Goal: Information Seeking & Learning: Learn about a topic

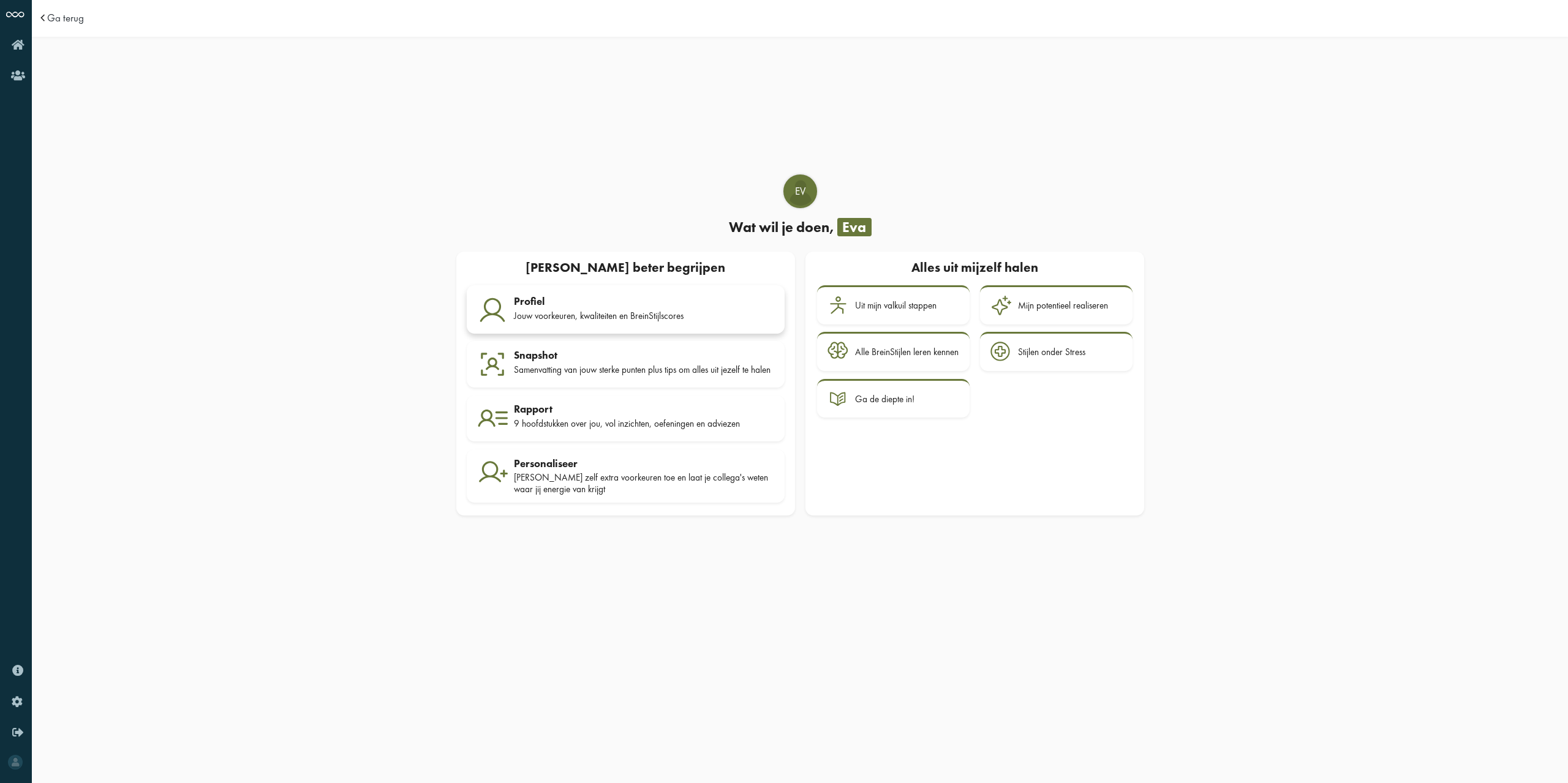
click at [535, 303] on div "Profiel" at bounding box center [644, 301] width 260 height 12
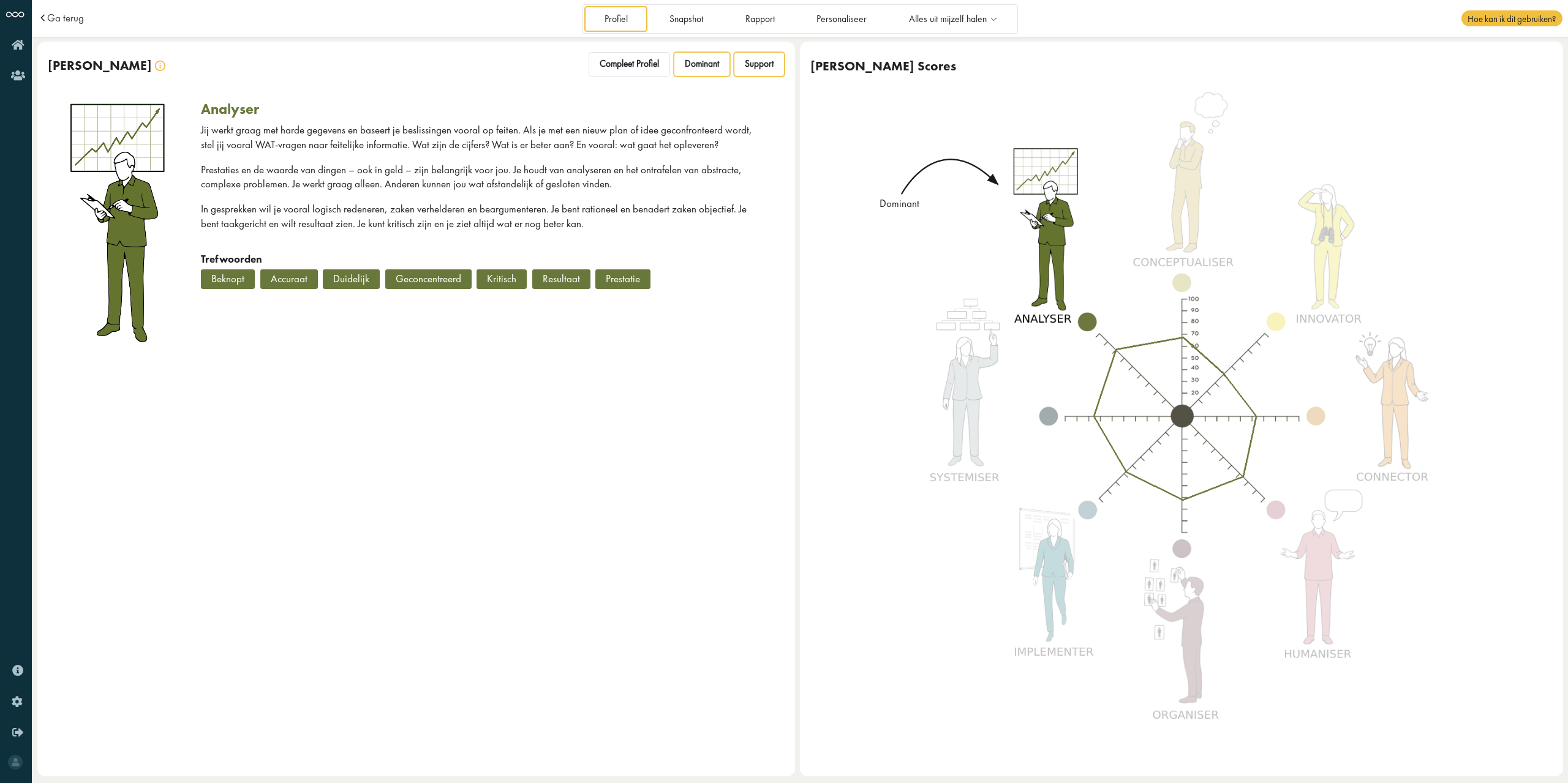
click at [758, 68] on span "Support" at bounding box center [759, 64] width 29 height 11
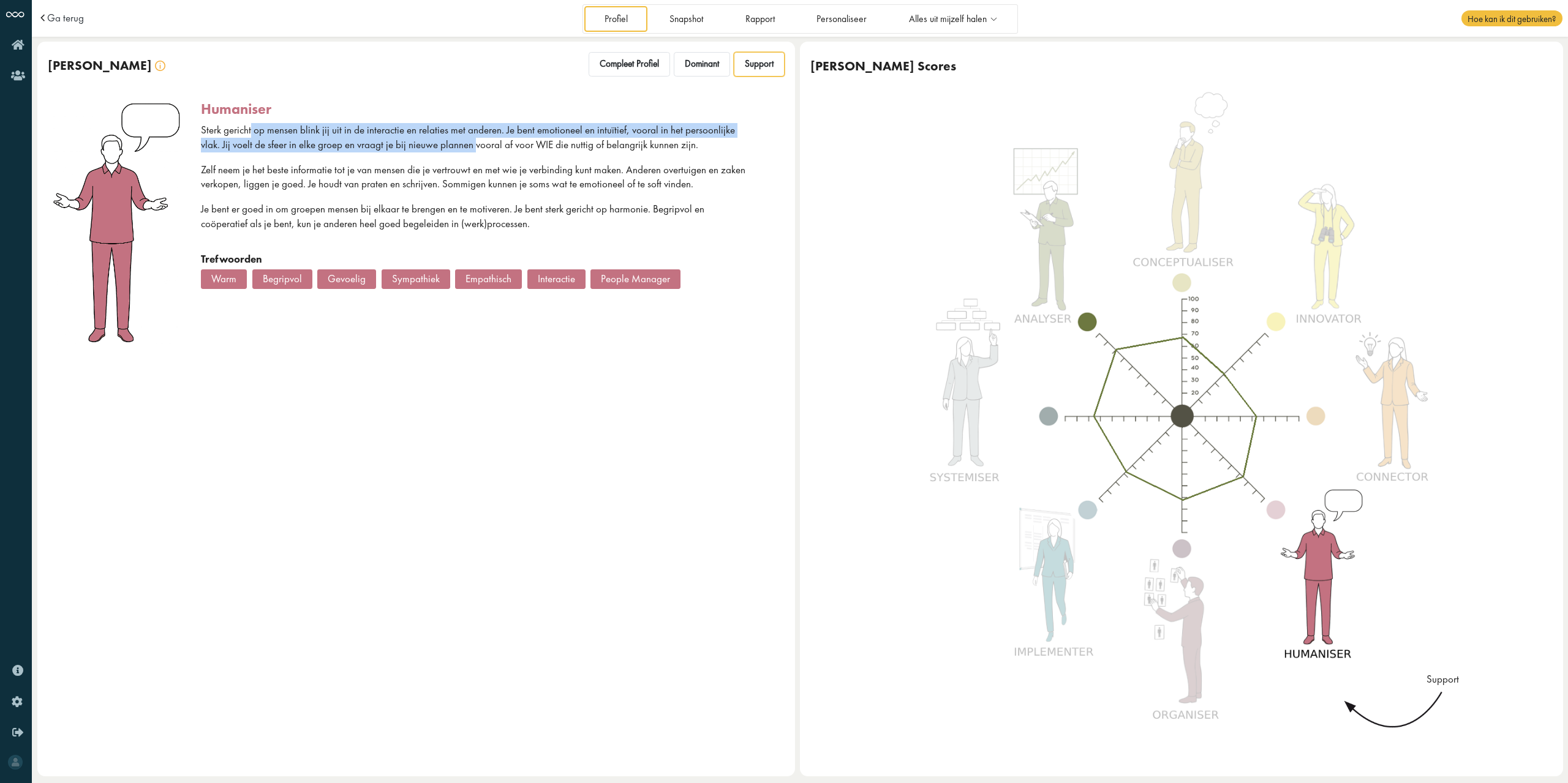
drag, startPoint x: 251, startPoint y: 134, endPoint x: 452, endPoint y: 151, distance: 201.7
click at [451, 151] on p "Sterk gericht op mensen blink jij uit in de interactie en relaties met anderen.…" at bounding box center [477, 137] width 552 height 29
click at [452, 151] on p "Sterk gericht op mensen blink jij uit in de interactie en relaties met anderen.…" at bounding box center [477, 137] width 552 height 29
drag, startPoint x: 301, startPoint y: 134, endPoint x: 397, endPoint y: 167, distance: 101.5
click at [397, 167] on div "Sterk gericht op mensen blink jij uit in de interactie en relaties met anderen.…" at bounding box center [477, 188] width 552 height 130
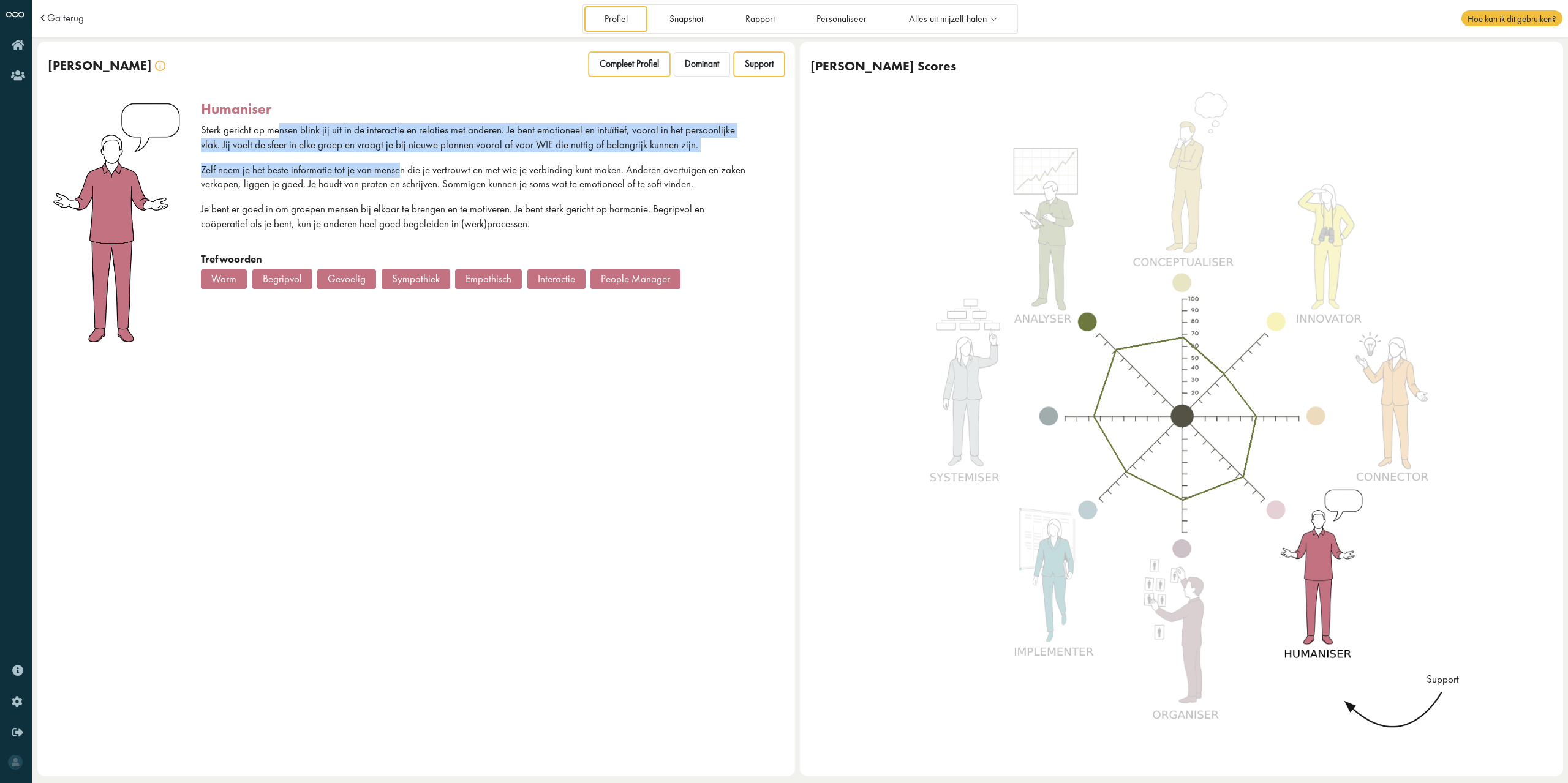
click at [635, 66] on span "Compleet Profiel" at bounding box center [629, 64] width 59 height 11
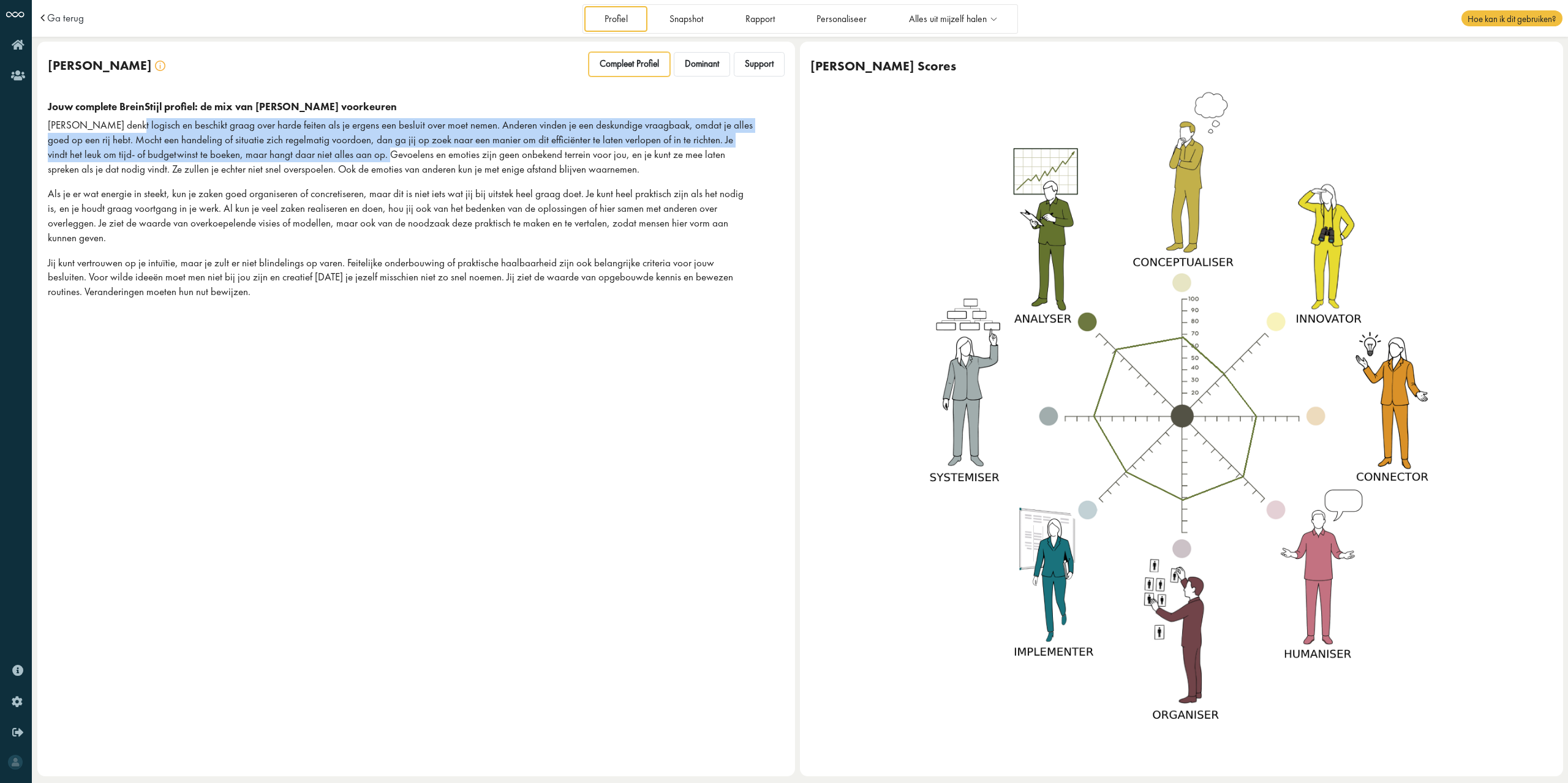
drag, startPoint x: 138, startPoint y: 125, endPoint x: 342, endPoint y: 160, distance: 207.0
click at [342, 160] on p "[PERSON_NAME] denkt logisch en beschikt graag over harde feiten als je ergens e…" at bounding box center [401, 147] width 706 height 58
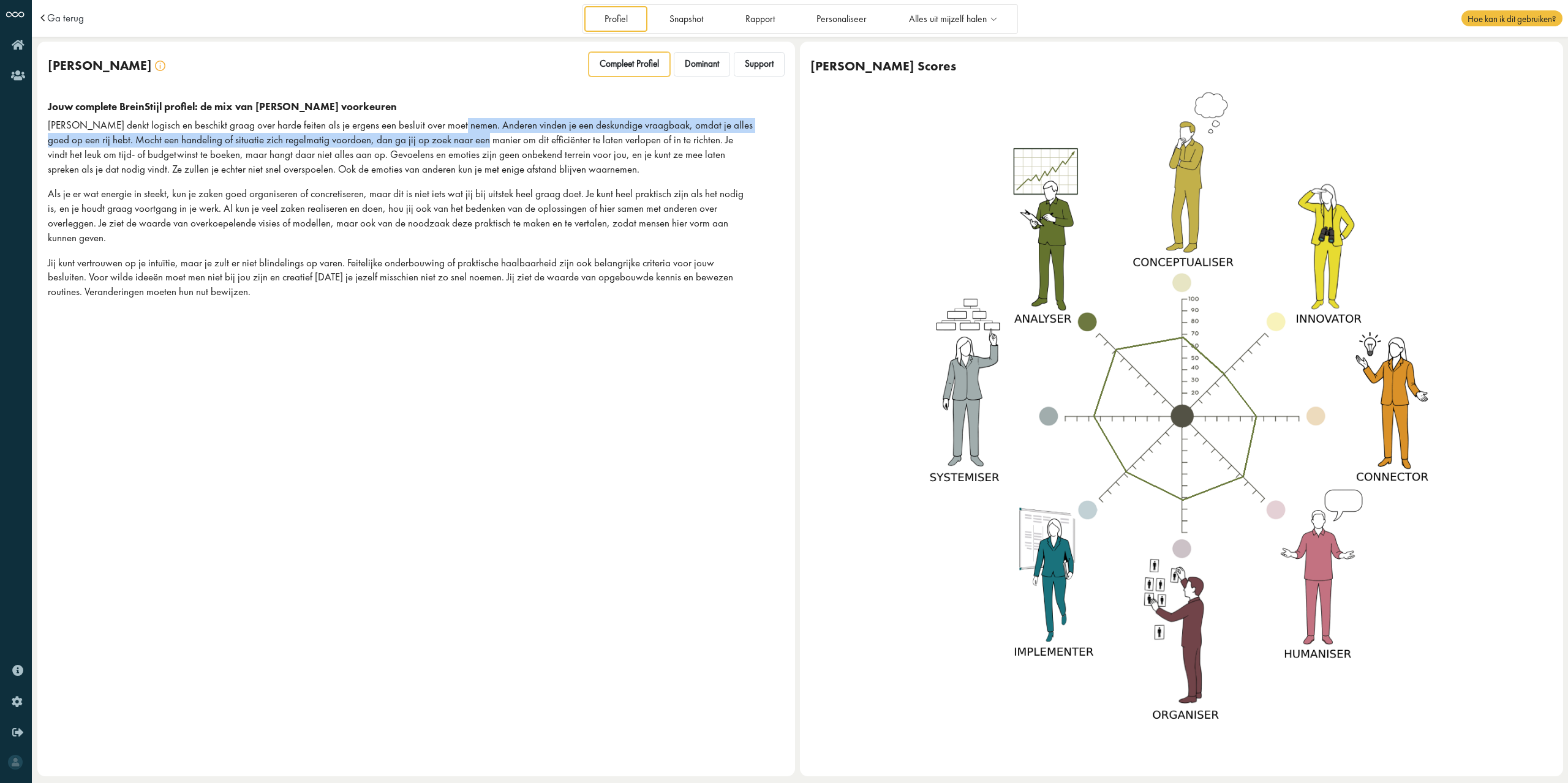
drag, startPoint x: 444, startPoint y: 121, endPoint x: 464, endPoint y: 142, distance: 29.0
click at [464, 142] on p "[PERSON_NAME] denkt logisch en beschikt graag over harde feiten als je ergens e…" at bounding box center [401, 147] width 706 height 58
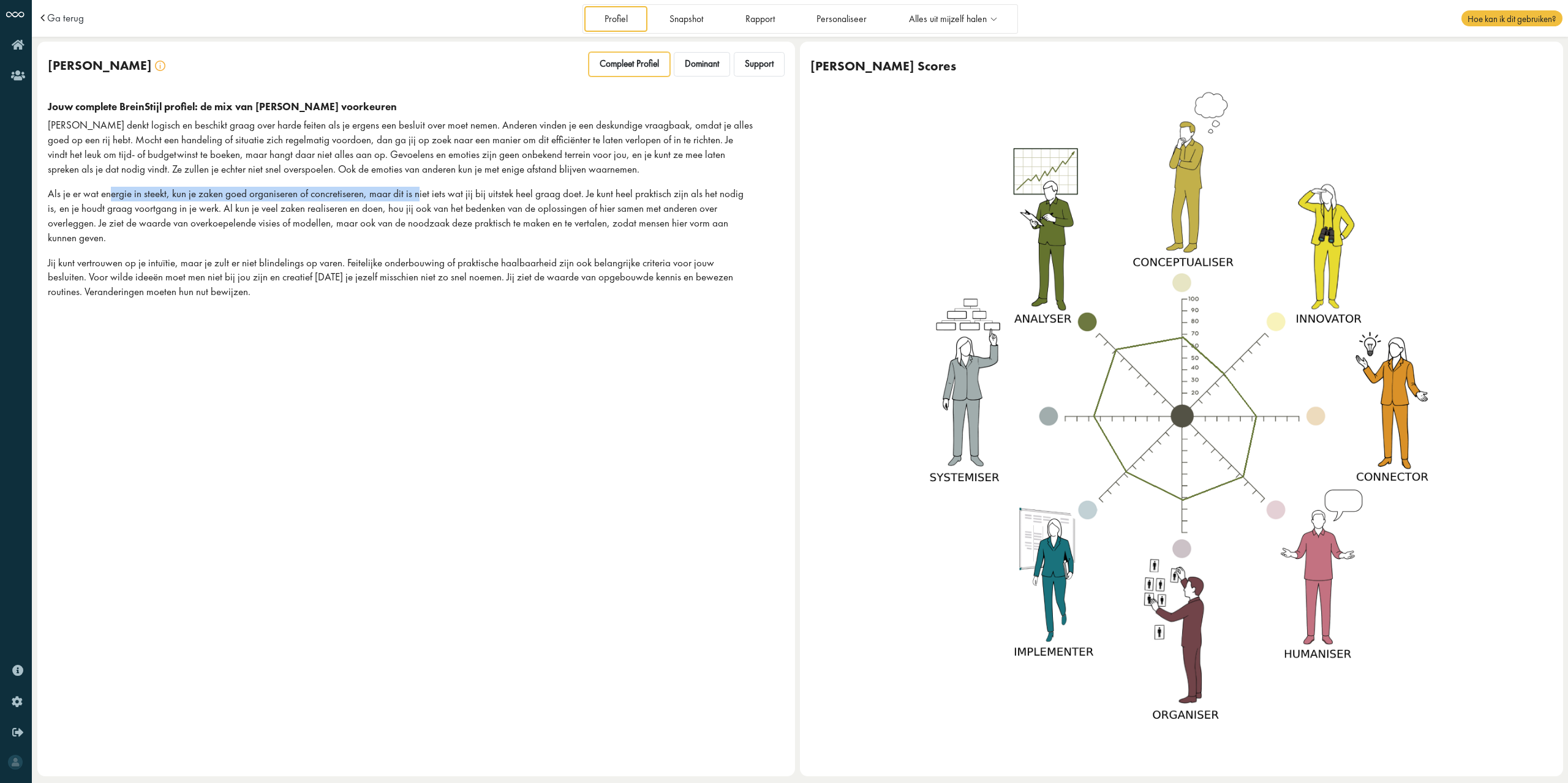
drag, startPoint x: 120, startPoint y: 193, endPoint x: 415, endPoint y: 184, distance: 295.1
click at [415, 184] on div "[PERSON_NAME] denkt logisch en beschikt graag over harde feiten als je ergens e…" at bounding box center [401, 208] width 706 height 181
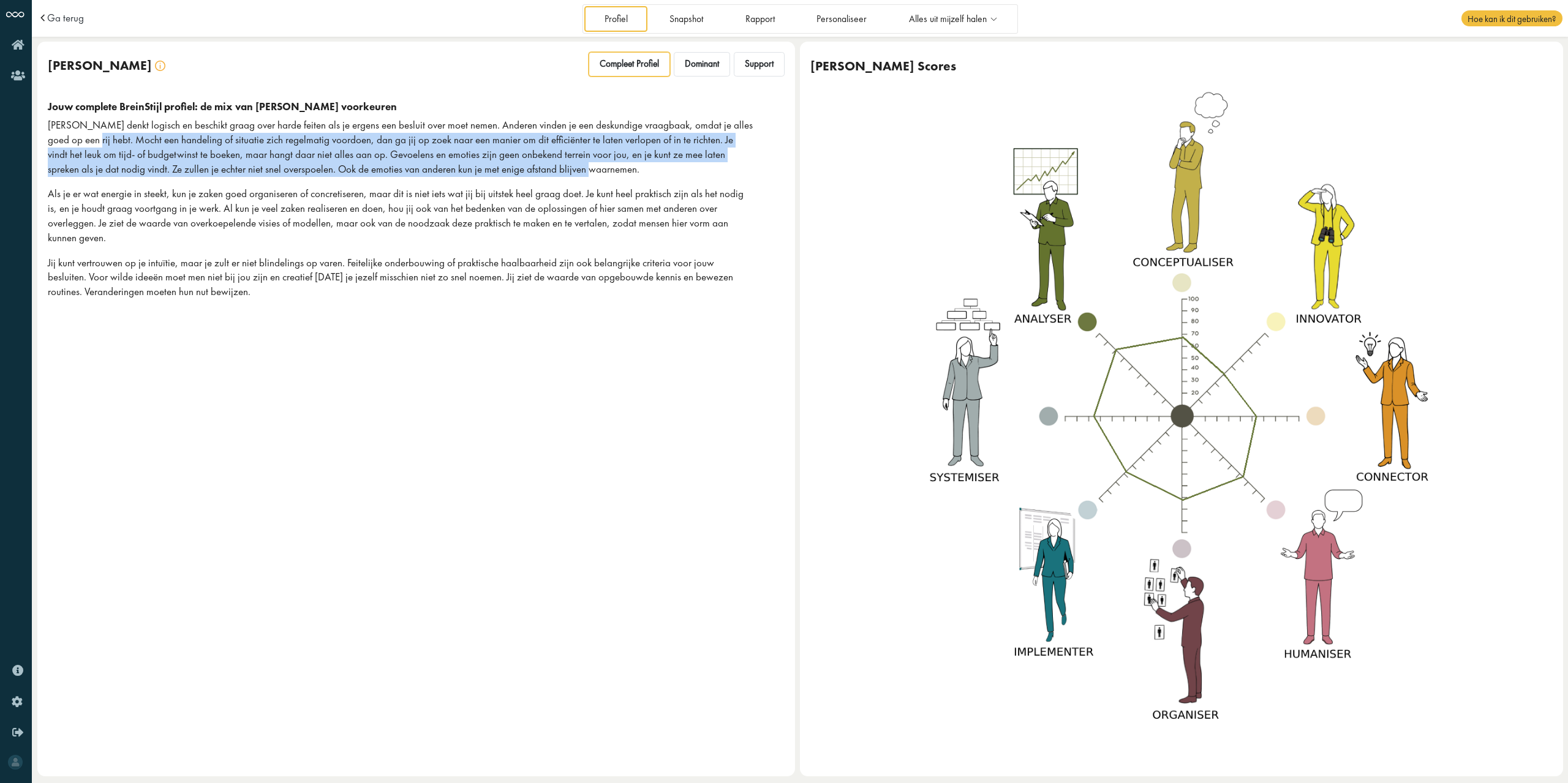
drag, startPoint x: 71, startPoint y: 139, endPoint x: 547, endPoint y: 167, distance: 476.8
click at [547, 167] on p "[PERSON_NAME] denkt logisch en beschikt graag over harde feiten als je ergens e…" at bounding box center [401, 147] width 706 height 58
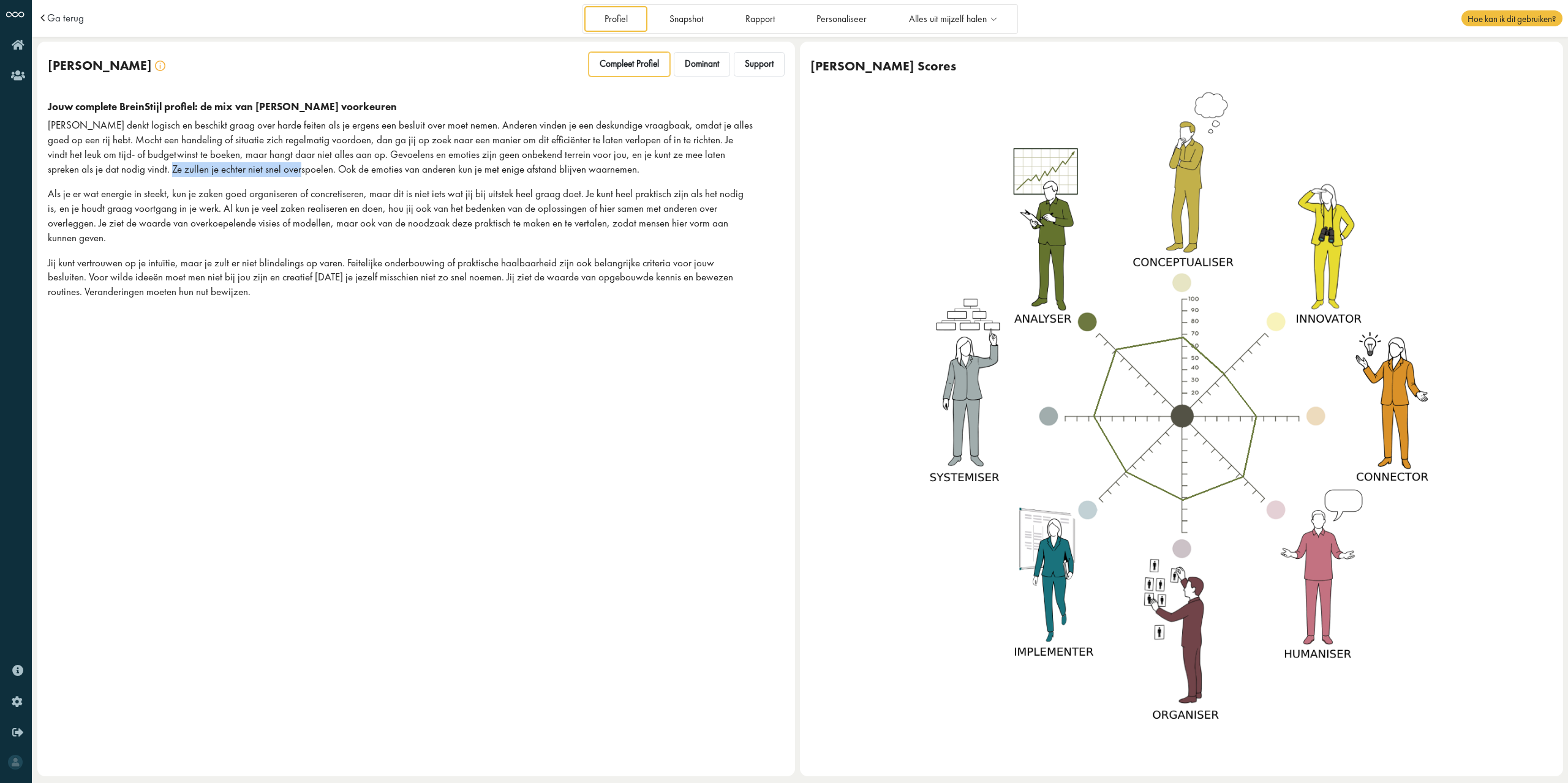
drag, startPoint x: 86, startPoint y: 170, endPoint x: 221, endPoint y: 169, distance: 135.0
click at [221, 169] on p "[PERSON_NAME] denkt logisch en beschikt graag over harde feiten als je ergens e…" at bounding box center [401, 147] width 706 height 58
drag, startPoint x: 291, startPoint y: 167, endPoint x: 500, endPoint y: 166, distance: 209.0
click at [500, 166] on p "[PERSON_NAME] denkt logisch en beschikt graag over harde feiten als je ergens e…" at bounding box center [401, 147] width 706 height 58
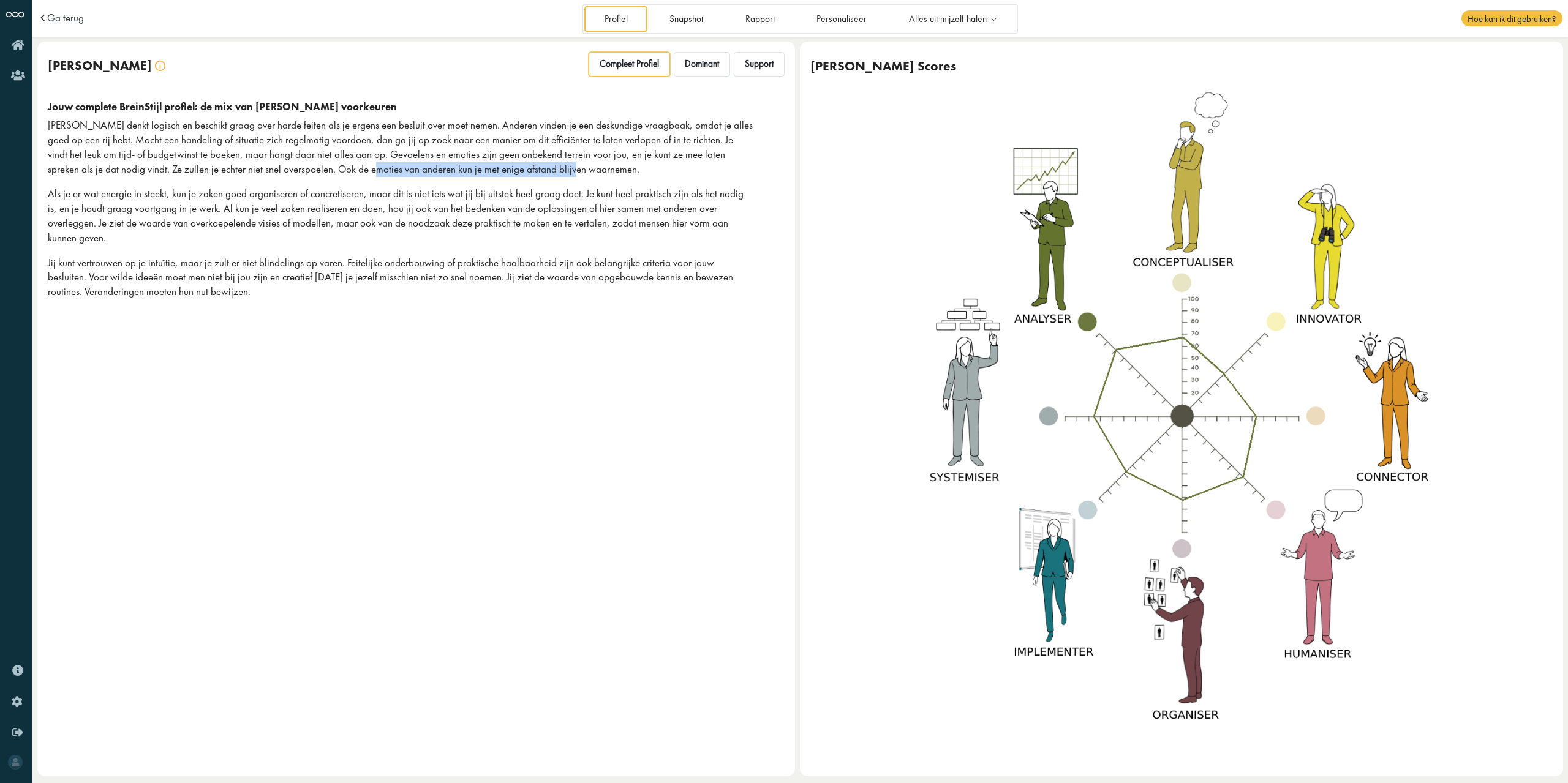
click at [500, 166] on p "[PERSON_NAME] denkt logisch en beschikt graag over harde feiten als je ergens e…" at bounding box center [401, 147] width 706 height 58
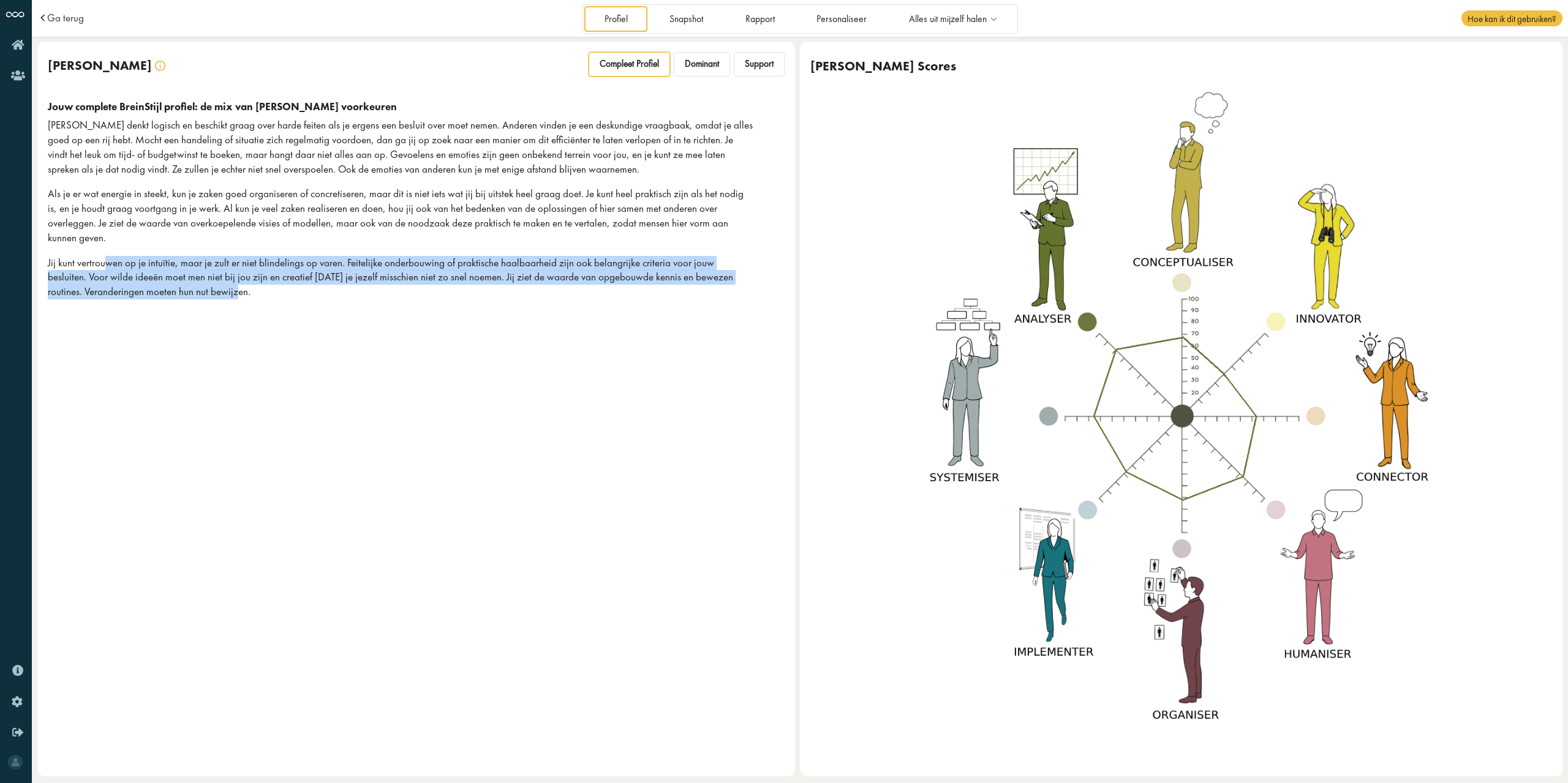
drag, startPoint x: 102, startPoint y: 248, endPoint x: 292, endPoint y: 278, distance: 192.4
click at [292, 278] on p "Jij kunt vertrouwen op je intuïtie, maar je zult er niet blindelings op varen. …" at bounding box center [401, 278] width 706 height 44
drag, startPoint x: 292, startPoint y: 278, endPoint x: 306, endPoint y: 276, distance: 14.1
click at [293, 278] on p "Jij kunt vertrouwen op je intuïtie, maar je zult er niet blindelings op varen. …" at bounding box center [401, 278] width 706 height 44
click at [392, 256] on p "Jij kunt vertrouwen op je intuïtie, maar je zult er niet blindelings op varen. …" at bounding box center [401, 278] width 706 height 44
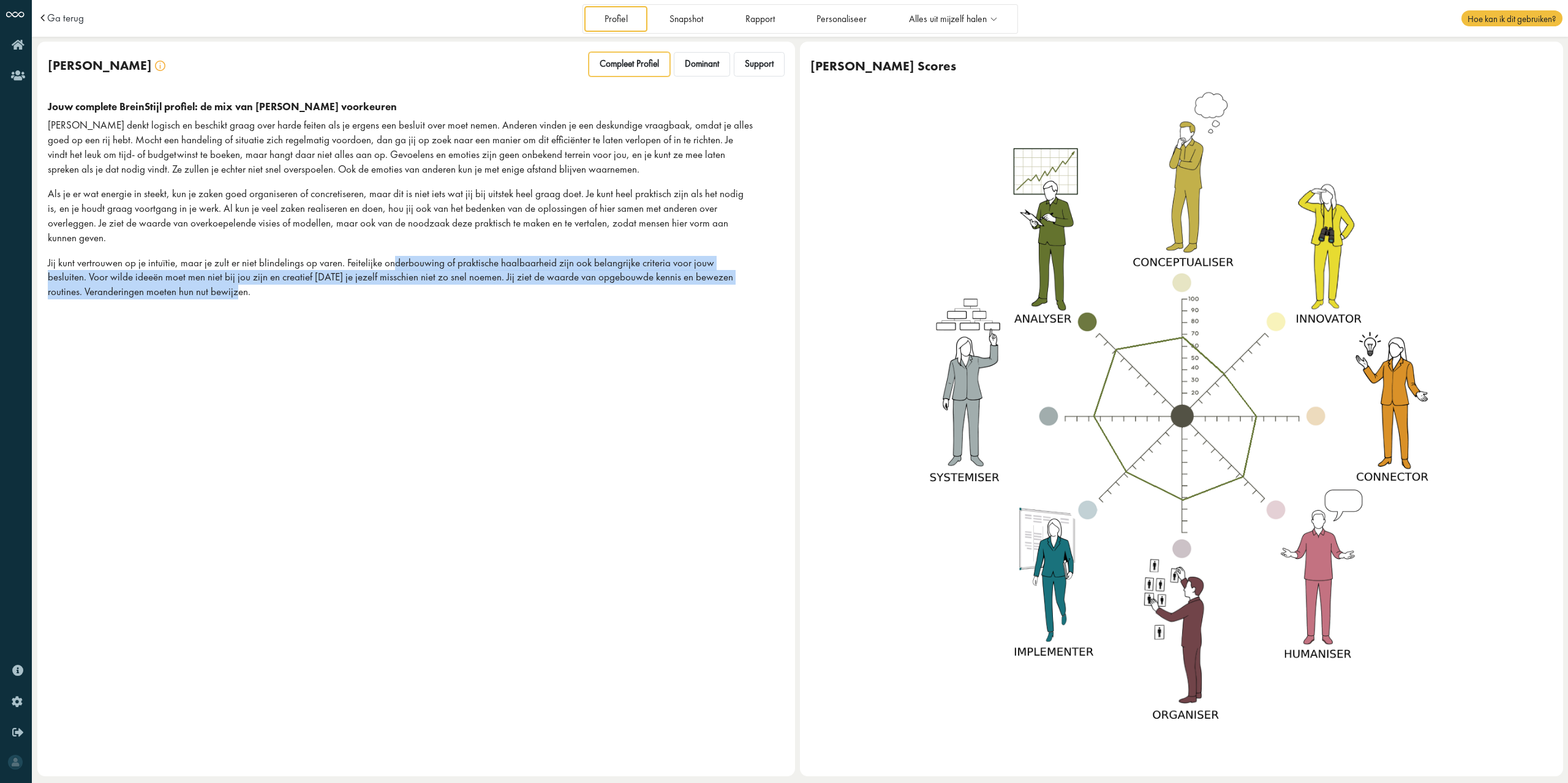
drag, startPoint x: 388, startPoint y: 247, endPoint x: 401, endPoint y: 280, distance: 35.5
click at [401, 280] on p "Jij kunt vertrouwen op je intuïtie, maar je zult er niet blindelings op varen. …" at bounding box center [401, 278] width 706 height 44
click at [402, 280] on p "Jij kunt vertrouwen op je intuïtie, maar je zult er niet blindelings op varen. …" at bounding box center [401, 278] width 706 height 44
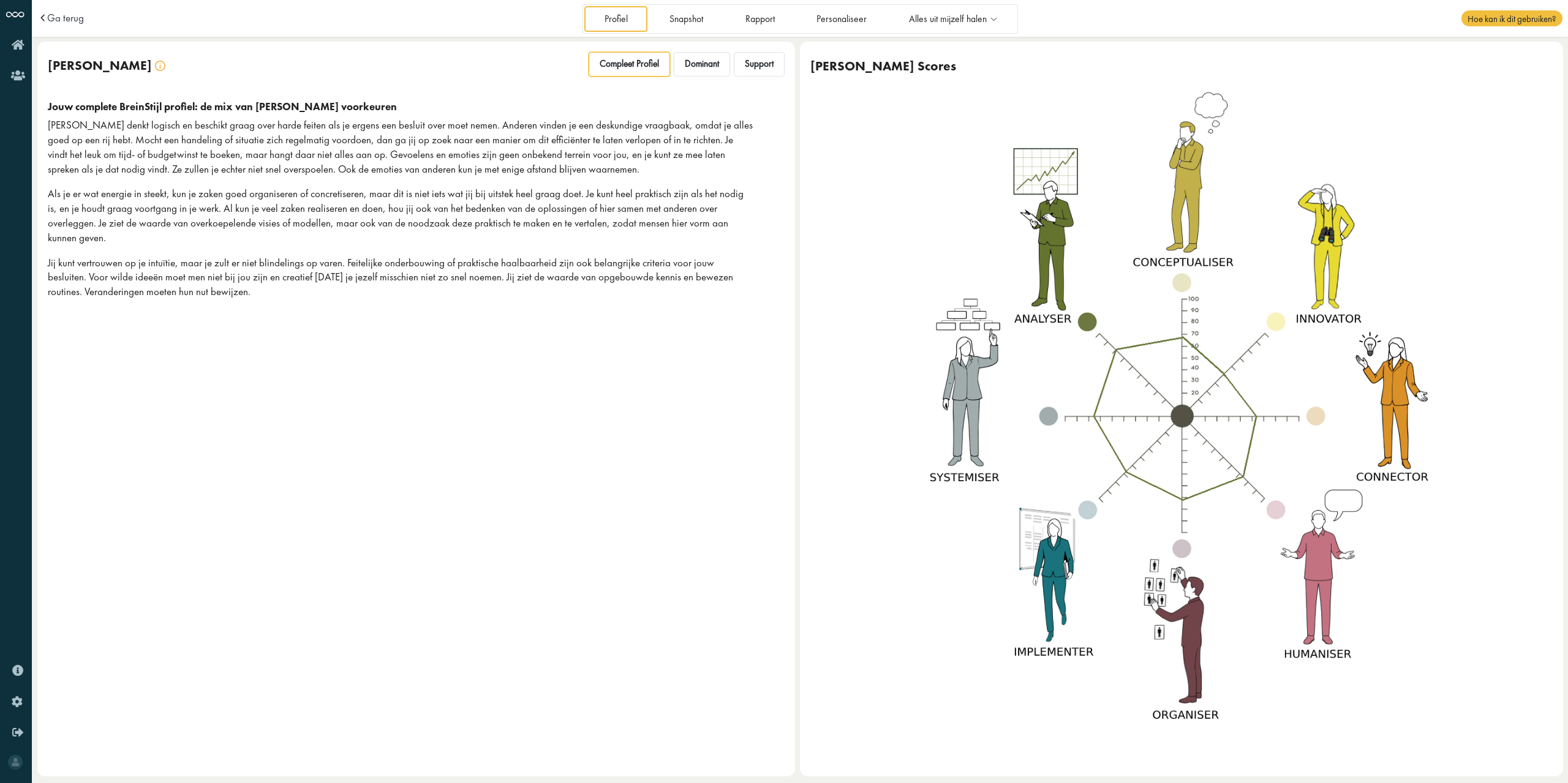
click at [131, 200] on p "Als je er wat energie in steekt, kun je zaken goed organiseren of concretiseren…" at bounding box center [401, 215] width 706 height 58
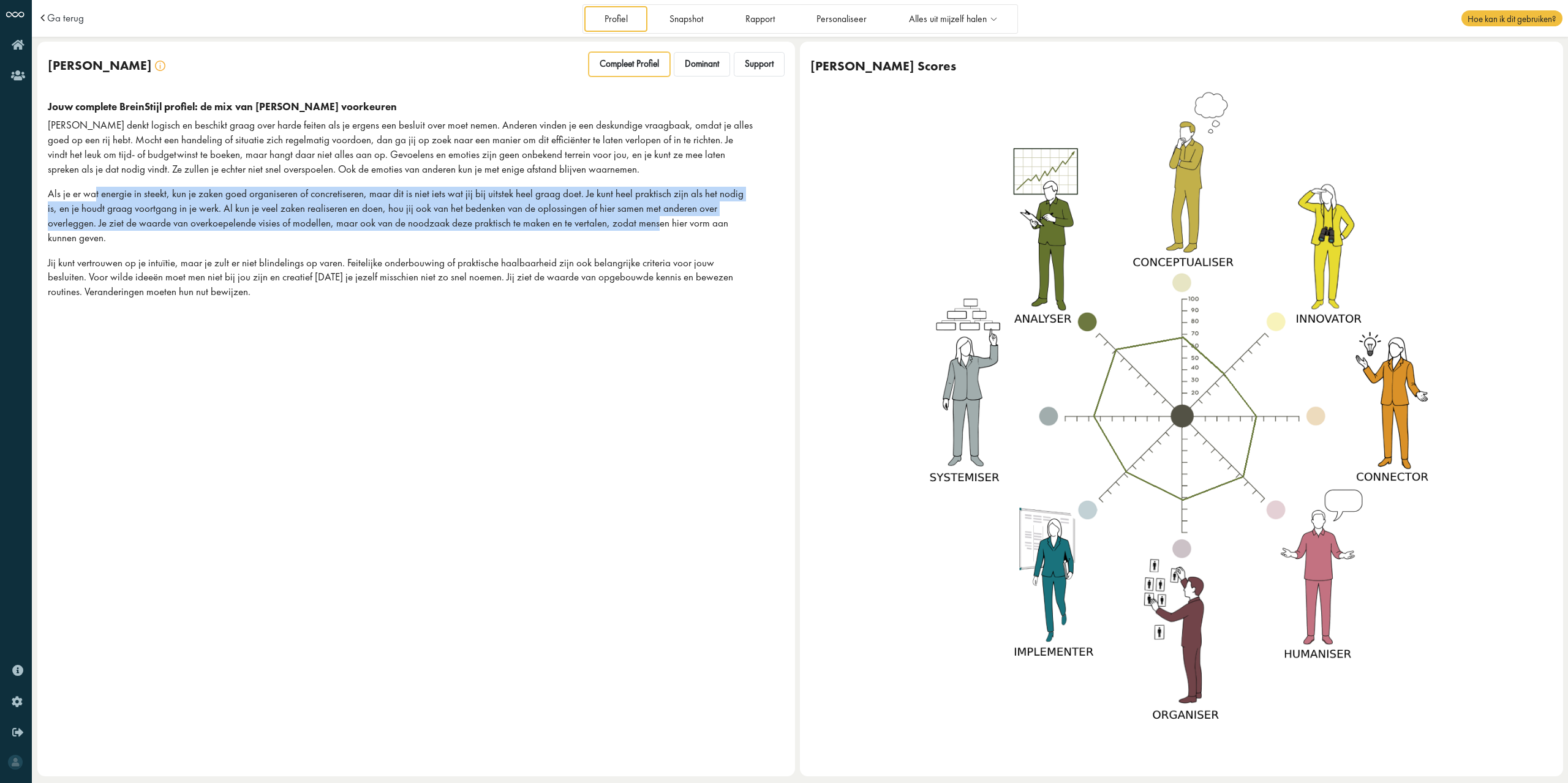
drag, startPoint x: 95, startPoint y: 193, endPoint x: 605, endPoint y: 217, distance: 510.6
click at [605, 217] on p "Als je er wat energie in steekt, kun je zaken goed organiseren of concretiseren…" at bounding box center [401, 215] width 706 height 58
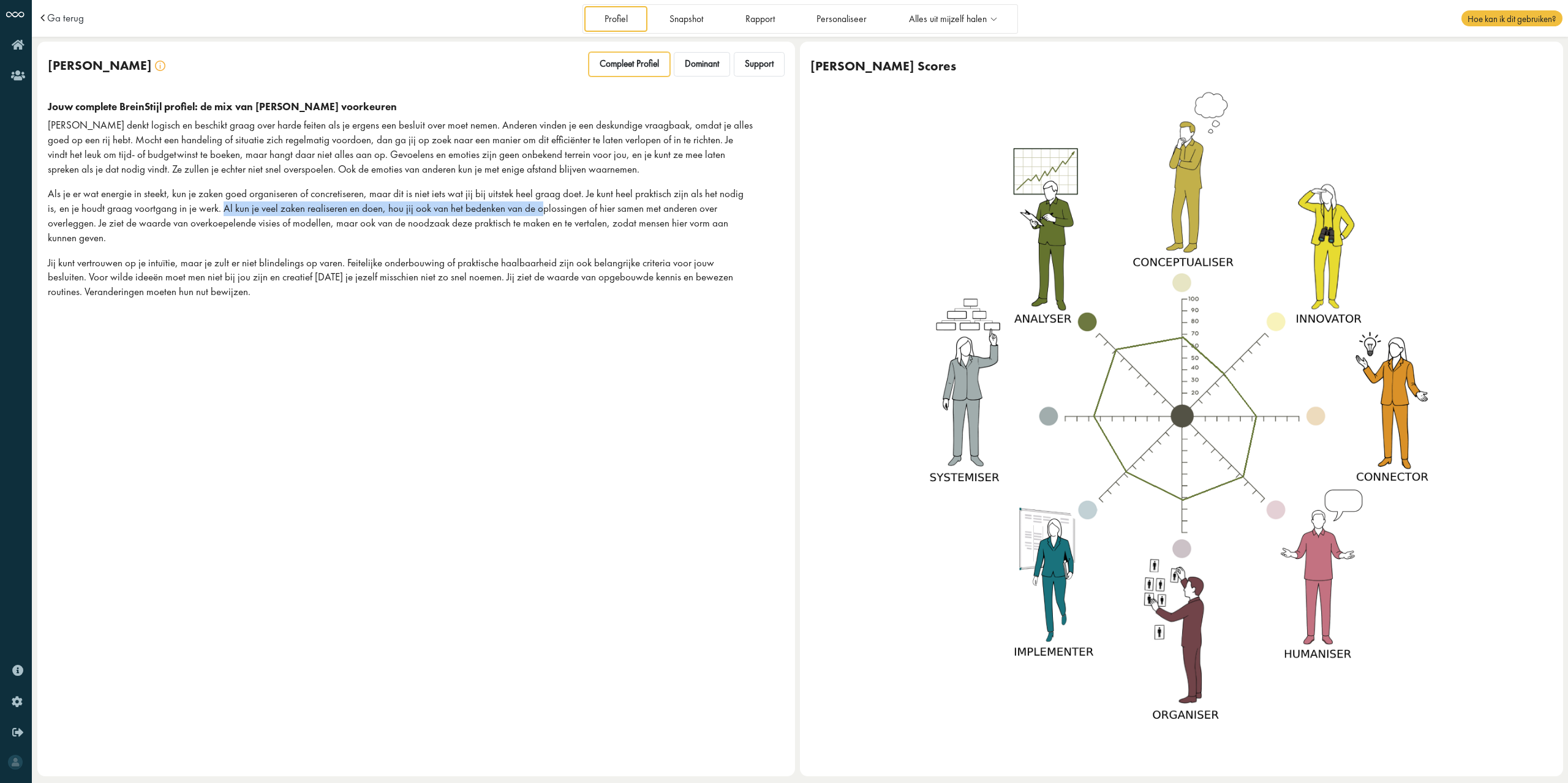
drag, startPoint x: 213, startPoint y: 208, endPoint x: 528, endPoint y: 208, distance: 315.0
click at [528, 208] on p "Als je er wat energie in steekt, kun je zaken goed organiseren of concretiseren…" at bounding box center [401, 215] width 706 height 58
click at [231, 278] on p "Jij kunt vertrouwen op je intuïtie, maar je zult er niet blindelings op varen. …" at bounding box center [401, 278] width 706 height 44
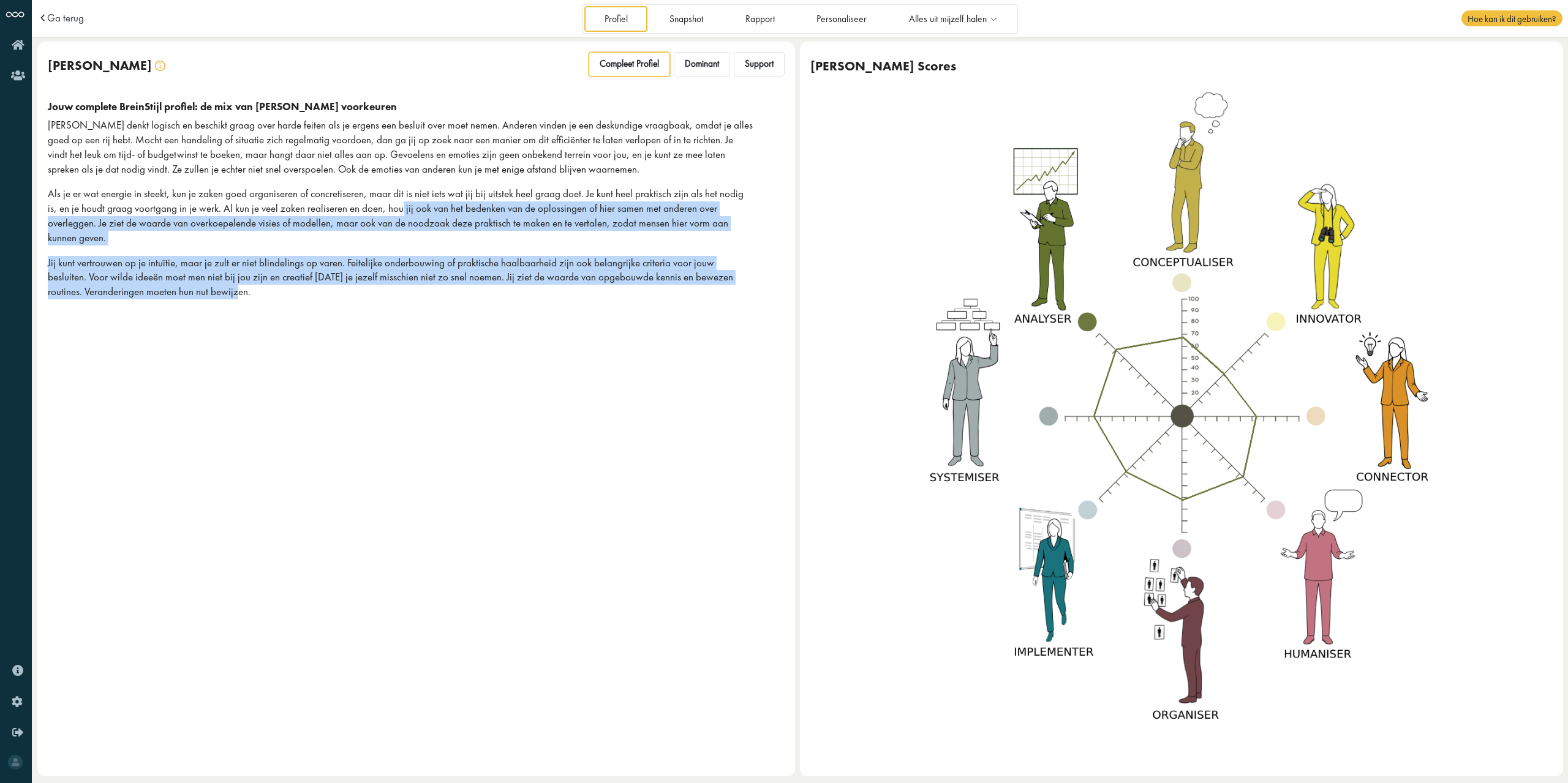
drag, startPoint x: 386, startPoint y: 208, endPoint x: 517, endPoint y: 292, distance: 155.6
click at [517, 292] on div "Jouw complete BreinStijl profiel: de mix van al jouw voorkeuren Jij denkt logis…" at bounding box center [416, 205] width 736 height 210
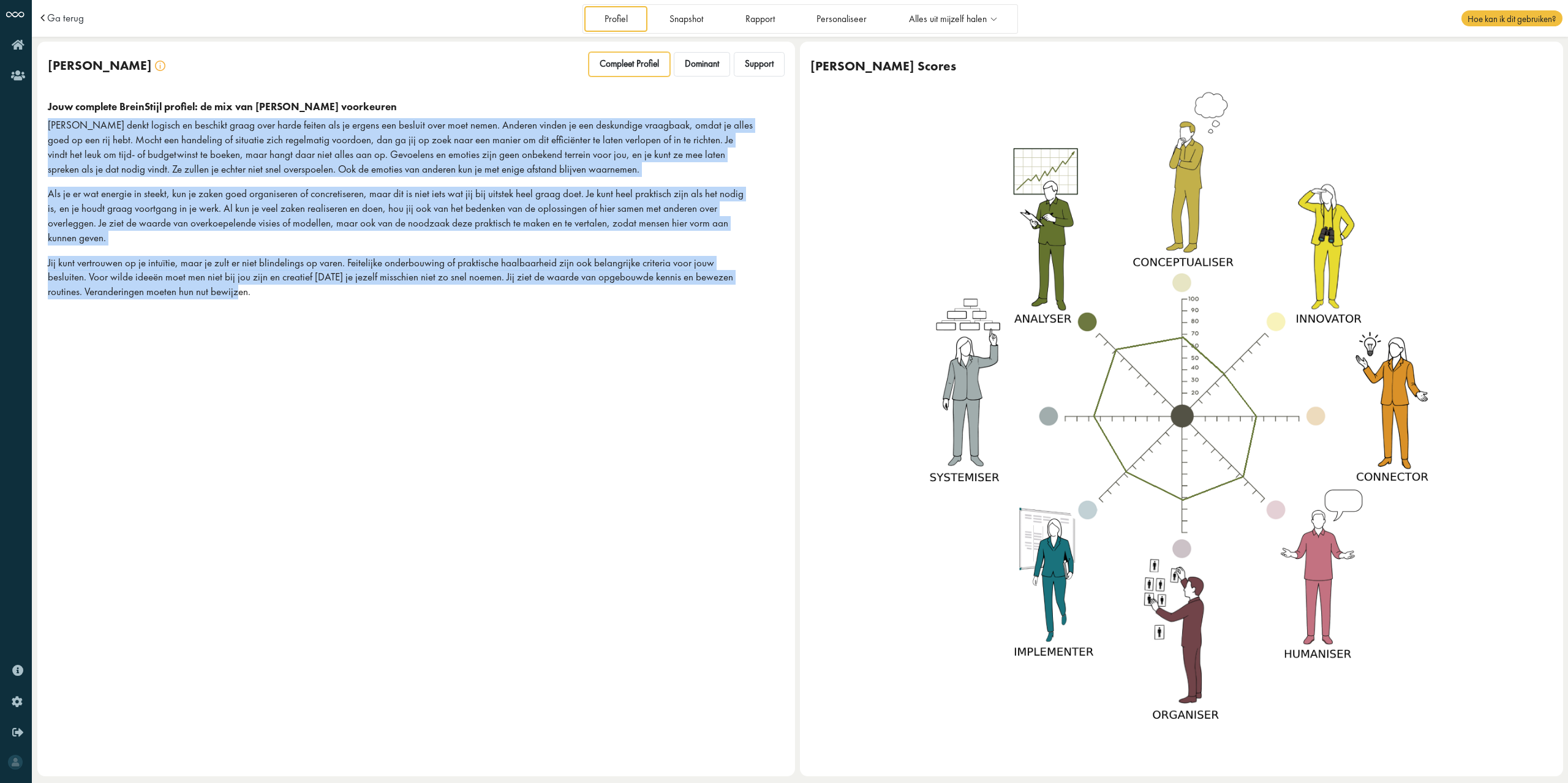
drag, startPoint x: 223, startPoint y: 286, endPoint x: 47, endPoint y: 117, distance: 244.0
click at [48, 117] on div "Jouw complete BreinStijl profiel: de mix van al jouw voorkeuren Jij denkt logis…" at bounding box center [416, 205] width 736 height 210
copy div "Jij denkt logisch en beschikt graag over harde feiten als je ergens een besluit…"
click at [685, 14] on link "Snapshot" at bounding box center [686, 19] width 74 height 25
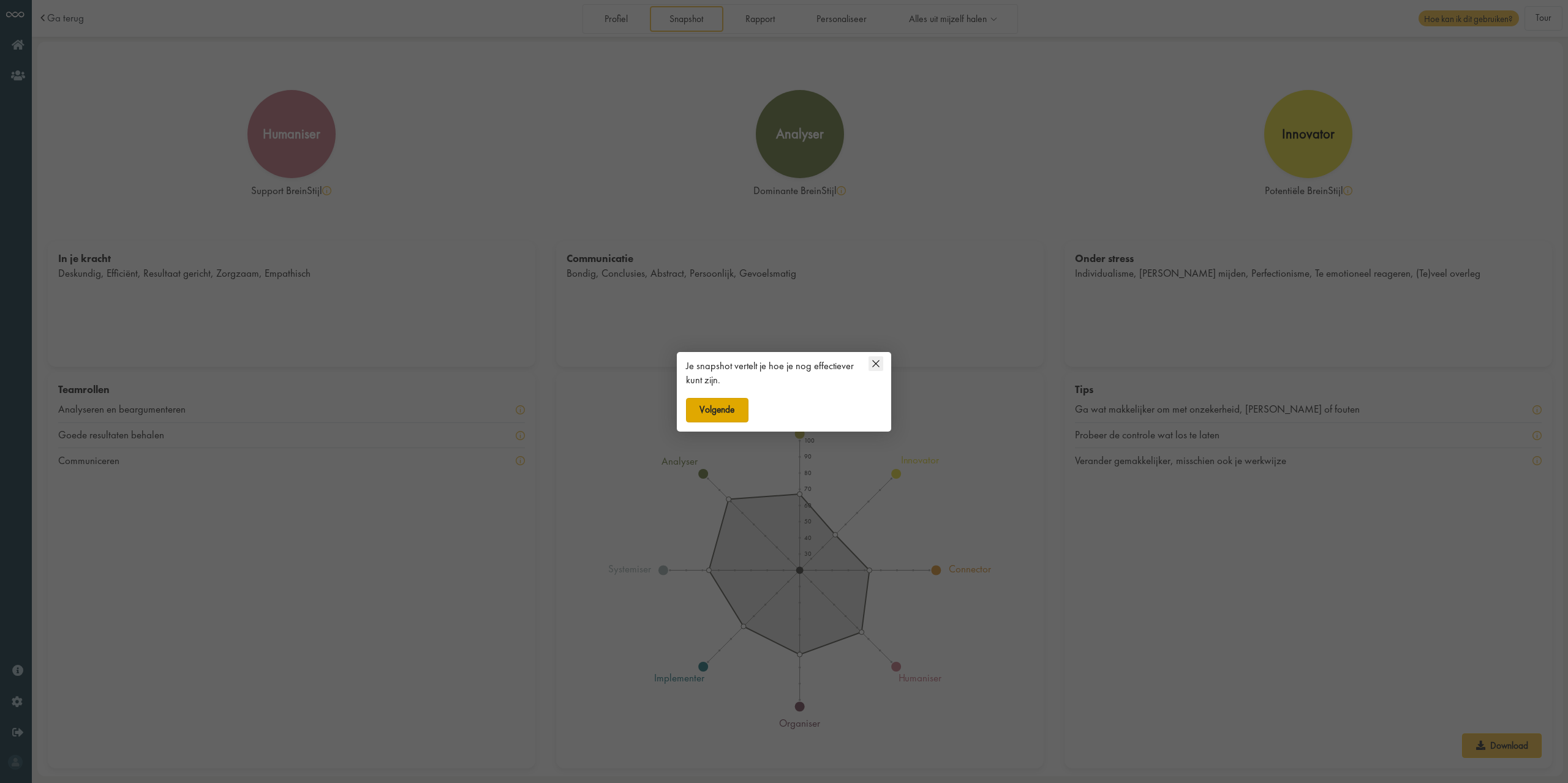
click at [719, 404] on button "Volgende" at bounding box center [716, 410] width 62 height 24
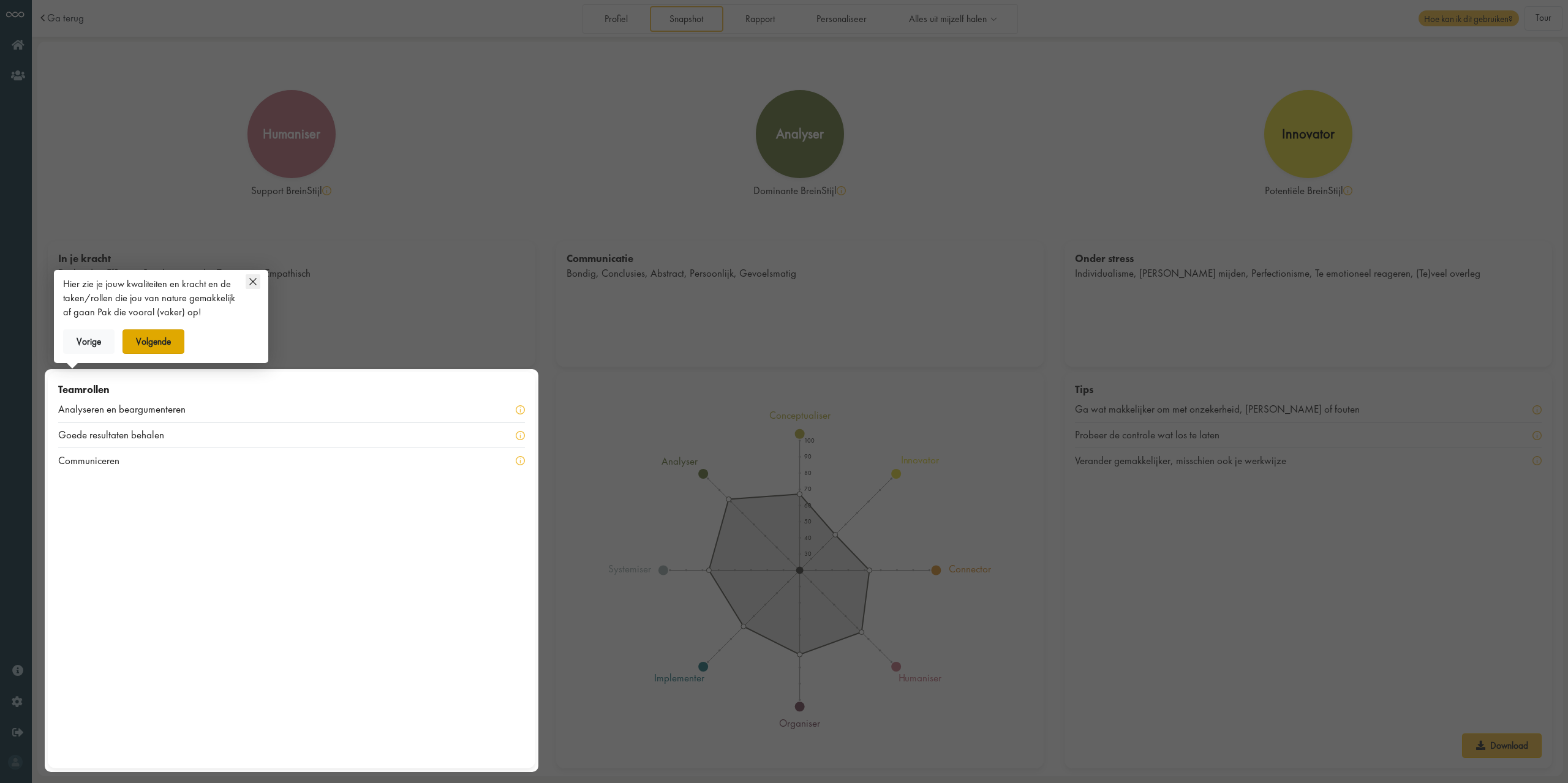
click at [173, 339] on button "Volgende" at bounding box center [153, 341] width 62 height 24
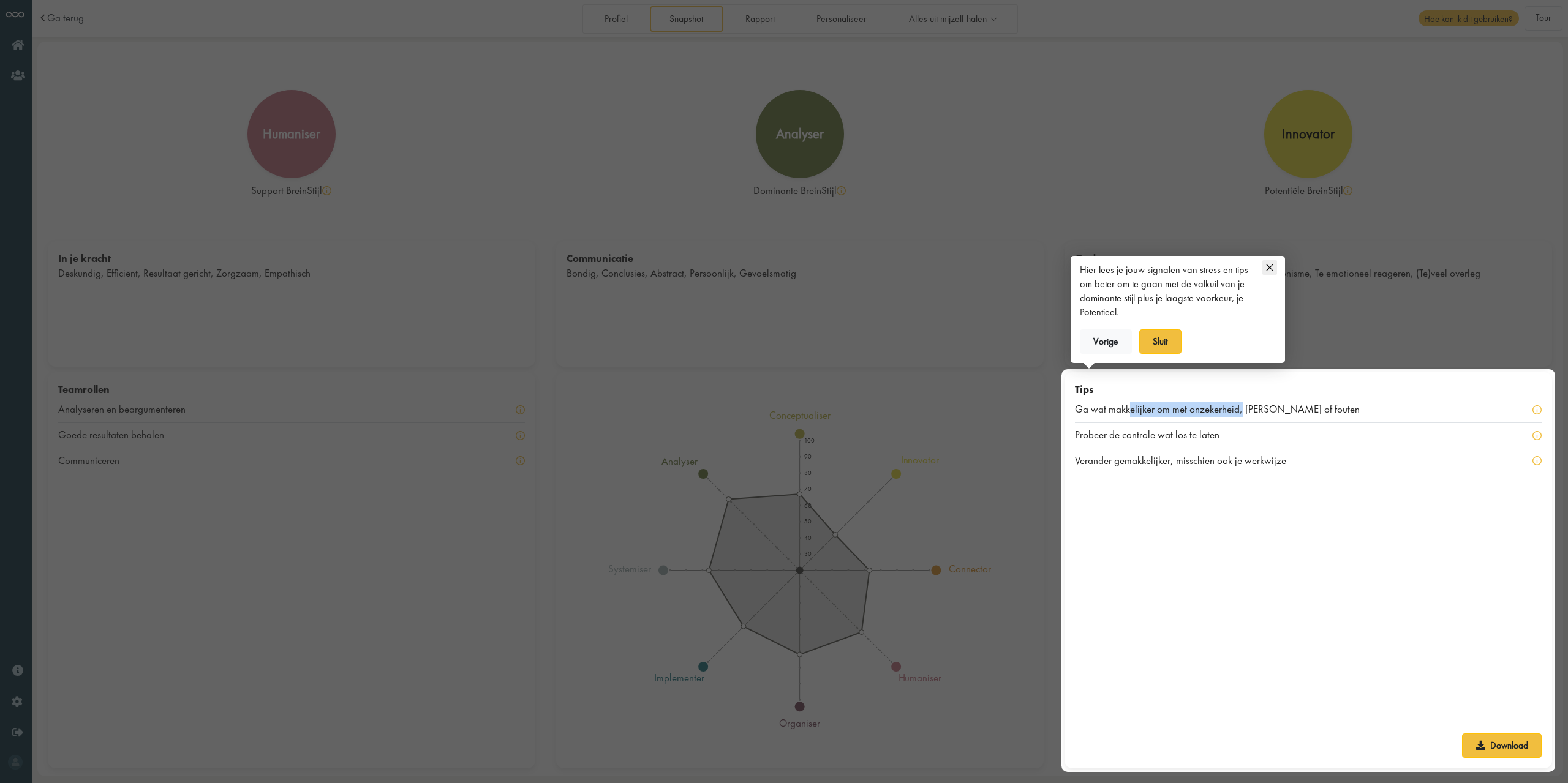
drag, startPoint x: 1128, startPoint y: 410, endPoint x: 1240, endPoint y: 418, distance: 112.3
click at [1240, 418] on div "Ga wat makkelijker om met onzekerheid, risico's of fouten" at bounding box center [1308, 410] width 467 height 26
drag, startPoint x: 1099, startPoint y: 434, endPoint x: 1193, endPoint y: 433, distance: 94.0
click at [1193, 433] on div "Probeer de controle wat los te laten" at bounding box center [1155, 435] width 160 height 15
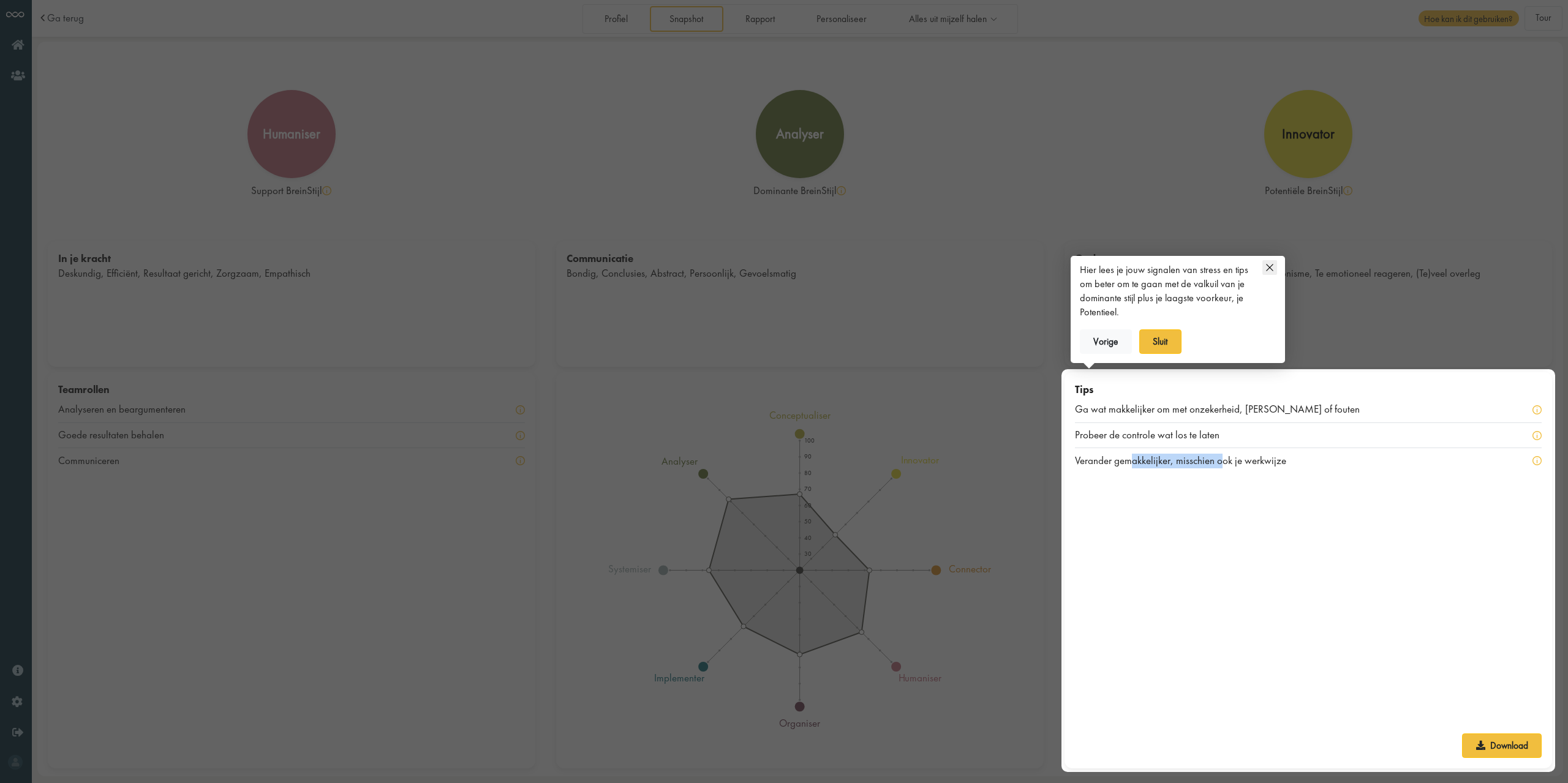
drag, startPoint x: 1134, startPoint y: 460, endPoint x: 1220, endPoint y: 460, distance: 86.0
click at [1220, 460] on div "Verander gemakkelijker, misschien ook je werkwijze" at bounding box center [1188, 461] width 227 height 15
click at [1174, 333] on button "Sluit" at bounding box center [1160, 341] width 42 height 24
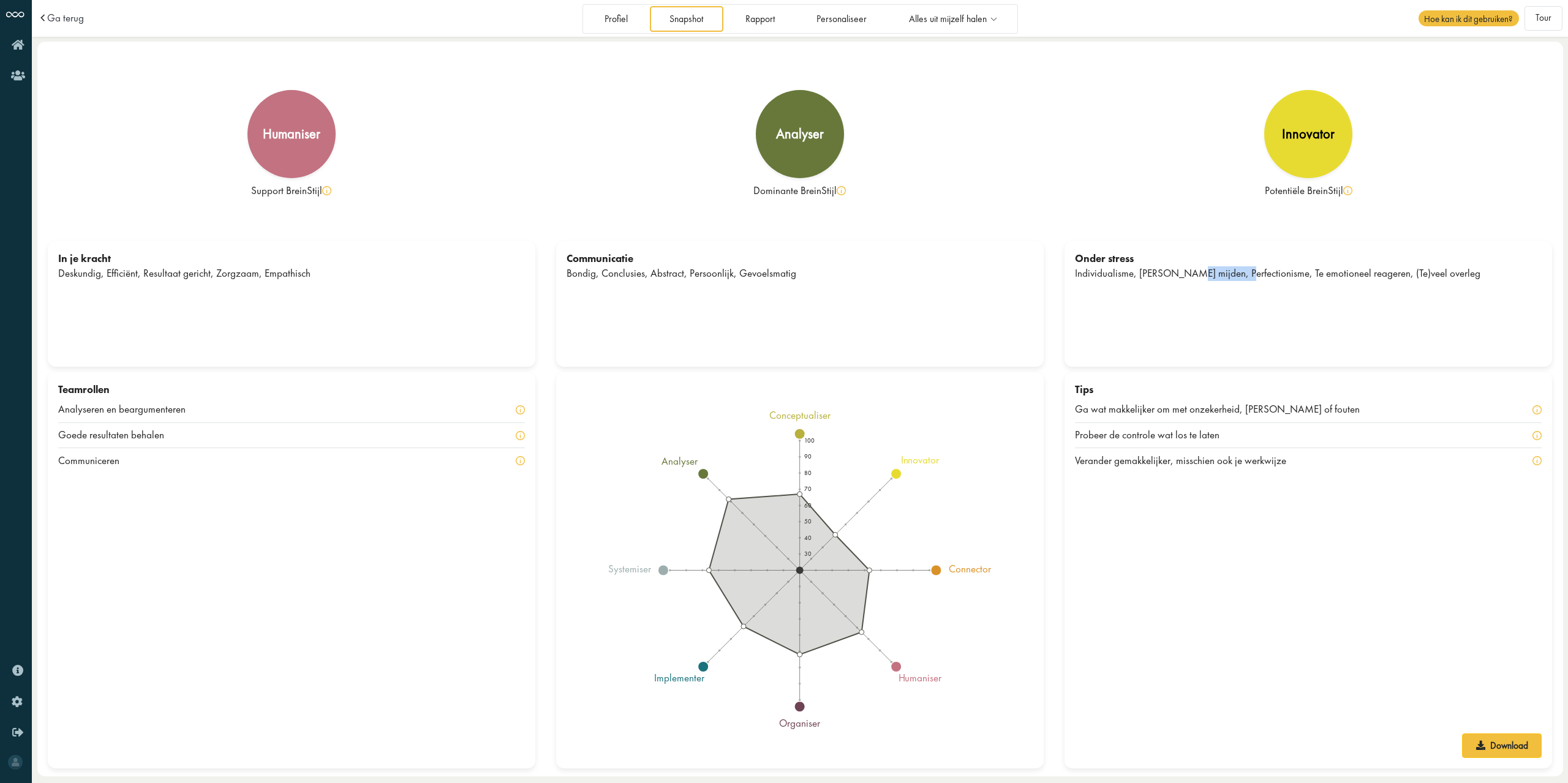
drag, startPoint x: 1178, startPoint y: 274, endPoint x: 1227, endPoint y: 275, distance: 49.0
click at [1227, 275] on div "Individualisme, Risico's mijden, Perfectionisme, Te emotioneel reageren, (Te)ve…" at bounding box center [1308, 273] width 467 height 15
click at [749, 14] on link "Rapport" at bounding box center [759, 19] width 69 height 25
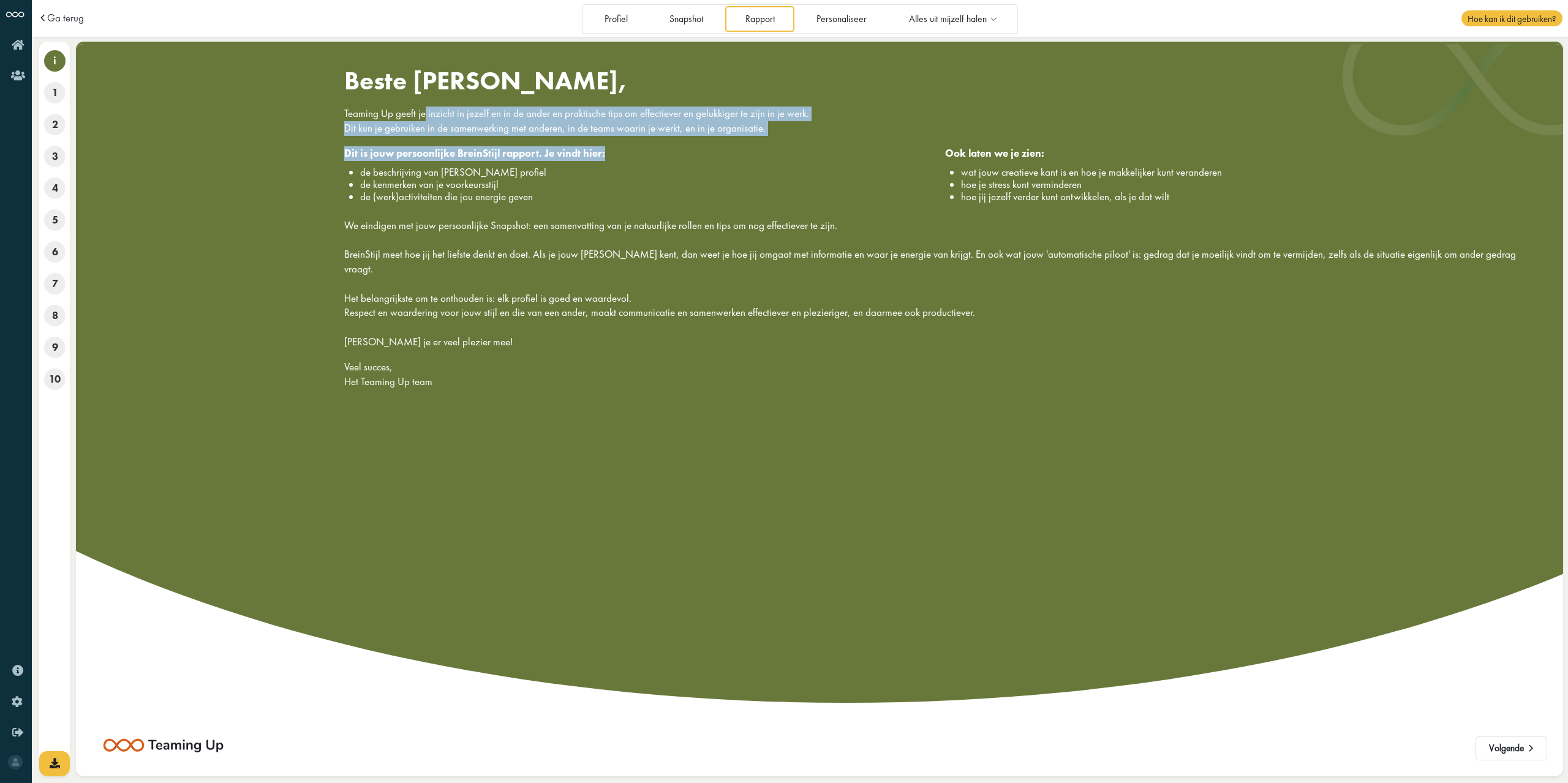
drag, startPoint x: 422, startPoint y: 116, endPoint x: 708, endPoint y: 152, distance: 288.3
click at [708, 152] on div "Beste [PERSON_NAME], Teaming Up geeft je inzicht in jezelf en in de ander en pr…" at bounding box center [940, 232] width 1211 height 334
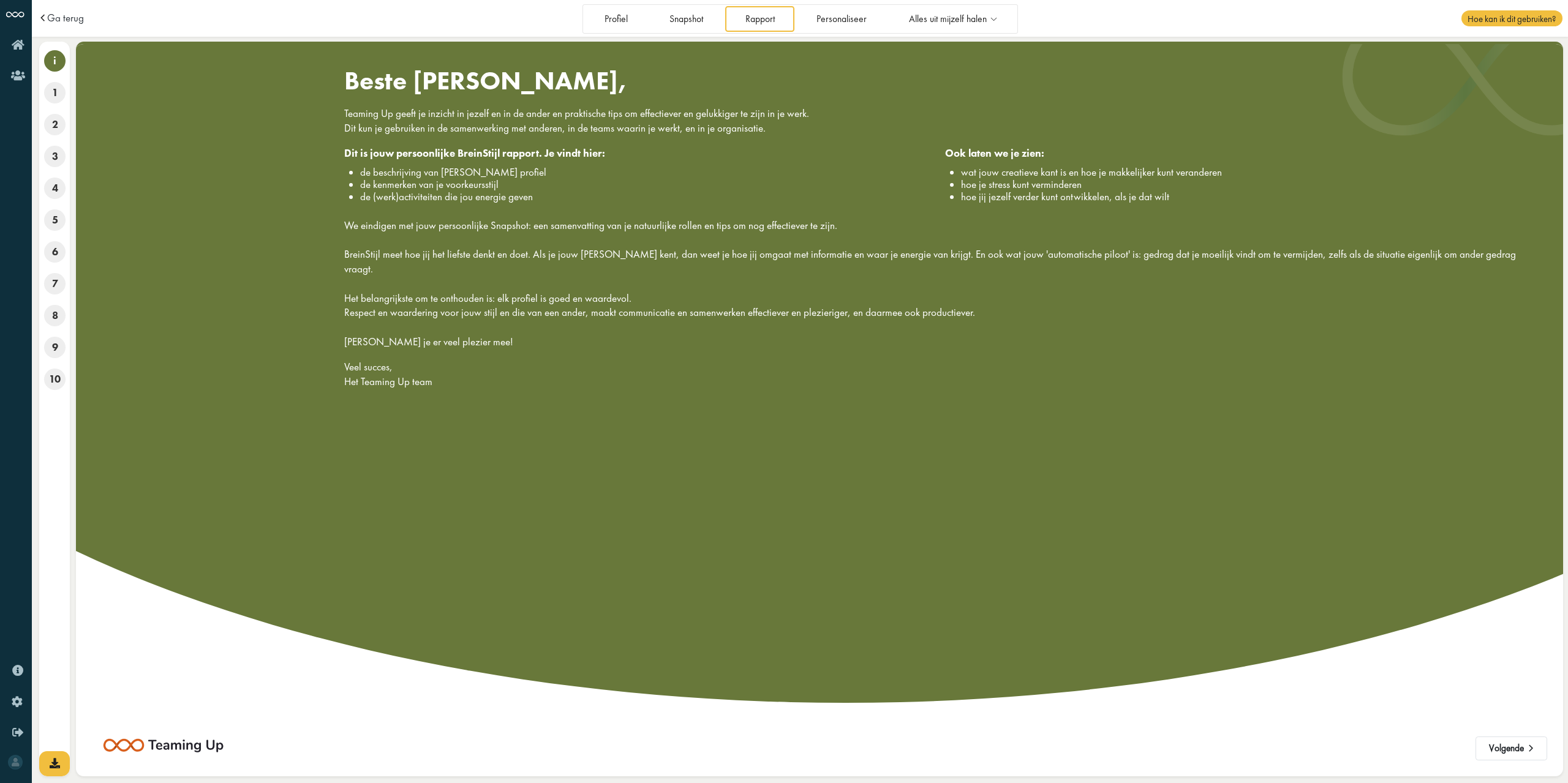
click at [1076, 160] on div "Ook laten we je zien:" at bounding box center [1245, 154] width 600 height 15
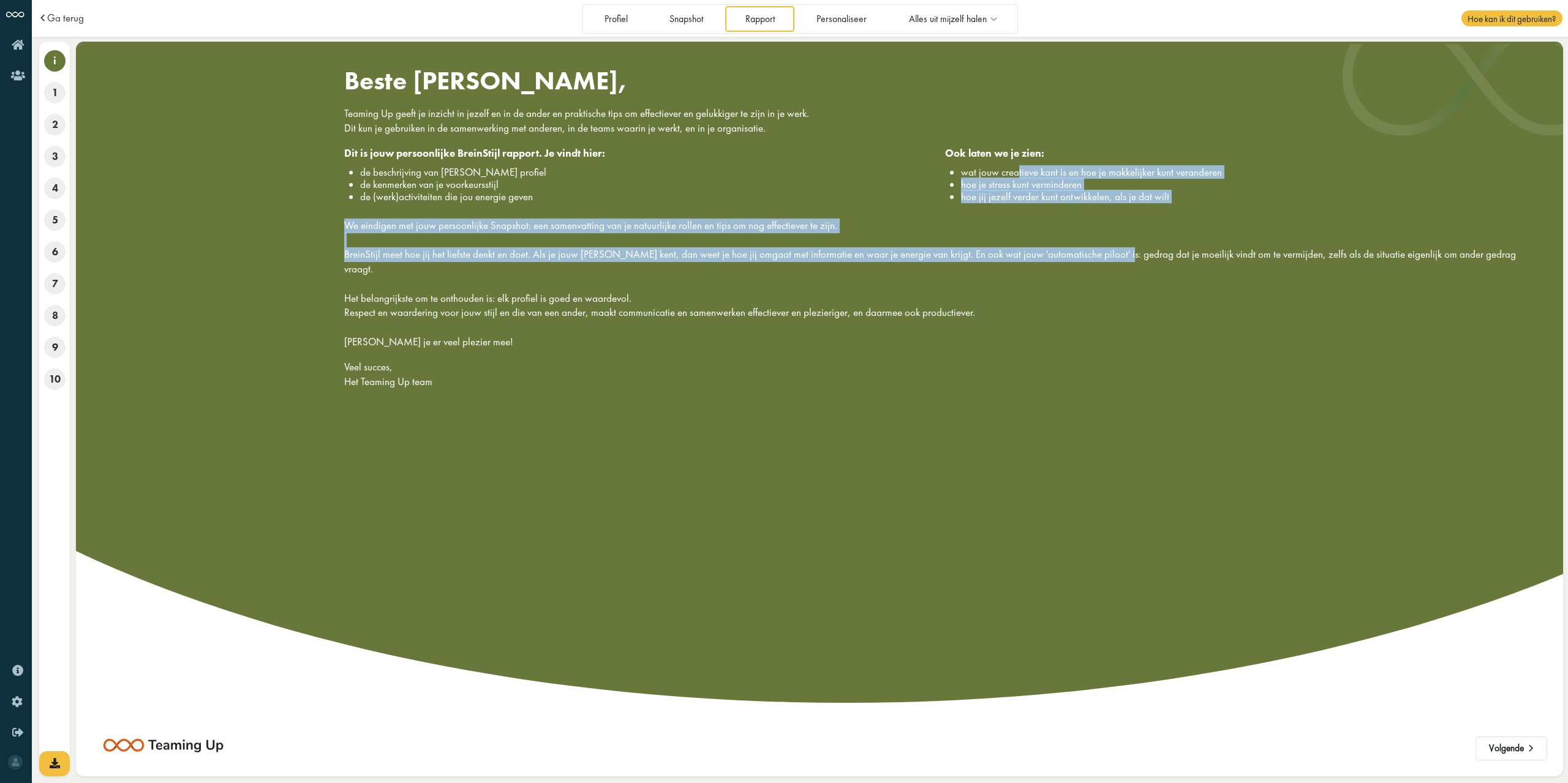
drag, startPoint x: 1011, startPoint y: 180, endPoint x: 1040, endPoint y: 251, distance: 76.7
click at [1086, 251] on div "Beste Eva, Teaming Up geeft je inzicht in jezelf en in de ander en praktische t…" at bounding box center [940, 232] width 1211 height 334
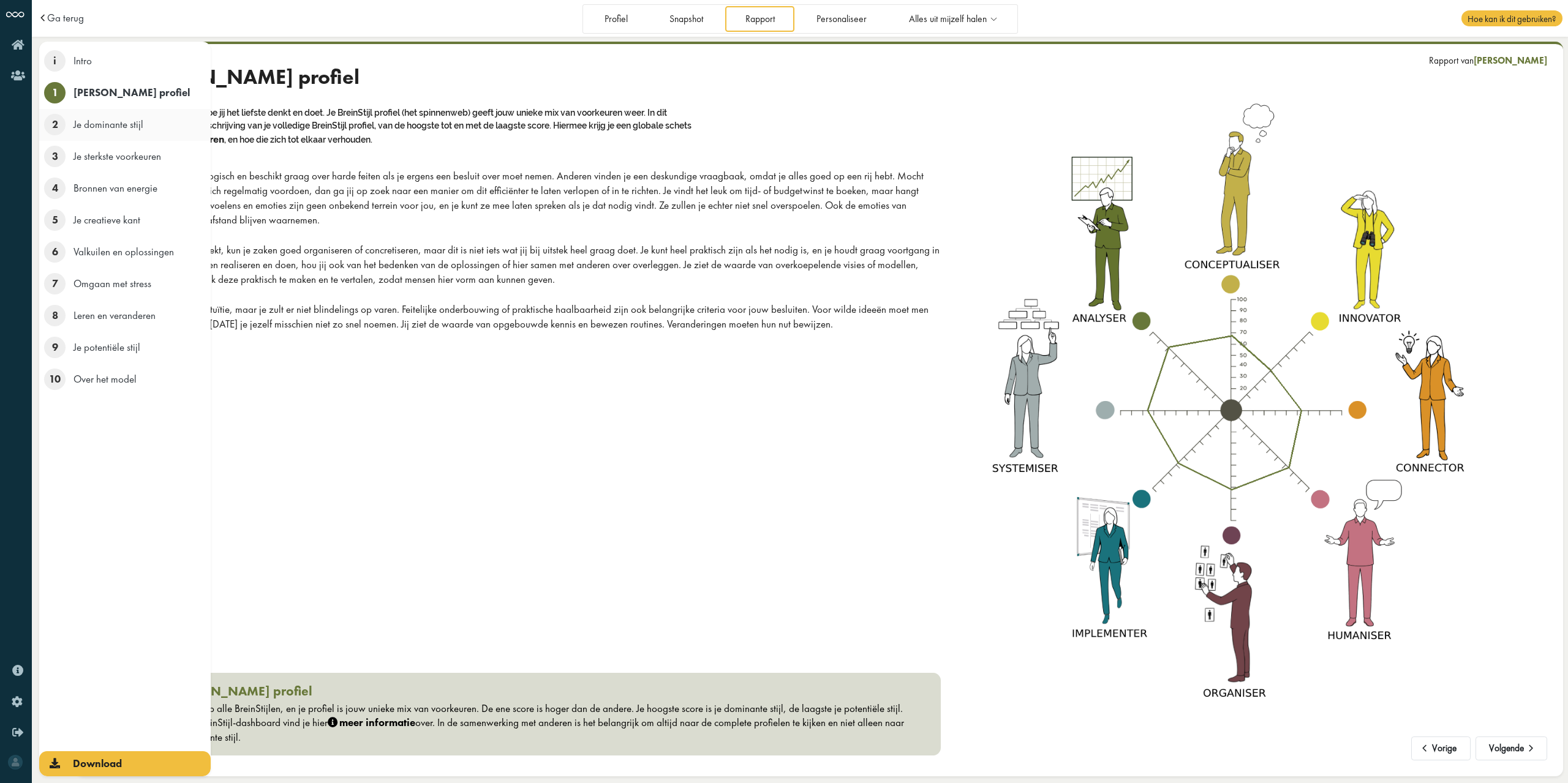
click at [54, 131] on span "2" at bounding box center [55, 125] width 21 height 21
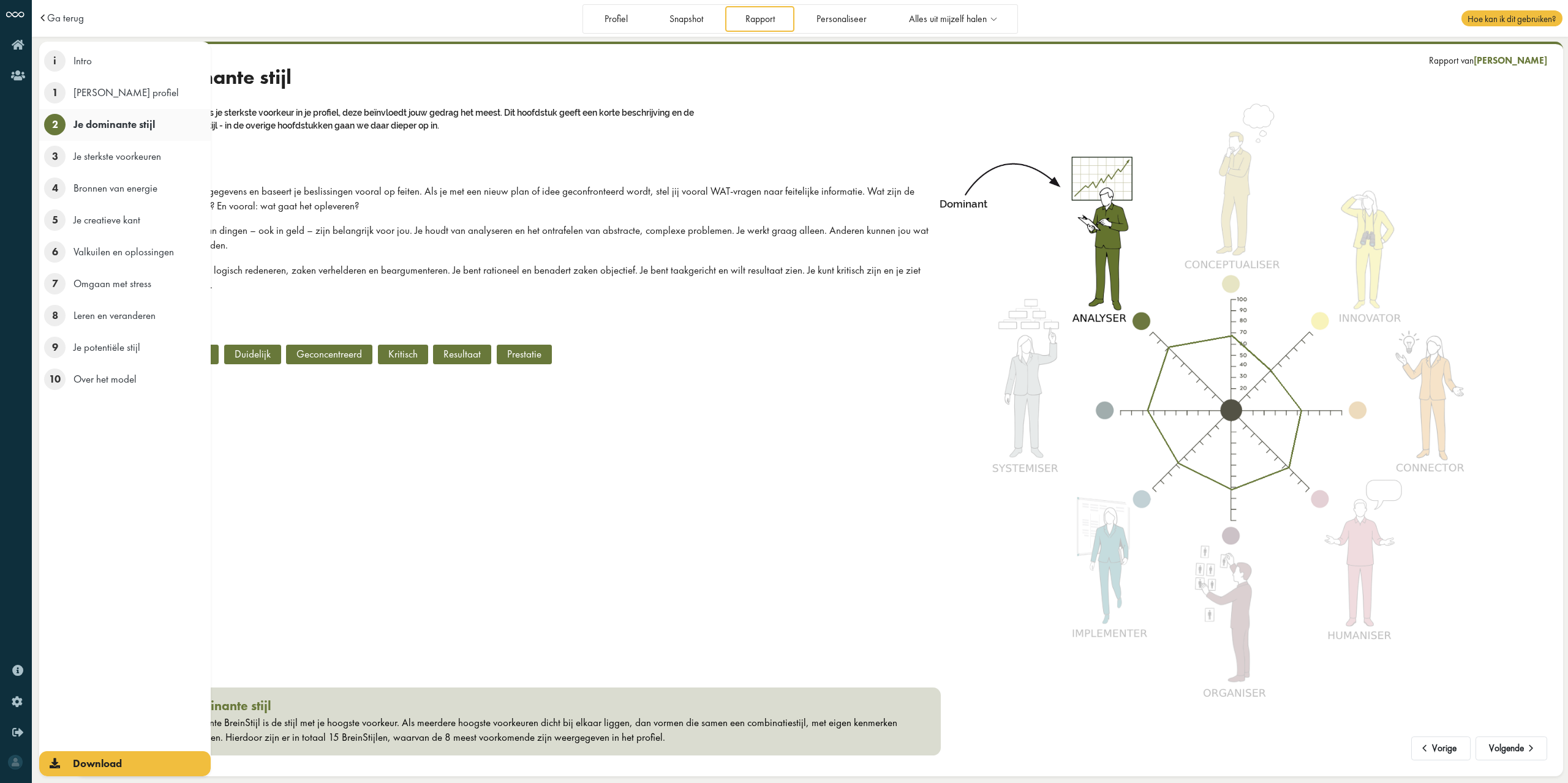
click at [55, 130] on span "2" at bounding box center [55, 125] width 21 height 21
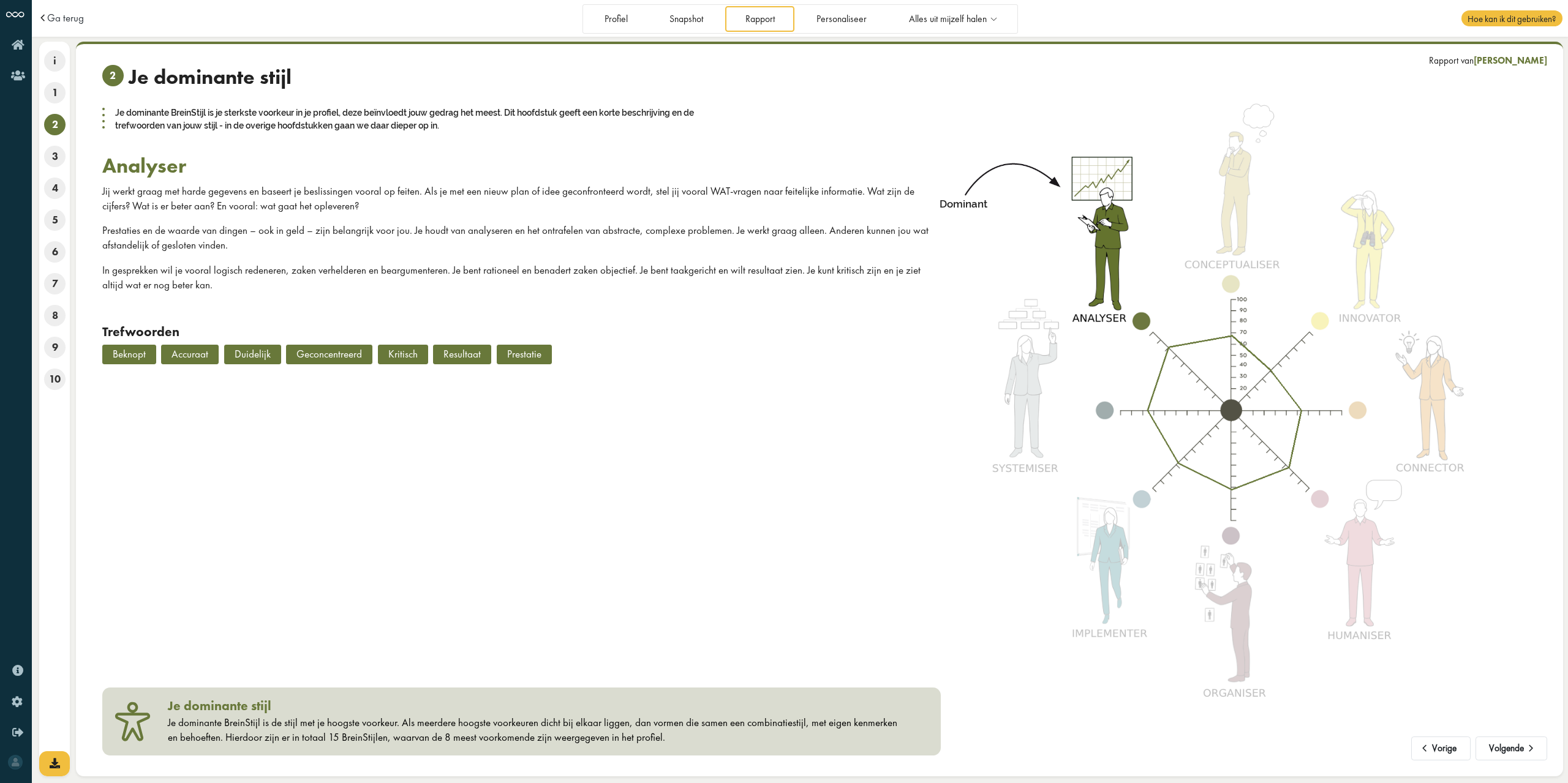
click at [518, 180] on div "2 Je dominante stijl Je dominante BreinStijl is je sterkste voorkeur in je prof…" at bounding box center [521, 217] width 838 height 304
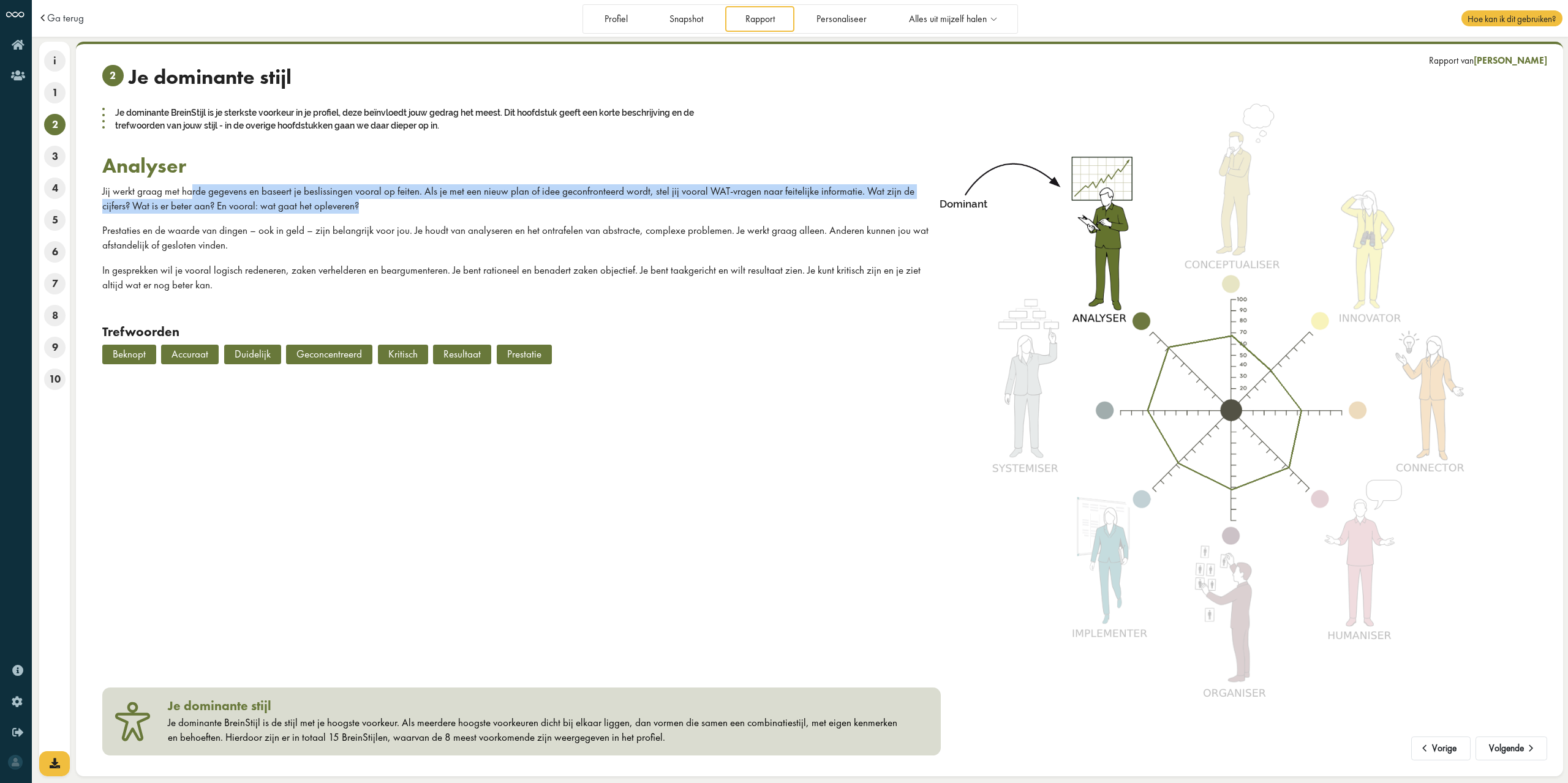
drag, startPoint x: 191, startPoint y: 193, endPoint x: 327, endPoint y: 206, distance: 136.6
click at [327, 206] on p "Jij werkt graag met harde gegevens en baseert je beslissingen vooral op feiten.…" at bounding box center [521, 199] width 838 height 29
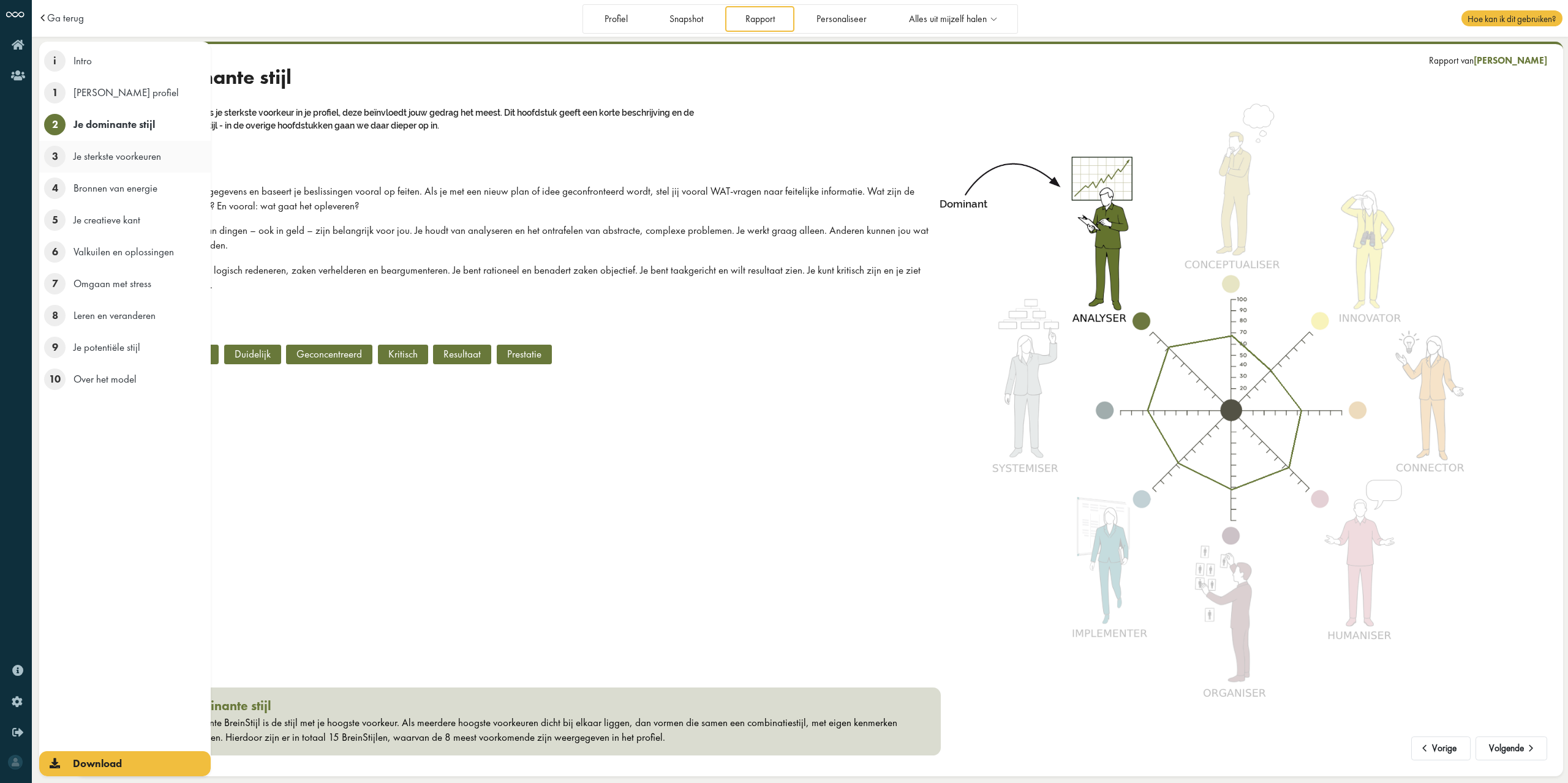
click at [57, 163] on span "3" at bounding box center [55, 157] width 21 height 21
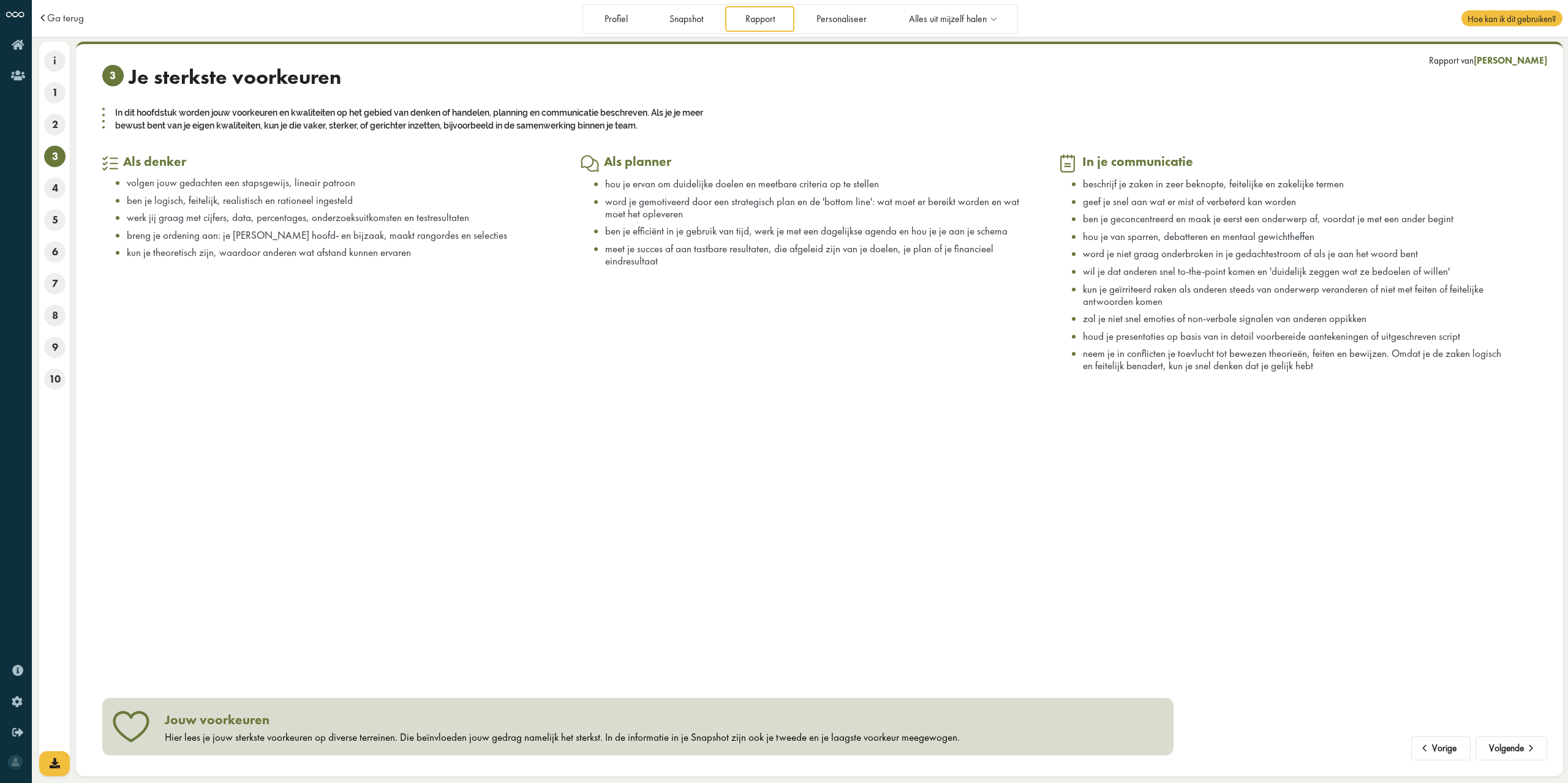
click at [464, 152] on div "3 Je sterkste voorkeuren In dit hoofdstuk worden jouw voorkeuren en kwaliteiten…" at bounding box center [819, 110] width 1434 height 89
drag, startPoint x: 1089, startPoint y: 200, endPoint x: 1250, endPoint y: 206, distance: 161.1
click at [1250, 206] on span "geef je snel aan wat er mist of verbeterd kan worden" at bounding box center [1189, 201] width 213 height 14
drag, startPoint x: 1097, startPoint y: 224, endPoint x: 1333, endPoint y: 216, distance: 236.1
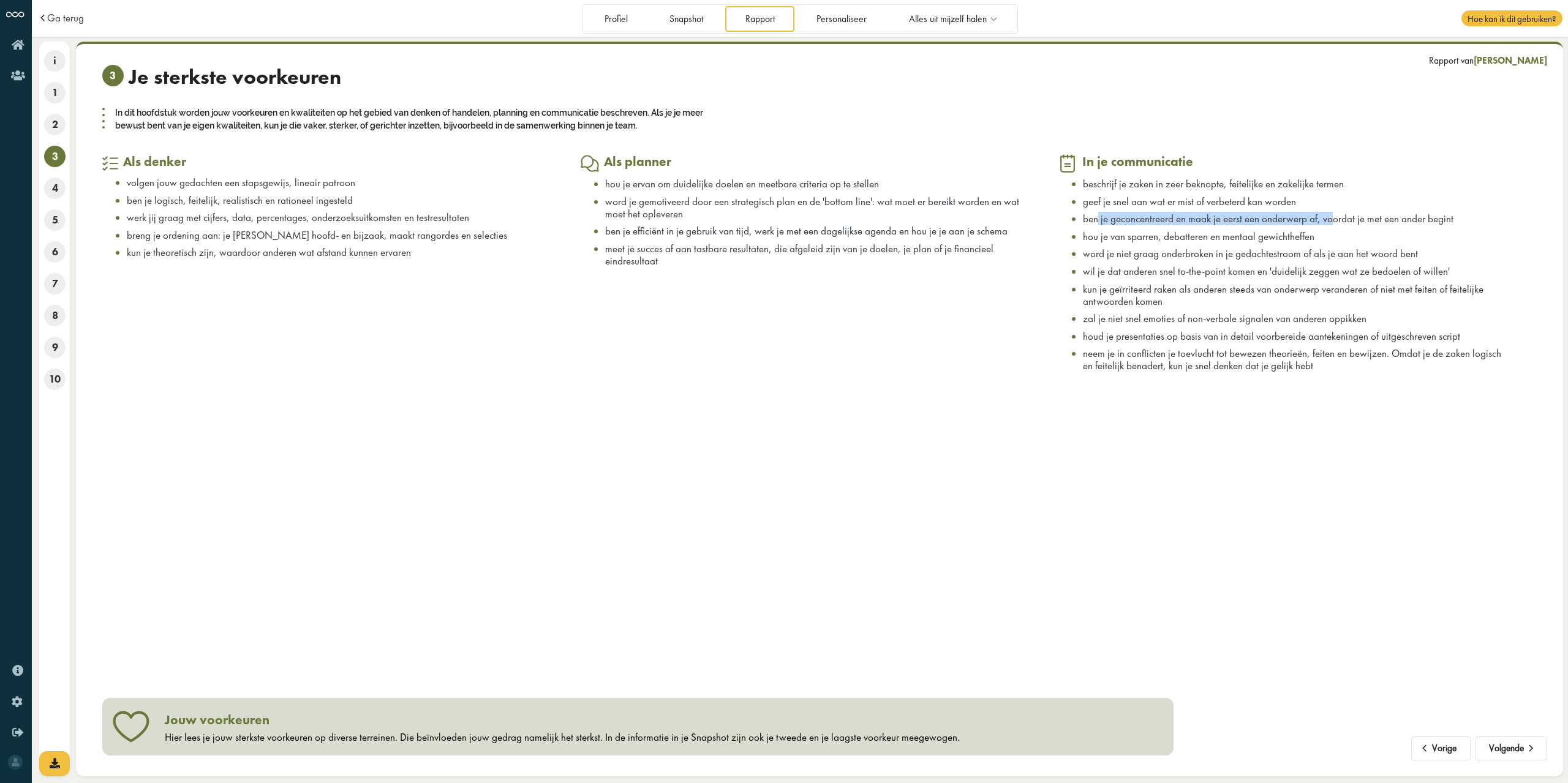
click at [1333, 216] on span "ben je geconcentreerd en maak je eerst een onderwerp af, voordat je met een and…" at bounding box center [1268, 218] width 371 height 14
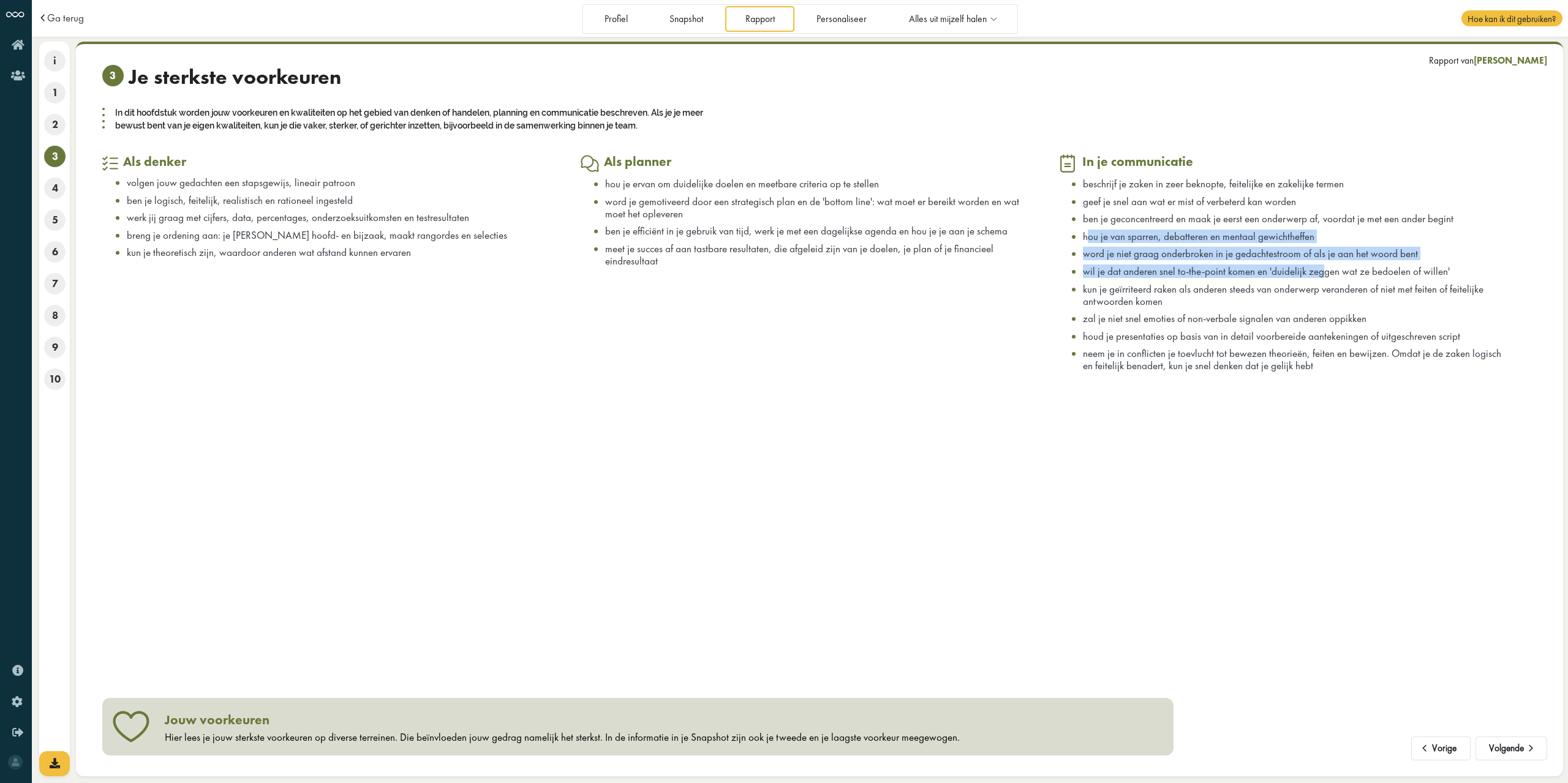
drag, startPoint x: 1087, startPoint y: 235, endPoint x: 1318, endPoint y: 272, distance: 233.9
click at [1318, 272] on ul "beschrijf je zaken in zeer beknopte, feitelijke en zakelijke termen geef je sne…" at bounding box center [1282, 274] width 447 height 194
click at [1318, 272] on span "wil je dat anderen snel to-the-point komen en 'duidelijk zeggen wat ze bedoelen…" at bounding box center [1266, 271] width 367 height 14
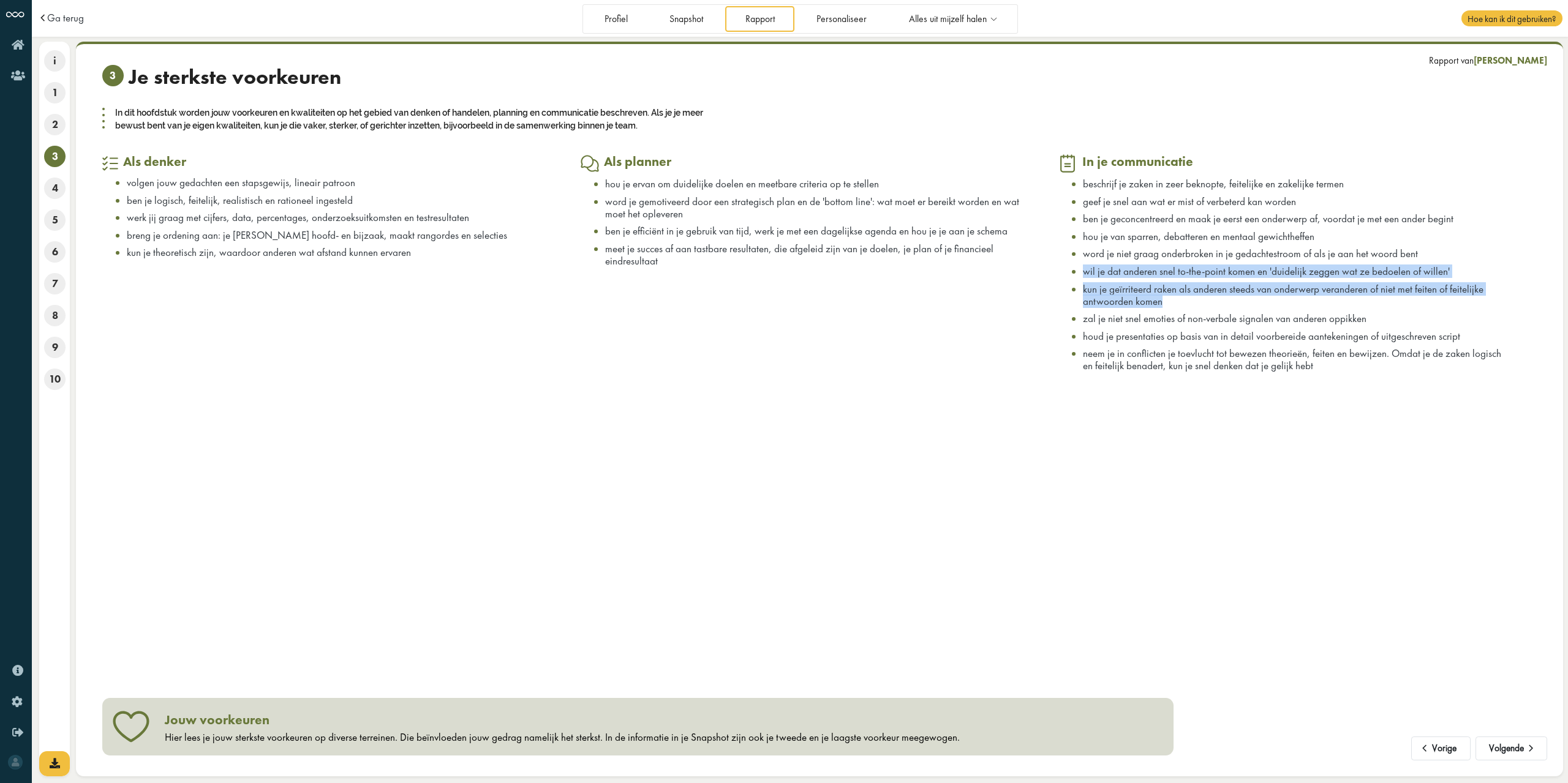
drag, startPoint x: 1085, startPoint y: 273, endPoint x: 1260, endPoint y: 296, distance: 176.5
click at [1260, 296] on ul "beschrijf je zaken in zeer beknopte, feitelijke en zakelijke termen geef je sne…" at bounding box center [1282, 274] width 447 height 194
click at [1260, 296] on li "kun je geïrriteerd raken als anderen steeds van onderwerp veranderen of niet me…" at bounding box center [1294, 295] width 422 height 24
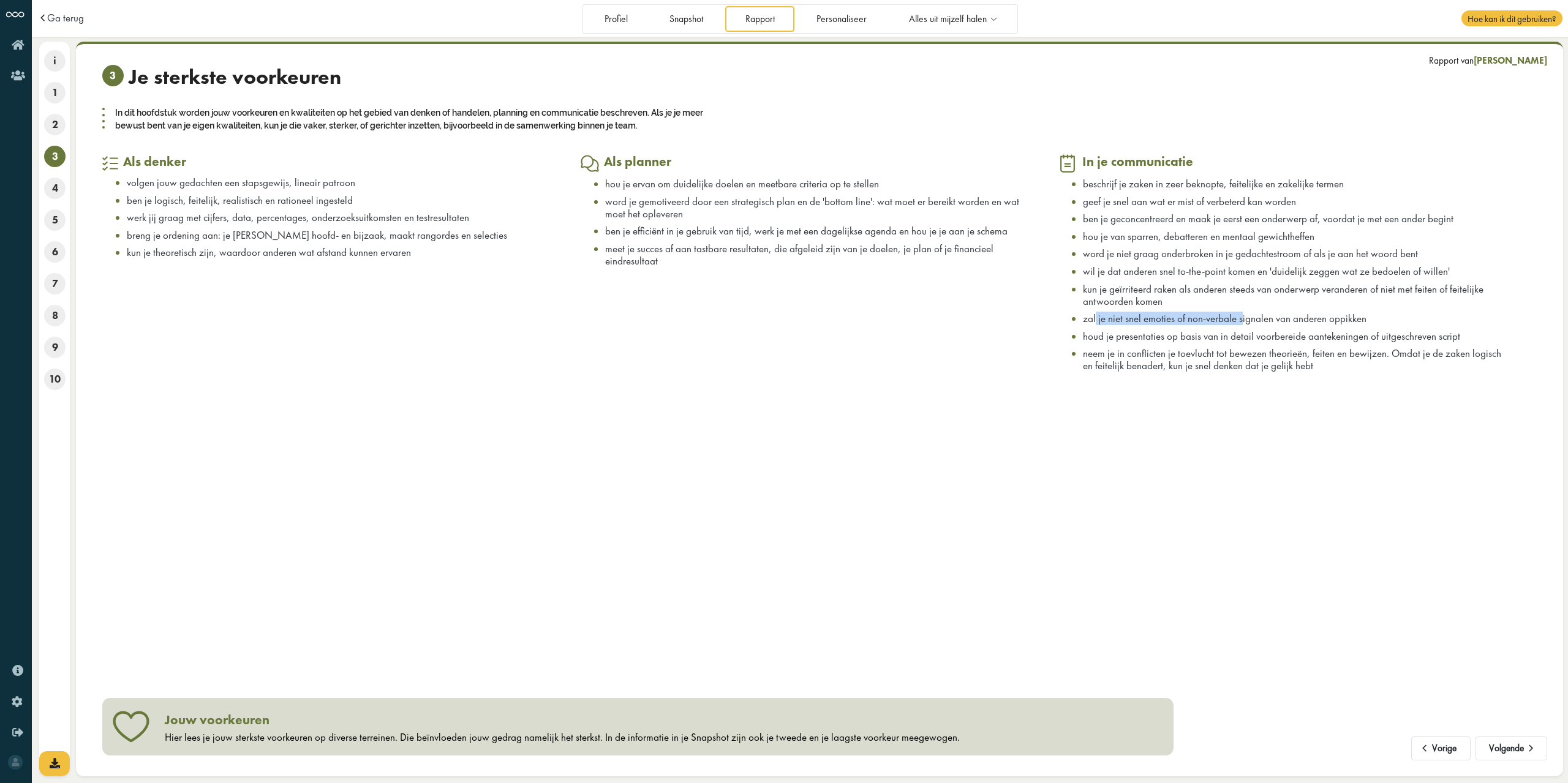
drag, startPoint x: 1096, startPoint y: 316, endPoint x: 1245, endPoint y: 318, distance: 149.0
click at [1245, 318] on span "zal je niet snel emoties of non-verbale signalen van anderen oppikken" at bounding box center [1224, 318] width 283 height 14
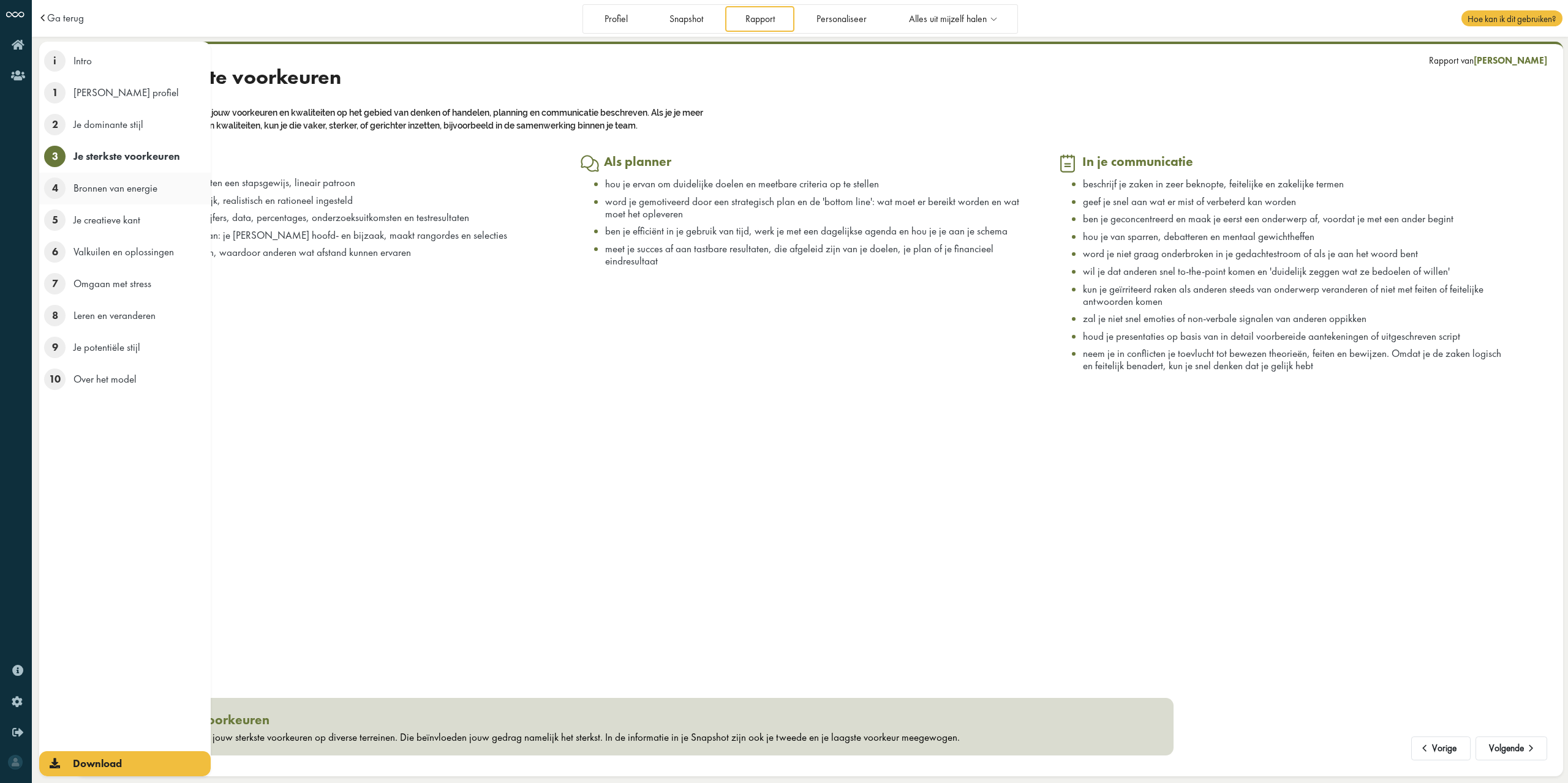
click at [53, 190] on span "4" at bounding box center [55, 188] width 21 height 21
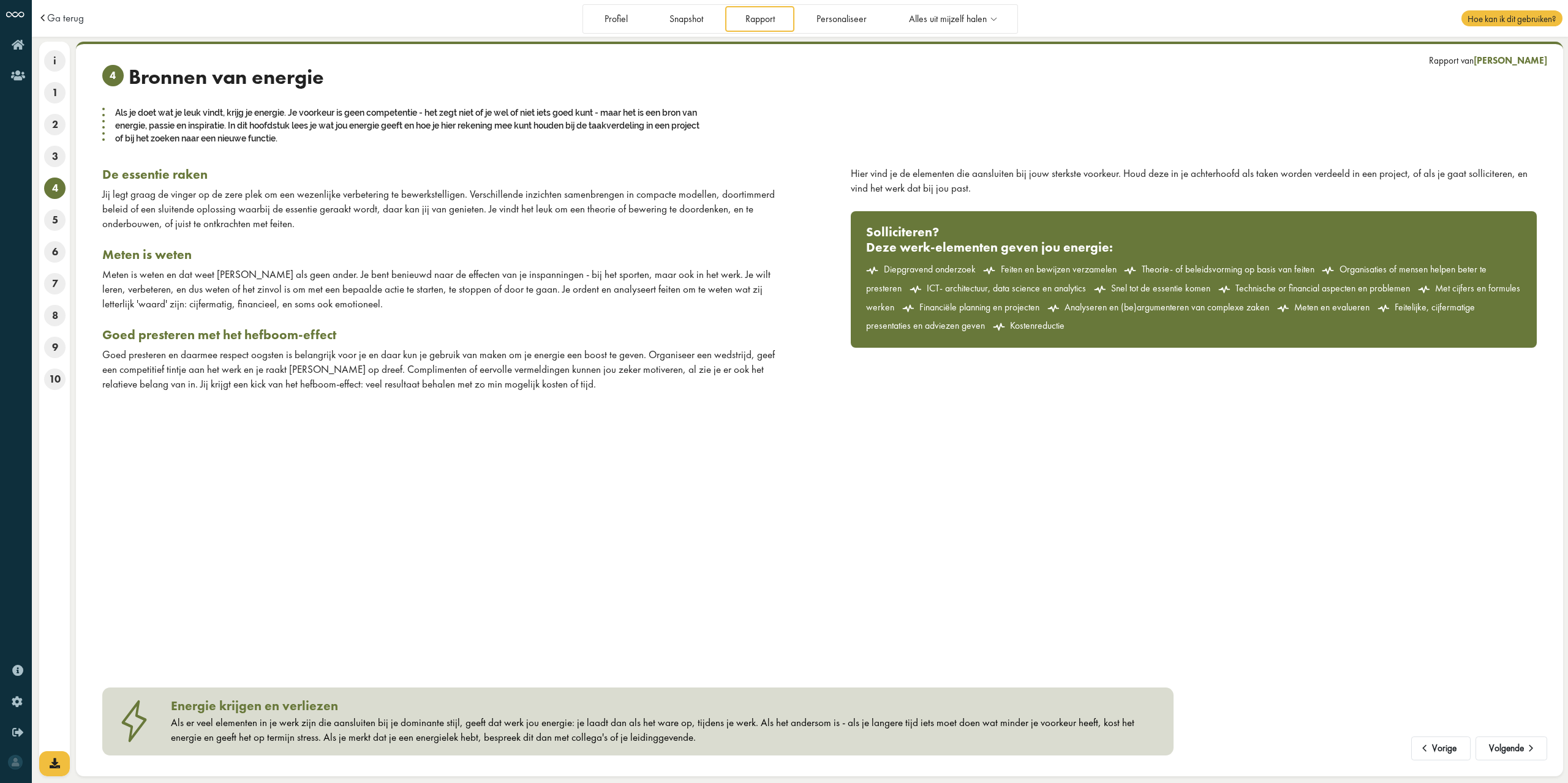
click at [465, 221] on div "Jij legt graag de vinger op de zere plek om een wezenlijke verbetering te bewer…" at bounding box center [445, 209] width 686 height 44
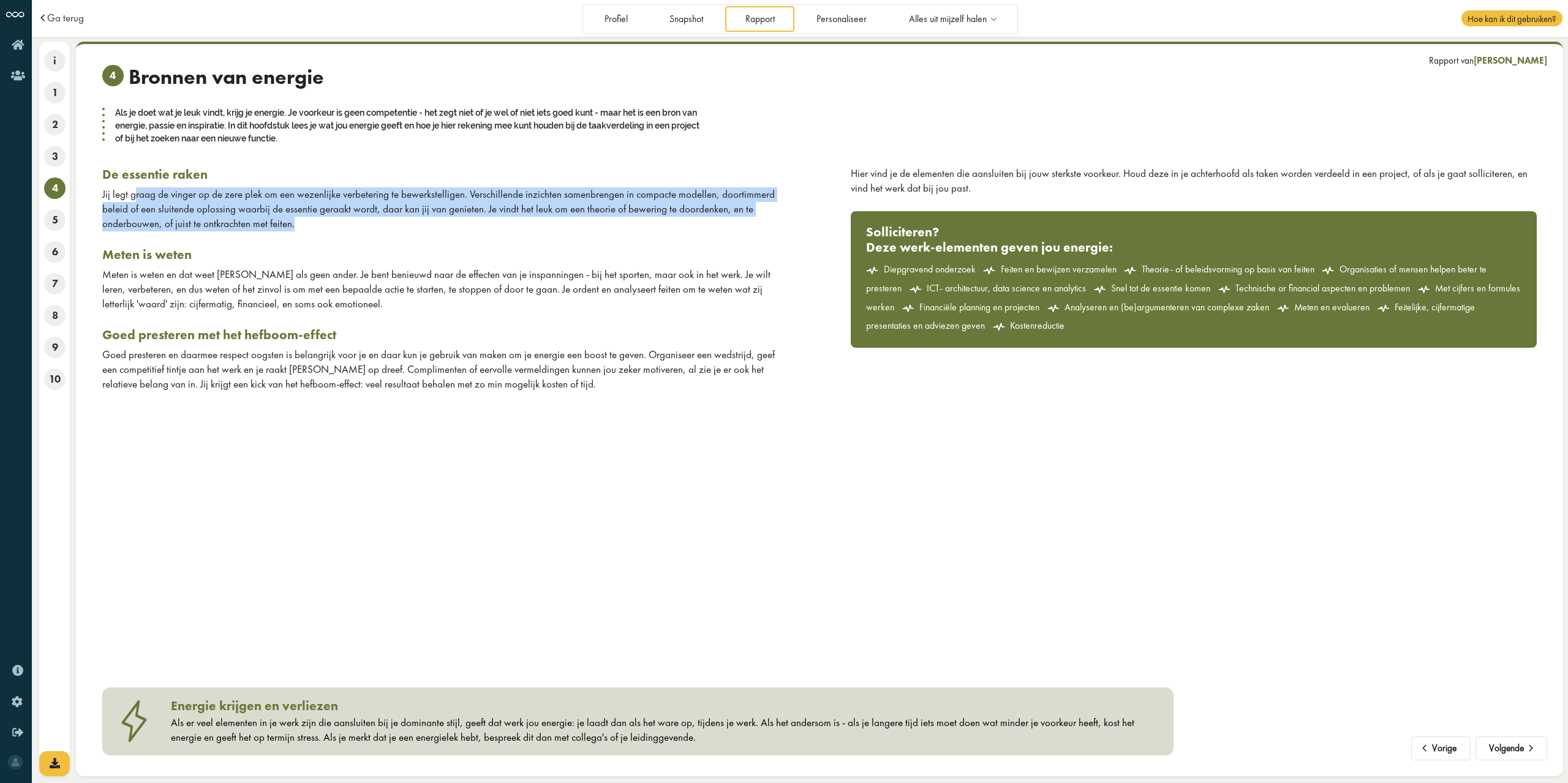
drag, startPoint x: 135, startPoint y: 197, endPoint x: 301, endPoint y: 218, distance: 167.3
click at [301, 218] on div "Jij legt graag de vinger op de zere plek om een wezenlijke verbetering te bewer…" at bounding box center [445, 209] width 686 height 44
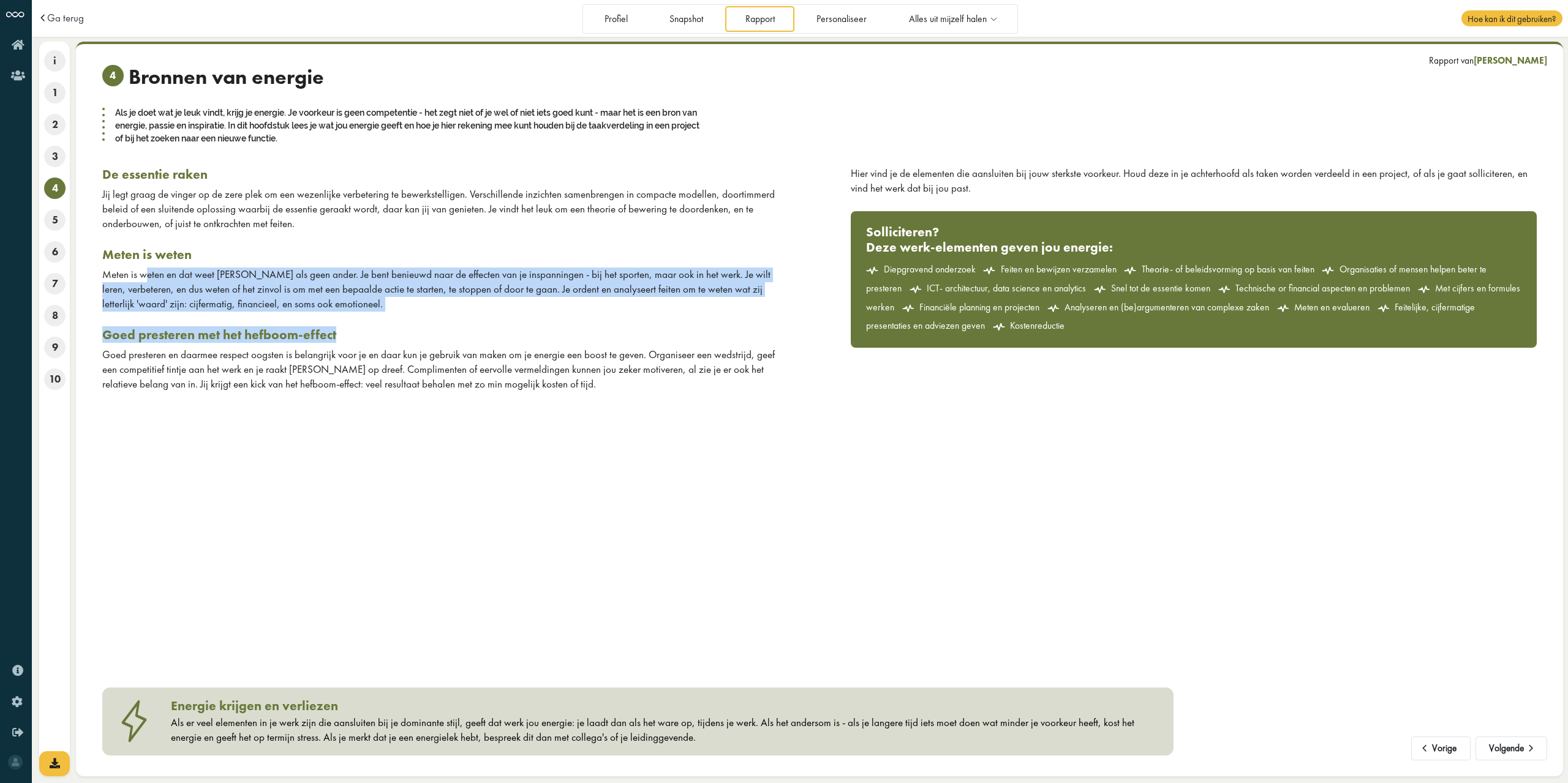
drag, startPoint x: 147, startPoint y: 273, endPoint x: 356, endPoint y: 312, distance: 212.6
click at [356, 312] on div "De essentie raken Jij legt graag de vinger op de zere plek om een wezenlijke ve…" at bounding box center [456, 279] width 726 height 225
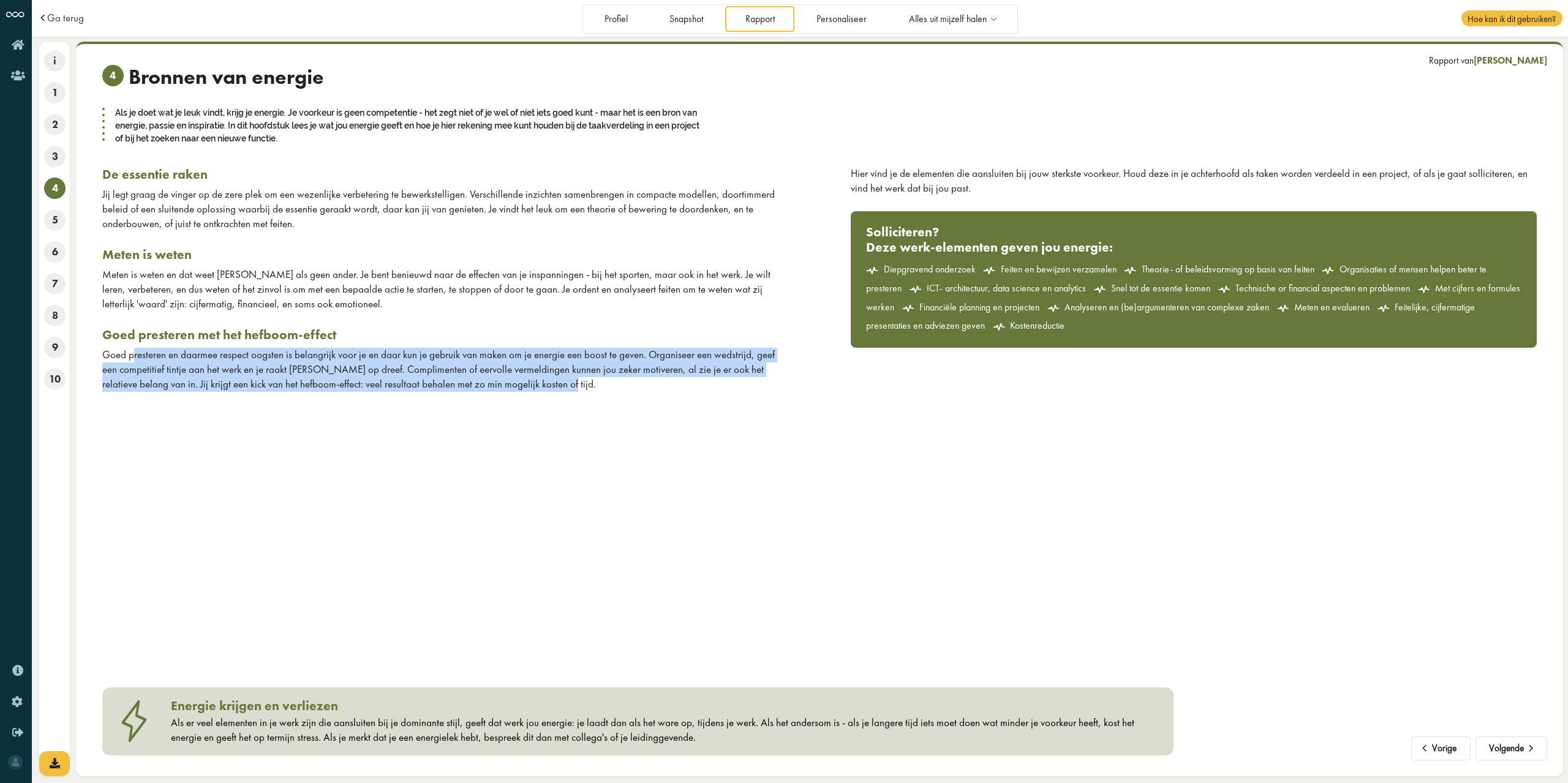
drag, startPoint x: 134, startPoint y: 349, endPoint x: 536, endPoint y: 379, distance: 403.1
click at [536, 379] on div "Goed presteren en daarmee respect oogsten is belangrijk voor je en daar kun je …" at bounding box center [445, 369] width 686 height 44
drag, startPoint x: 536, startPoint y: 379, endPoint x: 568, endPoint y: 385, distance: 32.6
click at [537, 379] on div "Goed presteren en daarmee respect oogsten is belangrijk voor je en daar kun je …" at bounding box center [445, 369] width 686 height 44
click at [855, 26] on link "Personaliseer" at bounding box center [842, 19] width 90 height 25
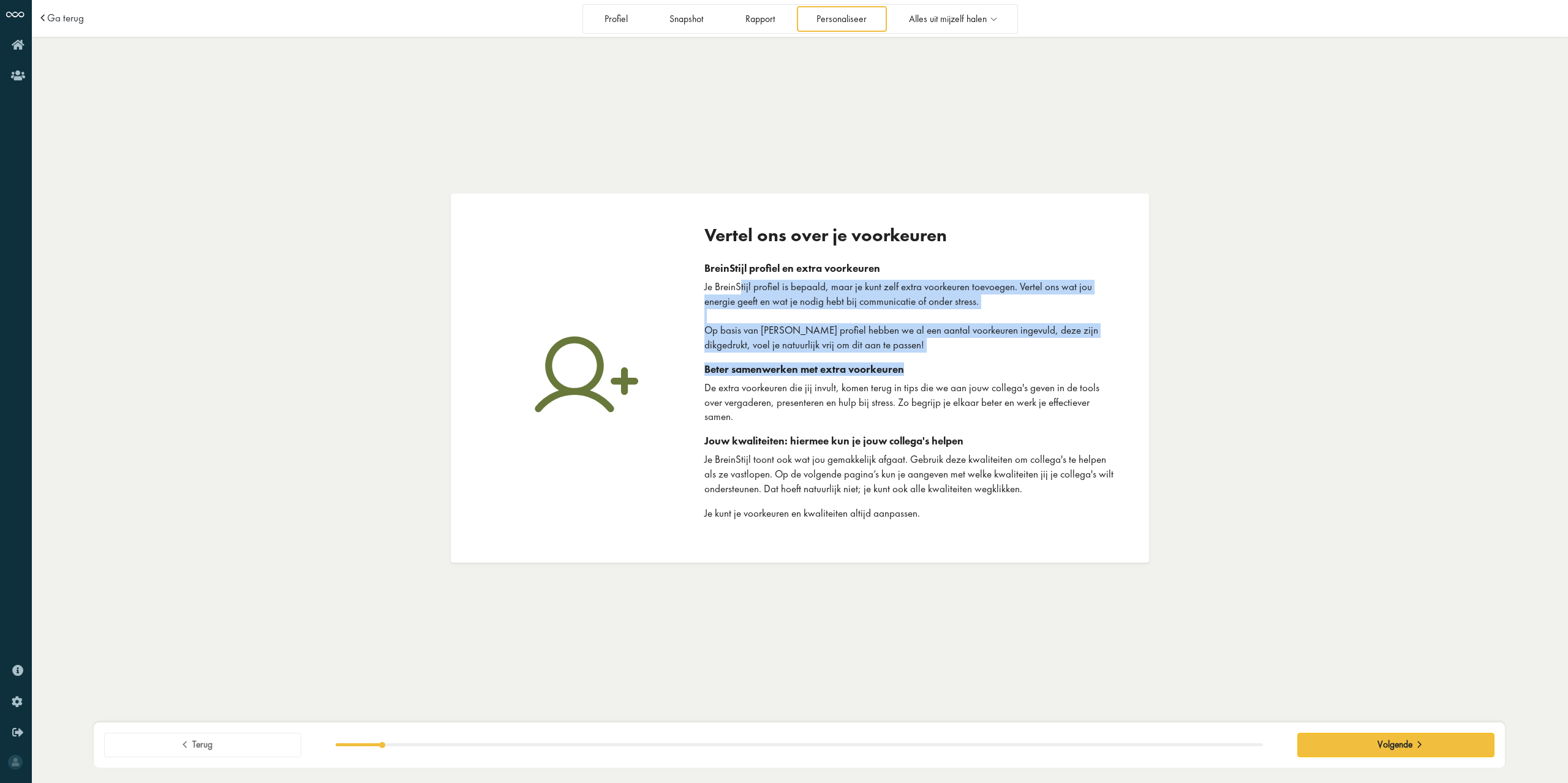
drag, startPoint x: 741, startPoint y: 295, endPoint x: 1008, endPoint y: 366, distance: 276.3
click at [1008, 366] on div "BreinStijl profiel en extra voorkeuren Je BreinStijl profiel is bepaald, maar j…" at bounding box center [911, 391] width 414 height 259
click at [995, 349] on p "Je BreinStijl profiel is bepaald, maar je kunt zelf extra voorkeuren toevoegen.…" at bounding box center [911, 316] width 414 height 73
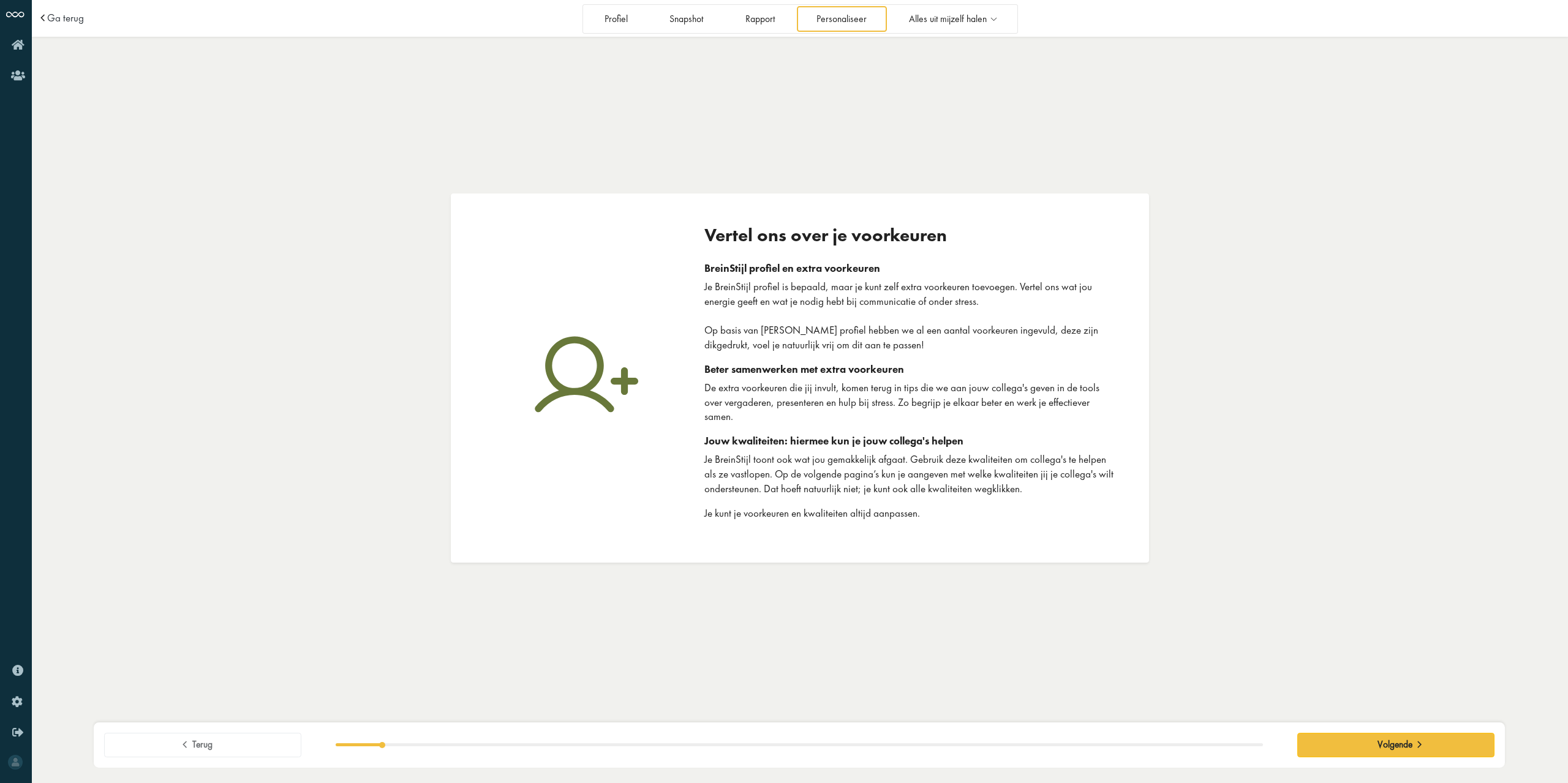
drag, startPoint x: 758, startPoint y: 308, endPoint x: 941, endPoint y: 349, distance: 187.5
click at [941, 349] on p "Je BreinStijl profiel is bepaald, maar je kunt zelf extra voorkeuren toevoegen.…" at bounding box center [911, 316] width 414 height 73
click at [1368, 743] on button "Volgende" at bounding box center [1396, 745] width 198 height 24
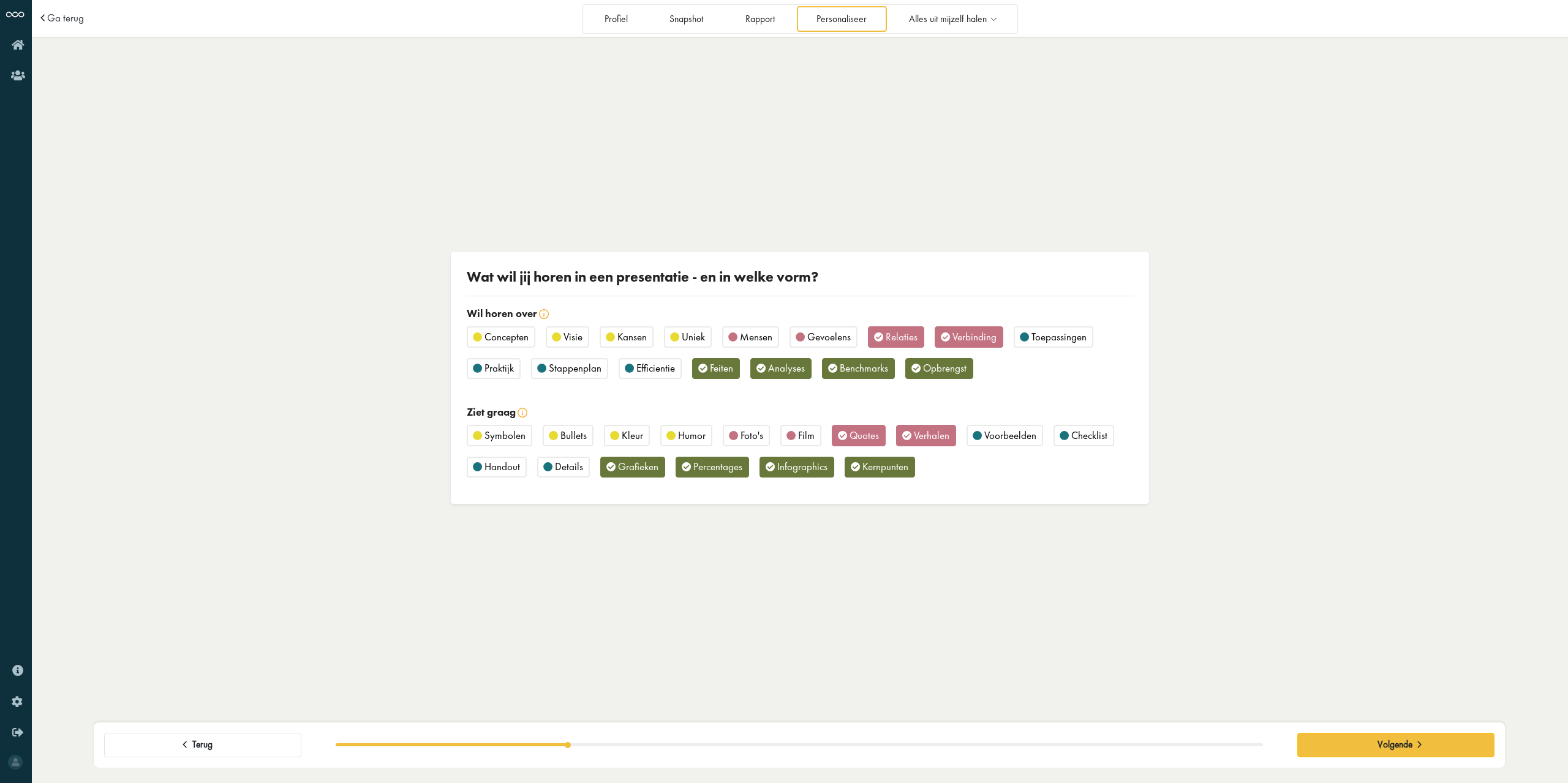
click at [923, 369] on span "Opbrengst" at bounding box center [945, 368] width 44 height 14
click at [549, 369] on span "Stappenplan" at bounding box center [575, 368] width 53 height 14
click at [563, 435] on span "Bullets" at bounding box center [573, 435] width 26 height 14
click at [800, 466] on span "Infographics" at bounding box center [802, 467] width 50 height 14
click at [1004, 432] on span "Voorbeelden" at bounding box center [1010, 435] width 52 height 14
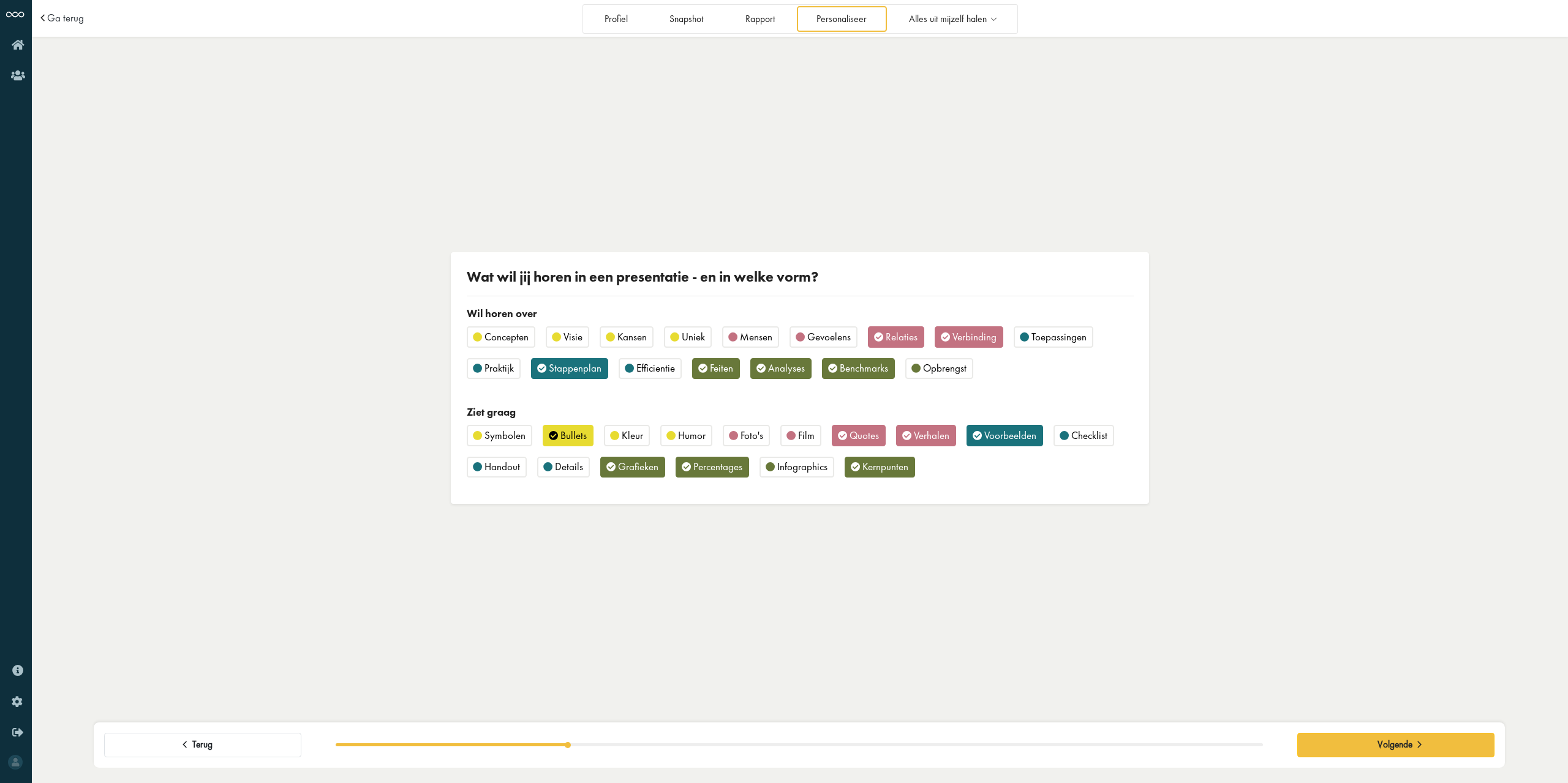
click at [1098, 437] on span "Checklist" at bounding box center [1089, 435] width 36 height 14
click at [1322, 739] on button "Volgende" at bounding box center [1396, 745] width 198 height 24
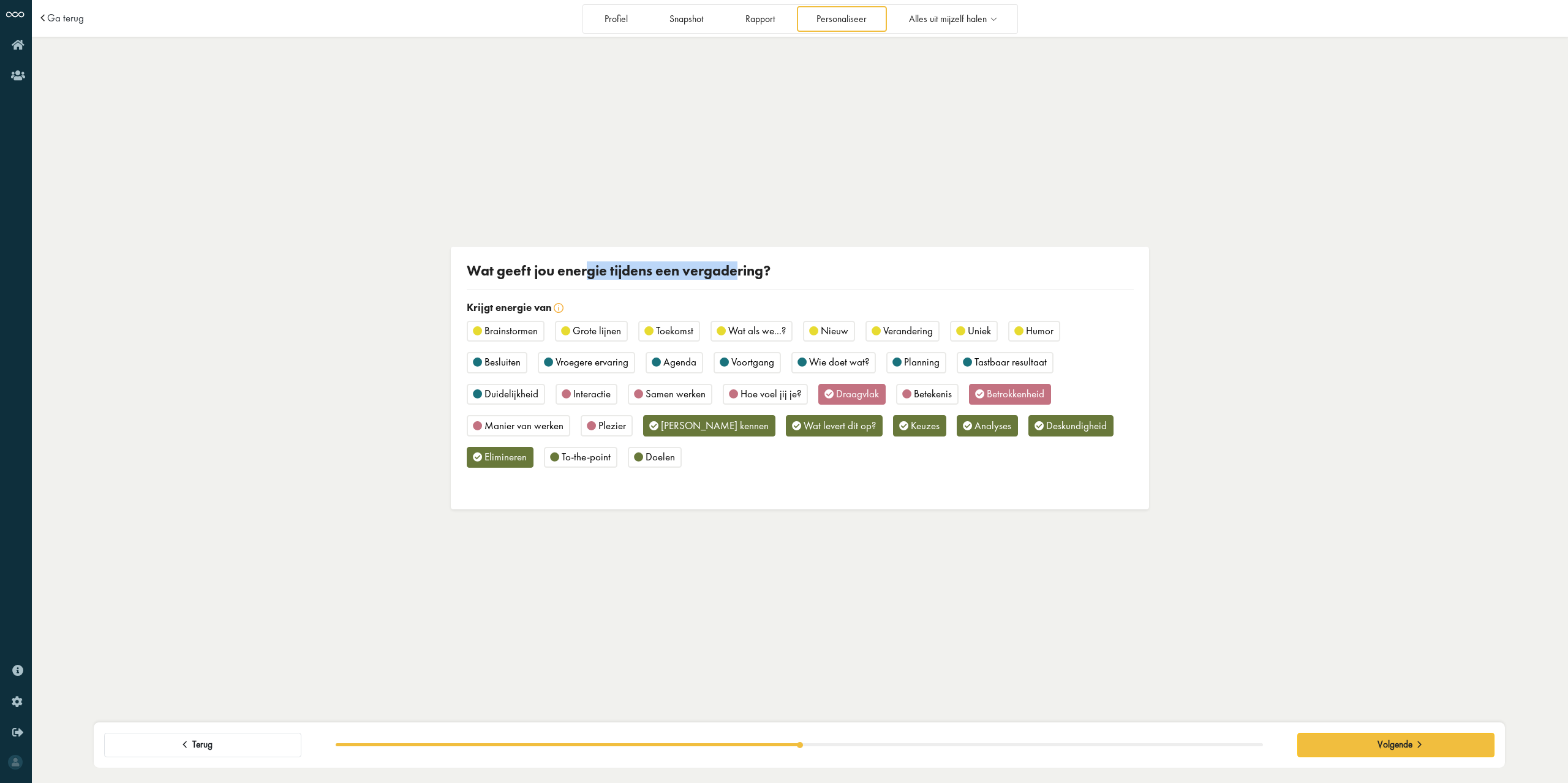
drag, startPoint x: 586, startPoint y: 270, endPoint x: 736, endPoint y: 272, distance: 150.0
click at [736, 272] on div "Wat geeft jou energie tijdens een vergadering?" at bounding box center [800, 271] width 667 height 17
click at [688, 427] on span "Risico's kennen" at bounding box center [714, 425] width 108 height 14
click at [666, 392] on span "Samen werken" at bounding box center [676, 394] width 60 height 14
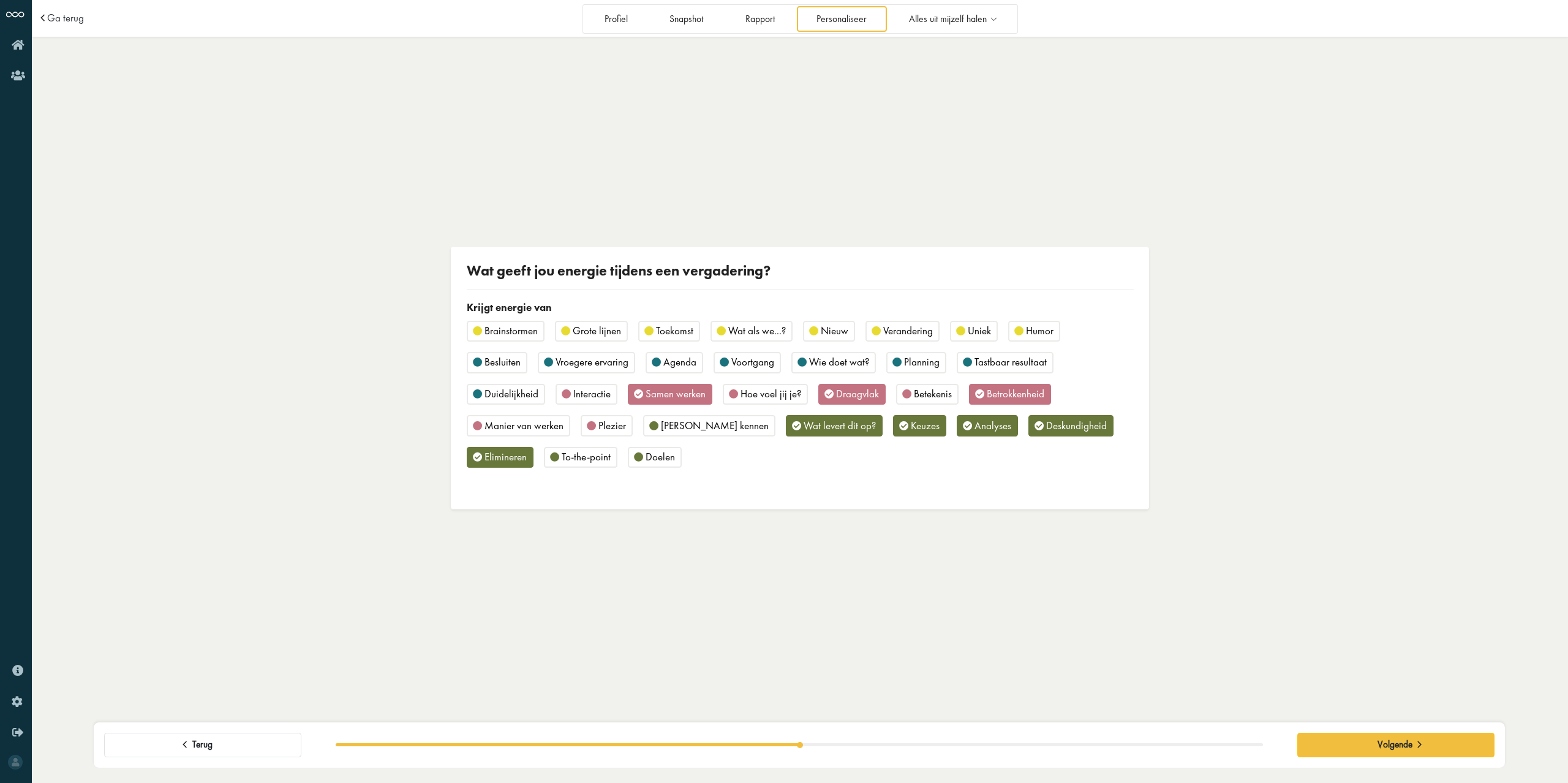
click at [600, 424] on span "Plezier" at bounding box center [612, 425] width 28 height 14
click at [681, 359] on span "Agenda" at bounding box center [680, 361] width 33 height 14
click at [1043, 326] on span "Humor" at bounding box center [1039, 331] width 28 height 14
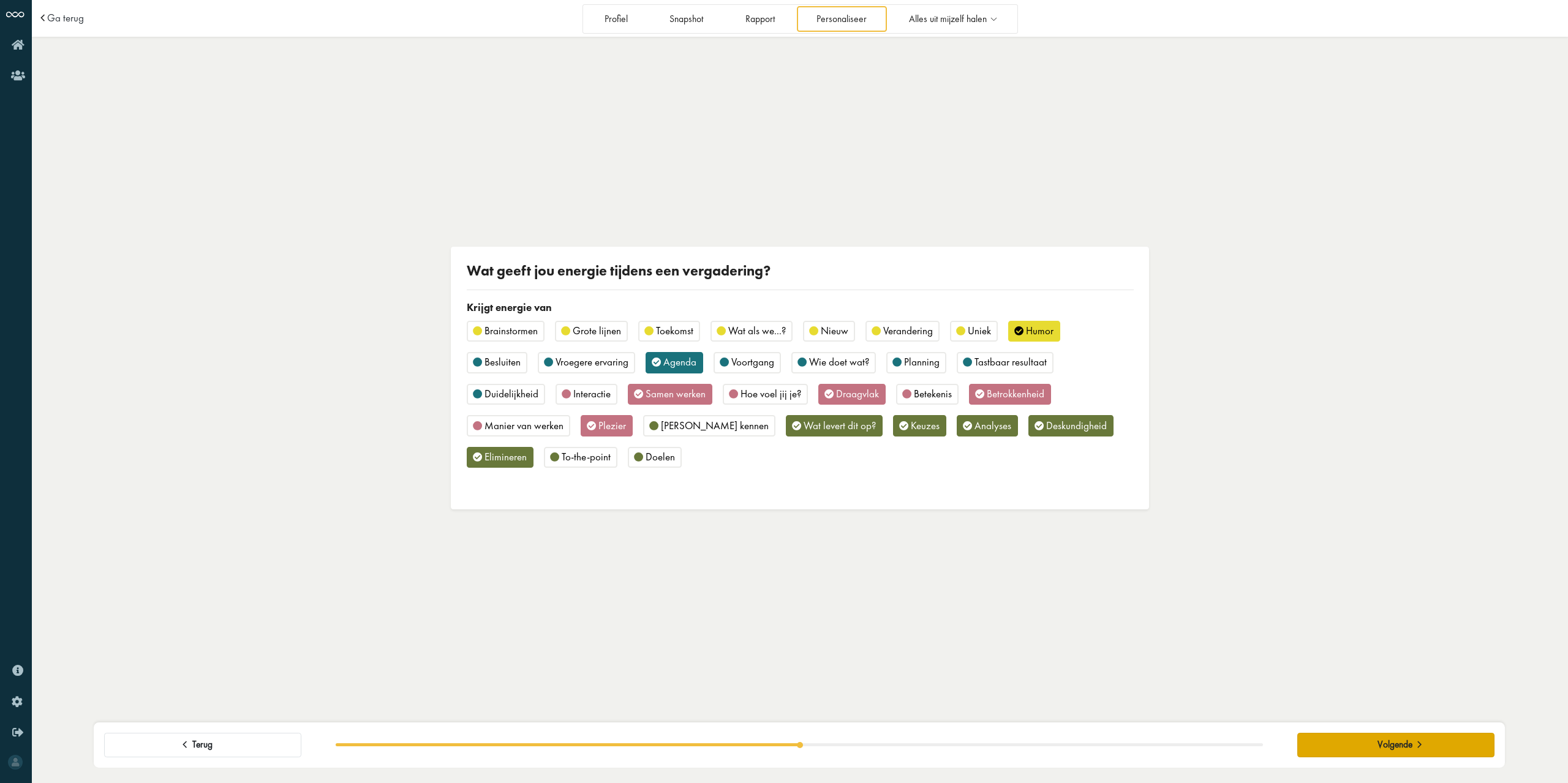
click at [1353, 739] on button "Volgende" at bounding box center [1396, 745] width 198 height 24
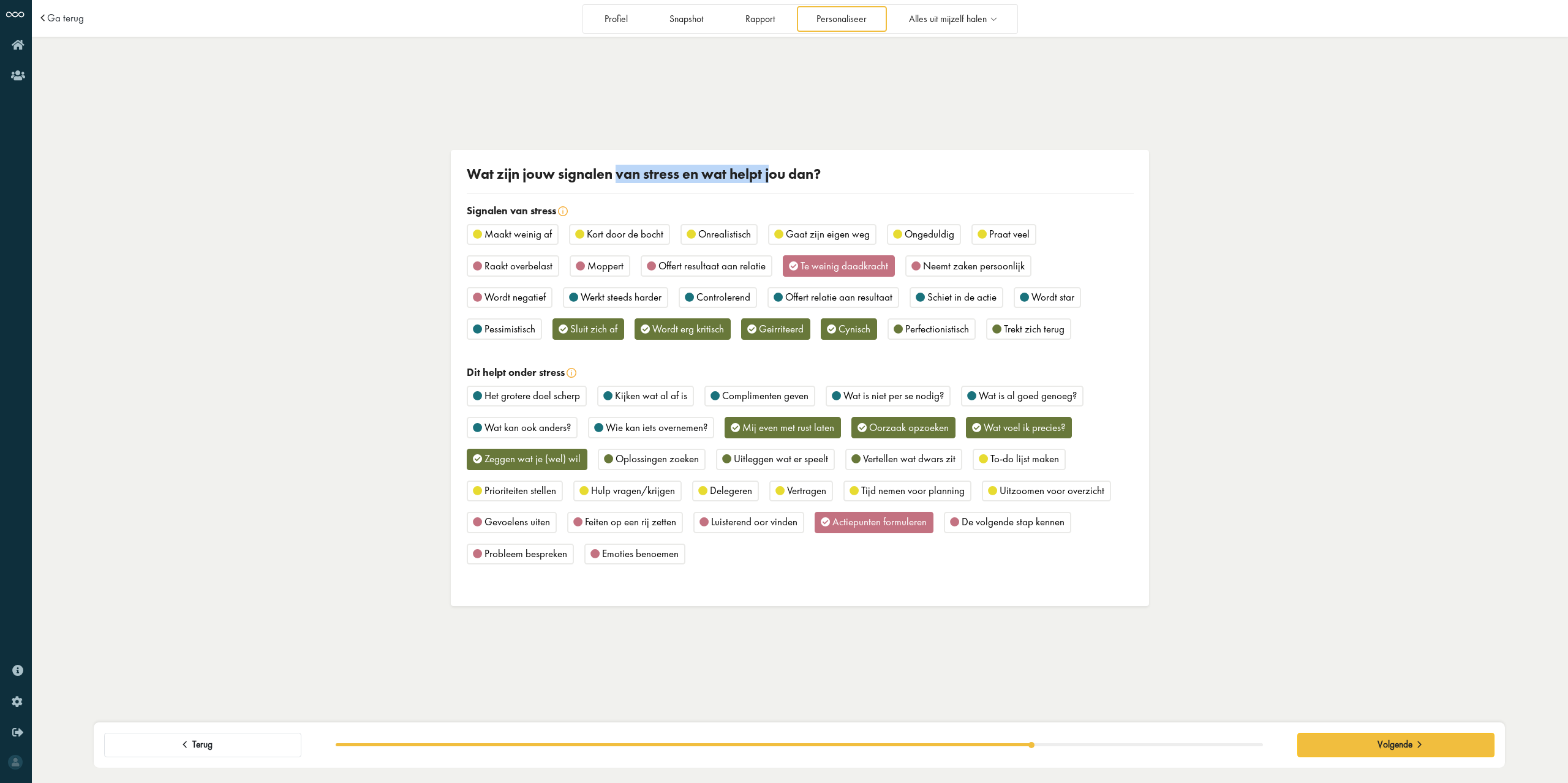
drag, startPoint x: 618, startPoint y: 172, endPoint x: 774, endPoint y: 179, distance: 156.2
click at [774, 179] on div "Wat zijn jouw signalen van stress en wat helpt jou dan?" at bounding box center [800, 174] width 667 height 17
click at [775, 179] on div "Wat zijn jouw signalen van stress en wat helpt jou dan?" at bounding box center [800, 174] width 667 height 17
click at [1011, 333] on span "Trekt zich terug" at bounding box center [1033, 329] width 61 height 14
click at [681, 329] on span "Wordt erg kritisch" at bounding box center [688, 329] width 72 height 14
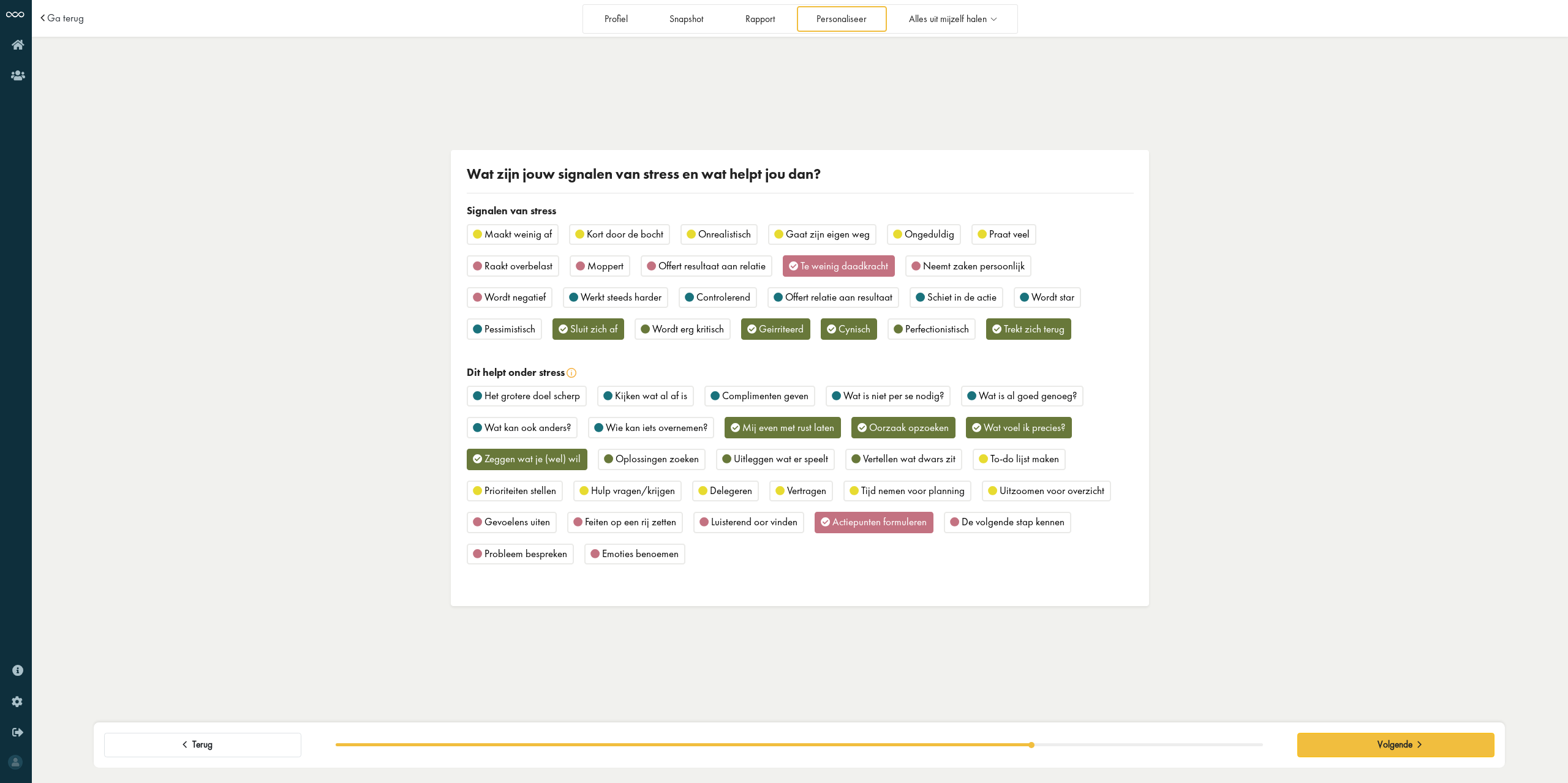
click at [979, 258] on div "Neemt zaken persoonlijk" at bounding box center [968, 266] width 126 height 21
click at [533, 235] on span "Maakt weinig af" at bounding box center [518, 233] width 67 height 14
click at [541, 554] on span "Probleem bespreken" at bounding box center [526, 553] width 83 height 14
click at [1026, 525] on span "De volgende stap kennen" at bounding box center [1013, 522] width 103 height 14
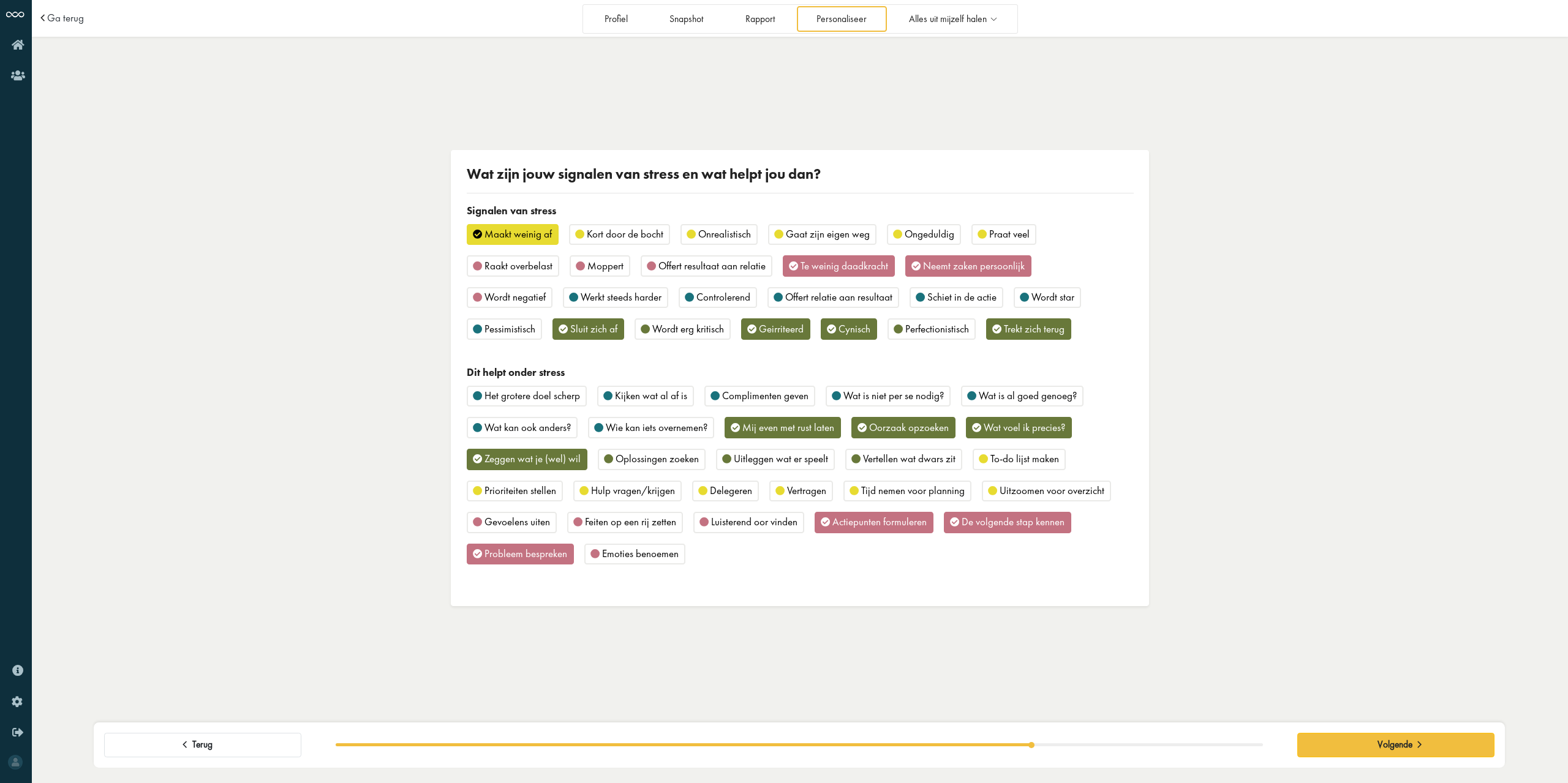
click at [1021, 457] on span "To-do lijst maken" at bounding box center [1025, 459] width 69 height 14
click at [1003, 429] on span "Wat voel ik precies?" at bounding box center [1024, 427] width 82 height 14
click at [1350, 741] on button "Volgende" at bounding box center [1396, 745] width 198 height 24
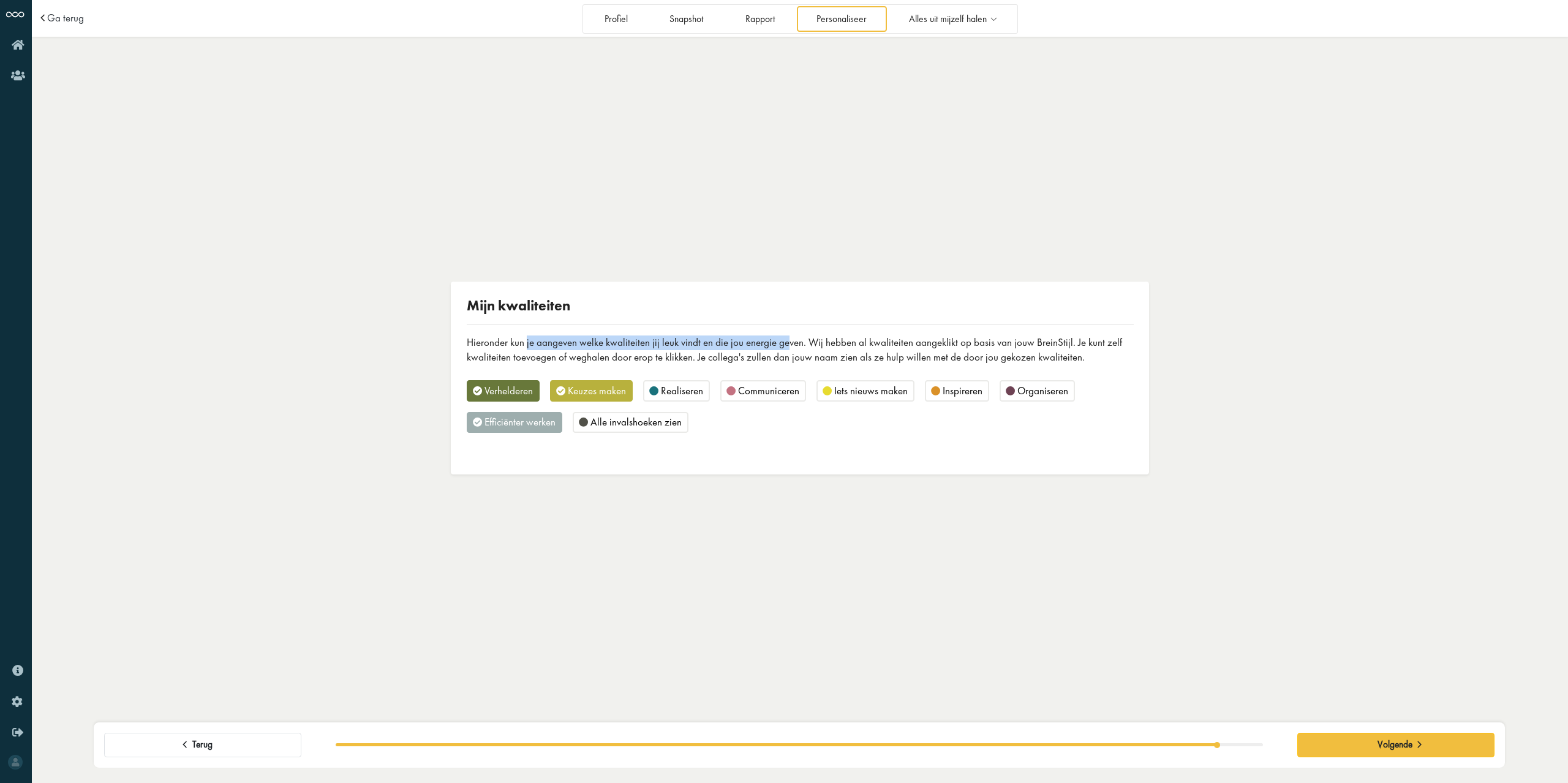
drag, startPoint x: 525, startPoint y: 344, endPoint x: 784, endPoint y: 346, distance: 259.0
click at [784, 346] on div "Hieronder kun je aangeven welke kwaliteiten jij leuk vindt en die jou energie g…" at bounding box center [800, 350] width 667 height 29
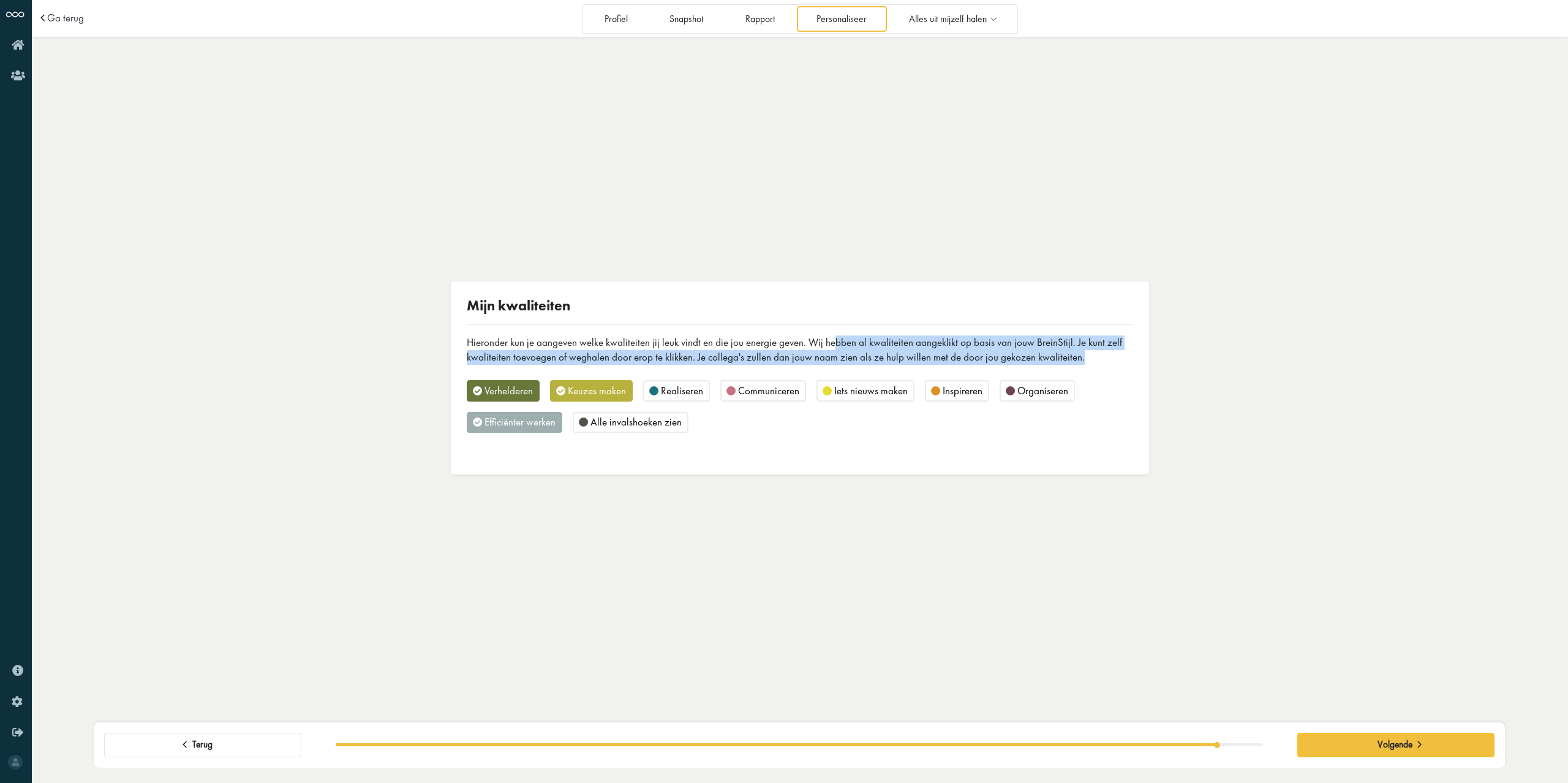
drag, startPoint x: 832, startPoint y: 344, endPoint x: 1078, endPoint y: 358, distance: 246.4
click at [1078, 358] on div "Hieronder kun je aangeven welke kwaliteiten jij leuk vindt en die jou energie g…" at bounding box center [800, 350] width 667 height 29
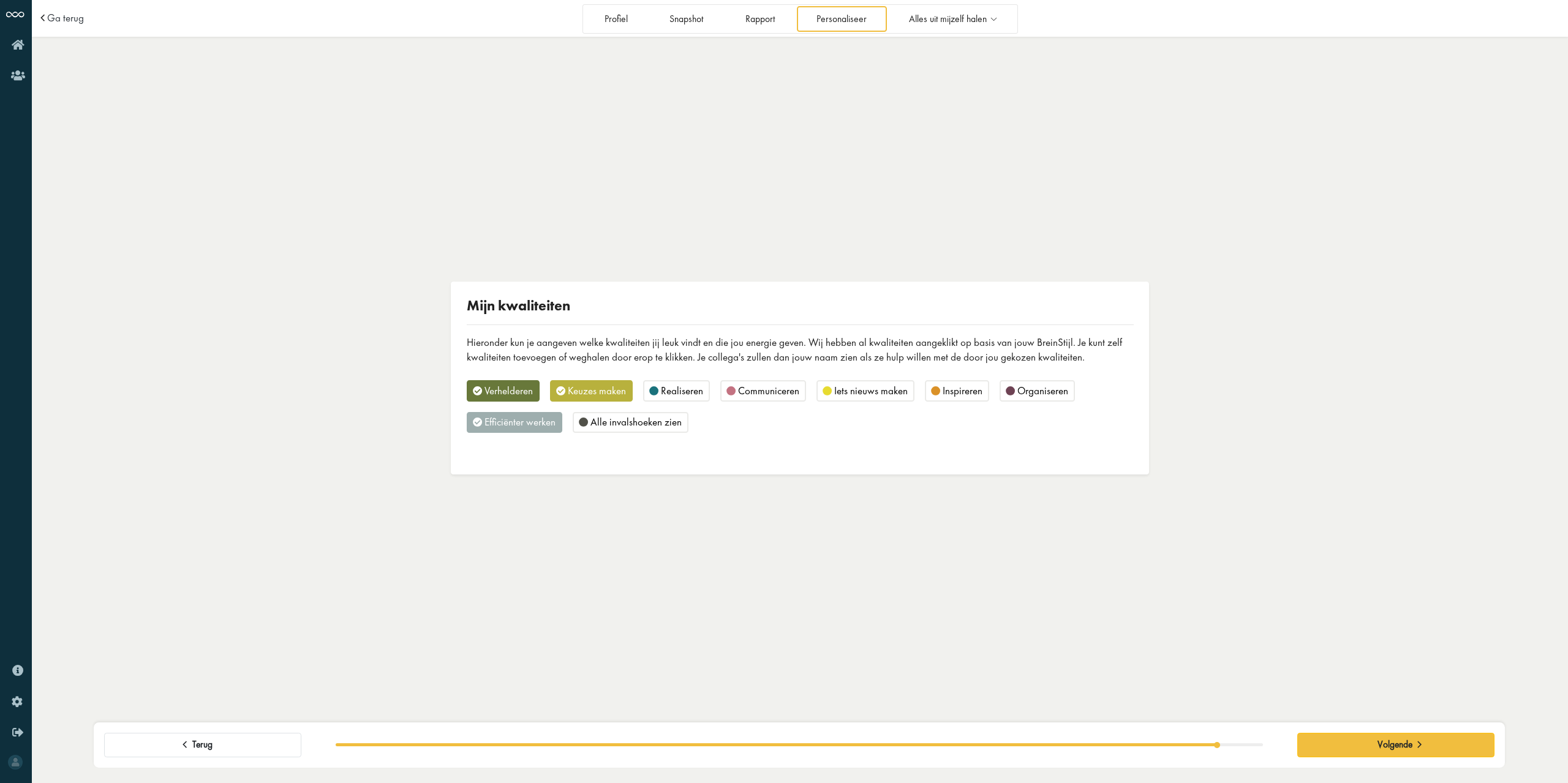
click at [512, 423] on span "Efficiënter werken" at bounding box center [520, 422] width 71 height 14
click at [657, 422] on span "Alle invalshoeken zien" at bounding box center [636, 422] width 91 height 14
click at [680, 384] on div "Realiseren" at bounding box center [676, 391] width 67 height 21
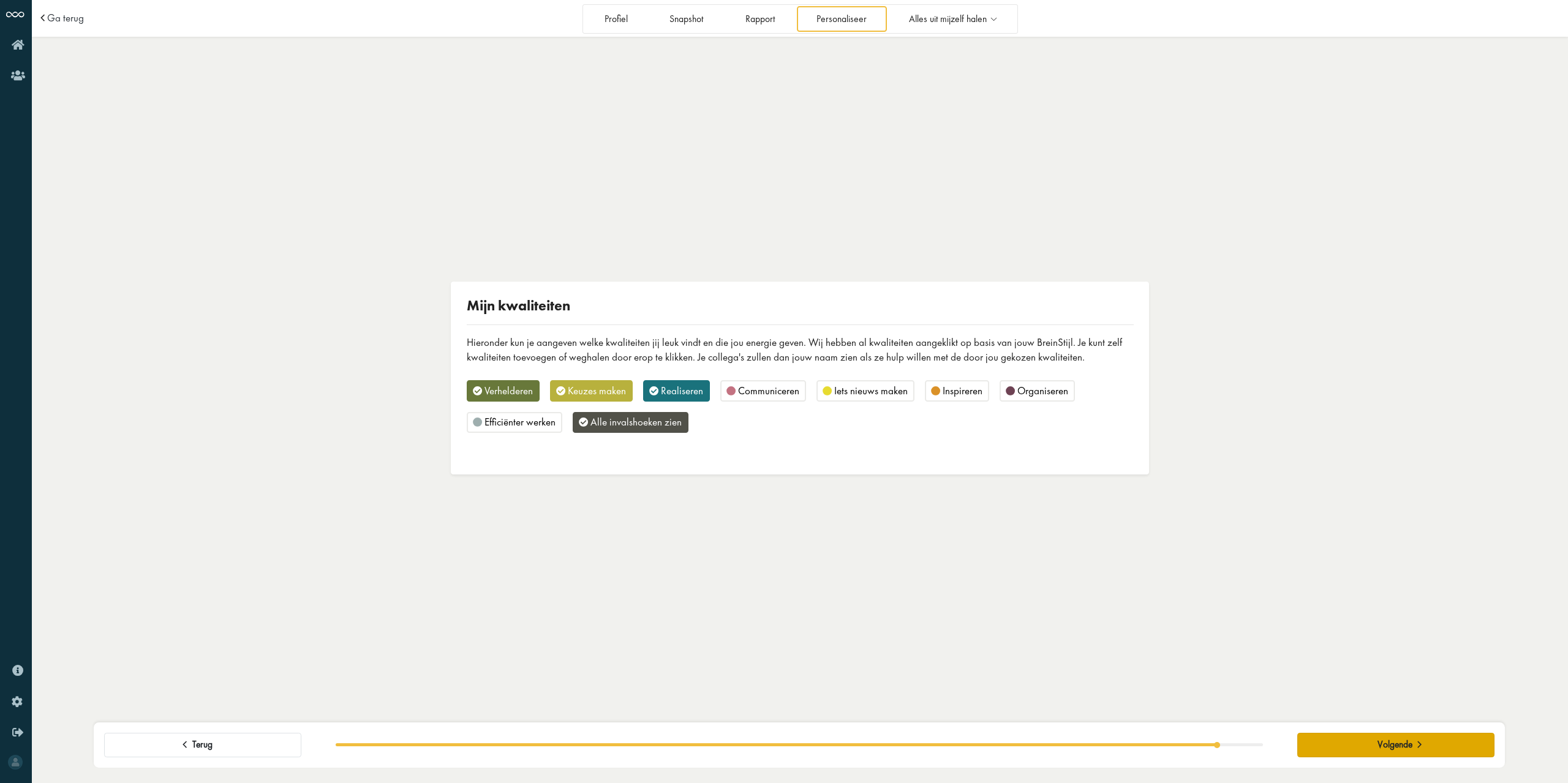
click at [1375, 747] on button "Volgende" at bounding box center [1396, 745] width 198 height 24
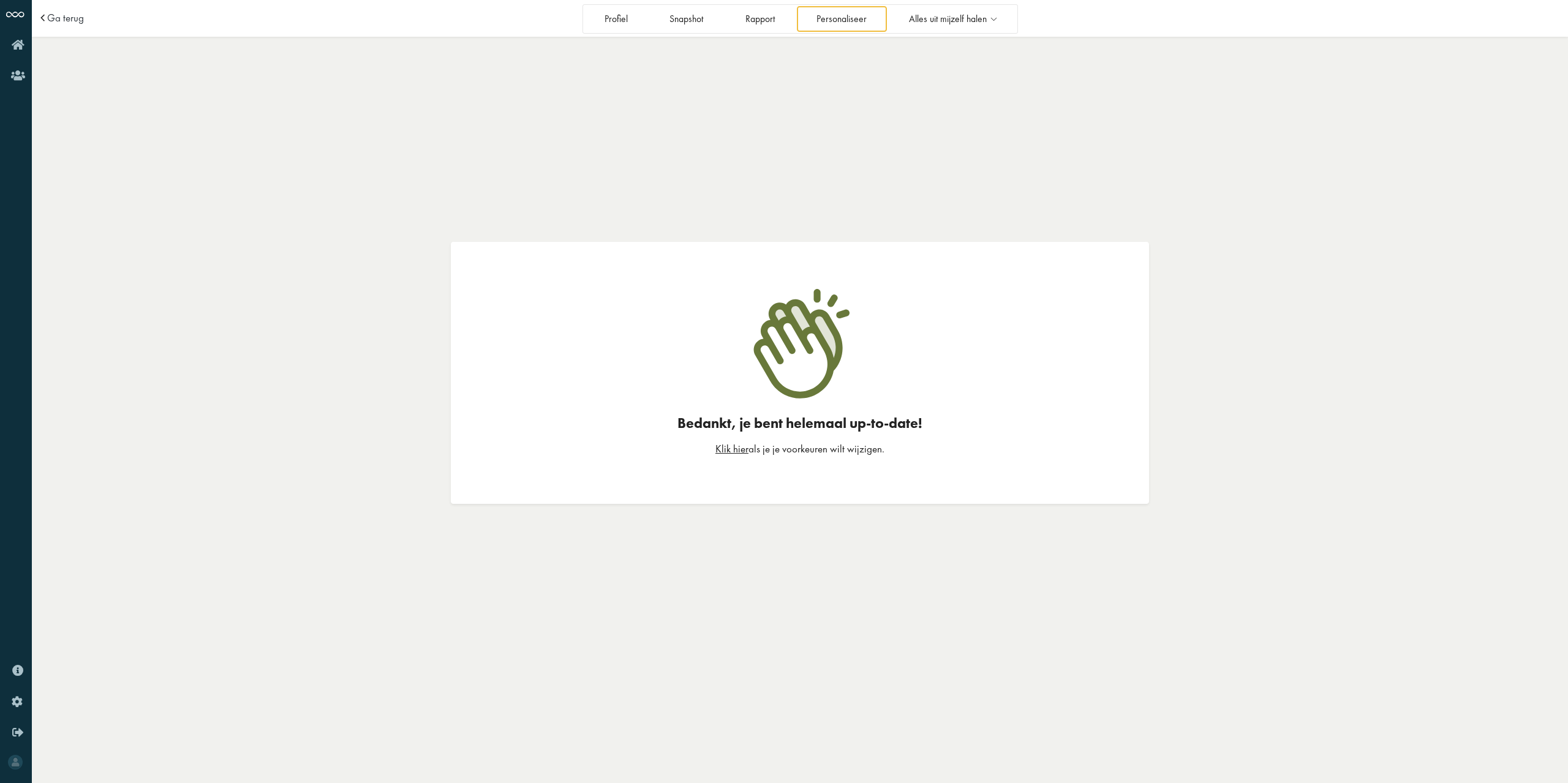
click at [740, 450] on link "Klik hier" at bounding box center [731, 449] width 33 height 14
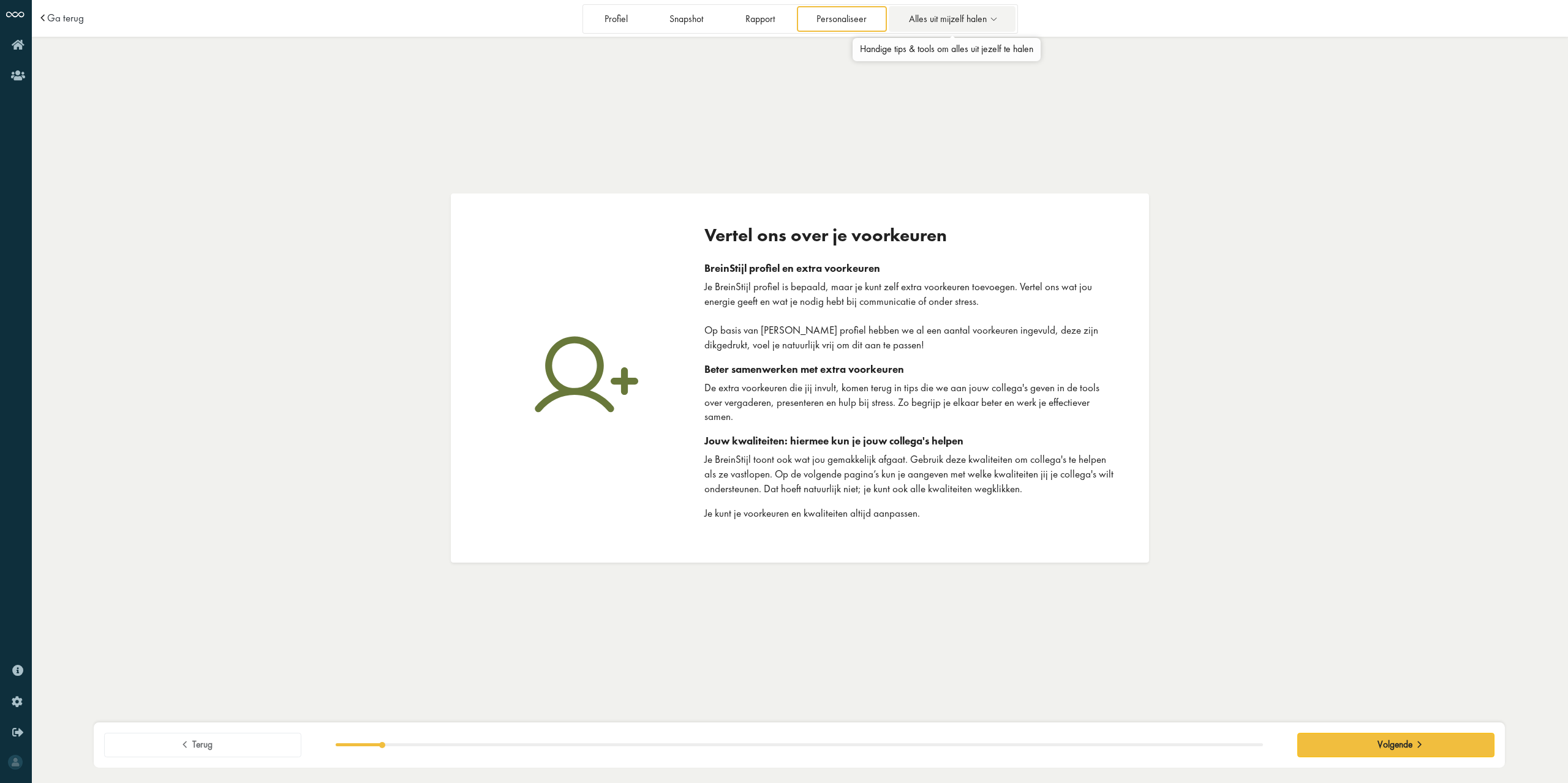
click at [932, 21] on span "Alles uit mijzelf halen" at bounding box center [948, 19] width 78 height 11
click at [945, 54] on link "Uit mijn valkuil stappen" at bounding box center [953, 52] width 137 height 24
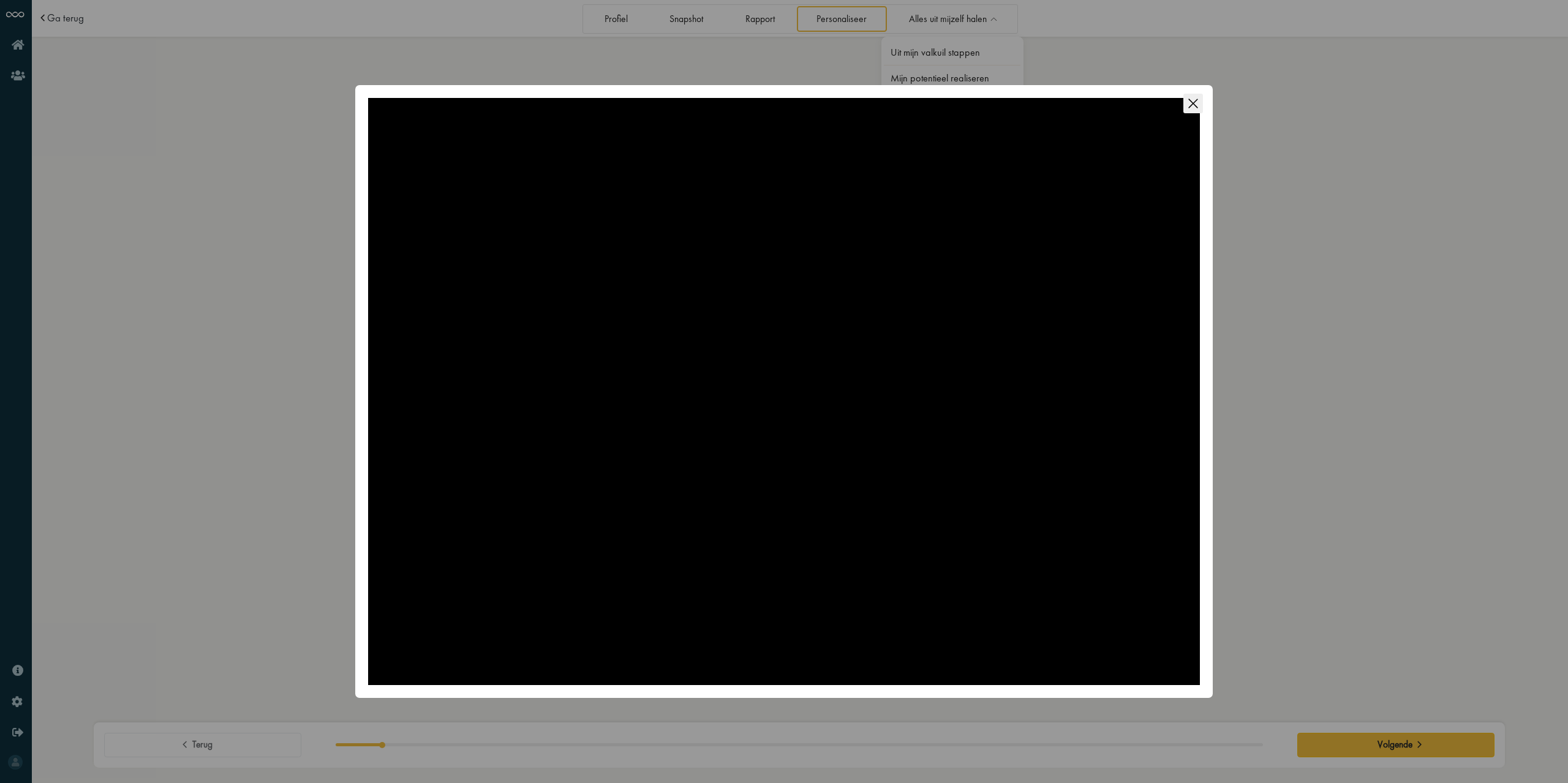
click at [1197, 101] on icon "Close this dialog" at bounding box center [1192, 103] width 19 height 19
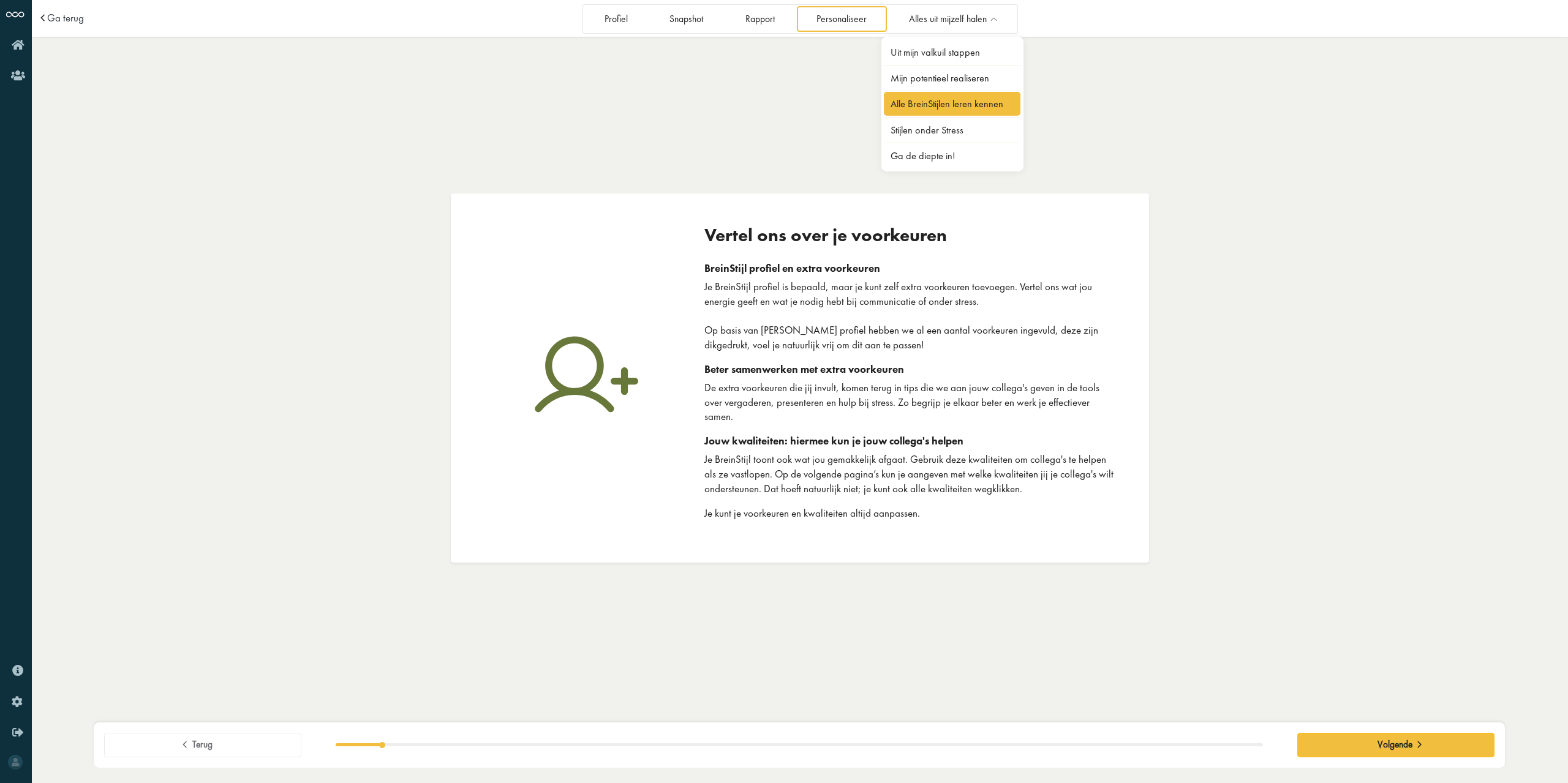
click at [960, 104] on link "Alle BreinStijlen leren kennen" at bounding box center [953, 103] width 137 height 24
click at [944, 80] on link "Mijn potentieel realiseren" at bounding box center [953, 77] width 137 height 24
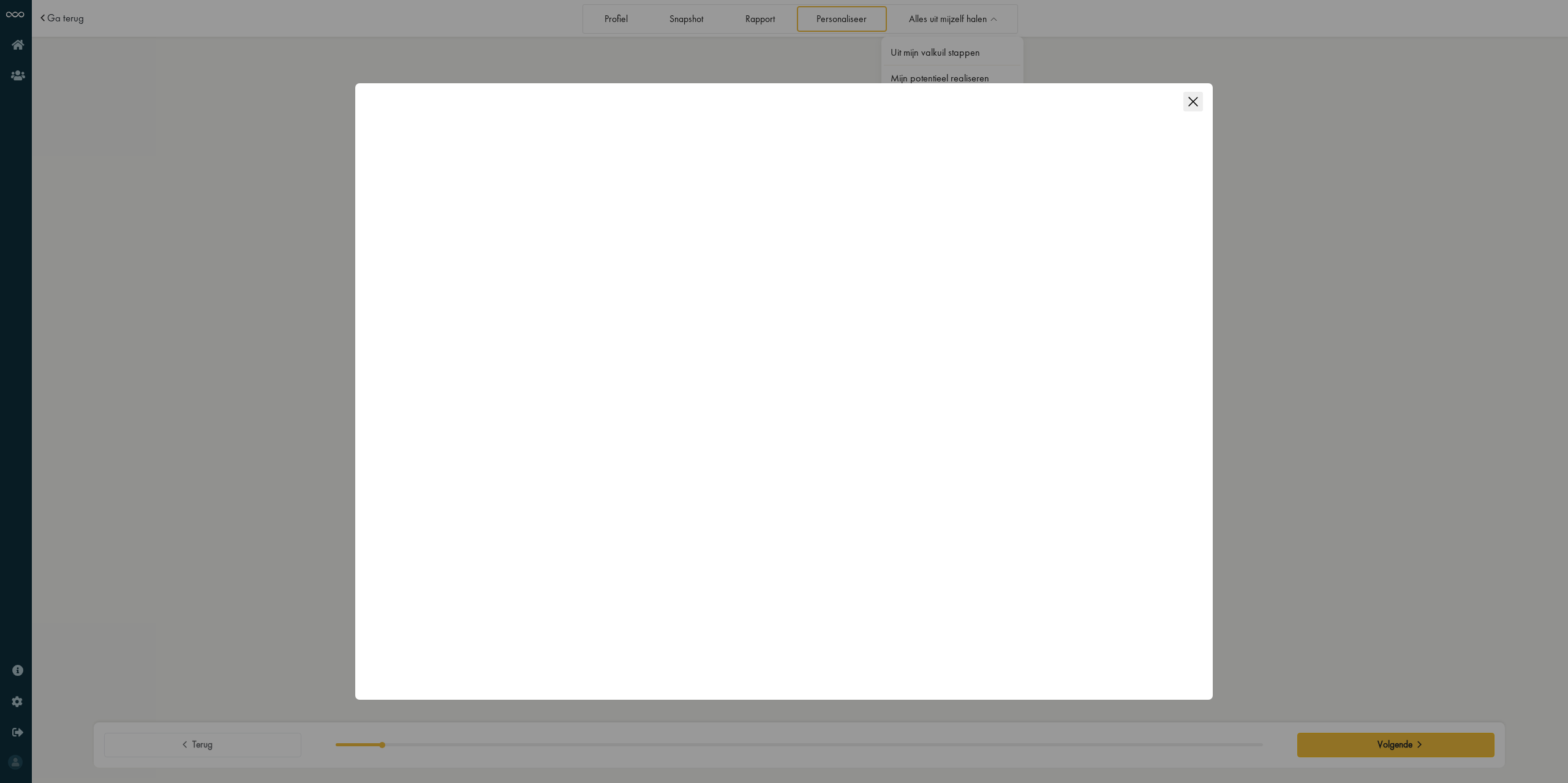
click at [1194, 101] on icon "Close this dialog" at bounding box center [1192, 101] width 19 height 19
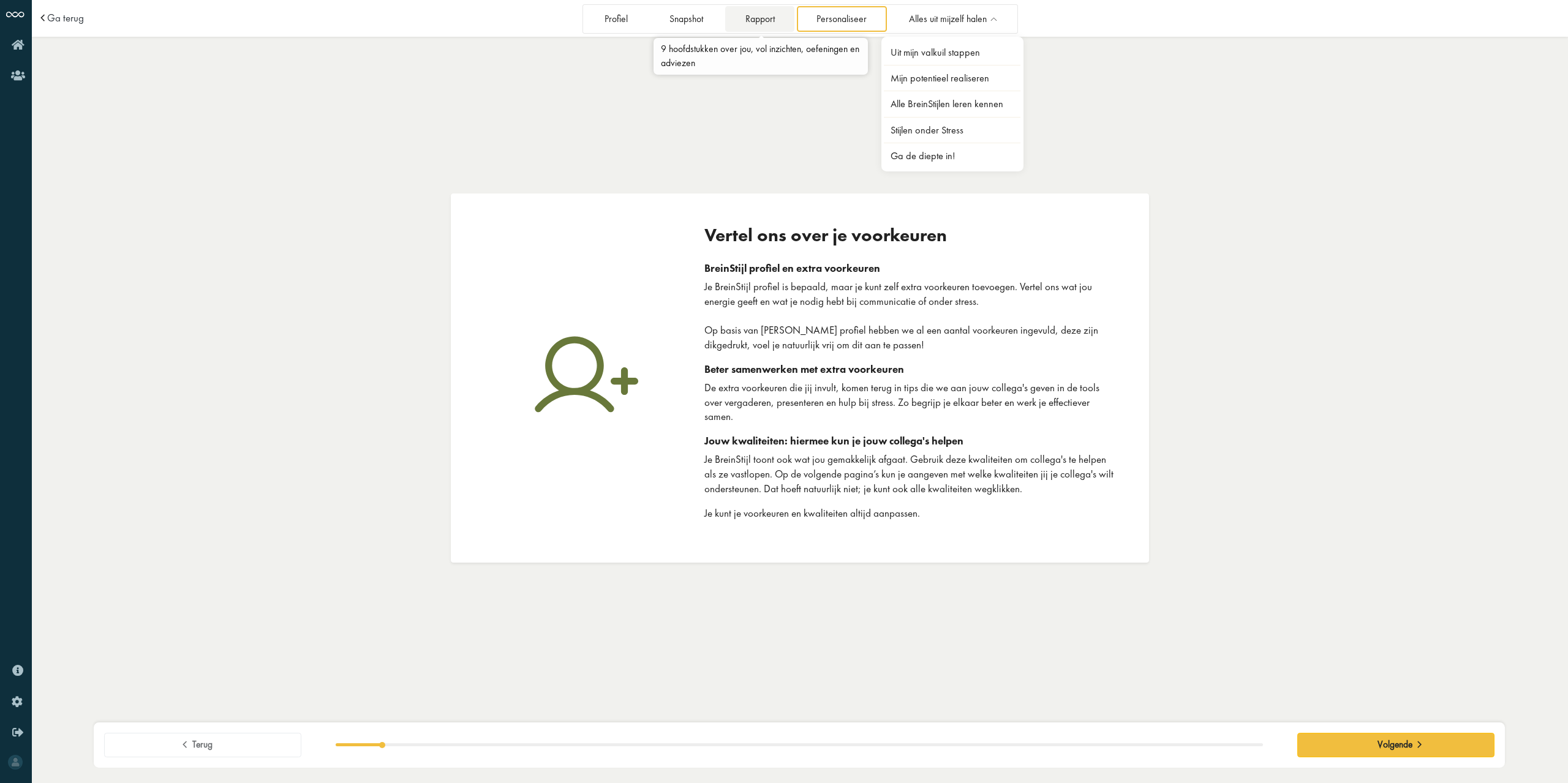
click at [751, 13] on link "Rapport" at bounding box center [759, 19] width 69 height 25
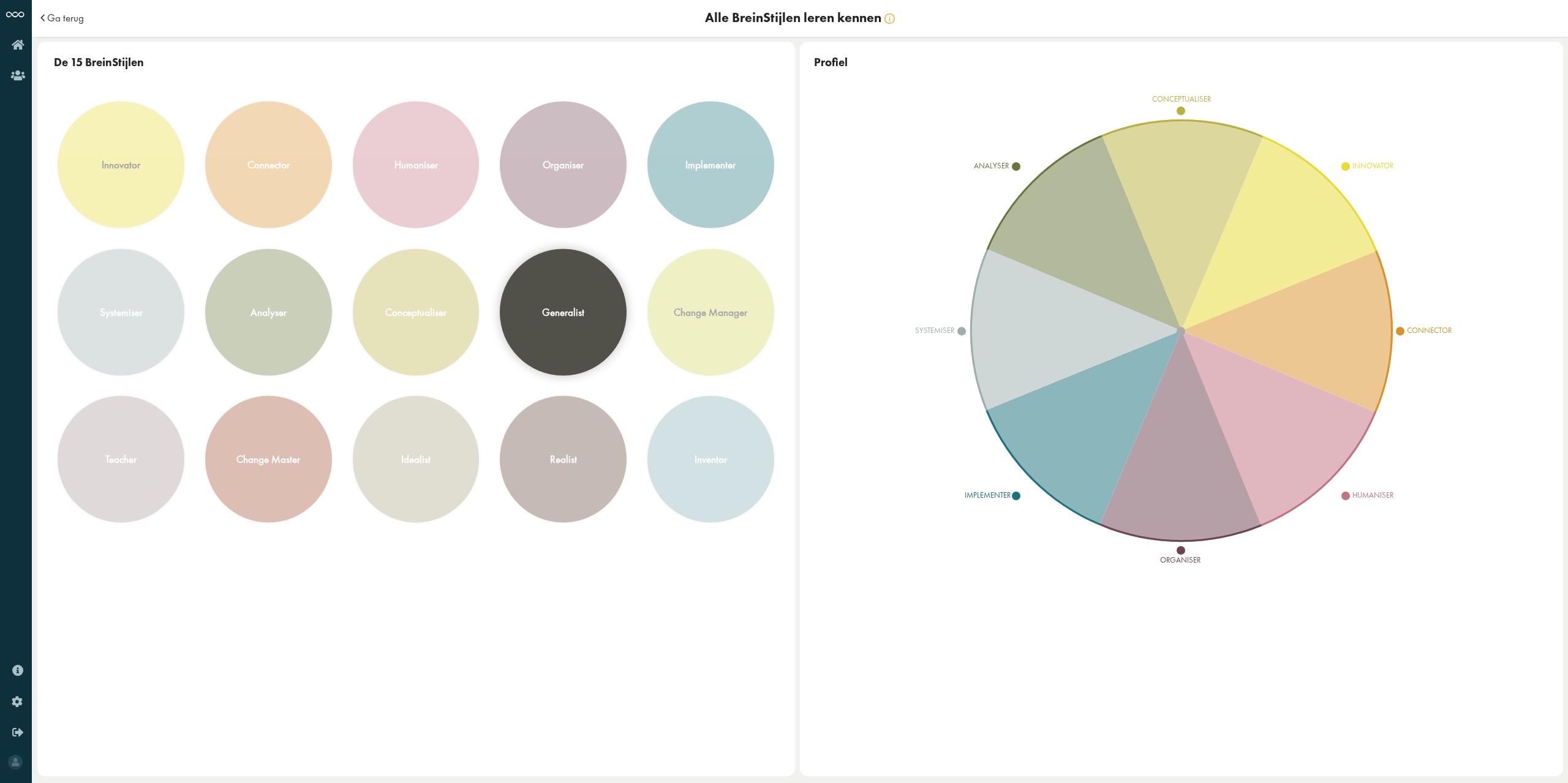
click at [592, 324] on div "generalist" at bounding box center [563, 311] width 125 height 125
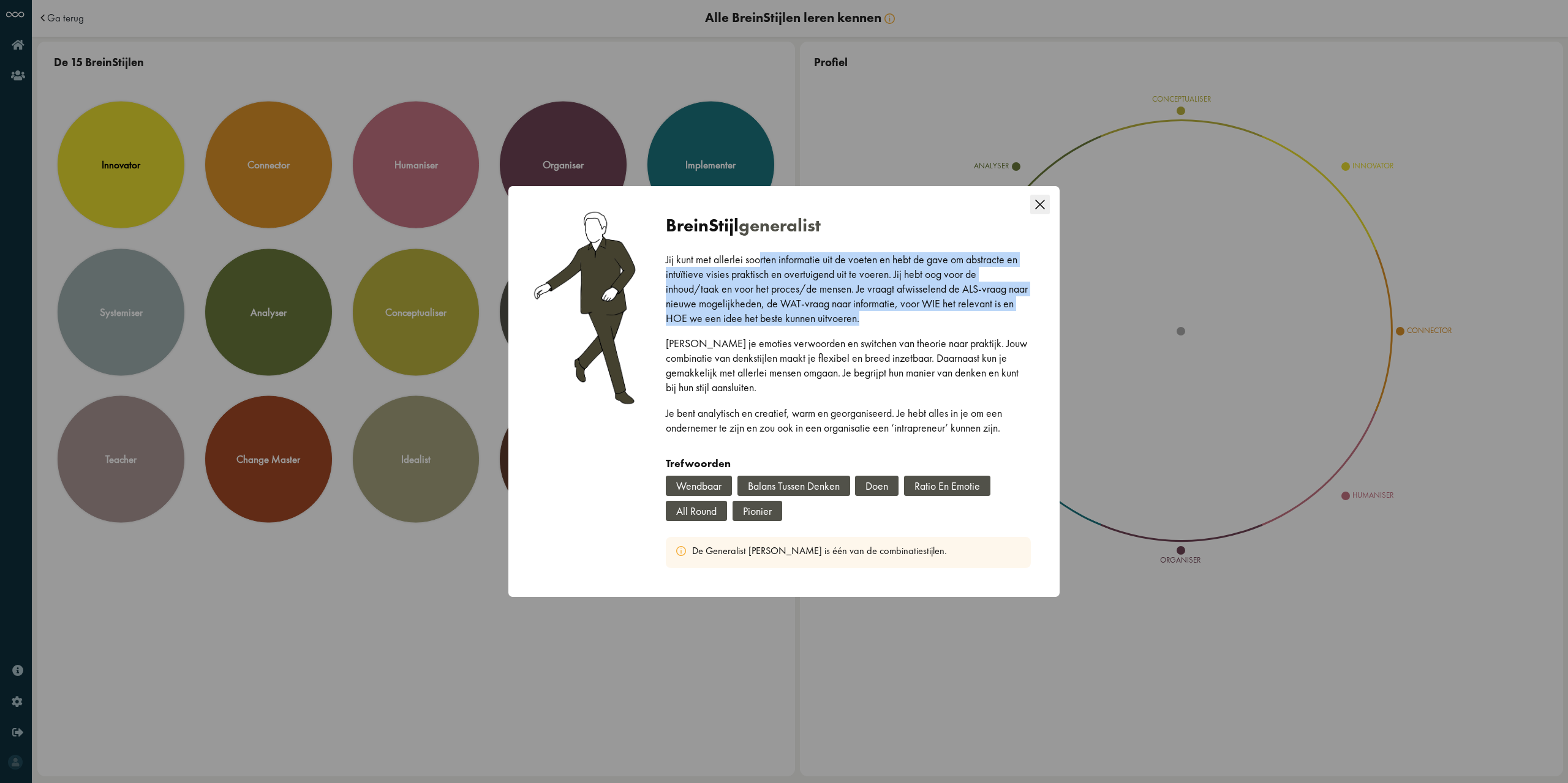
drag, startPoint x: 758, startPoint y: 266, endPoint x: 876, endPoint y: 318, distance: 128.9
click at [876, 318] on p "Jij kunt met allerlei soorten informatie uit de voeten en hebt de gave om abstr…" at bounding box center [848, 289] width 365 height 74
drag, startPoint x: 876, startPoint y: 318, endPoint x: 739, endPoint y: 286, distance: 140.7
click at [741, 286] on p "Jij kunt met allerlei soorten informatie uit de voeten en hebt de gave om abstr…" at bounding box center [848, 289] width 365 height 74
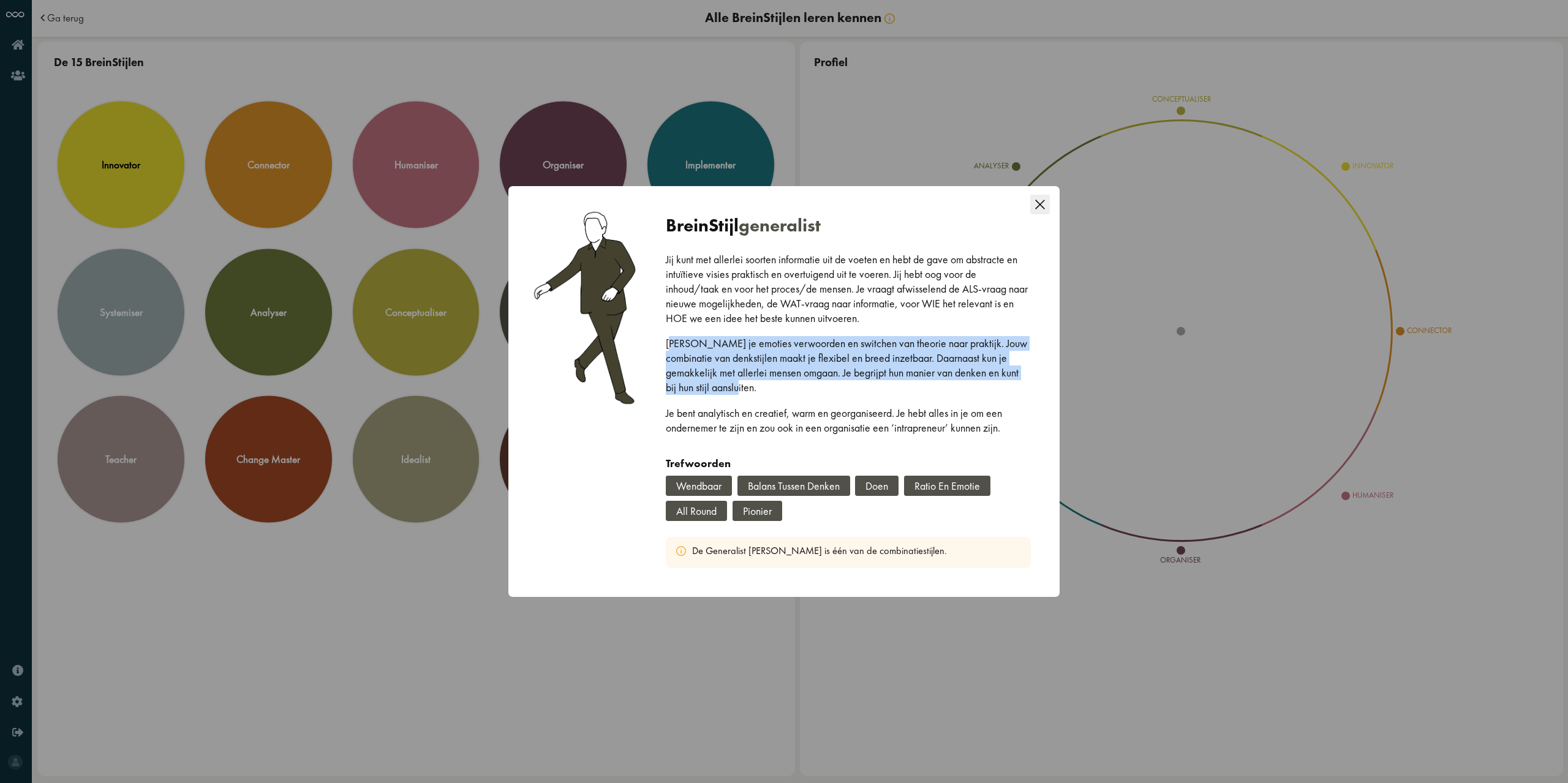
drag, startPoint x: 669, startPoint y: 346, endPoint x: 804, endPoint y: 387, distance: 141.1
click at [804, 387] on p "[PERSON_NAME] je emoties verwoorden en switchen van theorie naar praktijk. Jouw…" at bounding box center [848, 366] width 365 height 59
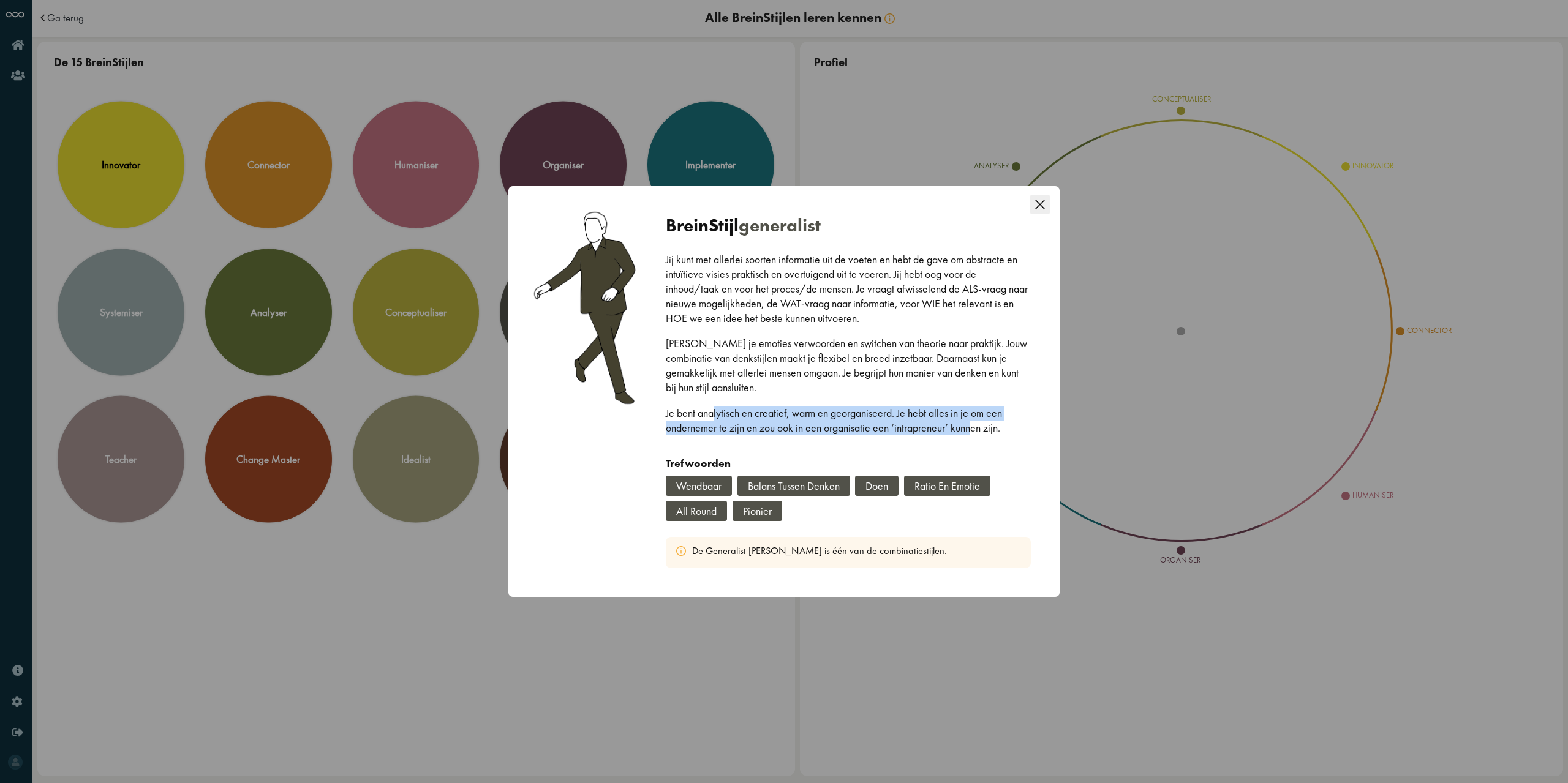
drag, startPoint x: 713, startPoint y: 413, endPoint x: 971, endPoint y: 431, distance: 258.6
click at [971, 431] on p "Je bent analytisch en creatief, warm en georganiseerd. Je hebt alles in je om e…" at bounding box center [848, 420] width 365 height 29
click at [1041, 204] on icon "Close this dialog" at bounding box center [1039, 204] width 19 height 19
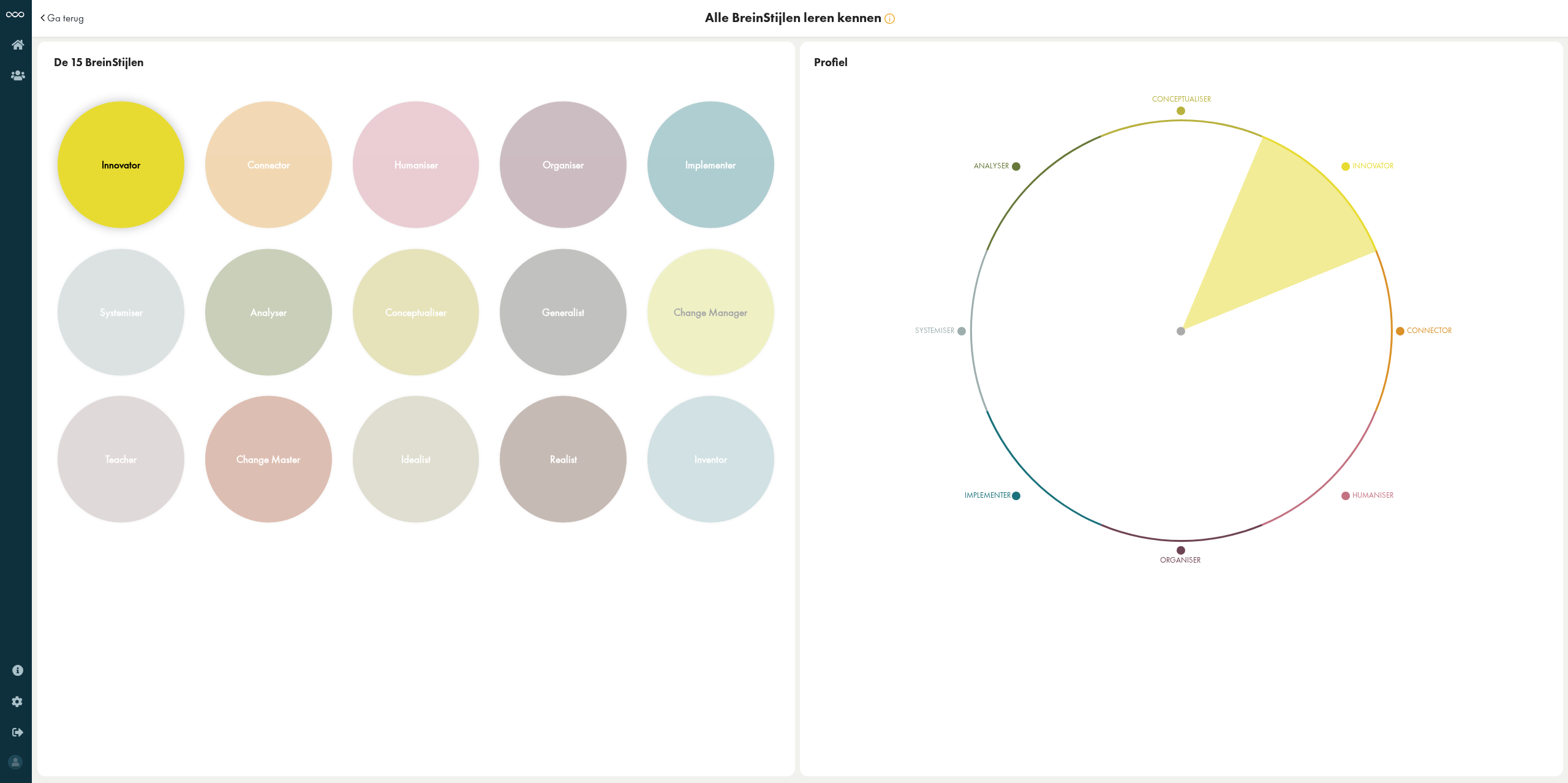
click at [136, 165] on div "innovator" at bounding box center [121, 165] width 39 height 14
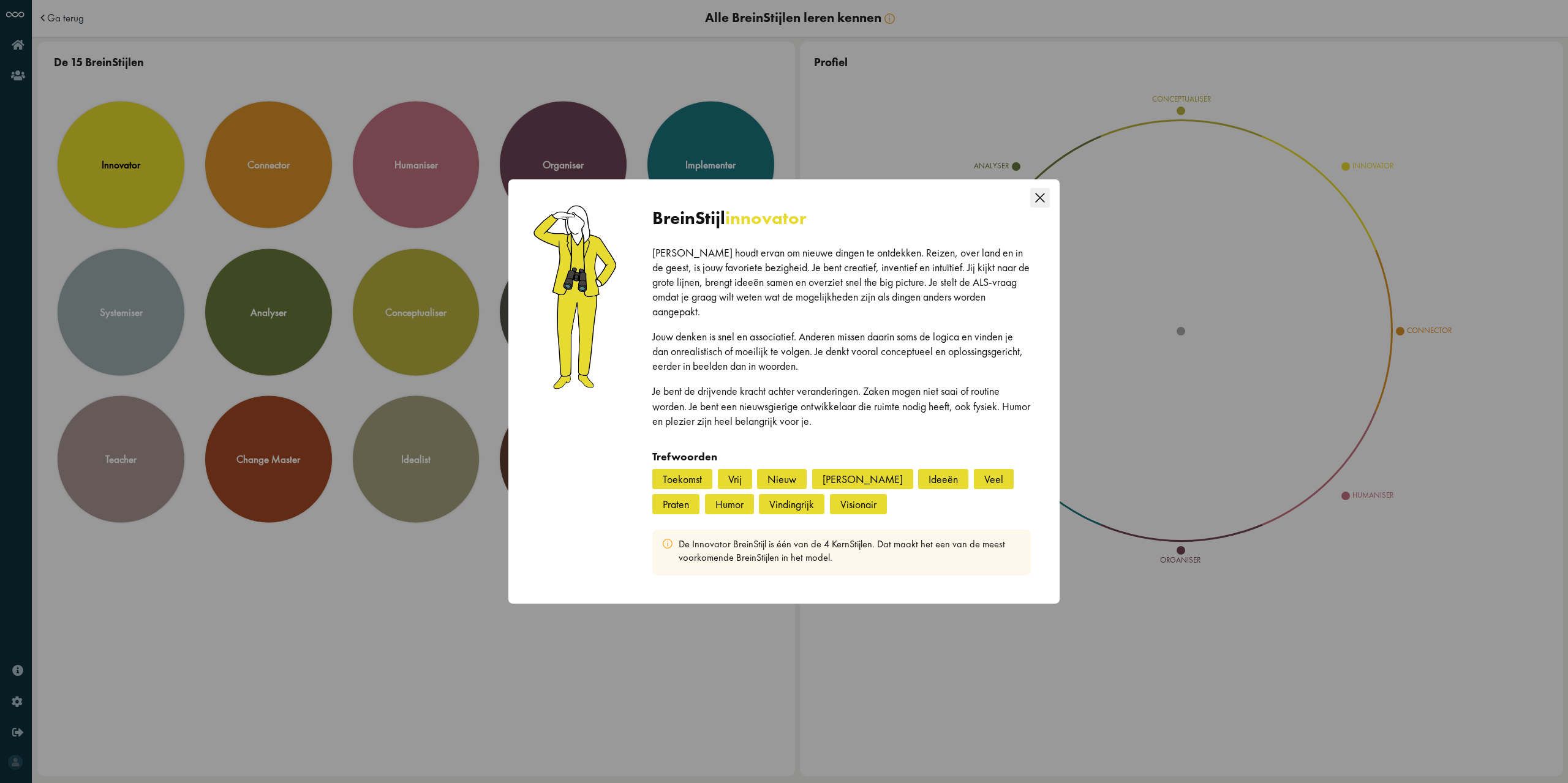
click at [1038, 202] on icon "Close this dialog" at bounding box center [1039, 198] width 9 height 9
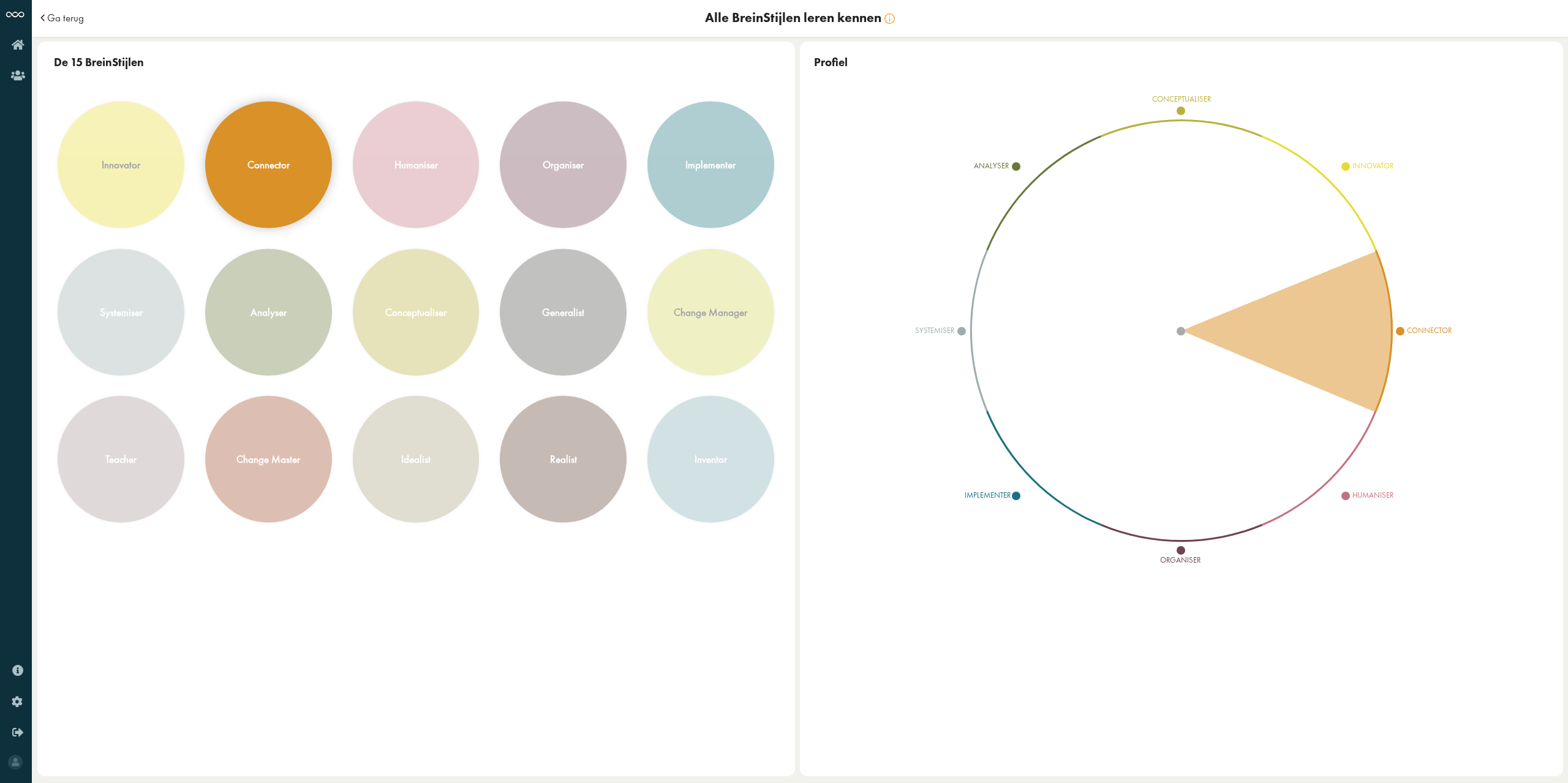
click at [278, 162] on div "connector" at bounding box center [268, 165] width 42 height 14
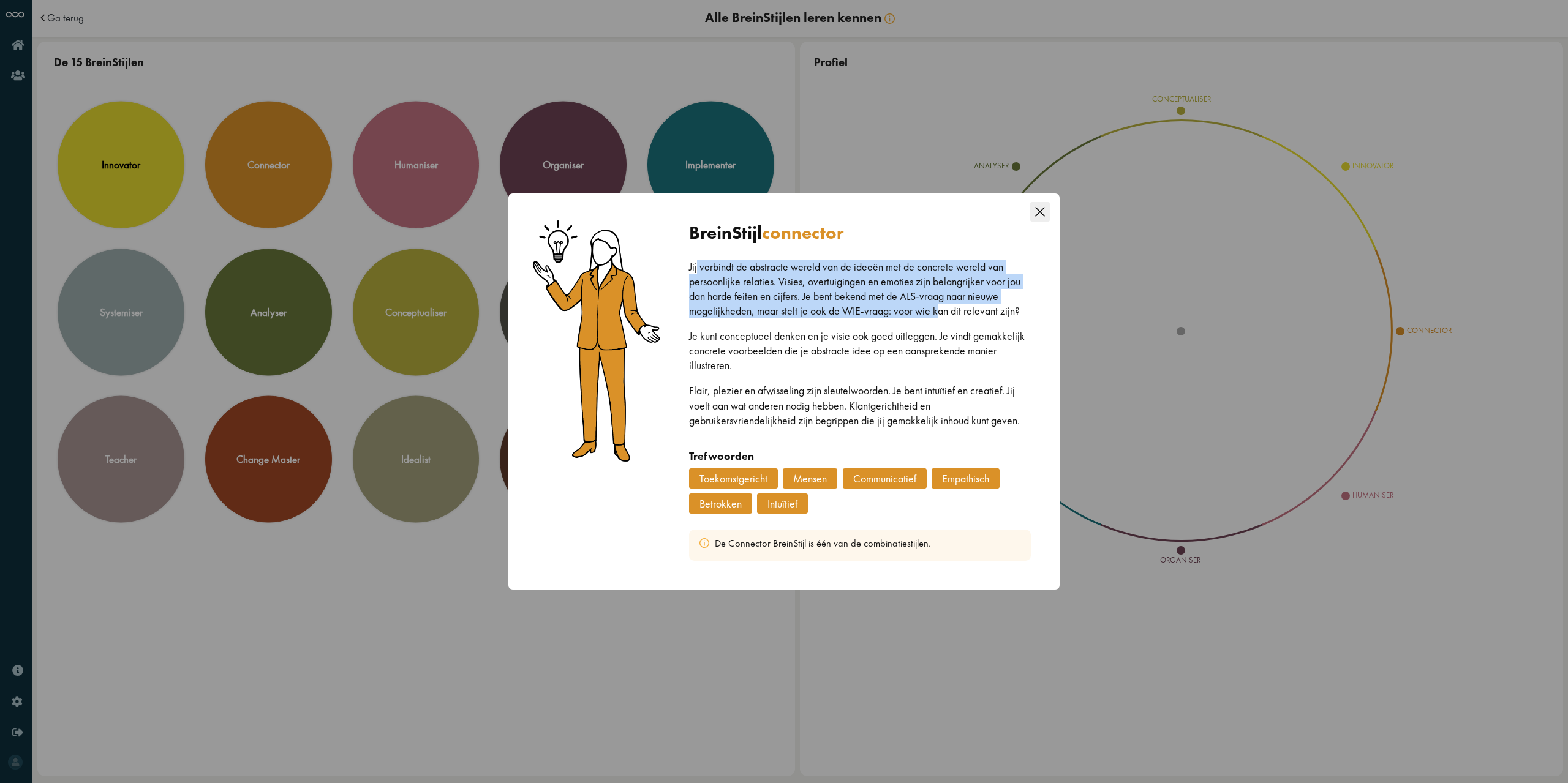
drag, startPoint x: 697, startPoint y: 265, endPoint x: 937, endPoint y: 308, distance: 243.8
click at [937, 308] on p "Jij verbindt de abstracte wereld van de ideeën met de concrete wereld van perso…" at bounding box center [860, 289] width 342 height 59
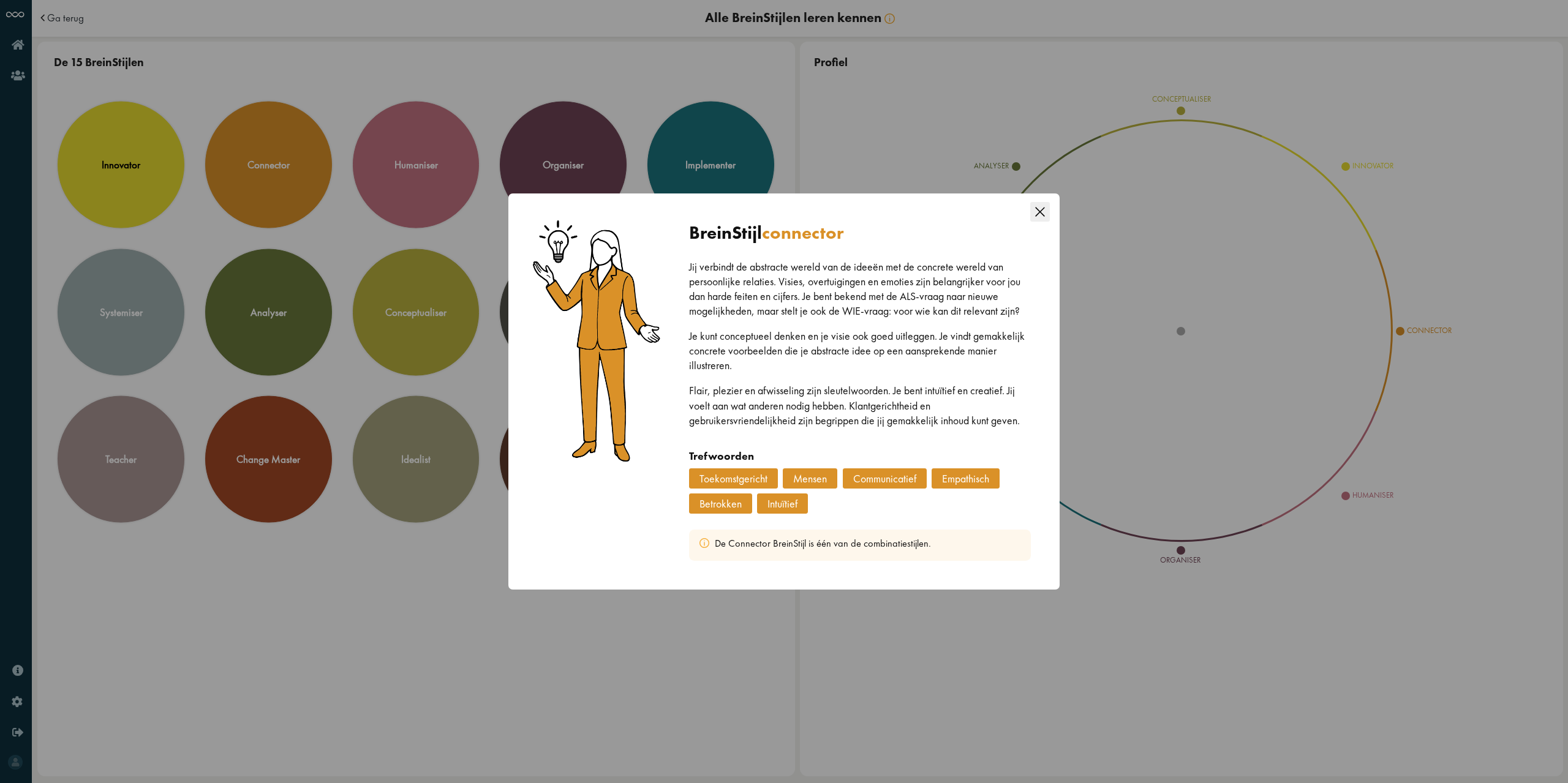
click at [1040, 215] on icon "Close this dialog" at bounding box center [1039, 211] width 19 height 19
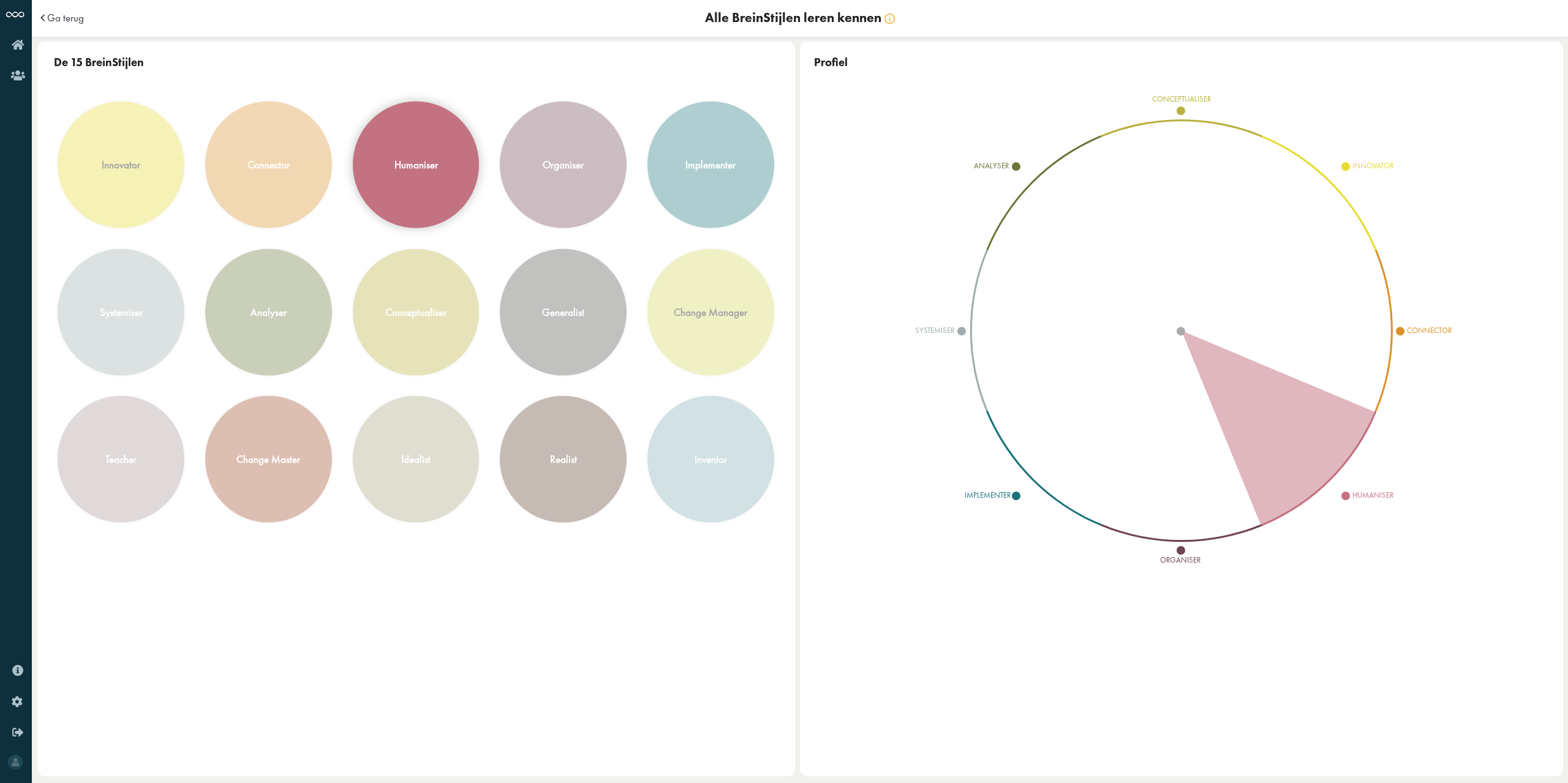
click at [456, 183] on div "humaniser" at bounding box center [416, 165] width 125 height 125
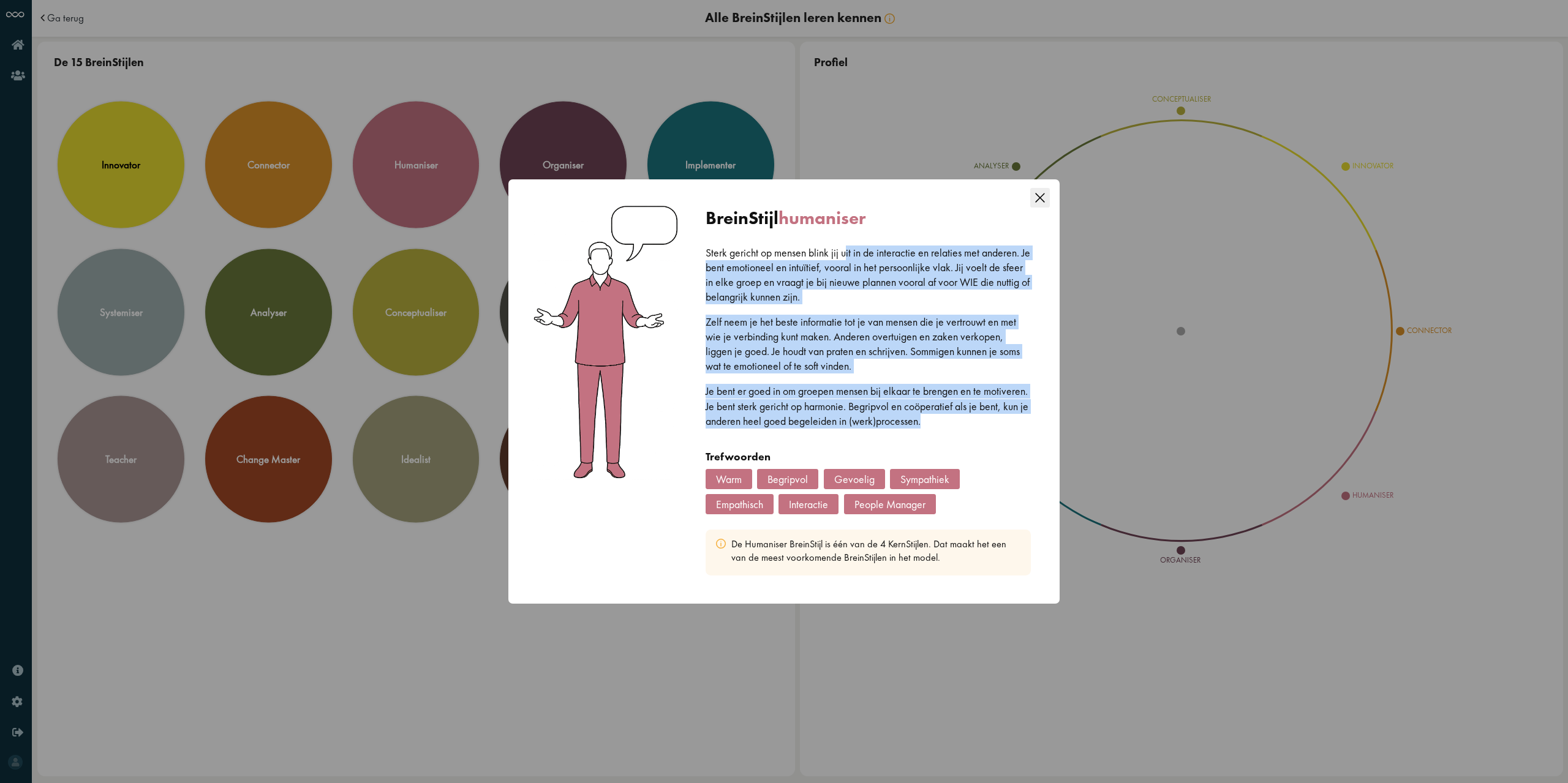
drag, startPoint x: 845, startPoint y: 251, endPoint x: 983, endPoint y: 418, distance: 216.6
click at [983, 418] on div "Sterk gericht op mensen blink jij uit in de interactie en relaties met anderen.…" at bounding box center [868, 347] width 326 height 204
click at [983, 418] on p "Je bent er goed in om groepen mensen bij elkaar te brengen en te motiveren. Je …" at bounding box center [868, 407] width 326 height 44
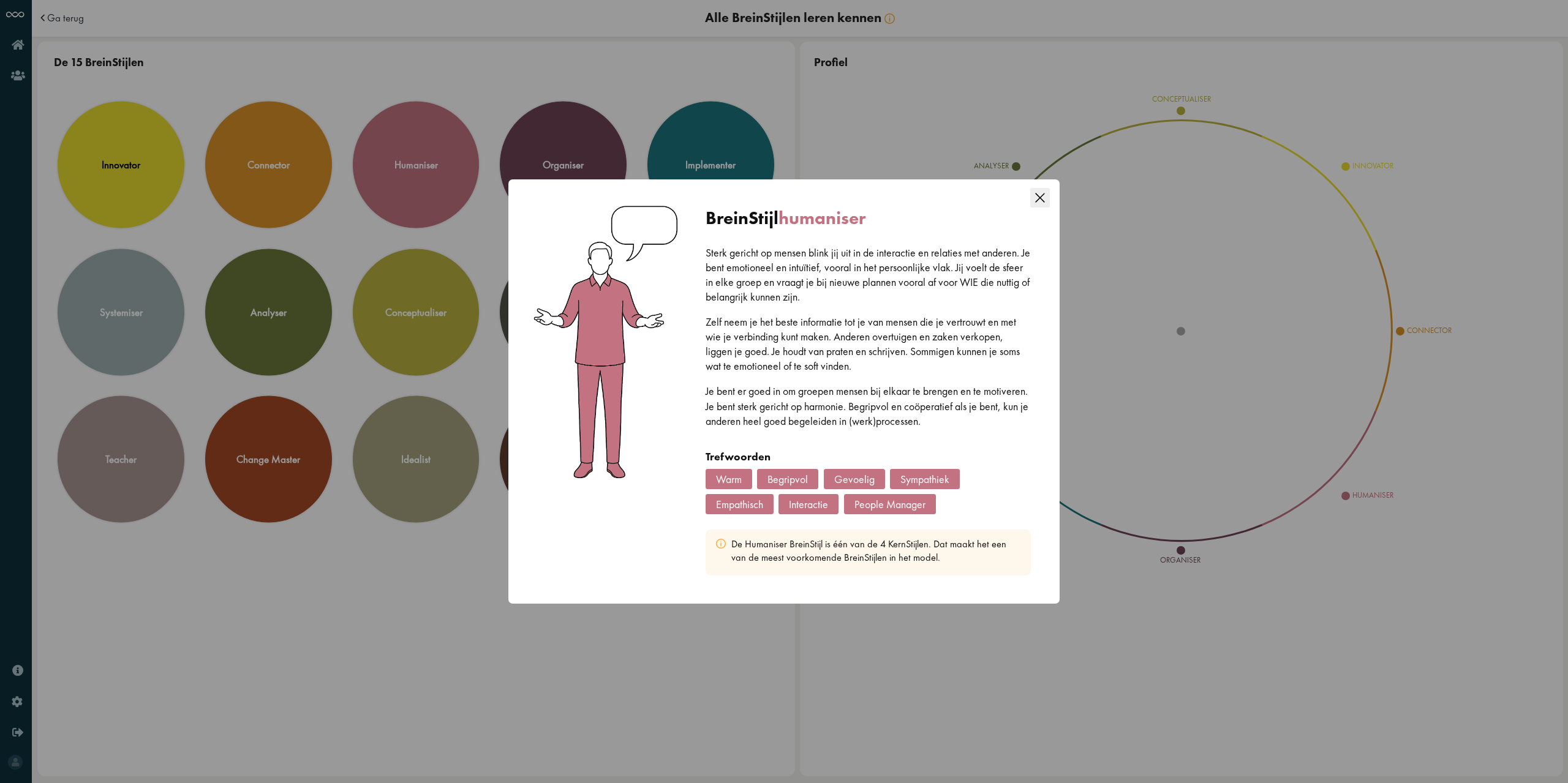
click at [1042, 204] on icon "Close this dialog" at bounding box center [1039, 198] width 19 height 19
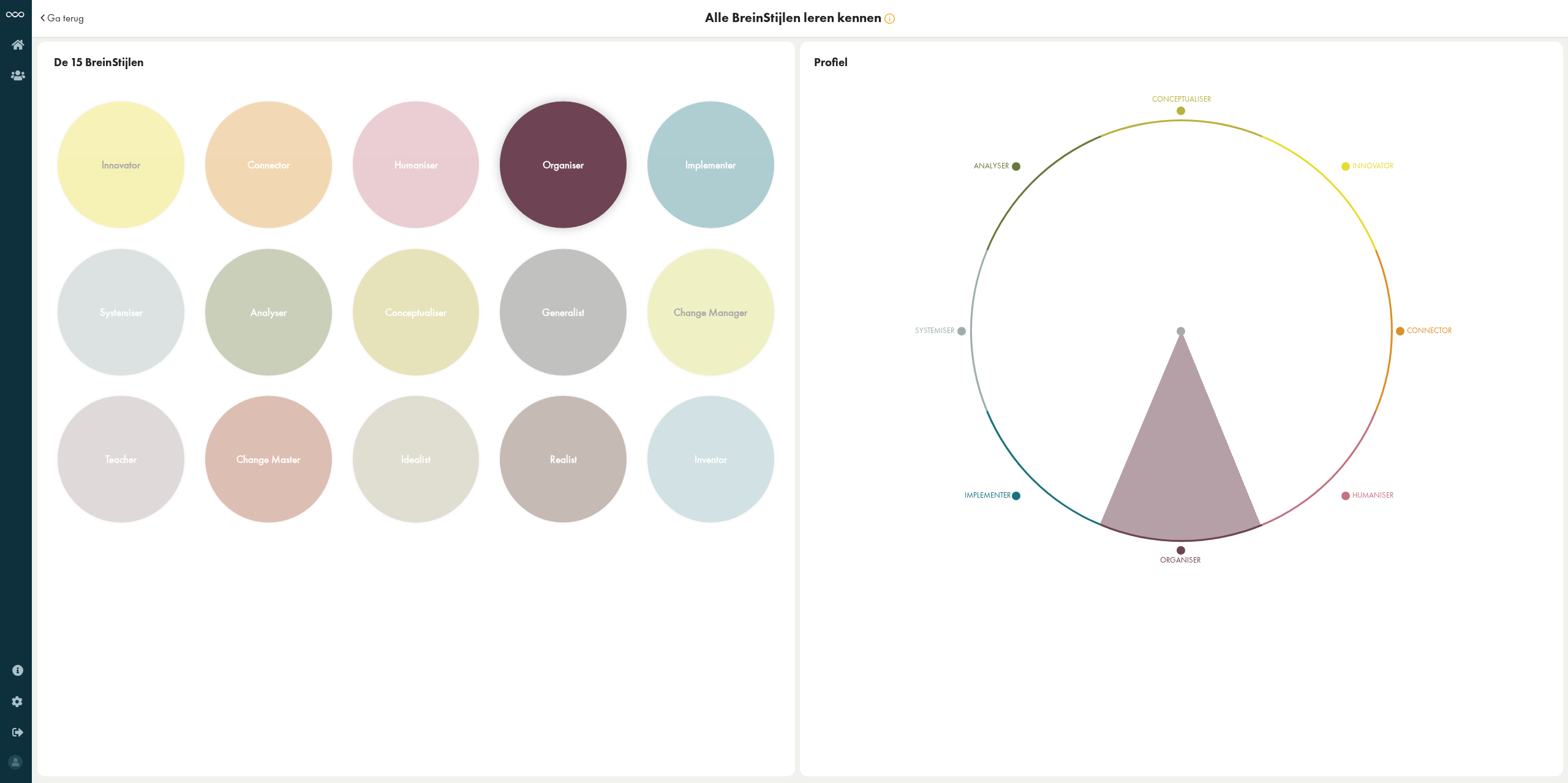
click at [578, 186] on div "organiser" at bounding box center [563, 165] width 125 height 125
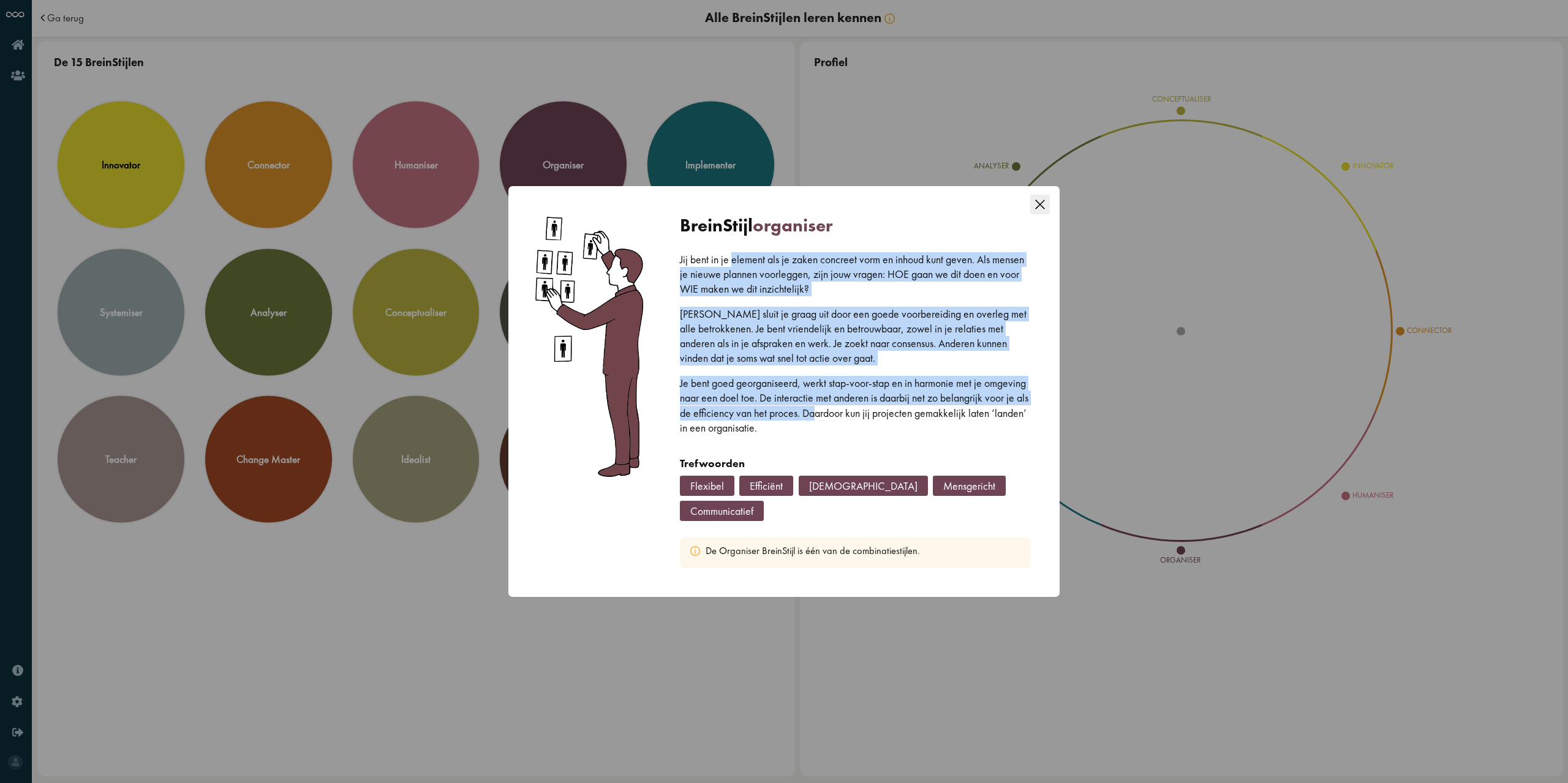
drag, startPoint x: 734, startPoint y: 261, endPoint x: 910, endPoint y: 409, distance: 230.0
click at [910, 409] on div "Jij bent in je element als je zaken concreet vorm en inhoud kunt geven. Als men…" at bounding box center [855, 354] width 351 height 204
click at [910, 408] on p "Je bent goed georganiseerd, werkt stap-voor-stap en in harmonie met je omgeving…" at bounding box center [855, 405] width 351 height 59
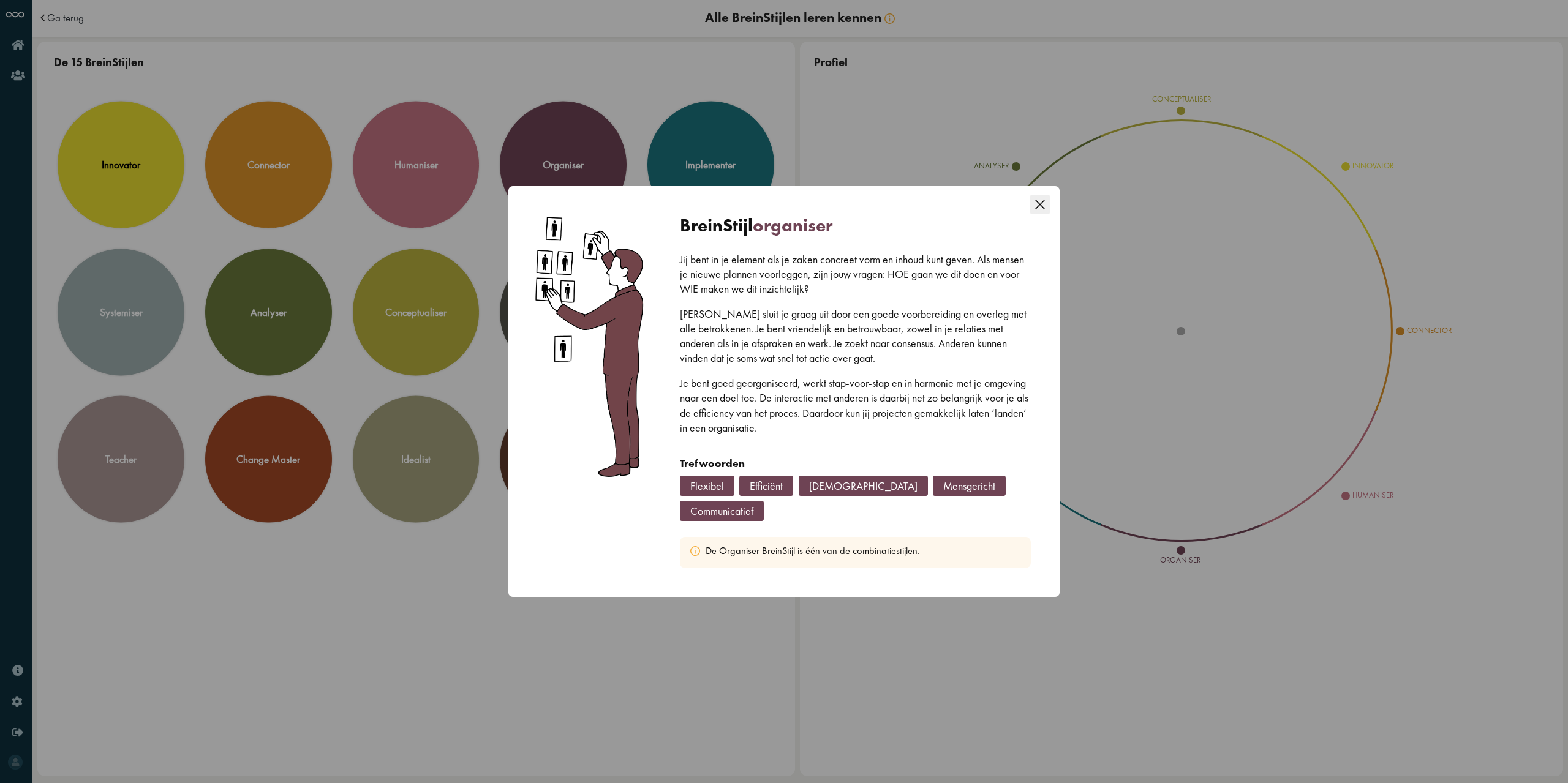
click at [1038, 204] on icon "Close this dialog" at bounding box center [1039, 204] width 19 height 19
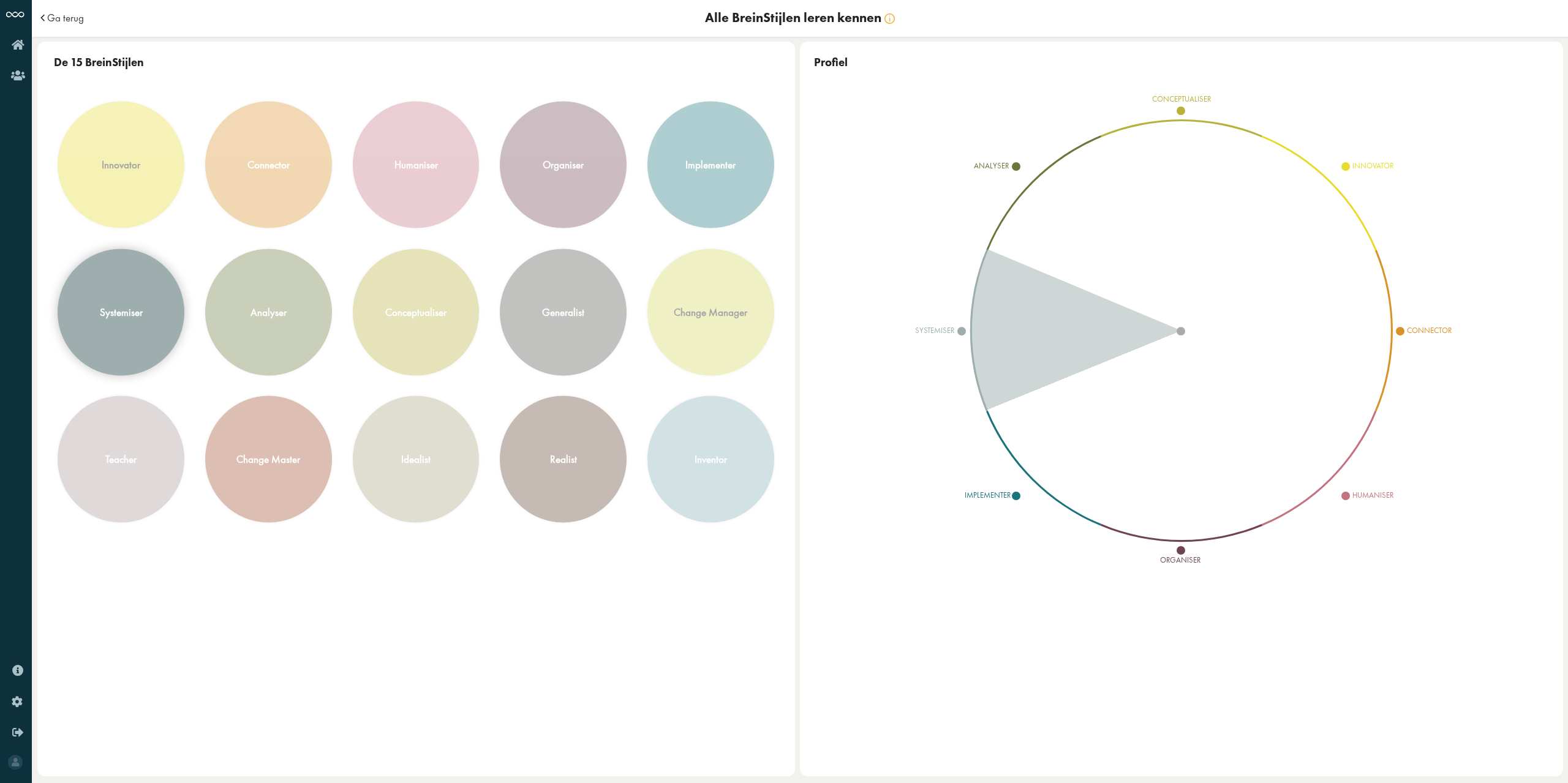
click at [157, 311] on div "systemiser" at bounding box center [120, 311] width 125 height 125
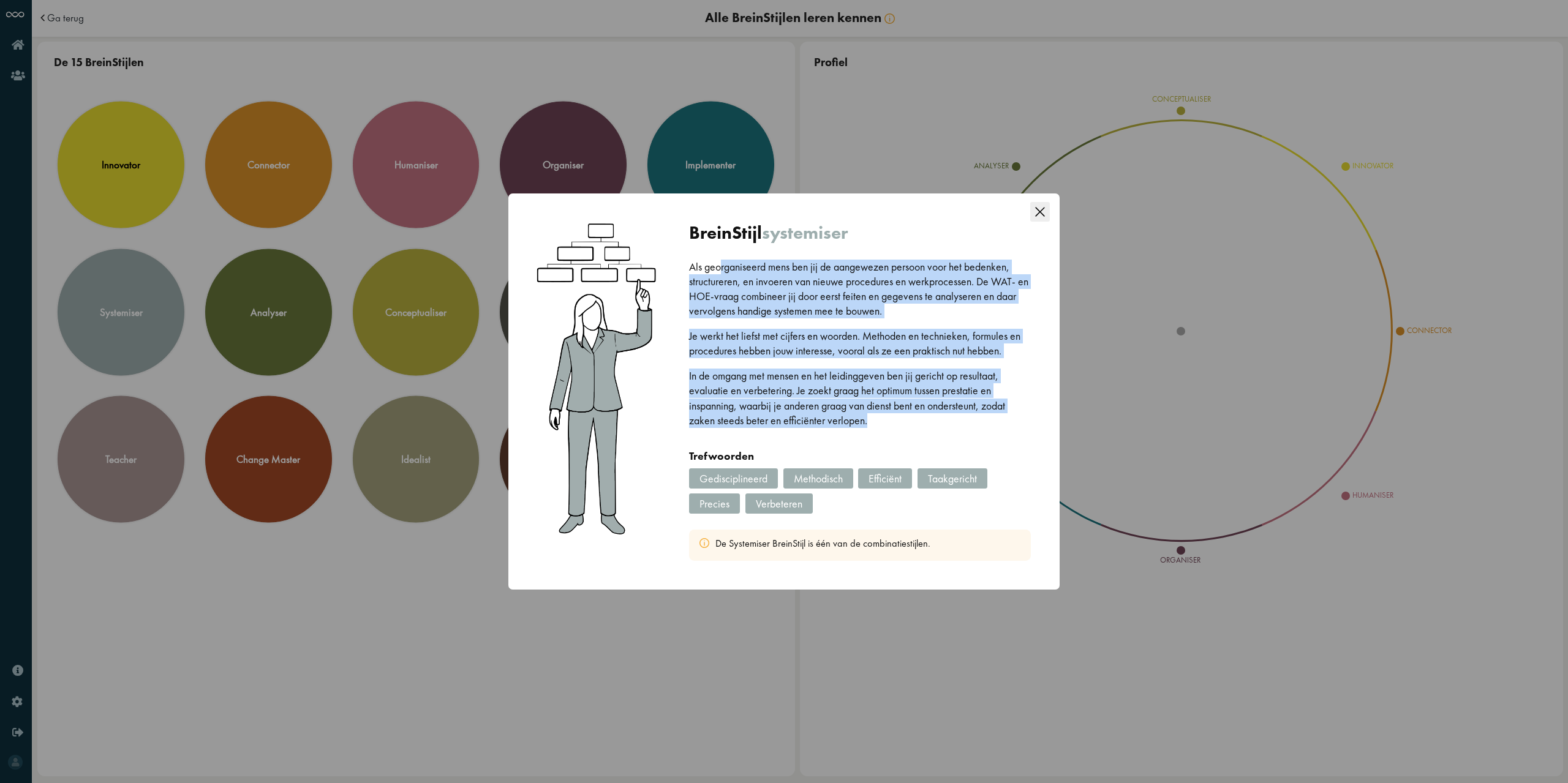
drag, startPoint x: 723, startPoint y: 270, endPoint x: 912, endPoint y: 414, distance: 237.6
click at [912, 414] on div "Als georganiseerd mens ben jij de aangewezen persoon voor het bedenken, structu…" at bounding box center [860, 354] width 341 height 189
click at [912, 412] on p "In de omgang met mensen en het leidinggeven ben jij gericht op resultaat, evalu…" at bounding box center [860, 398] width 341 height 59
click at [1043, 216] on icon "Close this dialog" at bounding box center [1039, 211] width 19 height 19
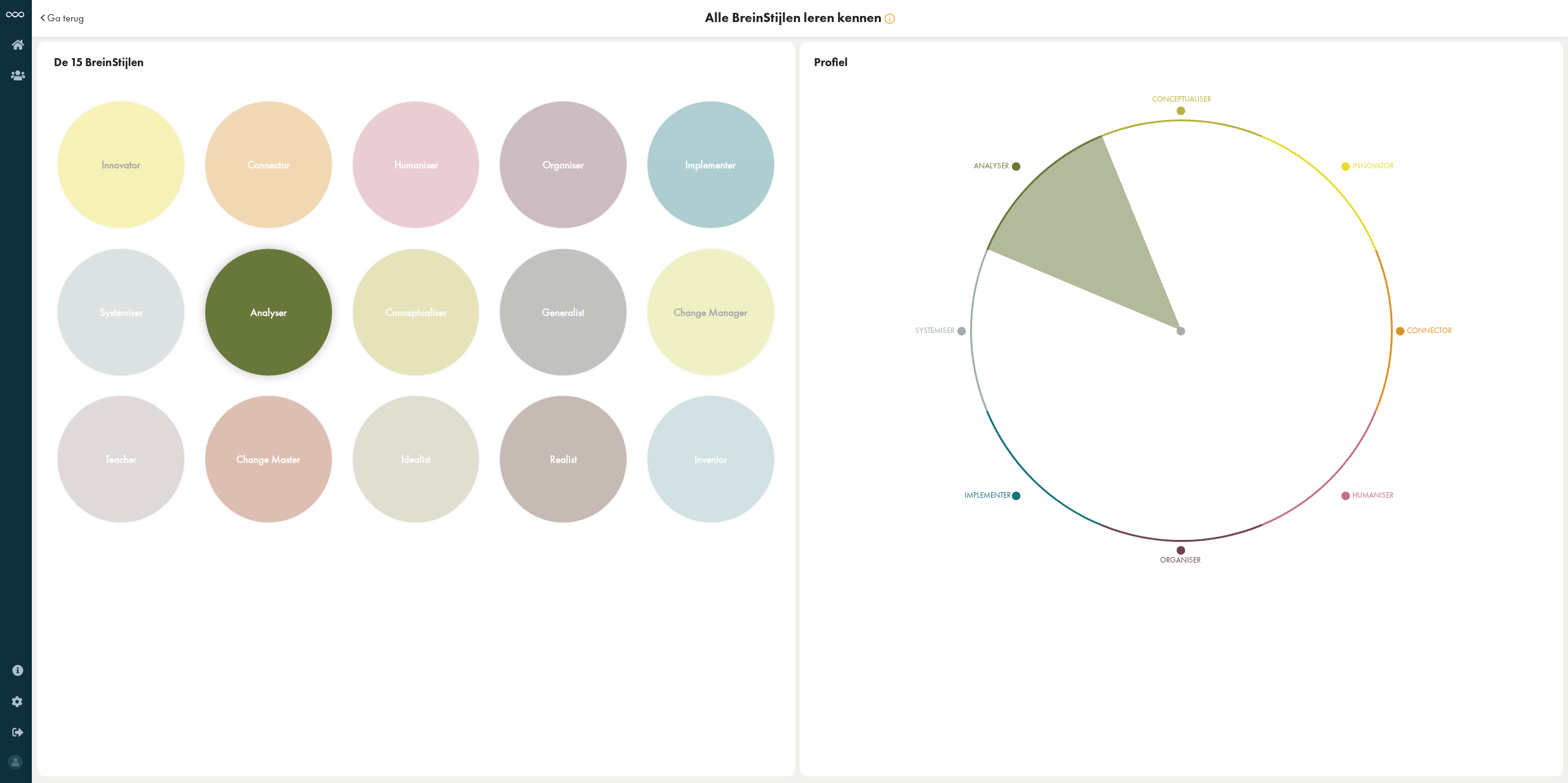
click at [265, 323] on div "analyser" at bounding box center [268, 311] width 125 height 125
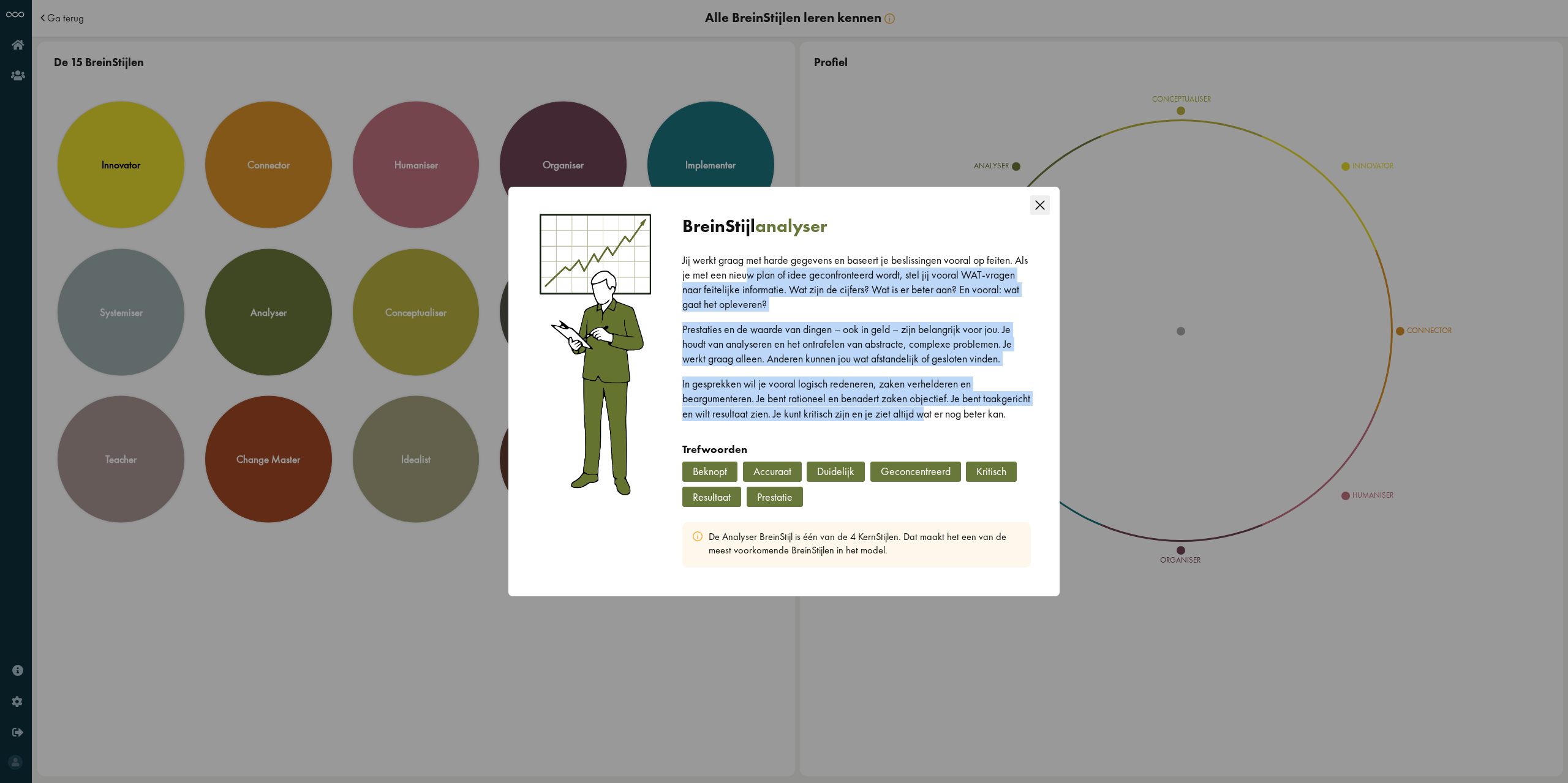
drag, startPoint x: 747, startPoint y: 264, endPoint x: 973, endPoint y: 403, distance: 265.3
click at [973, 403] on div "Jij werkt graag met harde gegevens en baseert je beslissingen vooral op feiten.…" at bounding box center [856, 347] width 349 height 189
click at [973, 403] on p "In gesprekken wil je vooral logisch redeneren, zaken verhelderen en beargumente…" at bounding box center [856, 399] width 349 height 44
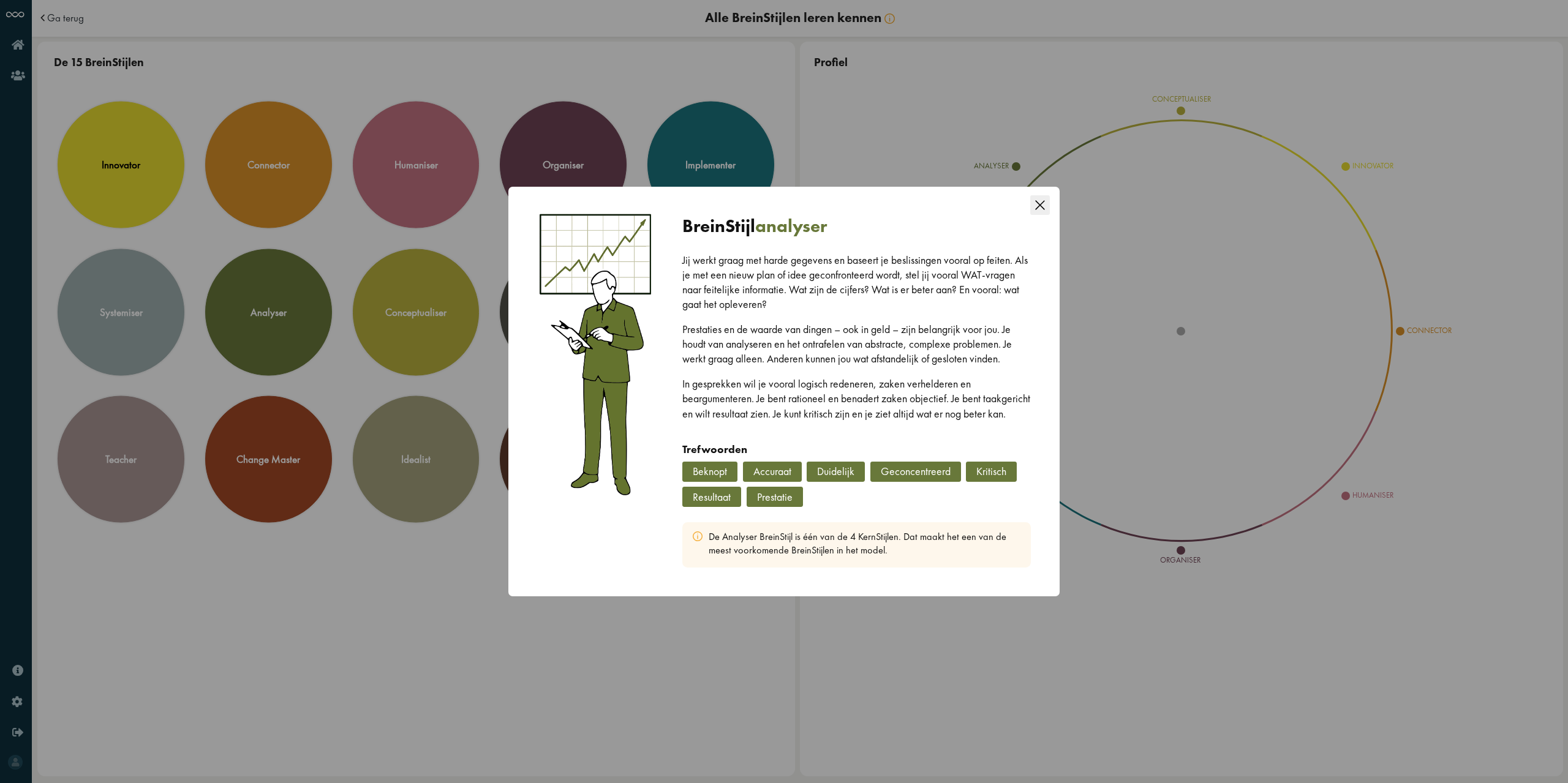
click at [1036, 200] on icon "Close this dialog" at bounding box center [1039, 205] width 9 height 9
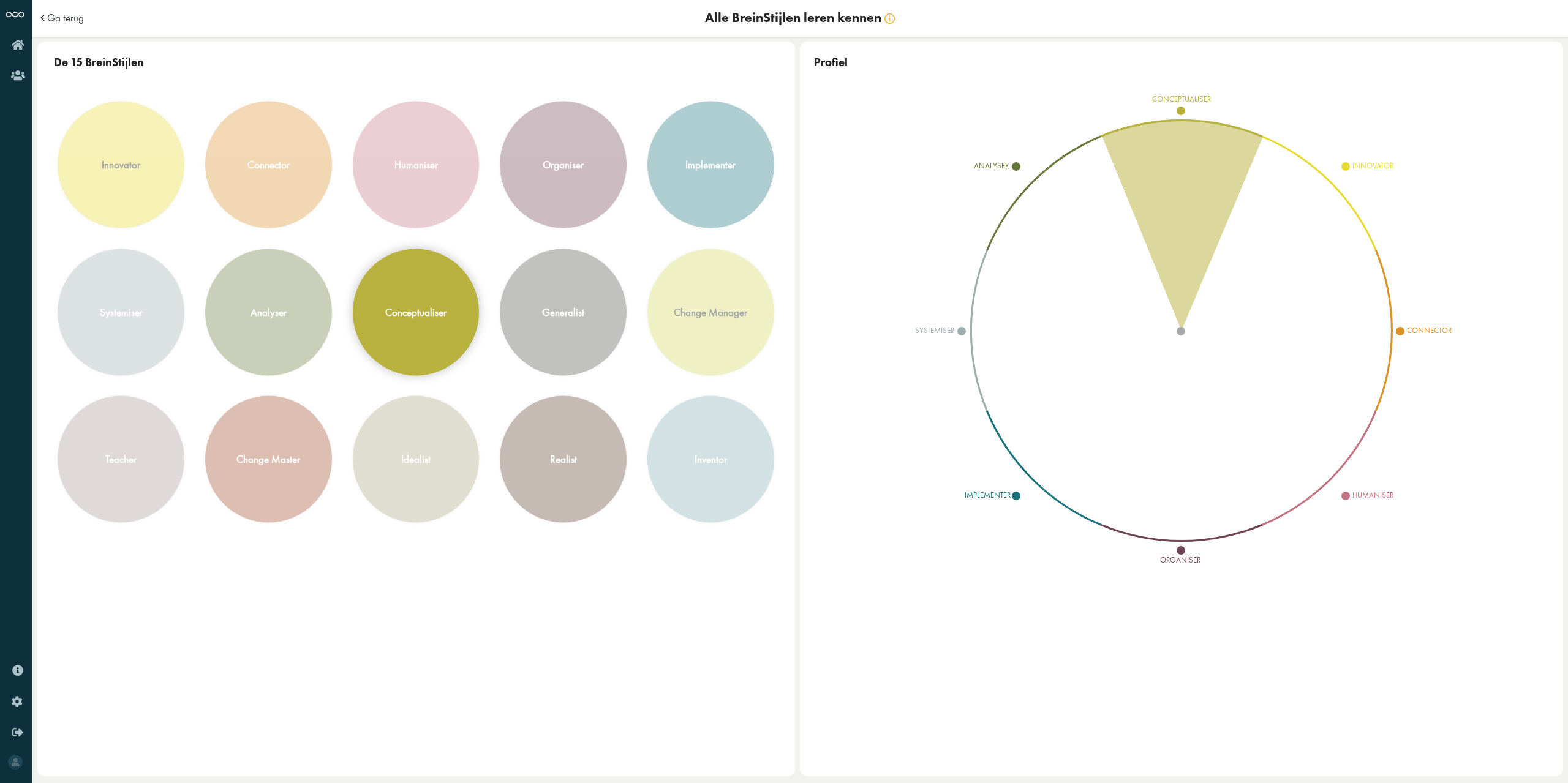
click at [395, 308] on div "conceptualiser" at bounding box center [416, 312] width 62 height 14
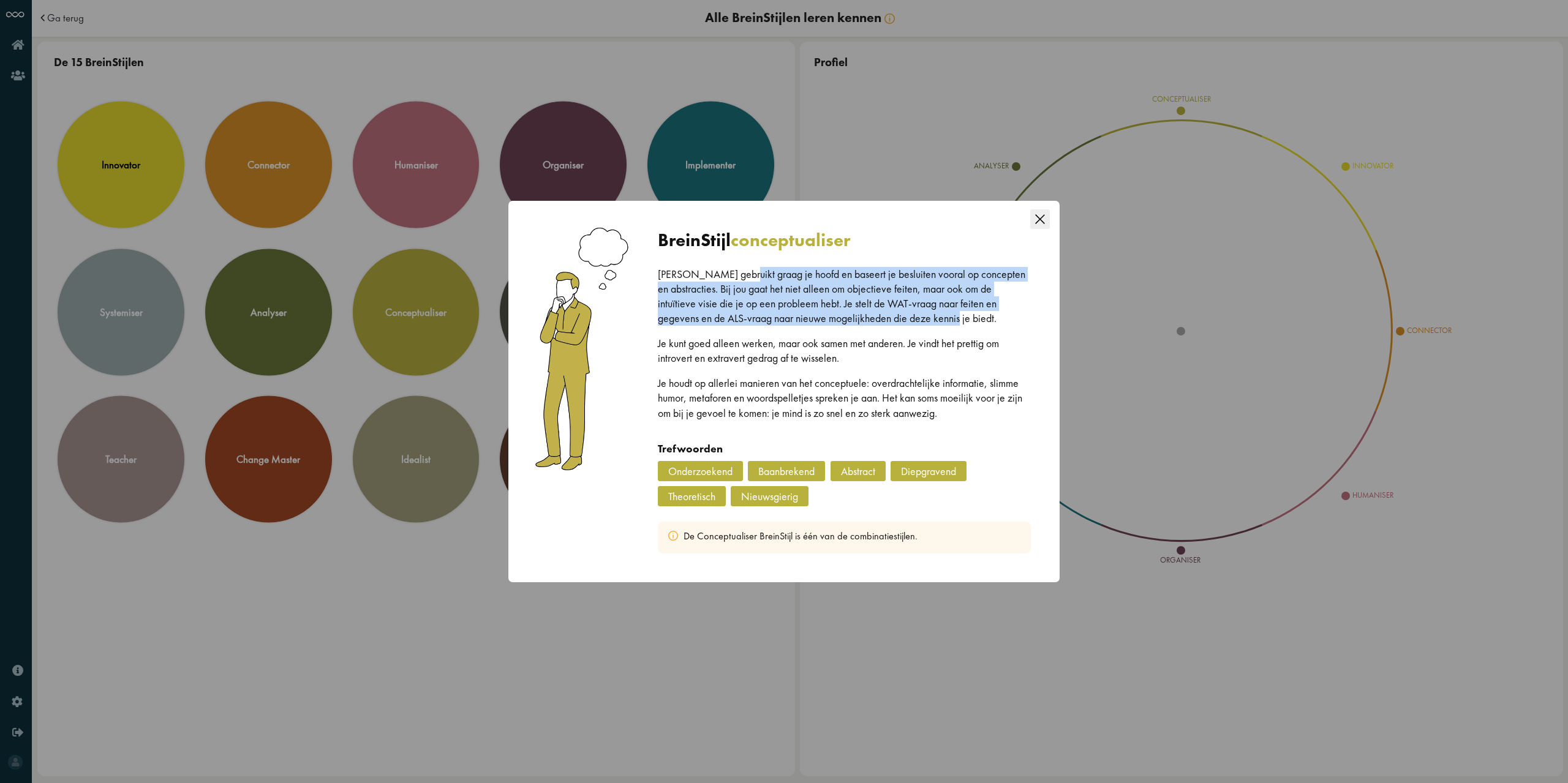
drag, startPoint x: 733, startPoint y: 273, endPoint x: 928, endPoint y: 316, distance: 199.7
click at [928, 316] on p "Jij gebruikt graag je hoofd en baseert je besluiten vooral op concepten en abst…" at bounding box center [844, 296] width 373 height 59
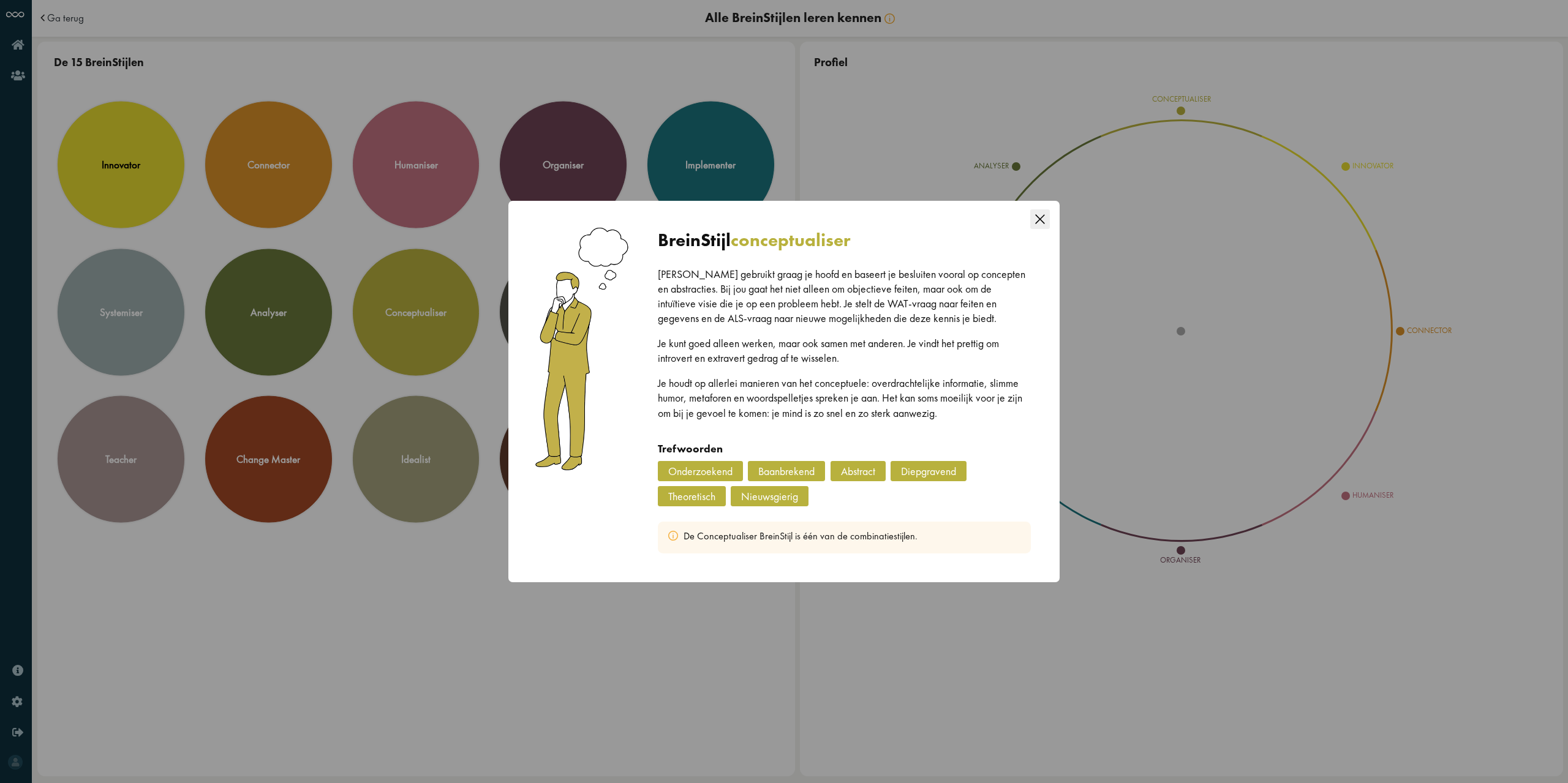
drag, startPoint x: 1042, startPoint y: 223, endPoint x: 948, endPoint y: 221, distance: 94.0
click at [1042, 223] on icon "Close this dialog" at bounding box center [1039, 219] width 19 height 19
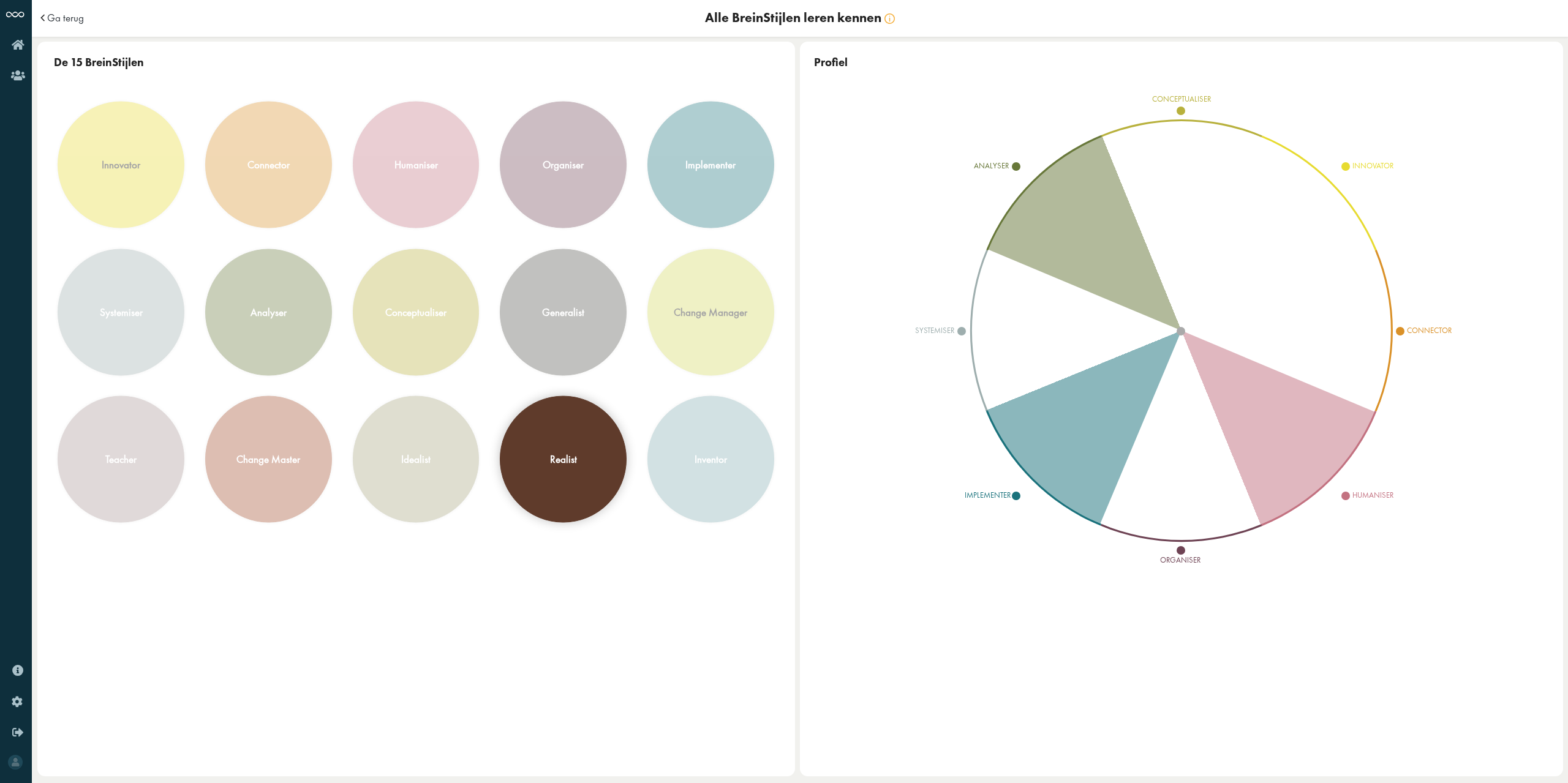
click at [583, 448] on div "realist" at bounding box center [563, 459] width 125 height 125
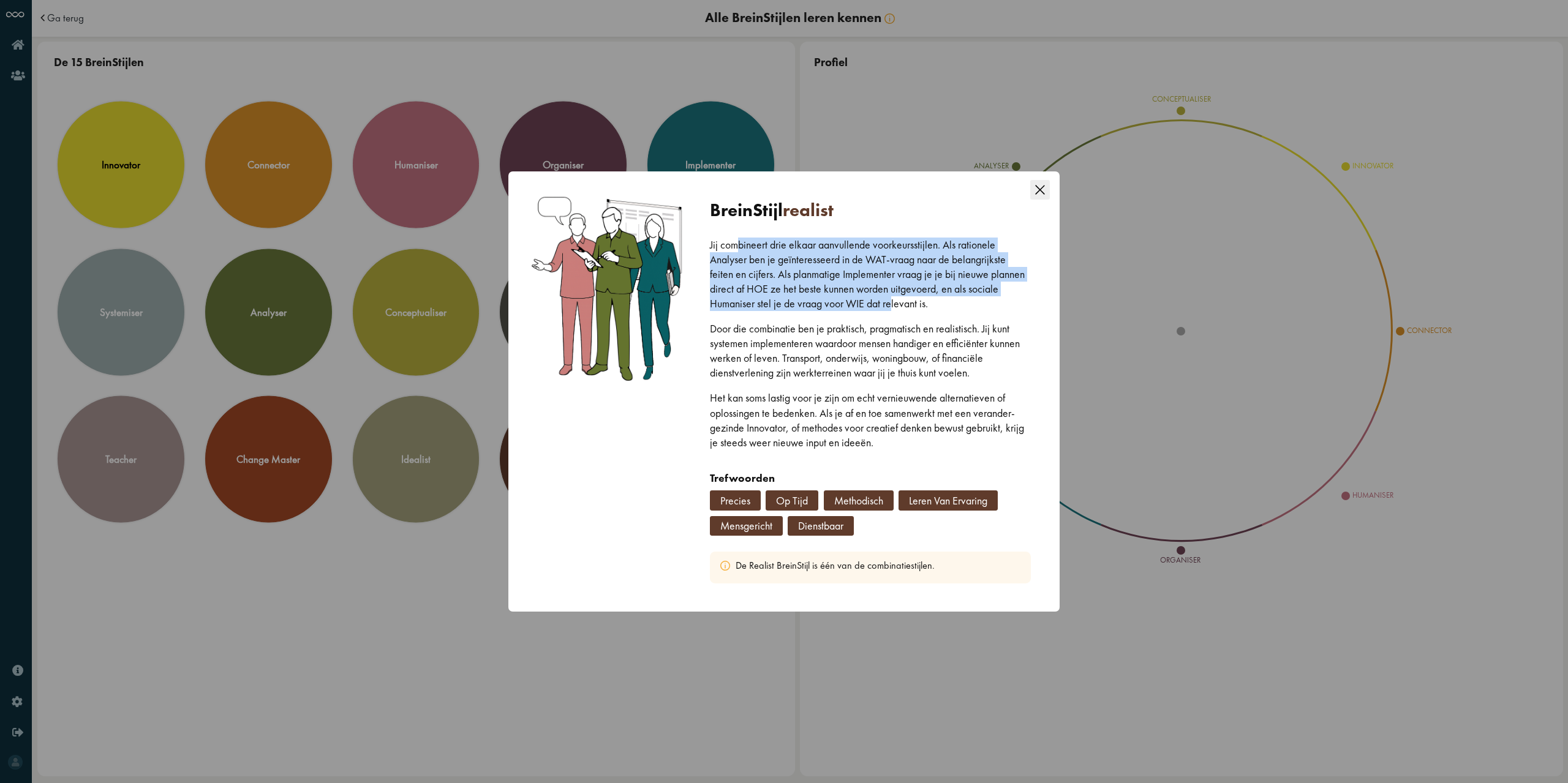
drag, startPoint x: 736, startPoint y: 245, endPoint x: 890, endPoint y: 301, distance: 163.9
click at [890, 301] on p "Jij combineert drie elkaar aanvullende voorkeursstijlen. Als rationele Analyser…" at bounding box center [870, 274] width 321 height 74
drag, startPoint x: 741, startPoint y: 261, endPoint x: 857, endPoint y: 299, distance: 122.1
click at [857, 299] on p "Jij combineert drie elkaar aanvullende voorkeursstijlen. Als rationele Analyser…" at bounding box center [870, 274] width 321 height 74
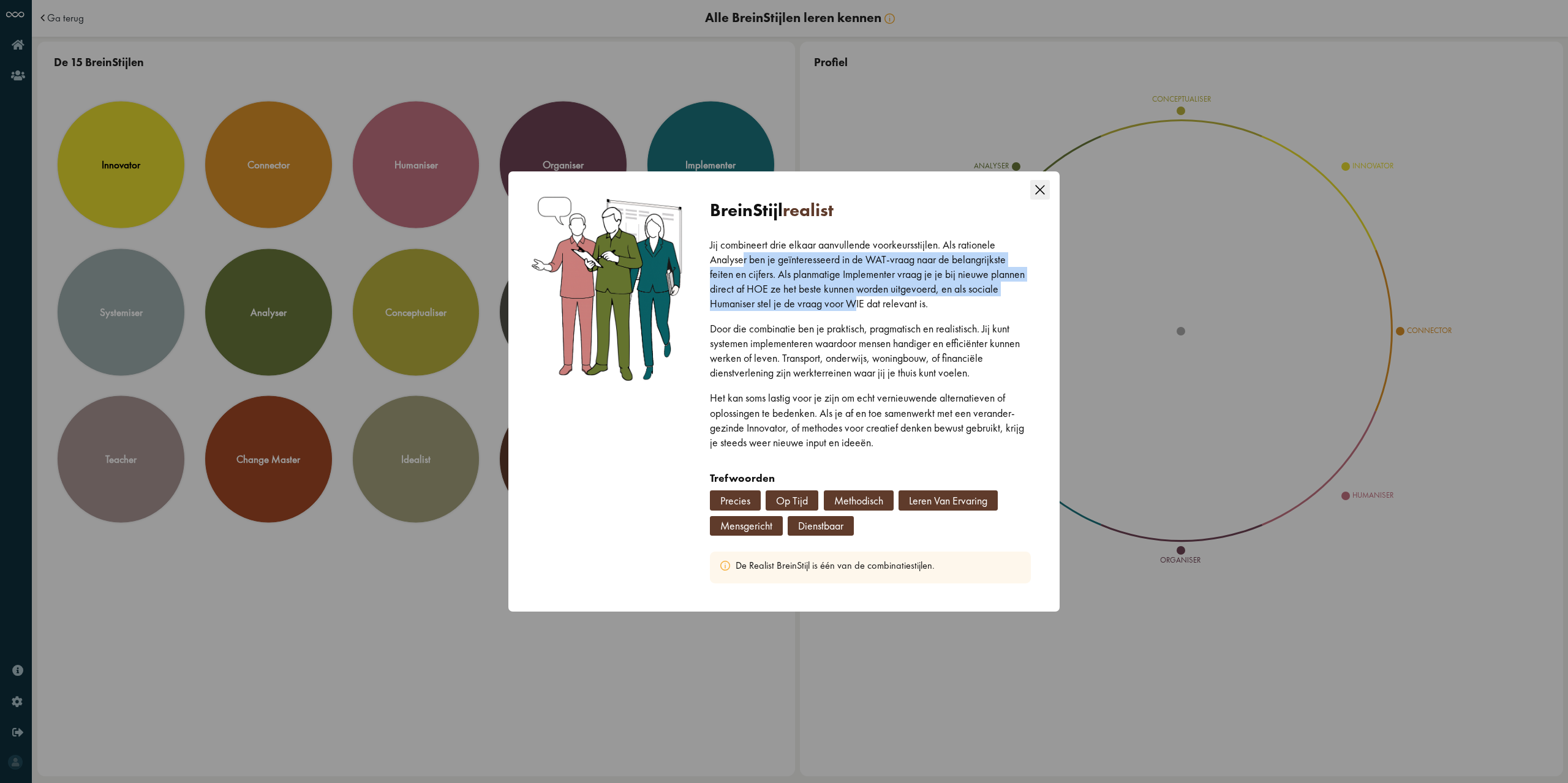
click at [857, 299] on p "Jij combineert drie elkaar aanvullende voorkeursstijlen. Als rationele Analyser…" at bounding box center [870, 274] width 321 height 74
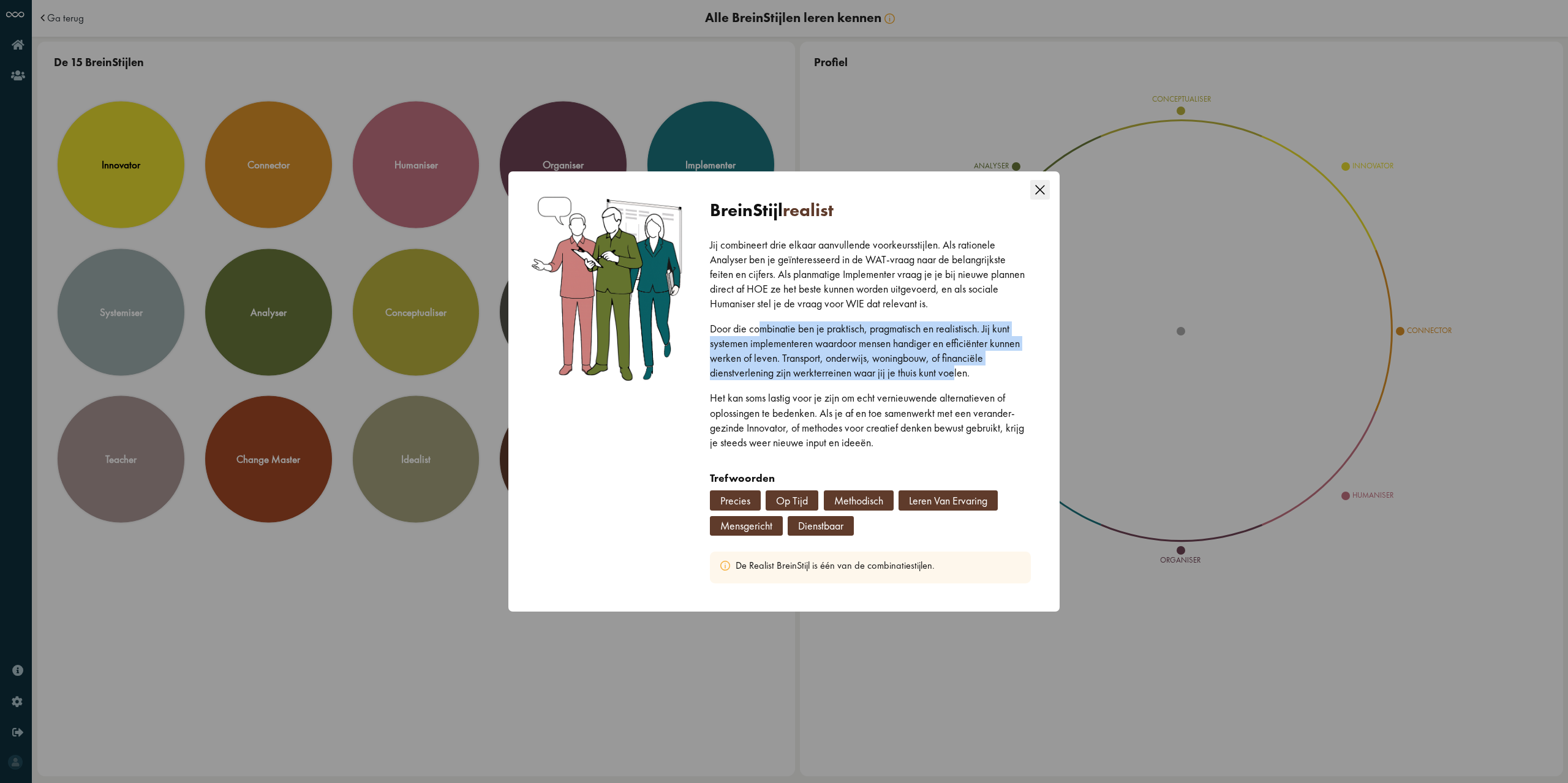
drag, startPoint x: 760, startPoint y: 328, endPoint x: 952, endPoint y: 374, distance: 197.4
click at [952, 374] on p "Door die combinatie ben je praktisch, pragmatisch en realistisch. Jij kunt syst…" at bounding box center [870, 351] width 321 height 59
click at [1042, 185] on icon "Close this dialog" at bounding box center [1039, 190] width 19 height 19
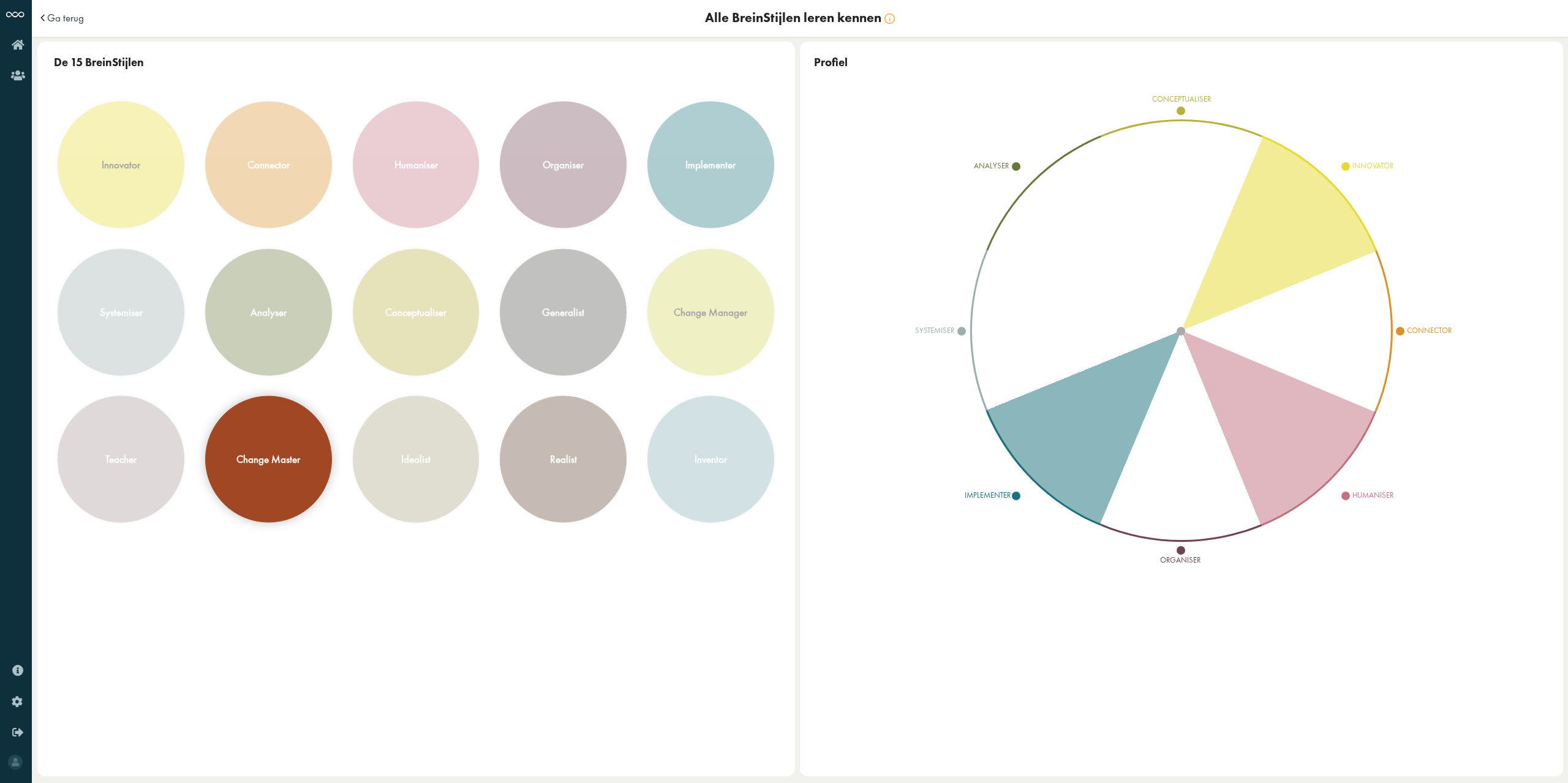
click at [230, 451] on div "change master" at bounding box center [268, 459] width 125 height 125
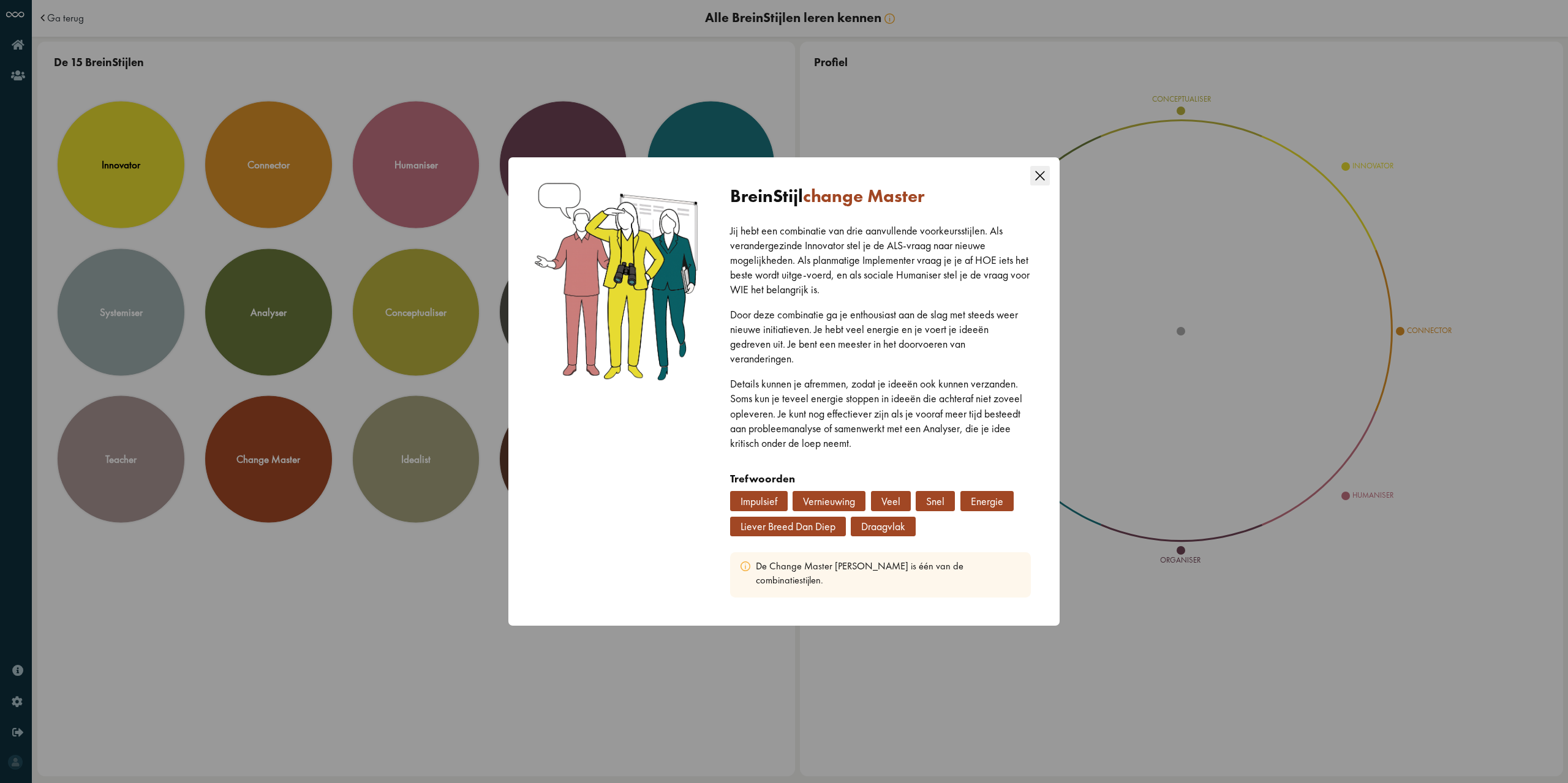
click at [1038, 180] on icon "Close this dialog" at bounding box center [1039, 175] width 9 height 9
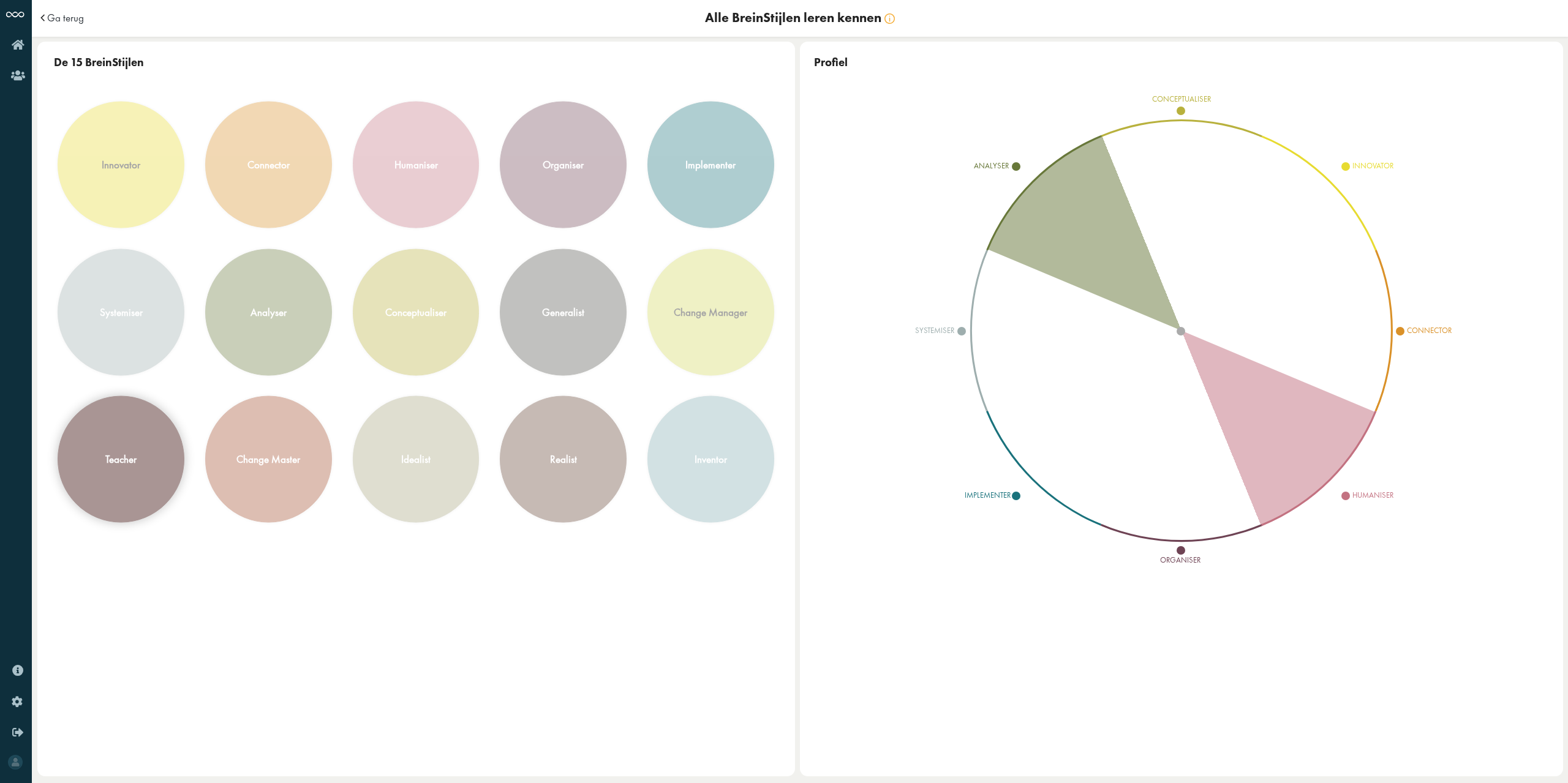
click at [173, 471] on div "teacher" at bounding box center [120, 459] width 125 height 125
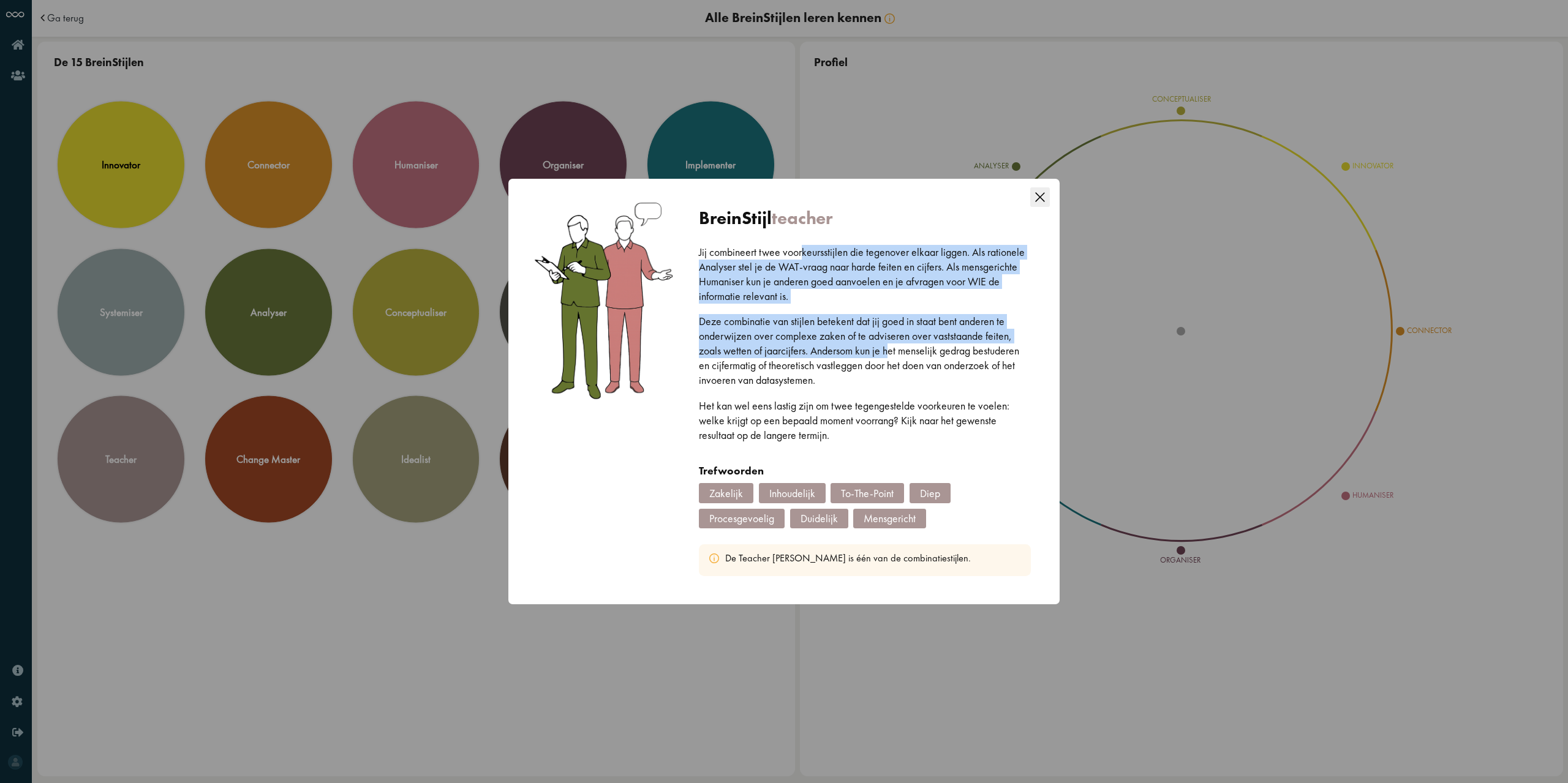
drag, startPoint x: 802, startPoint y: 254, endPoint x: 888, endPoint y: 344, distance: 124.5
click at [888, 344] on div "Jij combineert twee voorkeursstijlen die tegenover elkaar liggen. Als rationele…" at bounding box center [865, 354] width 332 height 218
click at [888, 344] on p "Deze combinatie van stijlen betekent dat jij goed in staat bent anderen te onde…" at bounding box center [865, 351] width 332 height 74
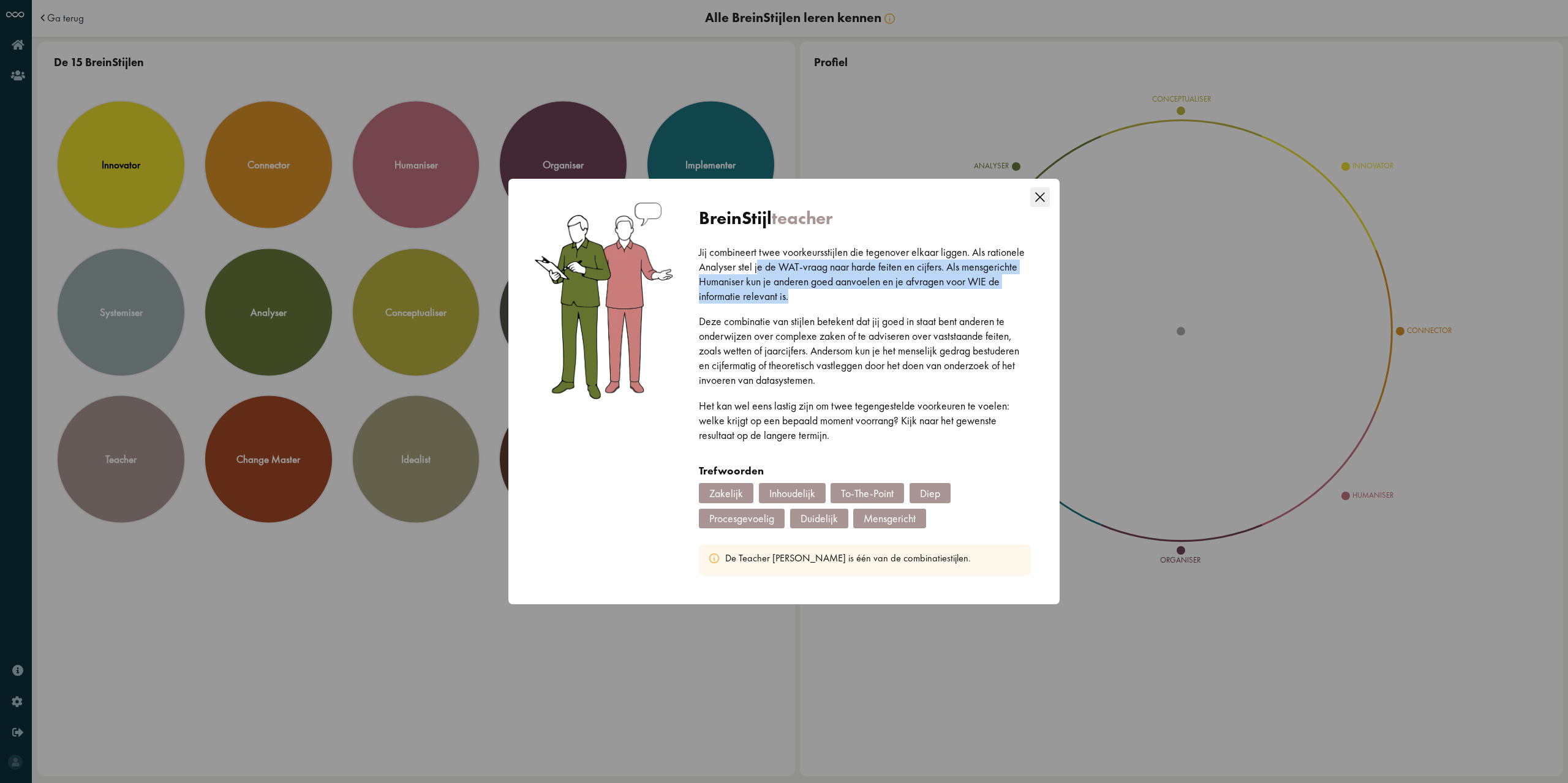
drag, startPoint x: 757, startPoint y: 268, endPoint x: 791, endPoint y: 293, distance: 42.2
click at [791, 293] on p "Jij combineert twee voorkeursstijlen die tegenover elkaar liggen. Als rationele…" at bounding box center [865, 274] width 332 height 59
drag, startPoint x: 791, startPoint y: 293, endPoint x: 749, endPoint y: 261, distance: 52.8
click at [749, 261] on p "Jij combineert twee voorkeursstijlen die tegenover elkaar liggen. Als rationele…" at bounding box center [865, 274] width 332 height 59
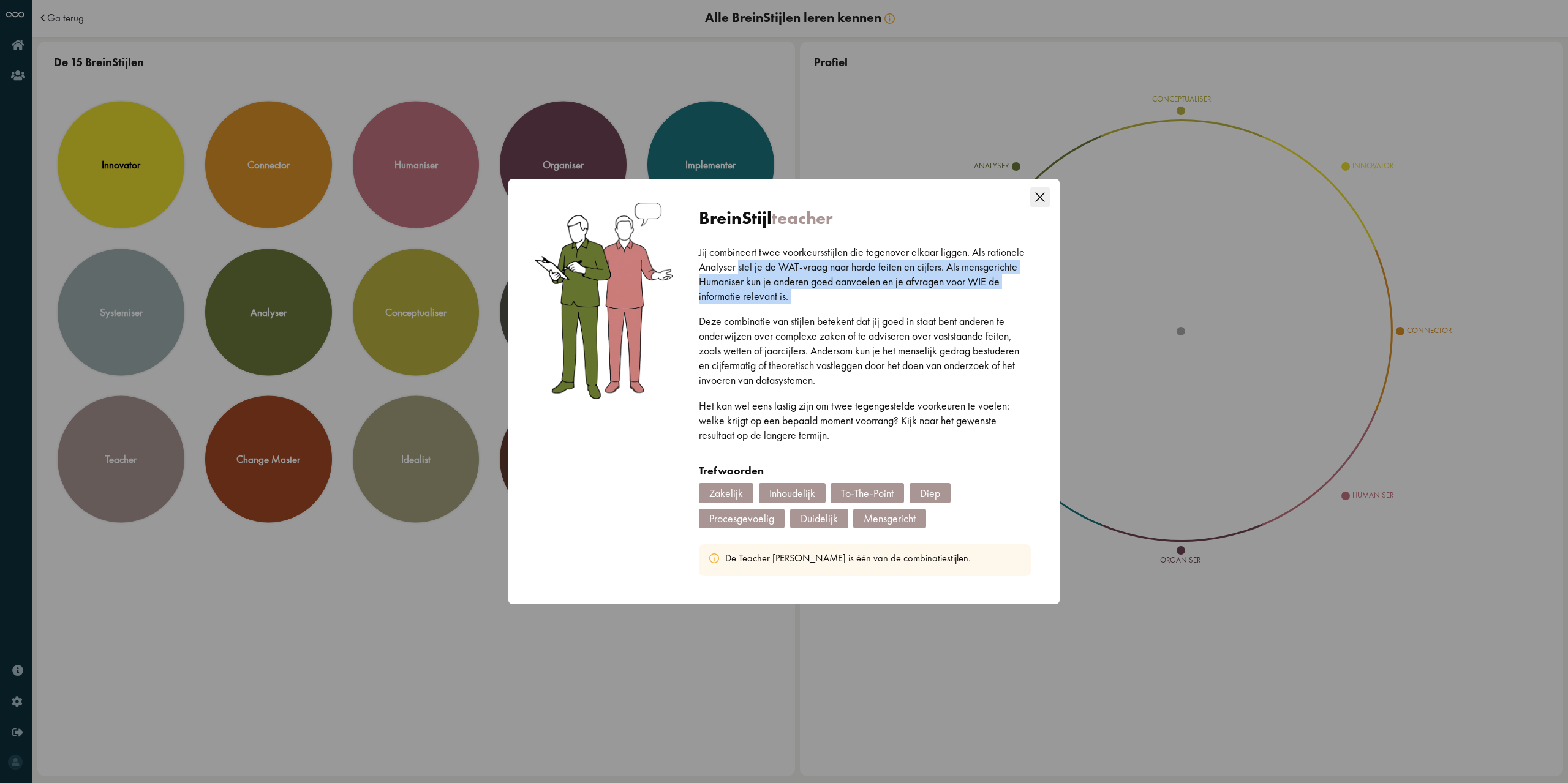
click at [749, 261] on p "Jij combineert twee voorkeursstijlen die tegenover elkaar liggen. Als rationele…" at bounding box center [865, 274] width 332 height 59
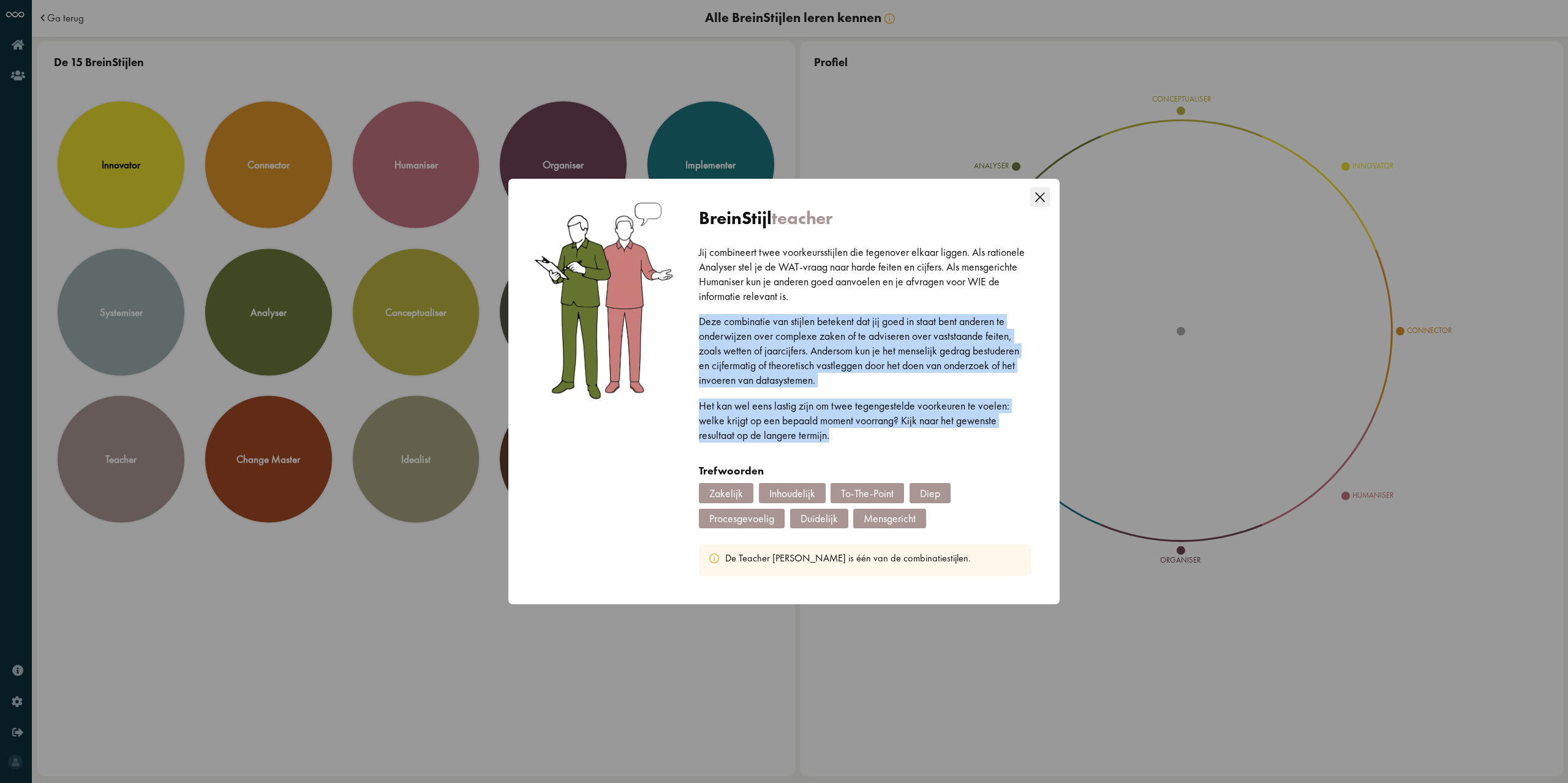
drag, startPoint x: 699, startPoint y: 323, endPoint x: 834, endPoint y: 439, distance: 178.0
click at [834, 439] on div "Jij combineert twee voorkeursstijlen die tegenover elkaar liggen. Als rationele…" at bounding box center [865, 354] width 332 height 218
click at [834, 439] on p "Het kan wel eens lastig zijn om twee tegengestelde voorkeuren te voelen: welke …" at bounding box center [865, 421] width 332 height 44
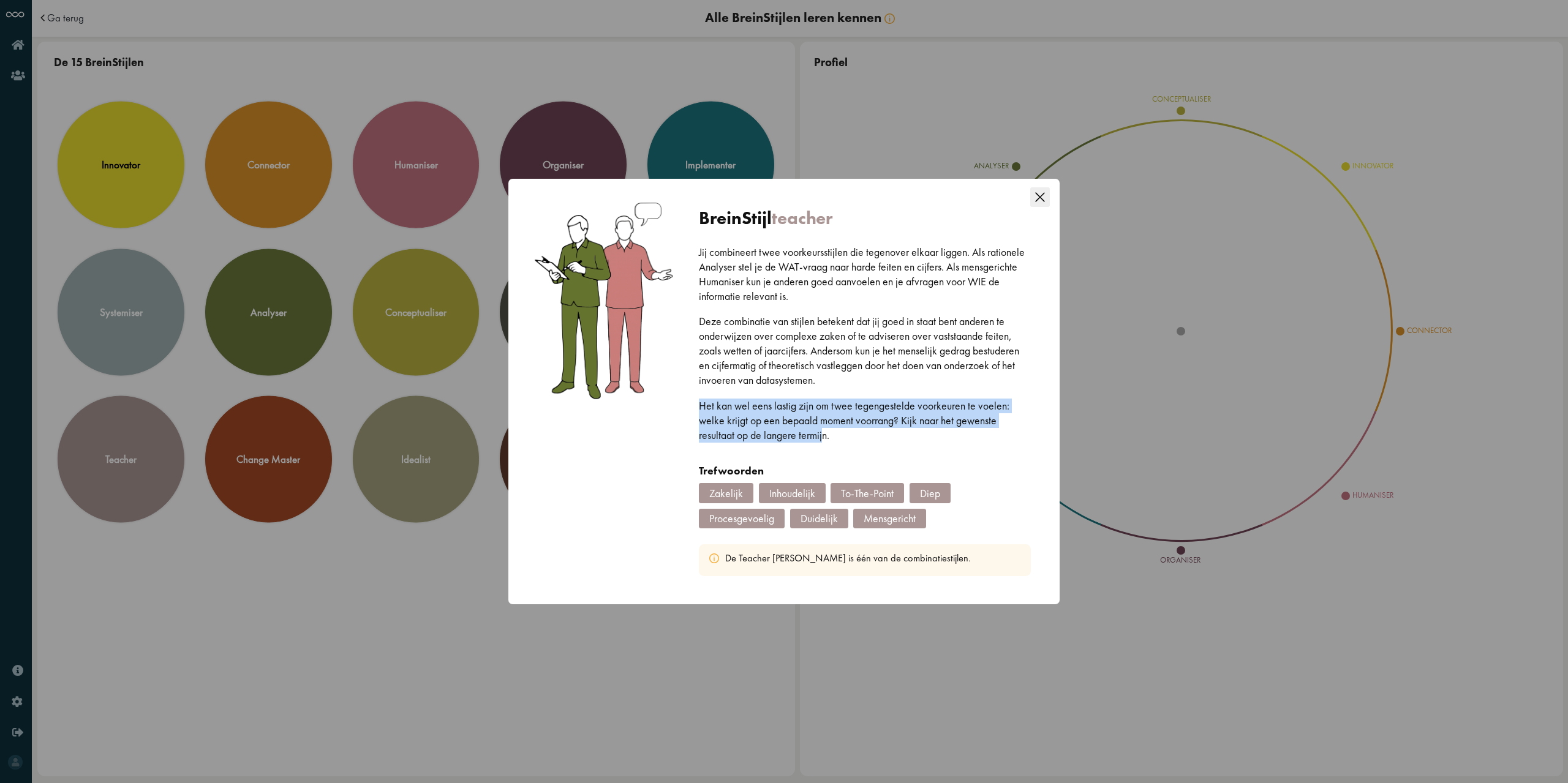
drag, startPoint x: 814, startPoint y: 434, endPoint x: 696, endPoint y: 406, distance: 121.3
click at [696, 406] on div "BreinStijl teacher Jij combineert twee voorkeursstijlen die tegenover elkaar li…" at bounding box center [865, 391] width 363 height 400
click at [696, 405] on div "BreinStijl teacher Jij combineert twee voorkeursstijlen die tegenover elkaar li…" at bounding box center [865, 391] width 363 height 400
click at [1042, 190] on icon "Close this dialog" at bounding box center [1039, 197] width 19 height 19
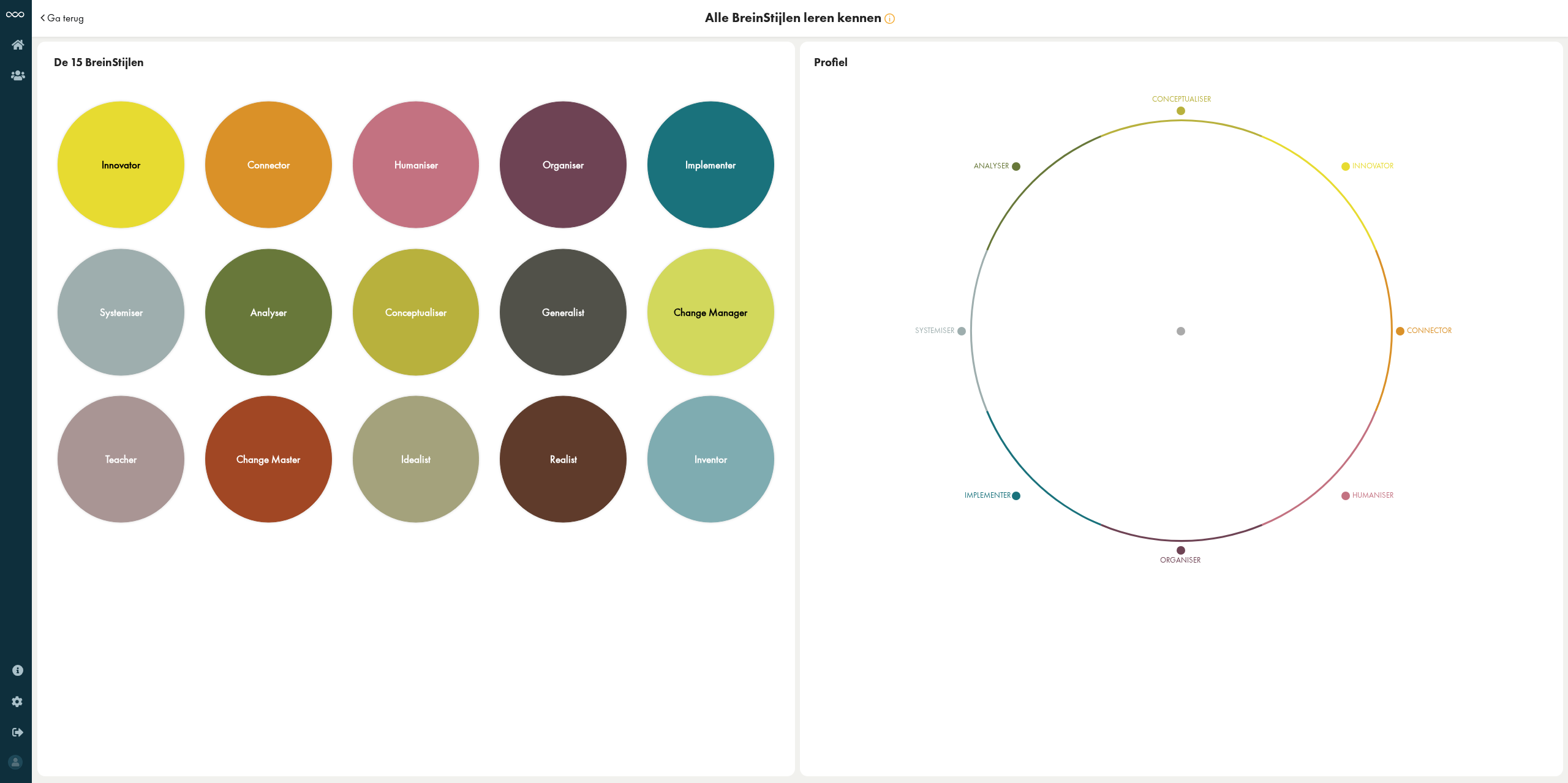
click at [50, 19] on span "Ga terug" at bounding box center [65, 18] width 36 height 11
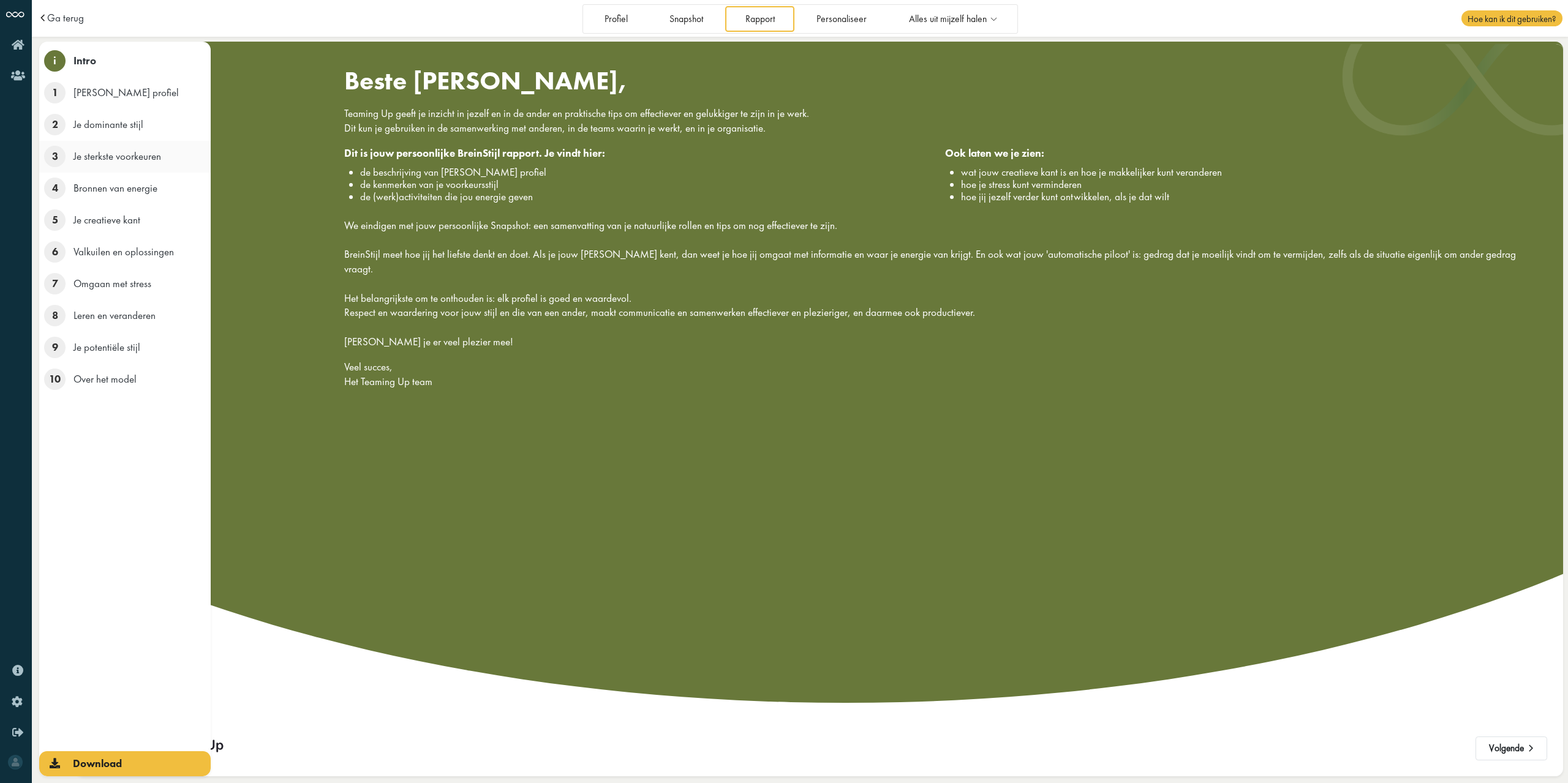
click at [53, 152] on span "3" at bounding box center [55, 157] width 21 height 21
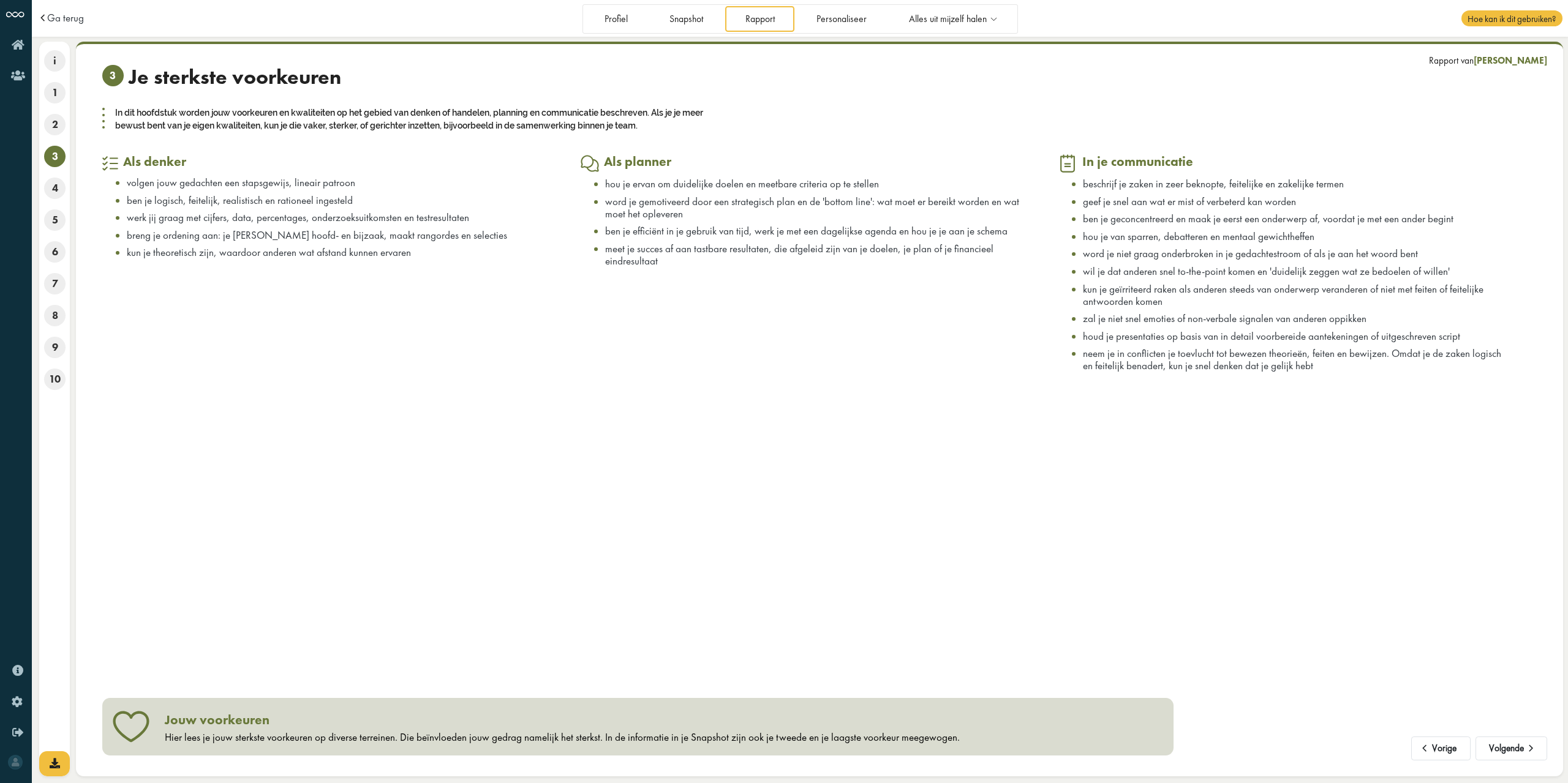
click at [431, 264] on div "Als denker volgen jouw gedachten een stapsgewijs, lineair patroon ben je logisc…" at bounding box center [341, 271] width 478 height 233
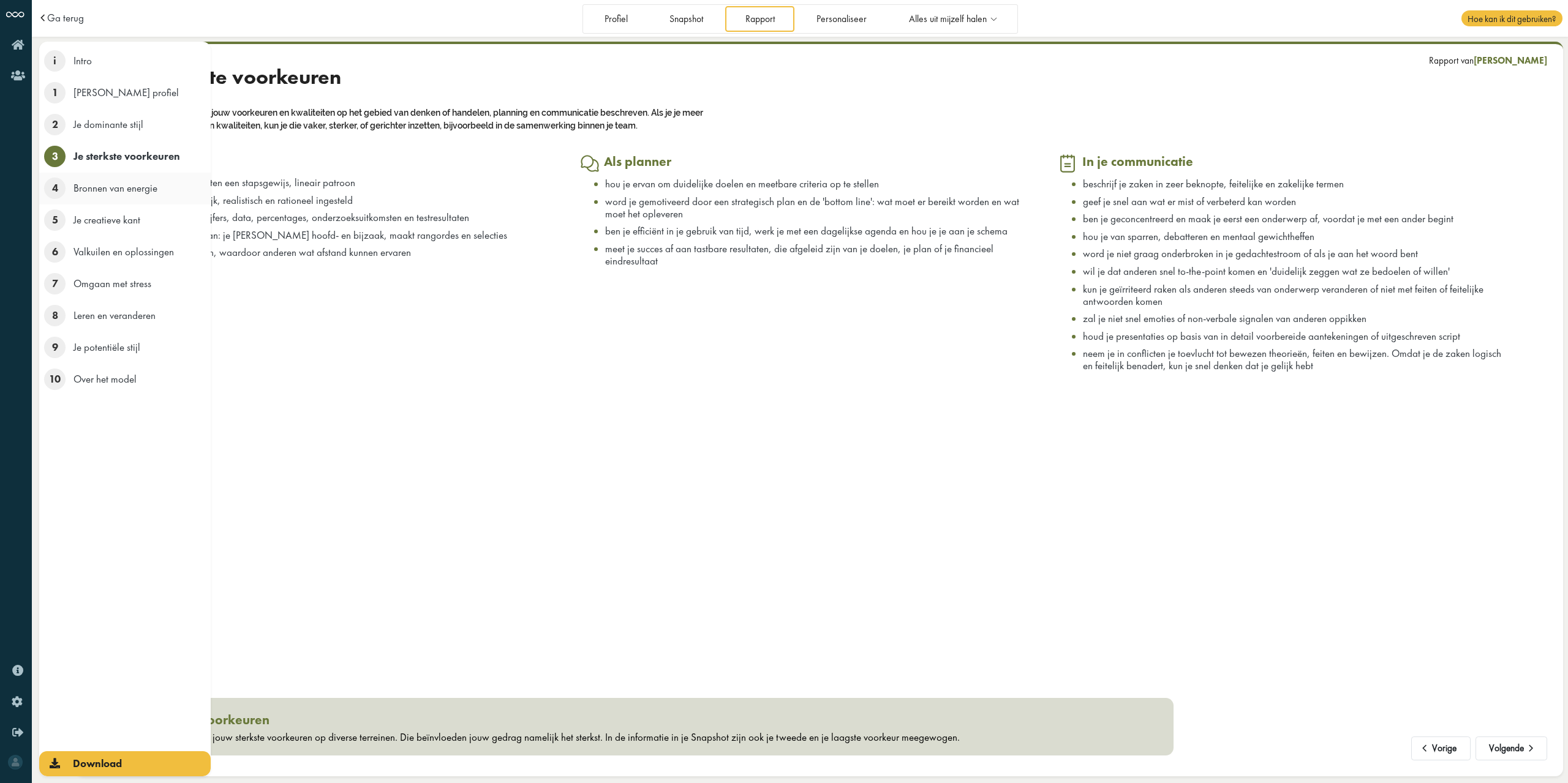
click at [55, 194] on span "4" at bounding box center [55, 188] width 21 height 21
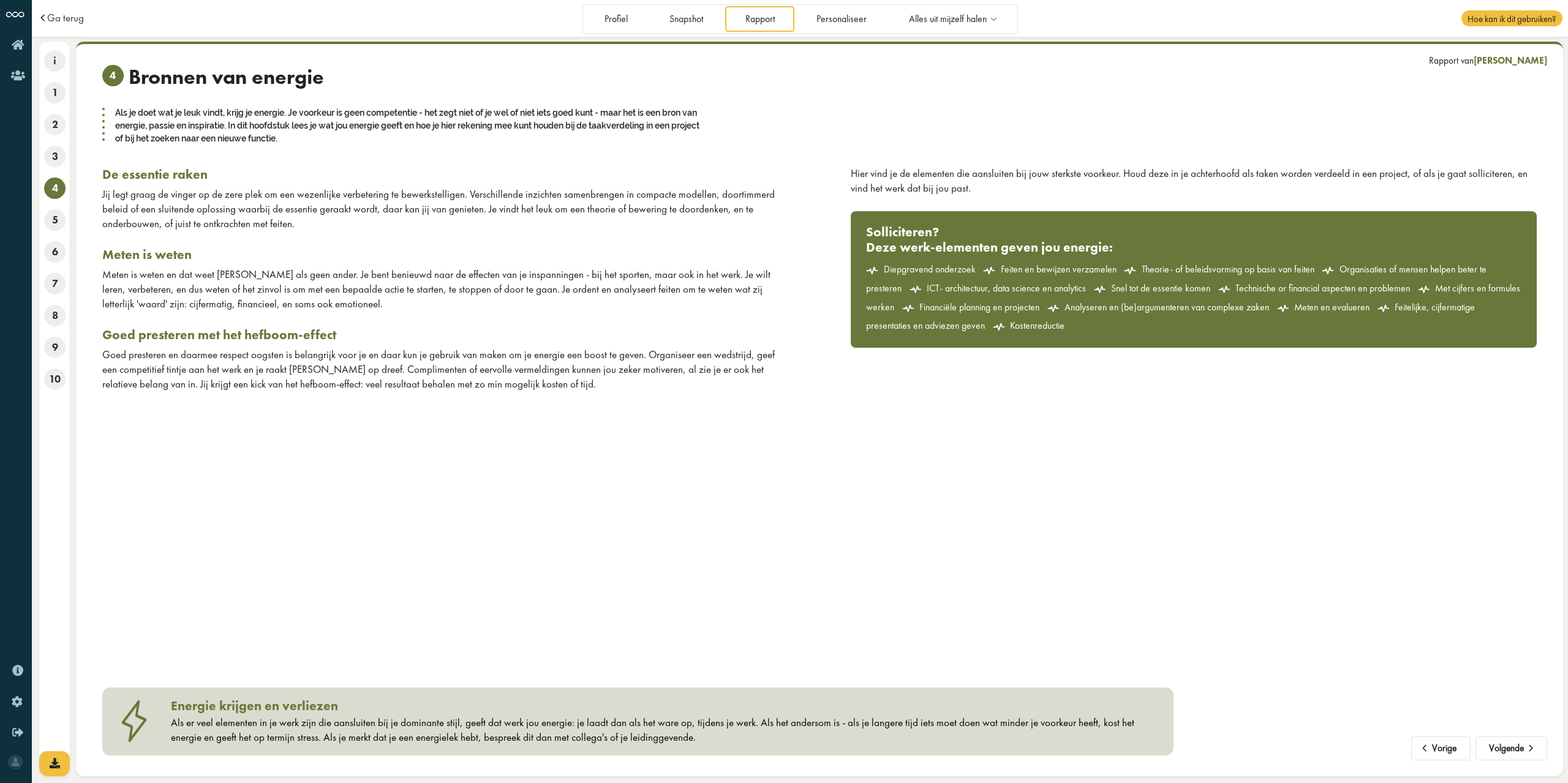
click at [418, 248] on h3 "Meten is weten" at bounding box center [445, 255] width 686 height 16
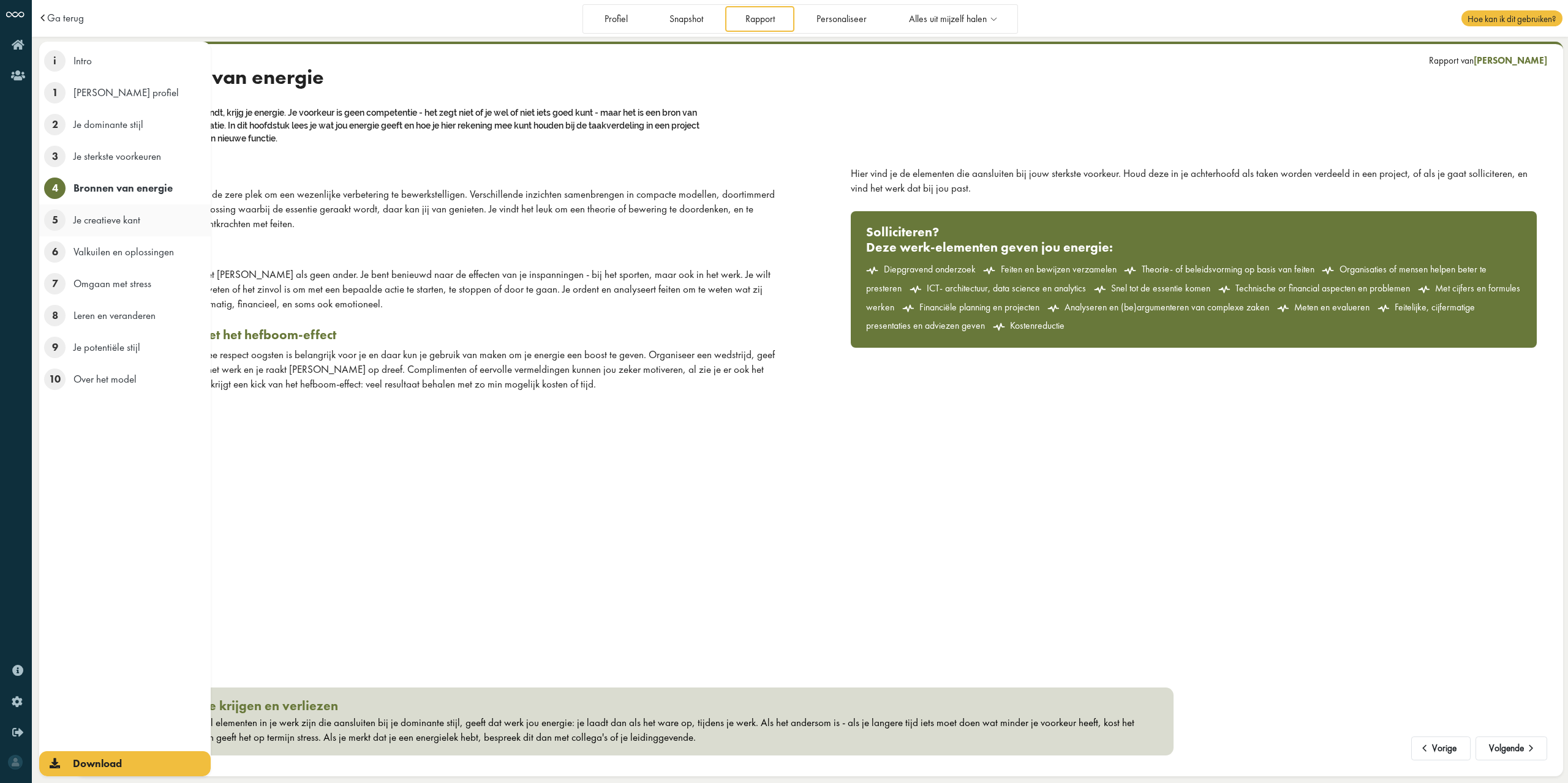
click at [57, 218] on span "5" at bounding box center [55, 220] width 21 height 21
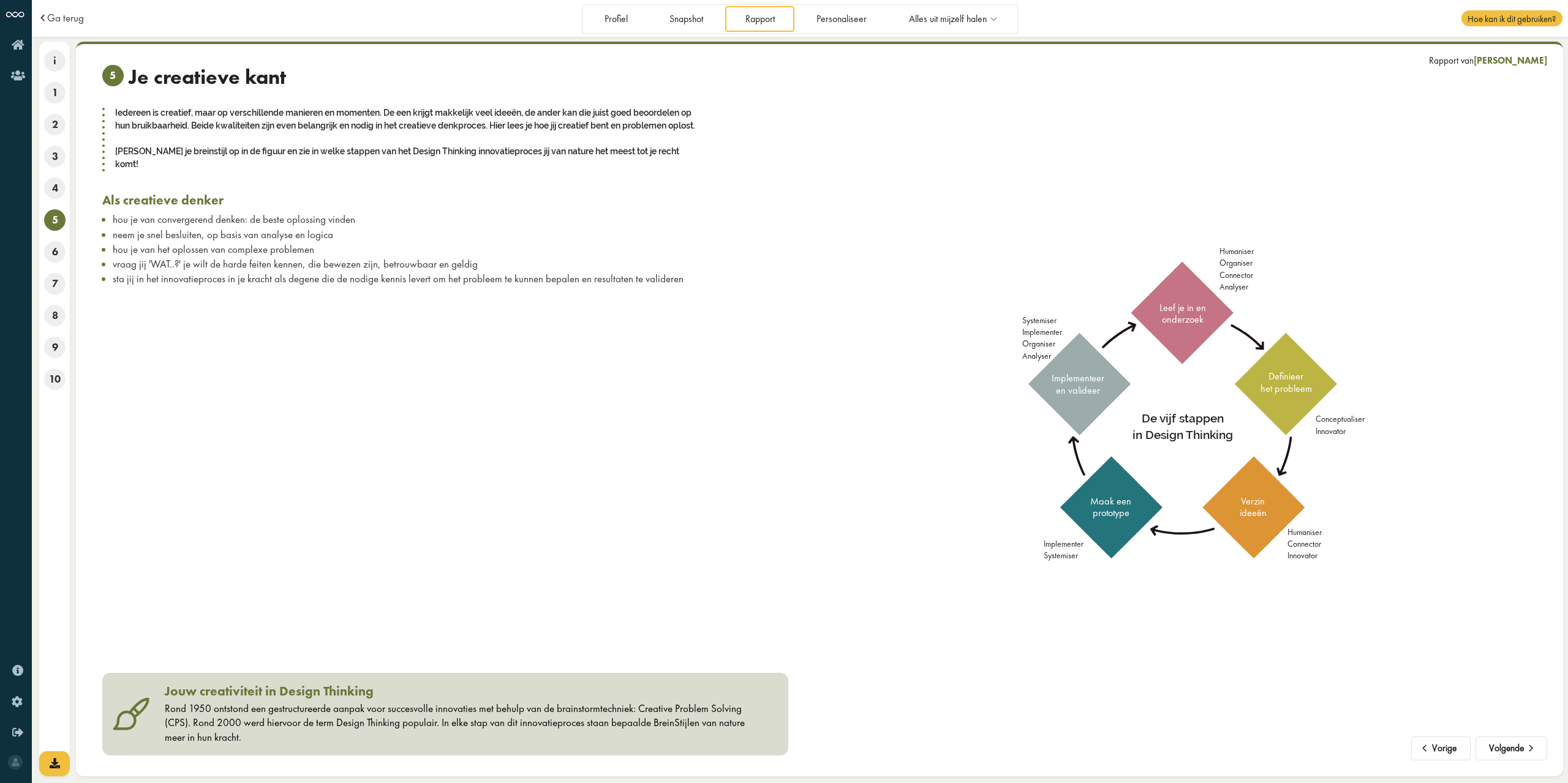
click at [495, 209] on div "5 Je creatieve kant Iedereen is creatief, maar op verschillende manieren en mom…" at bounding box center [445, 180] width 686 height 230
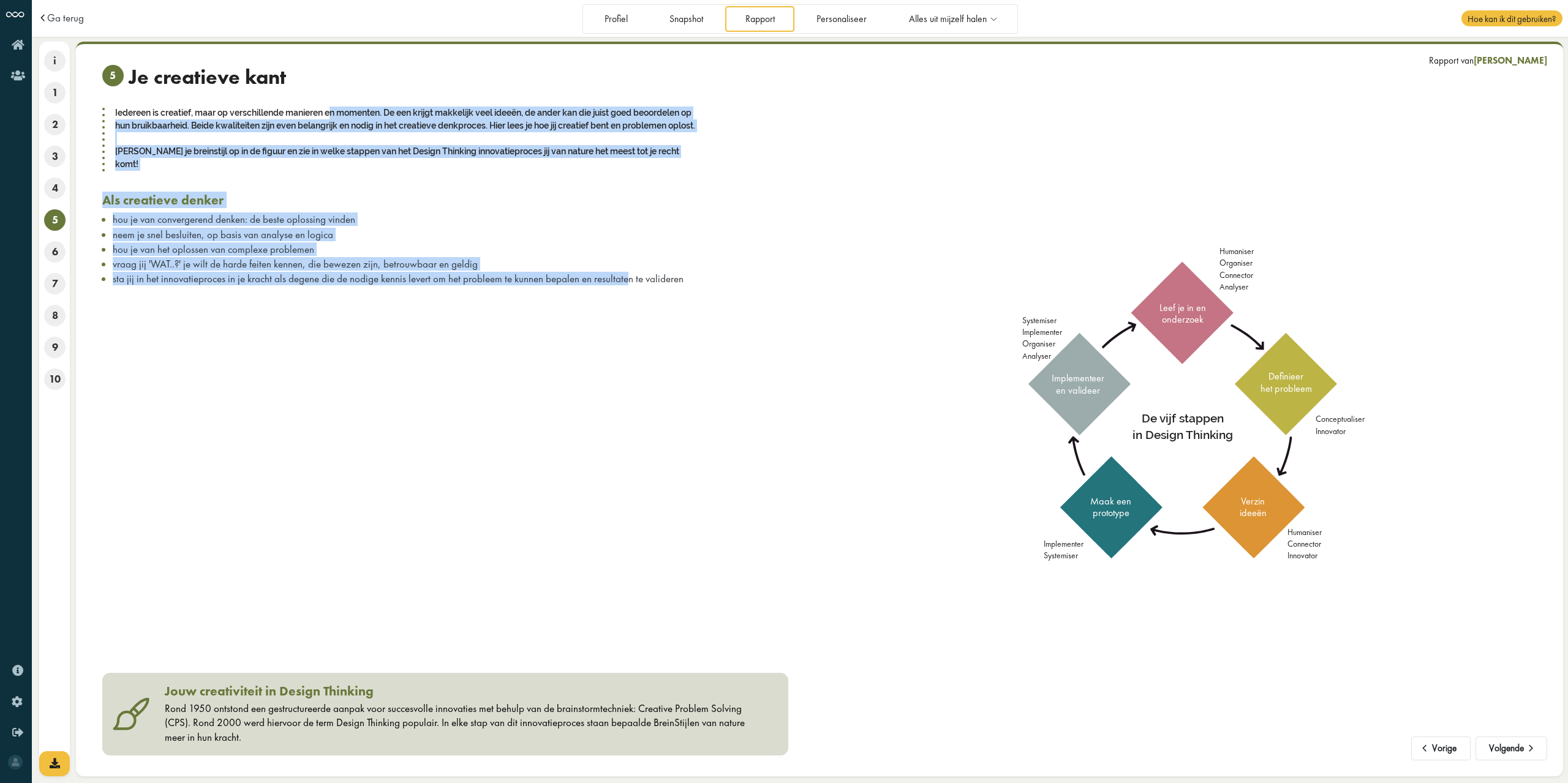
drag, startPoint x: 194, startPoint y: 113, endPoint x: 623, endPoint y: 306, distance: 470.4
click at [623, 306] on div "5 Je creatieve kant Iedereen is creatief, maar op verschillende manieren en mom…" at bounding box center [456, 410] width 726 height 691
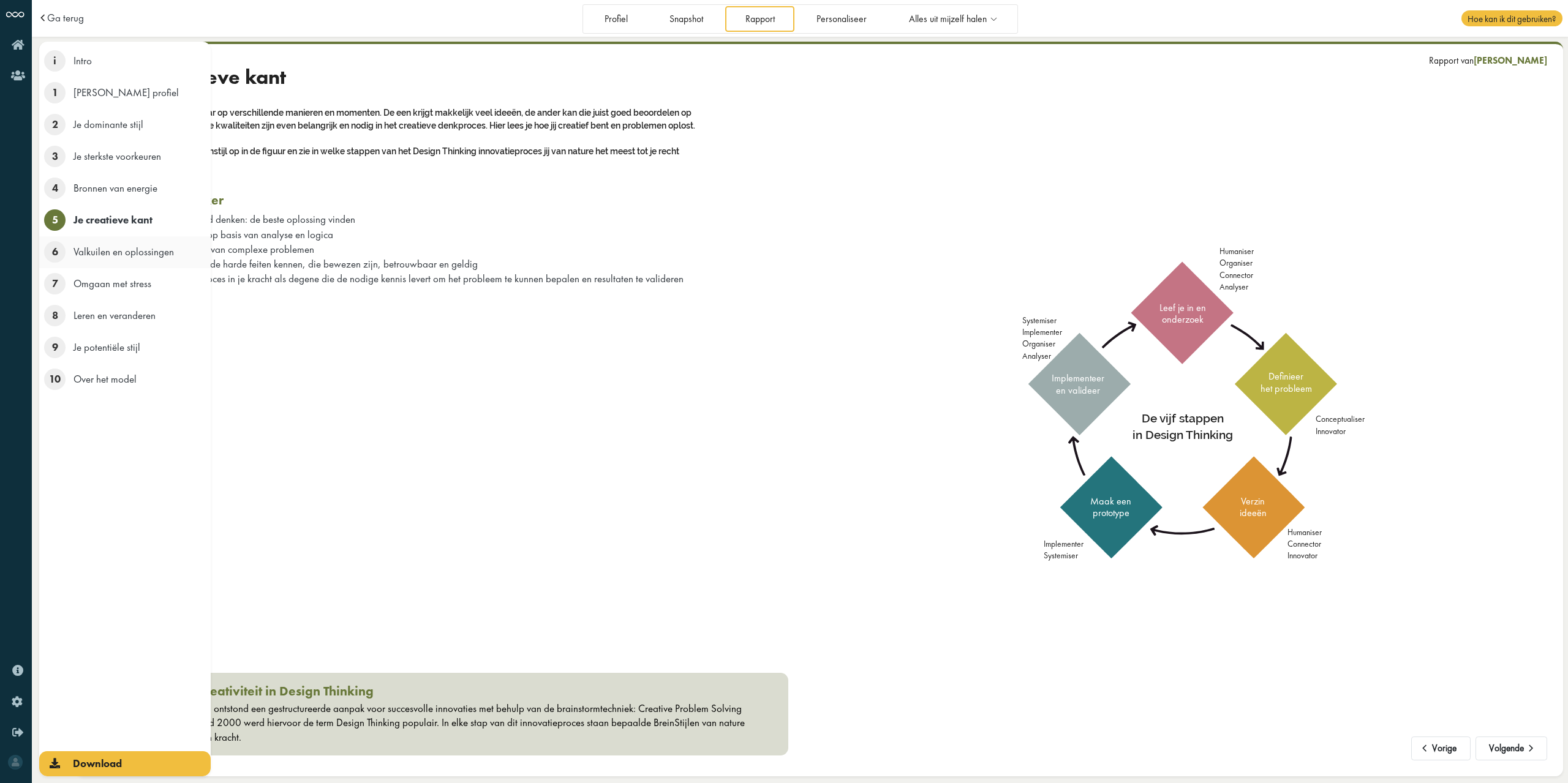
click at [50, 248] on span "6" at bounding box center [55, 252] width 21 height 21
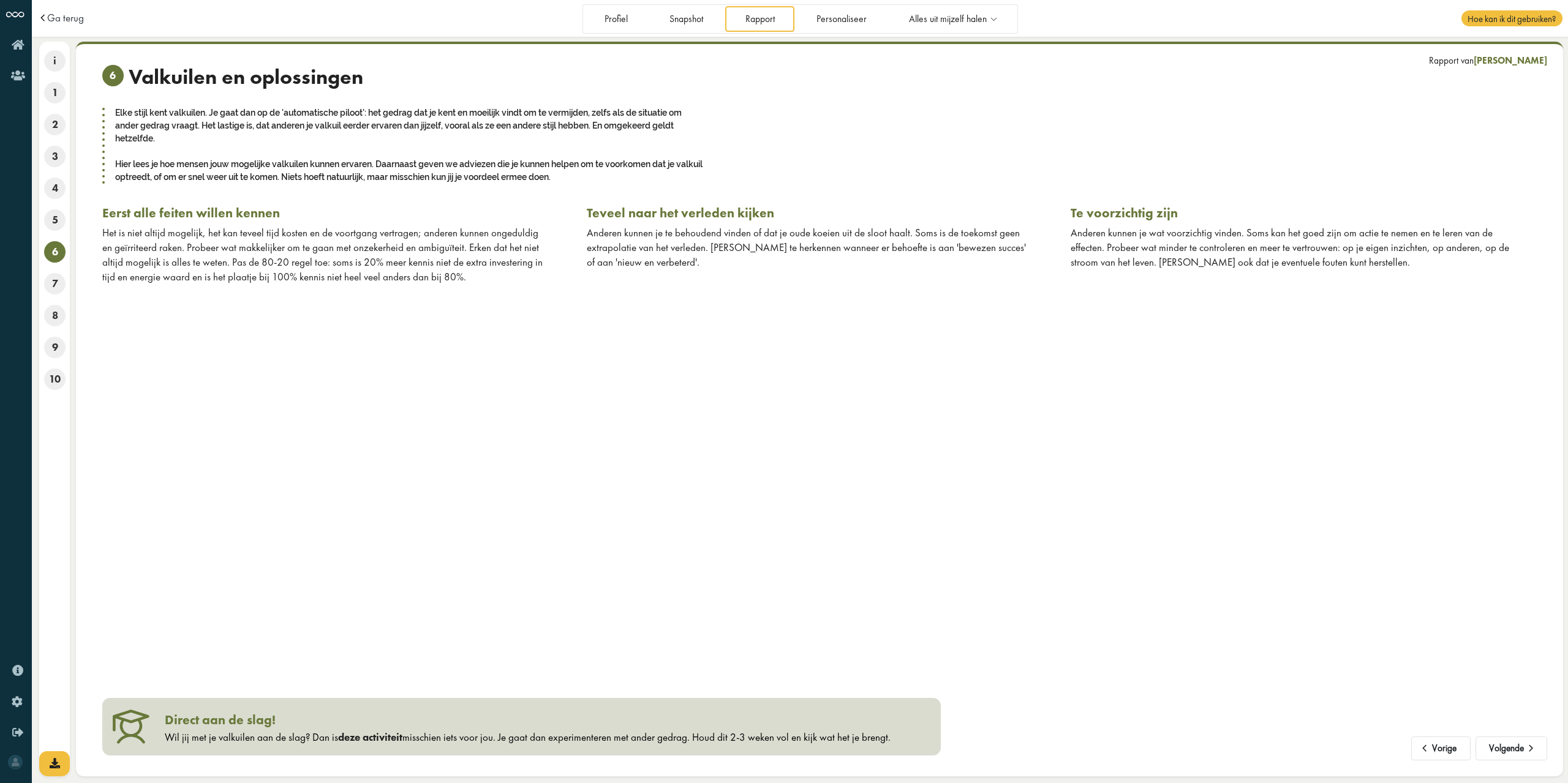
click at [432, 240] on div "Het is niet altijd mogelijk, het kan teveel tijd kosten en de voortgang vertrag…" at bounding box center [324, 255] width 444 height 58
drag, startPoint x: 128, startPoint y: 232, endPoint x: 355, endPoint y: 237, distance: 227.1
click at [355, 237] on div "Het is niet altijd mogelijk, het kan teveel tijd kosten en de voortgang vertrag…" at bounding box center [324, 255] width 444 height 58
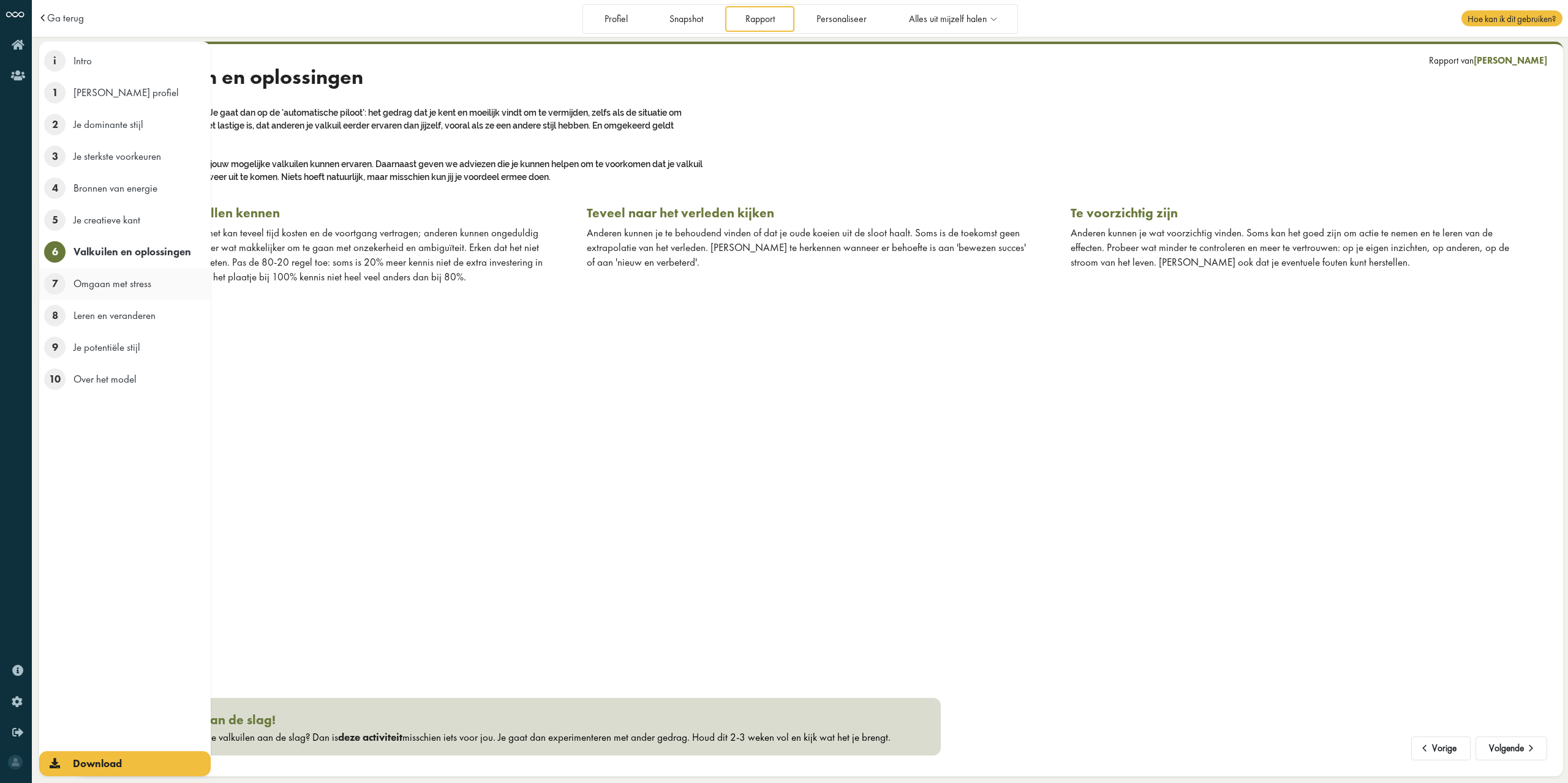
click at [54, 287] on span "7" at bounding box center [55, 284] width 21 height 21
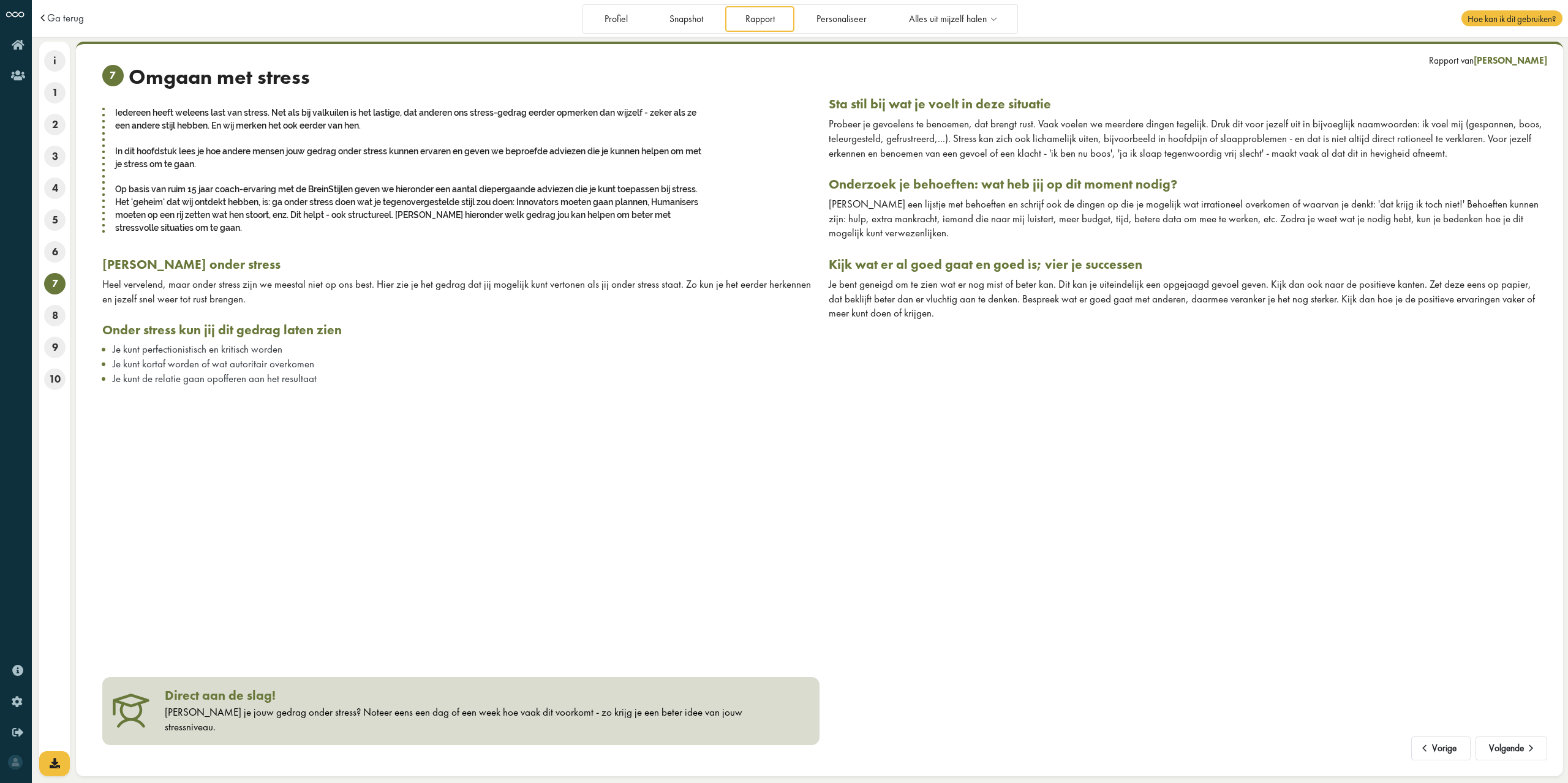
click at [578, 151] on div "Iedereen heeft weleens last van stress. Net als bij valkuilen is het lastige, d…" at bounding box center [409, 170] width 613 height 130
drag, startPoint x: 182, startPoint y: 351, endPoint x: 294, endPoint y: 376, distance: 114.8
click at [294, 376] on ul "Je kunt perfectionistisch en kritisch worden Je kunt kortaf worden of wat autor…" at bounding box center [461, 364] width 717 height 42
click at [294, 376] on span "Je kunt de relatie gaan opofferen aan het resultaat" at bounding box center [214, 378] width 204 height 14
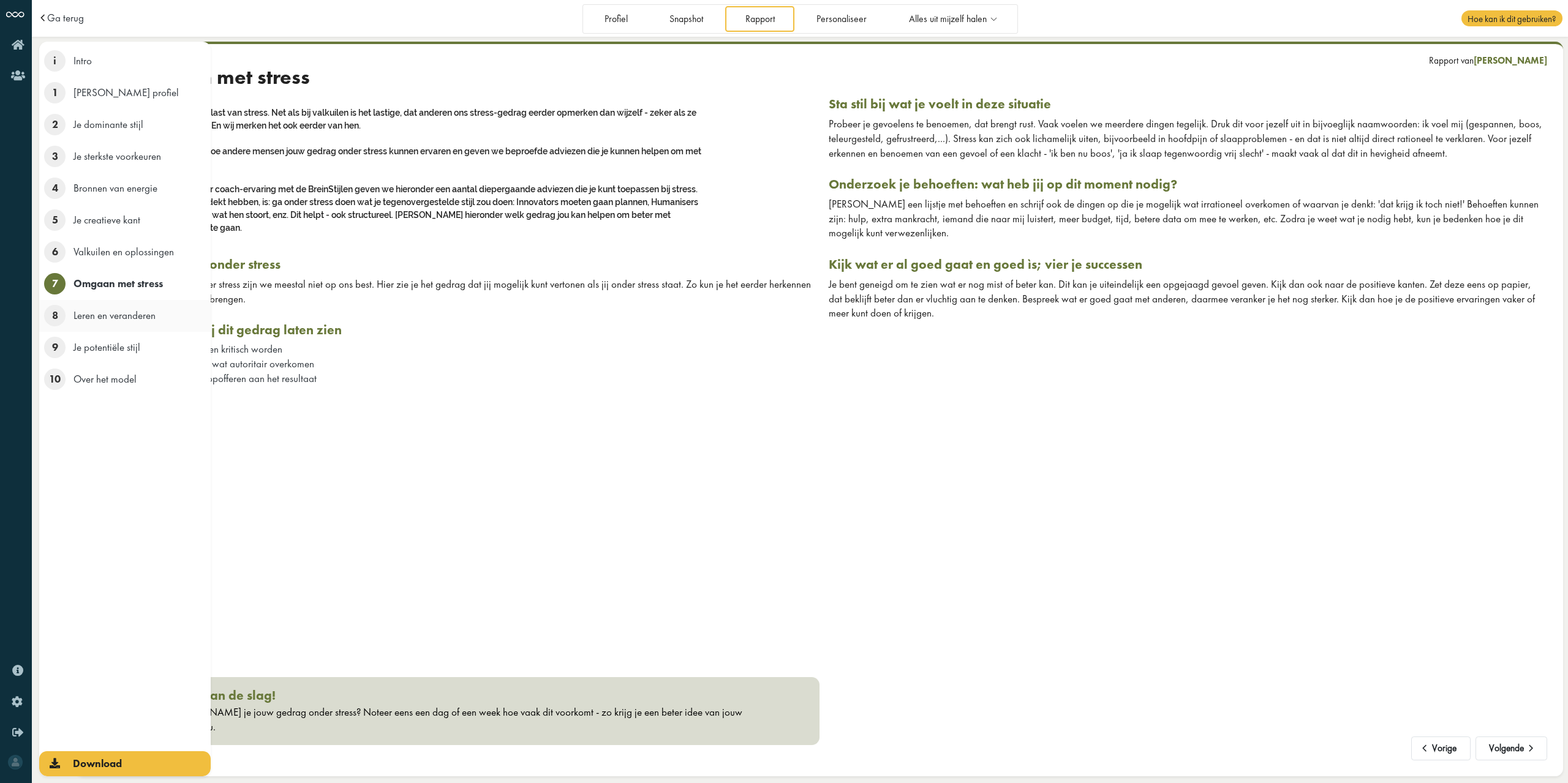
click at [51, 301] on li "8 Leren en veranderen" at bounding box center [125, 316] width 172 height 31
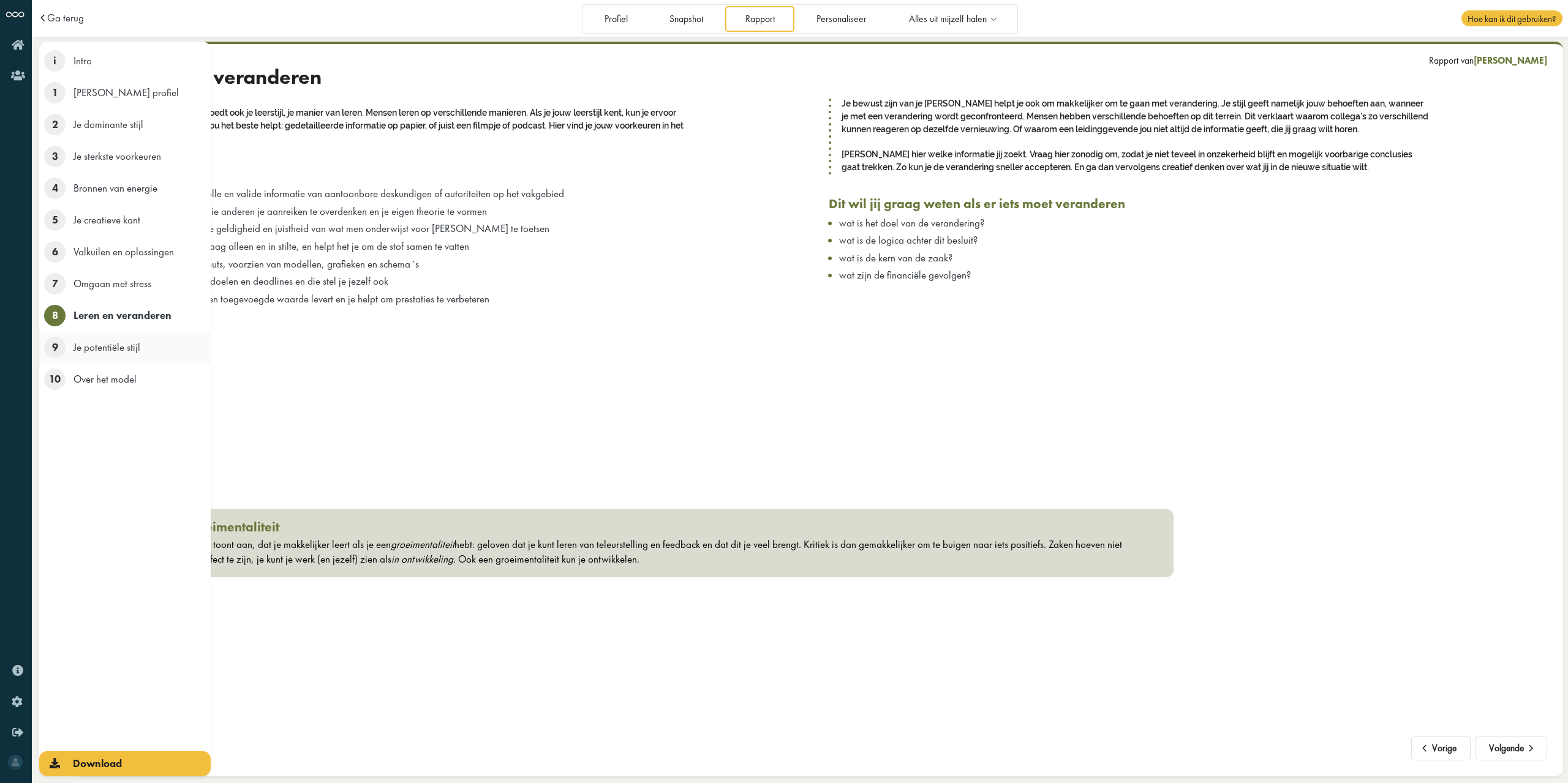
click at [52, 342] on span "9" at bounding box center [55, 348] width 21 height 21
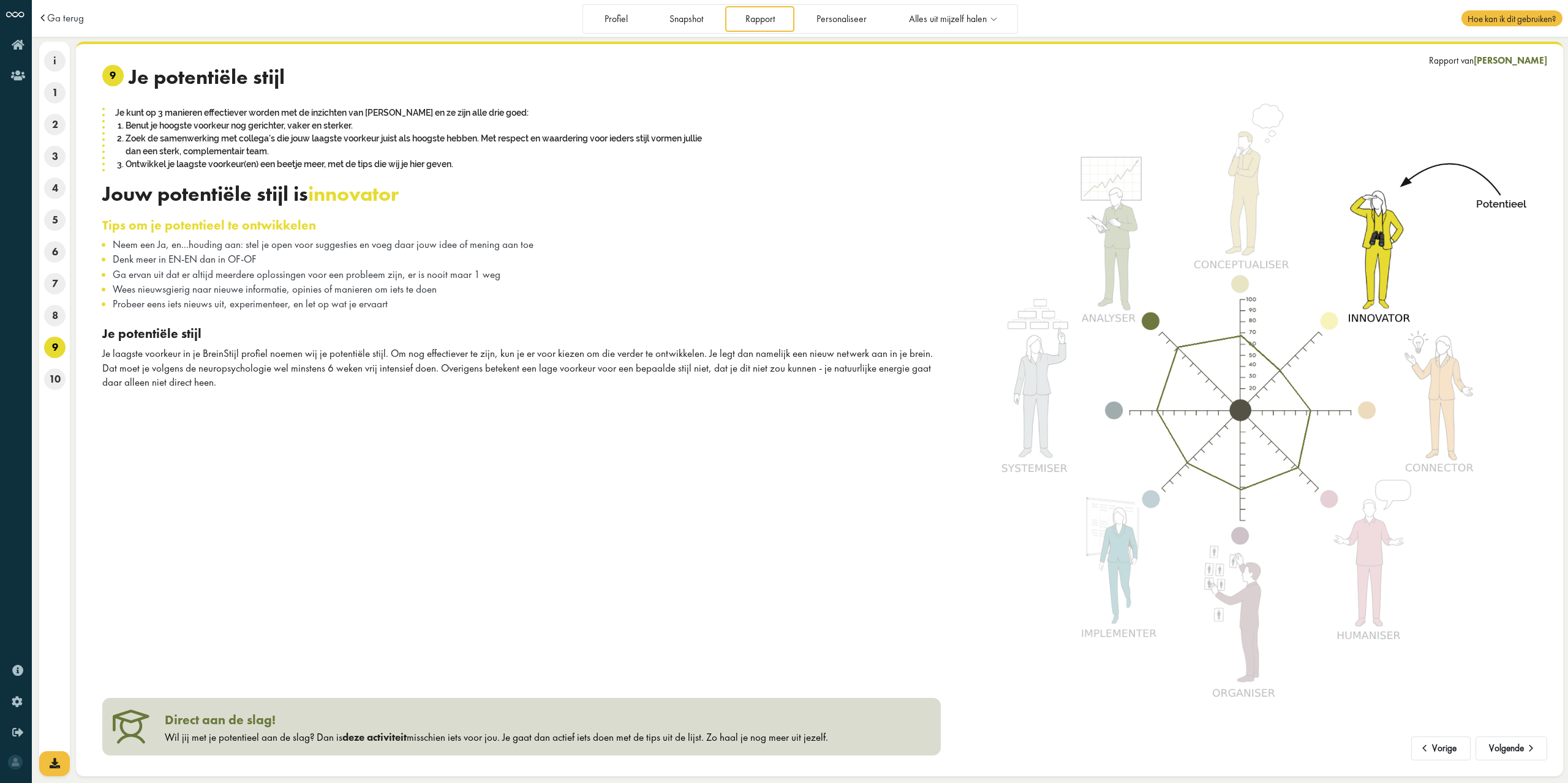
click at [507, 333] on h3 "Je potentiële stijl" at bounding box center [521, 334] width 838 height 16
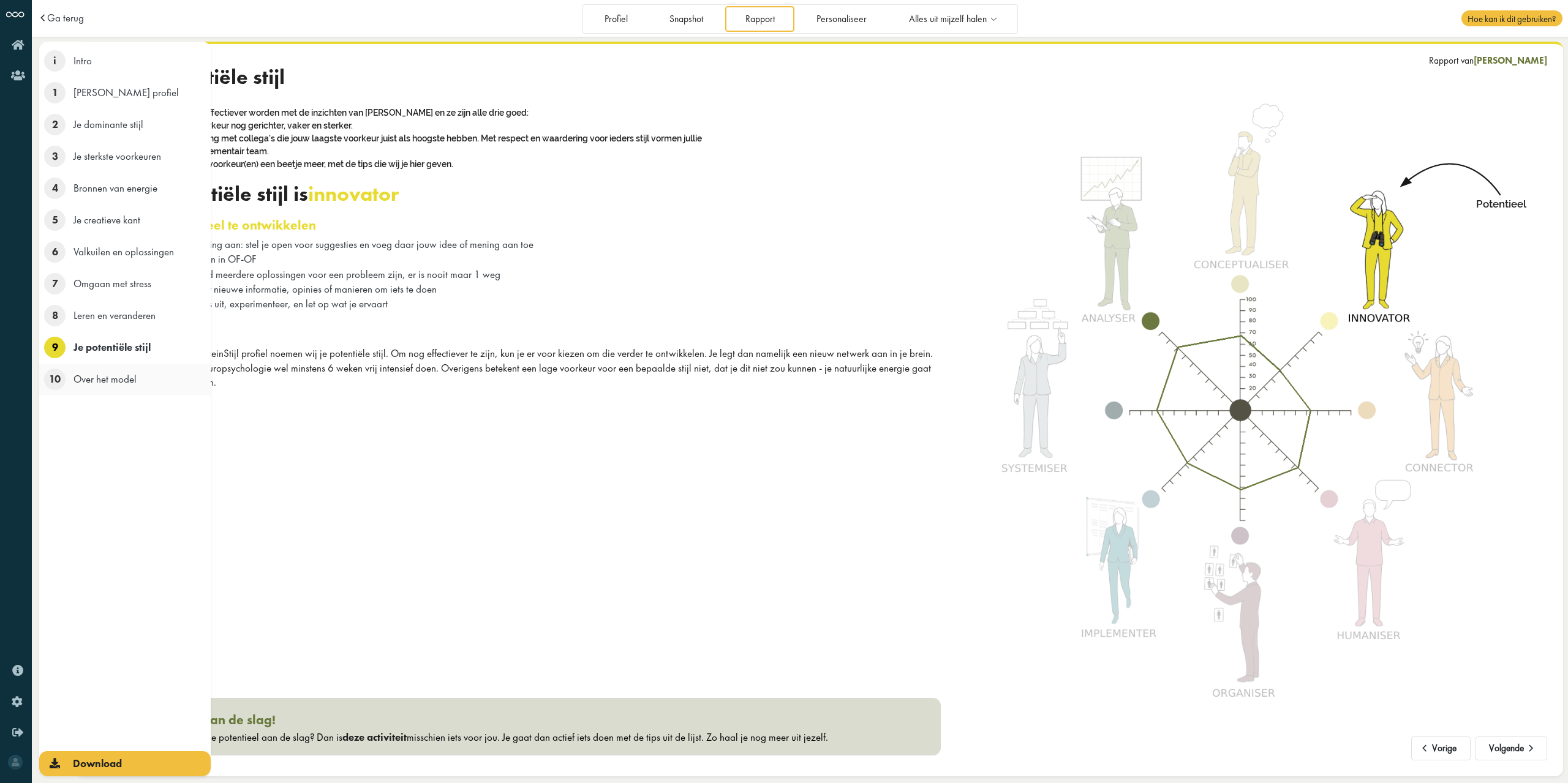
click at [52, 381] on span "10" at bounding box center [55, 379] width 21 height 21
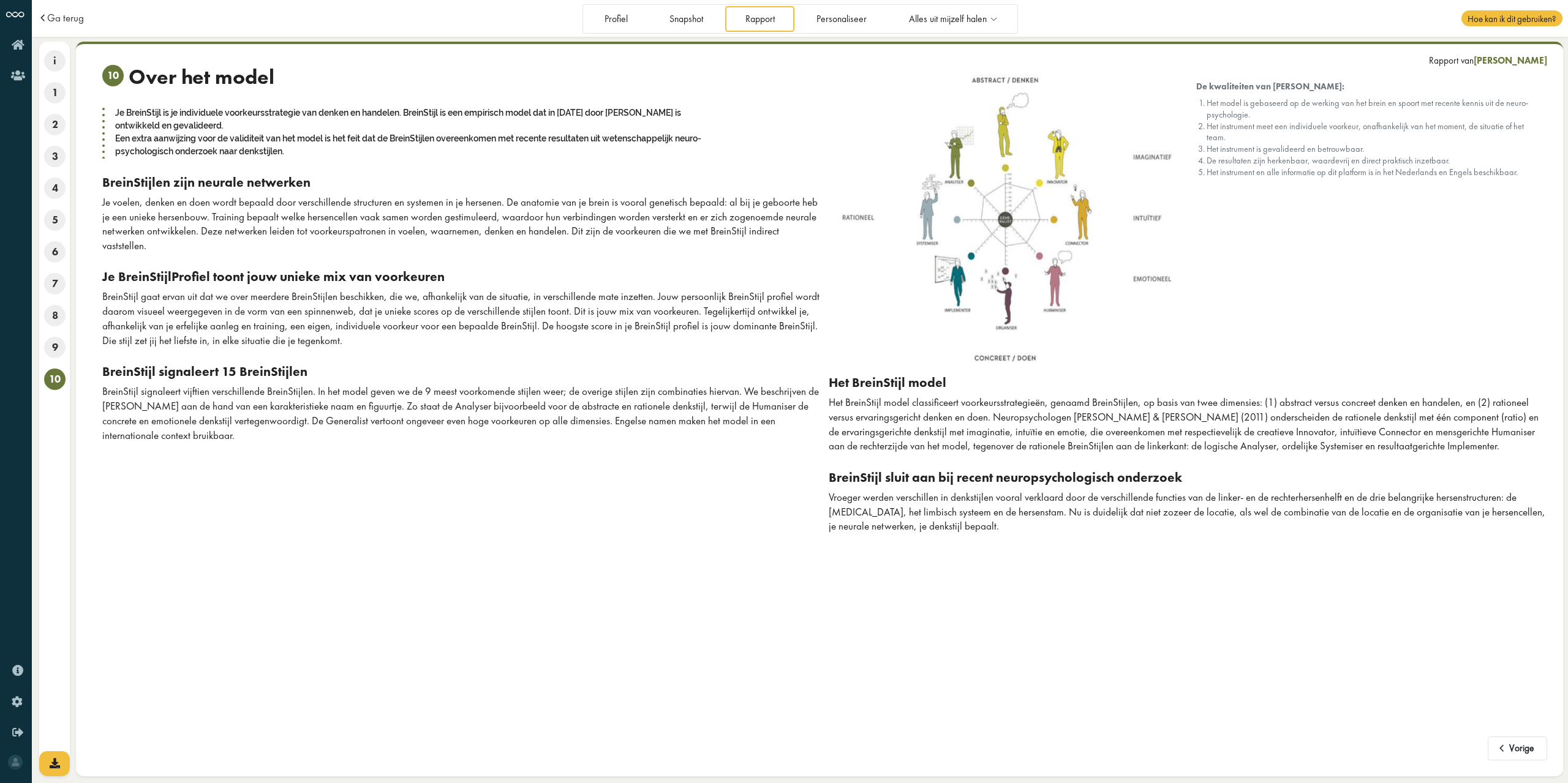
click at [396, 384] on div "BreinStijl signaleert vijftien verschillende BreinStijlen. In het model geven w…" at bounding box center [461, 413] width 717 height 58
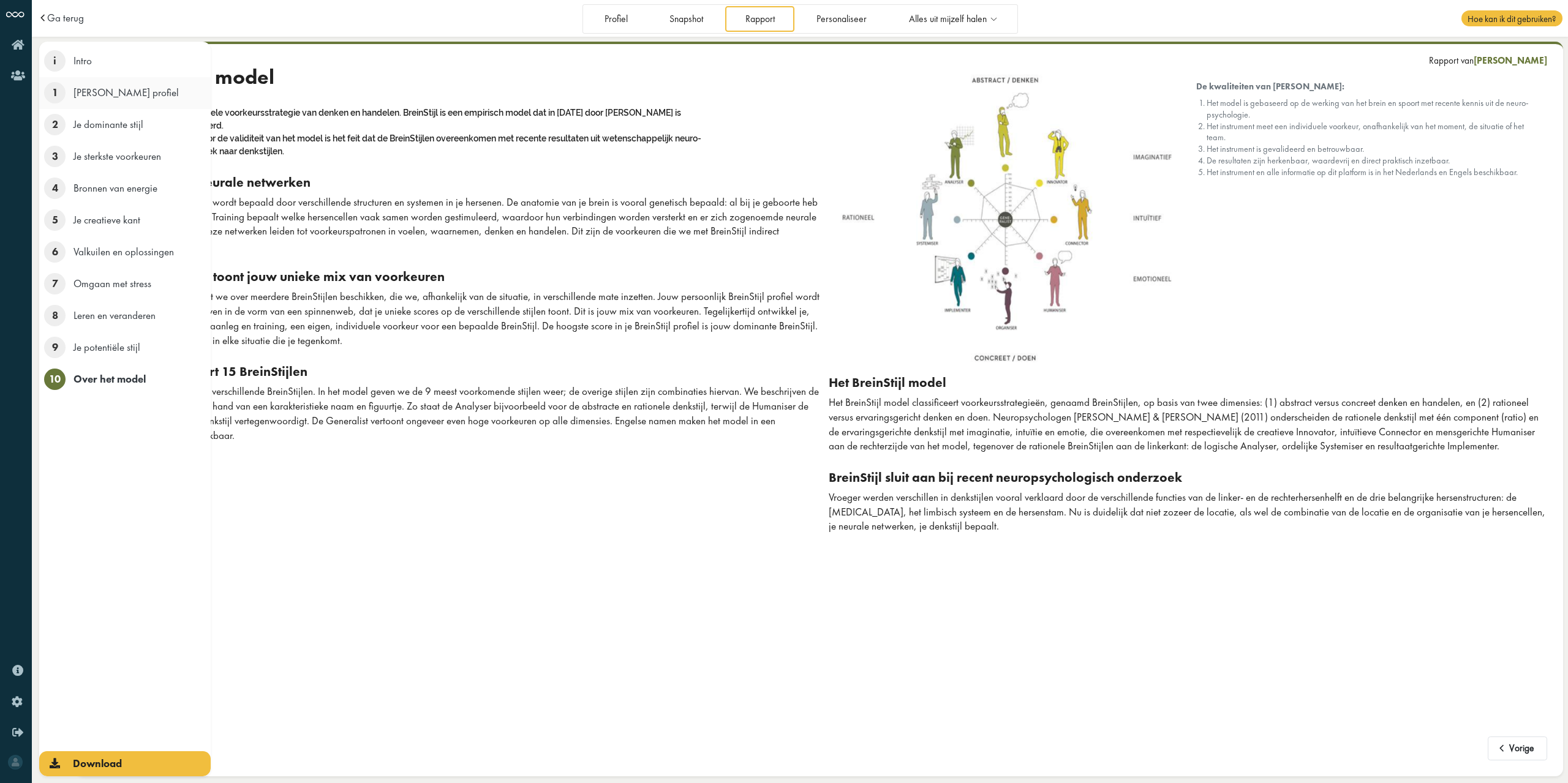
click at [55, 89] on span "1" at bounding box center [55, 93] width 21 height 21
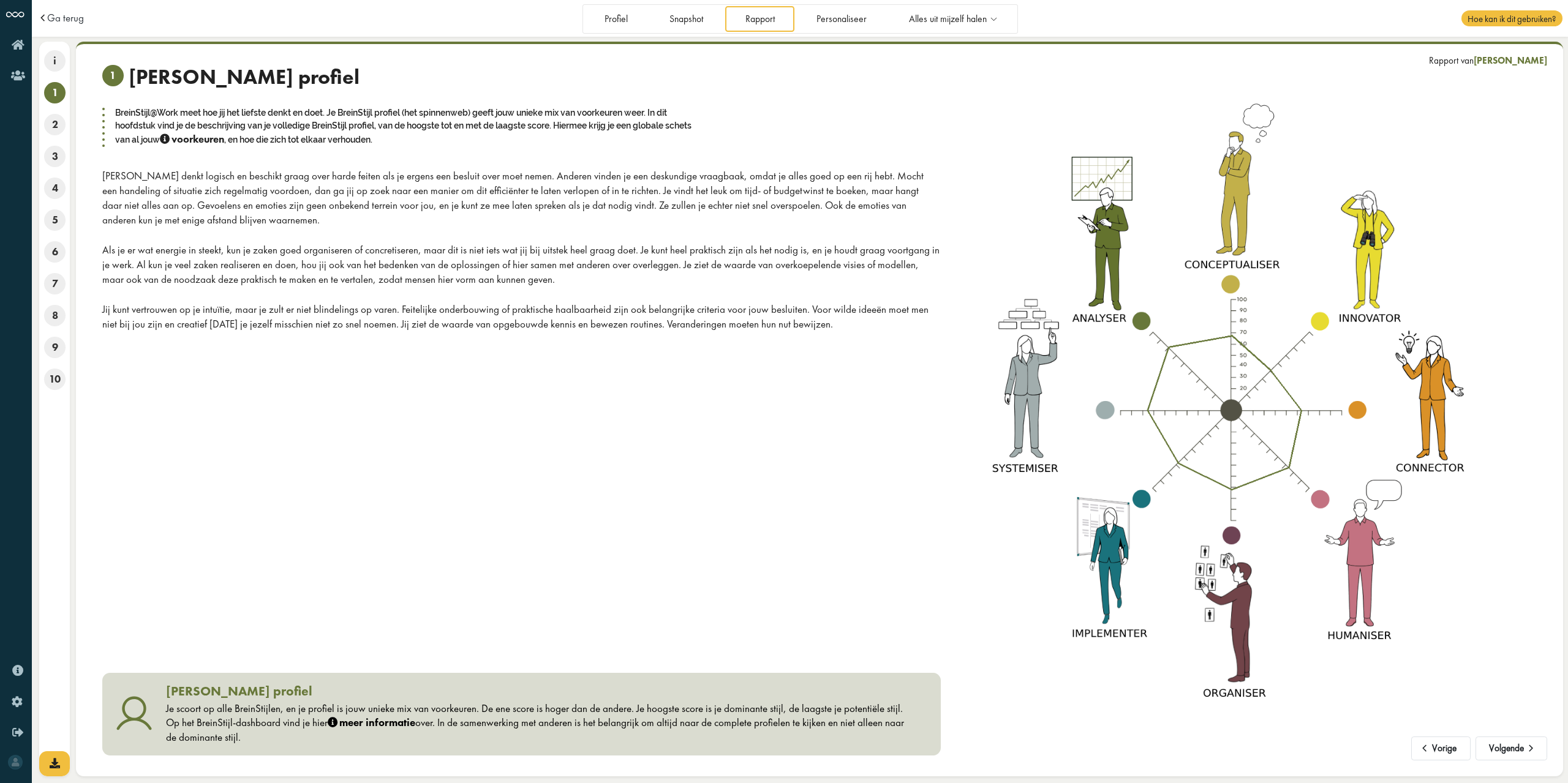
click at [448, 171] on div "[PERSON_NAME] denkt logisch en beschikt graag over harde feiten als je ergens e…" at bounding box center [521, 198] width 838 height 58
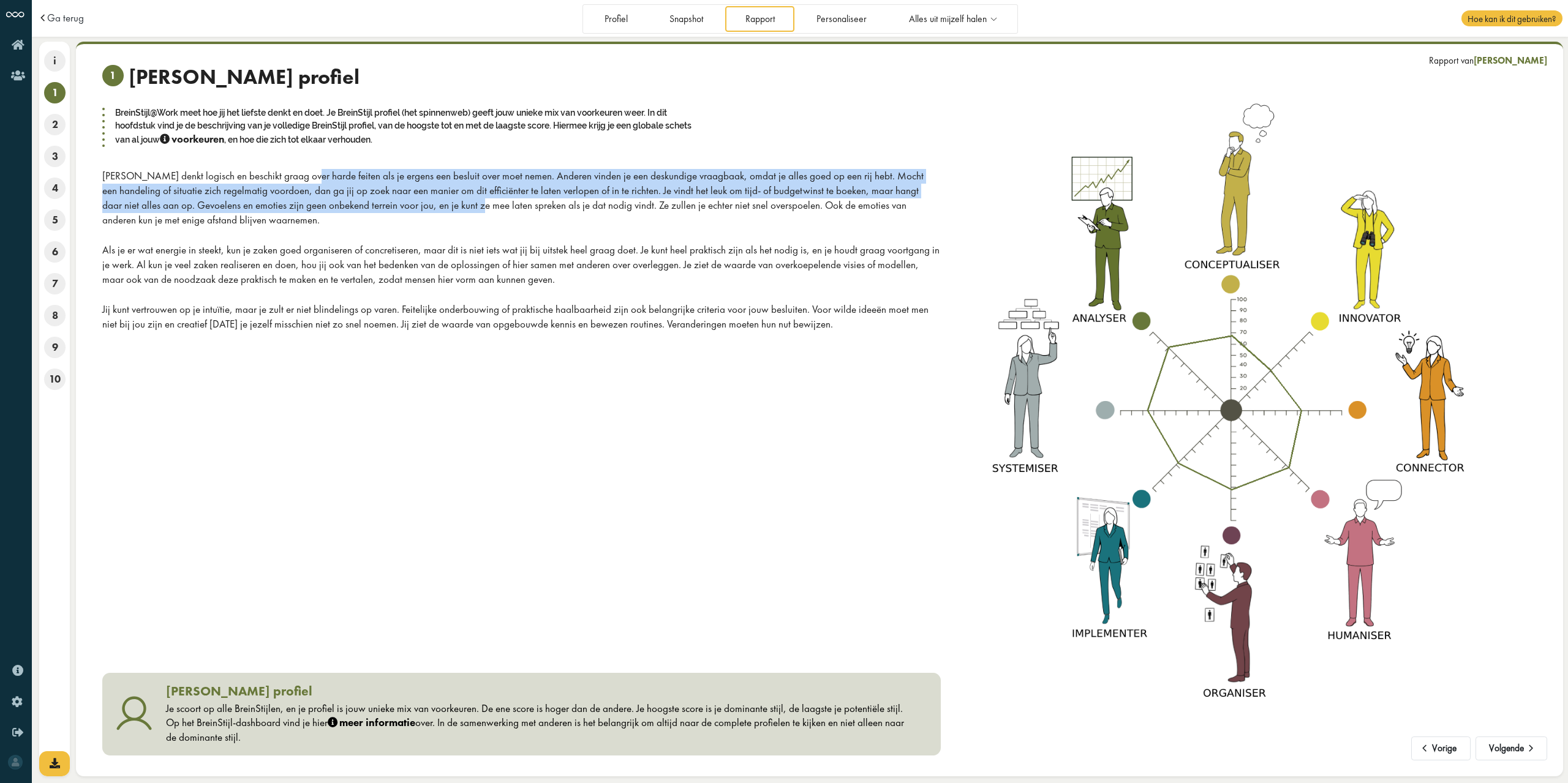
drag, startPoint x: 157, startPoint y: 179, endPoint x: 301, endPoint y: 206, distance: 146.5
click at [301, 206] on div "[PERSON_NAME] denkt logisch en beschikt graag over harde feiten als je ergens e…" at bounding box center [521, 198] width 838 height 58
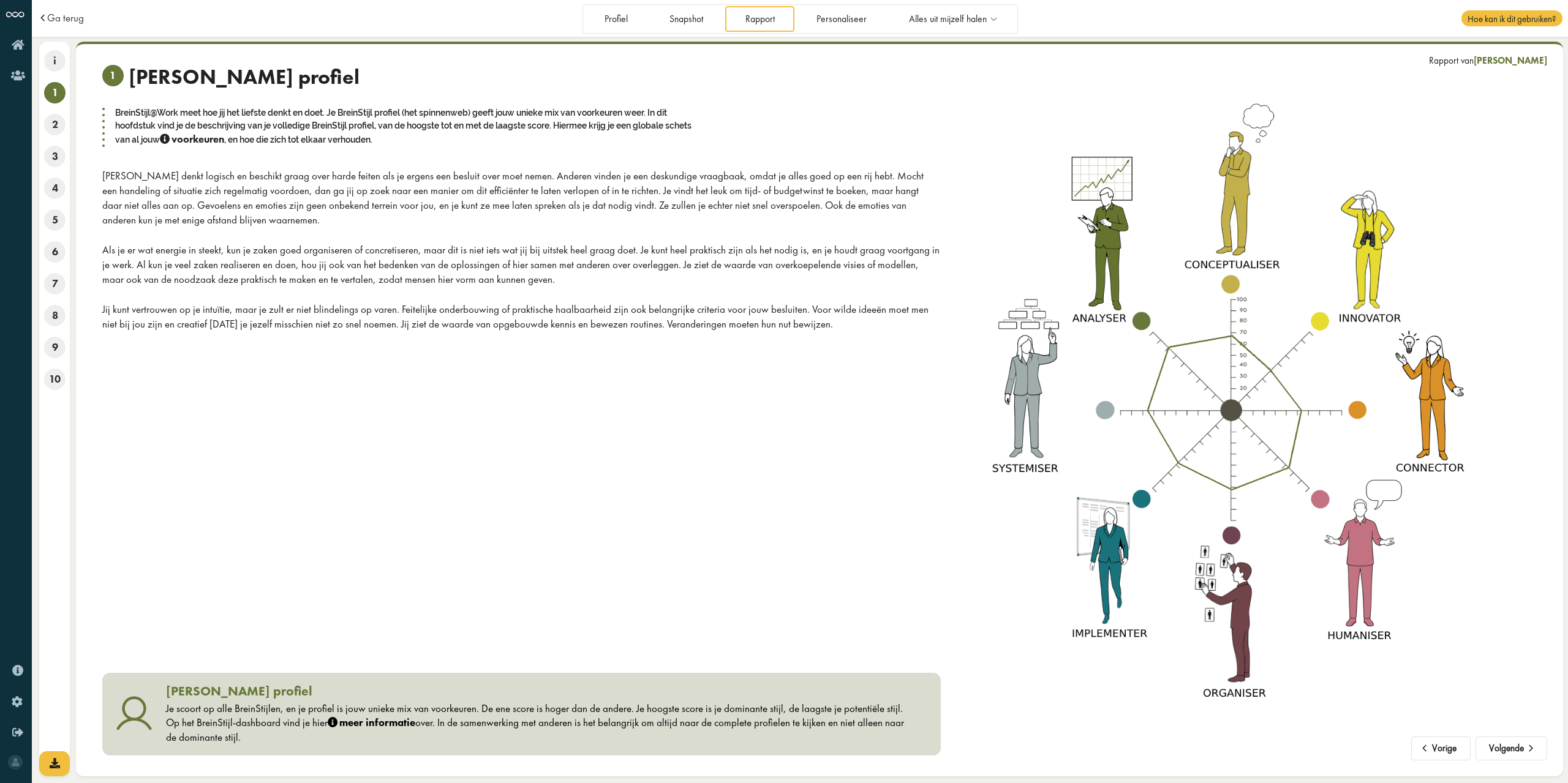
drag, startPoint x: 240, startPoint y: 711, endPoint x: 714, endPoint y: 735, distance: 474.6
click at [714, 735] on div "Je scoort op alle BreinStijlen, en je profiel is jouw unieke mix van voorkeuren…" at bounding box center [537, 724] width 744 height 44
click at [623, 26] on link "Profiel" at bounding box center [615, 19] width 63 height 25
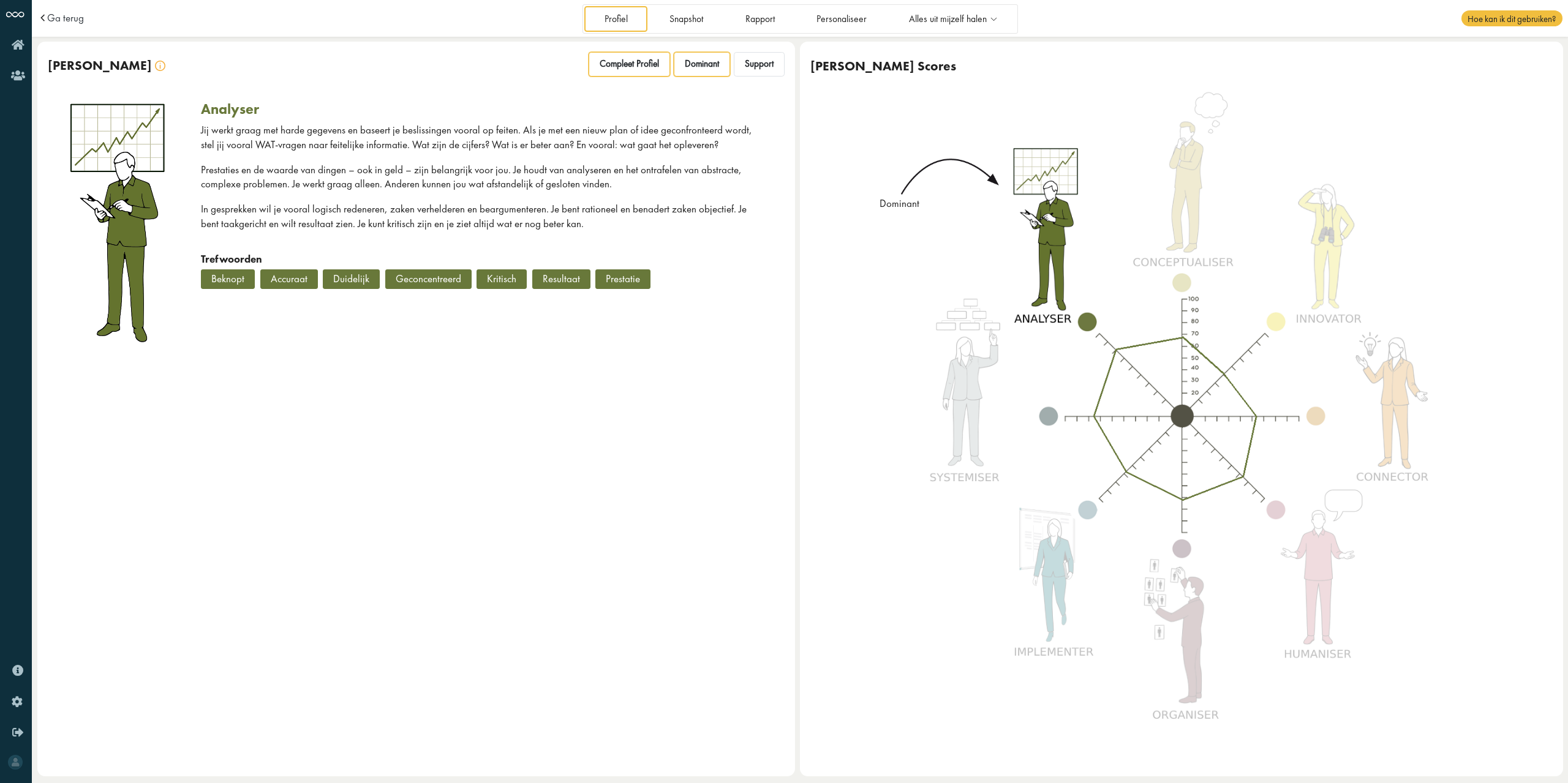
click at [645, 63] on span "Compleet Profiel" at bounding box center [629, 64] width 59 height 11
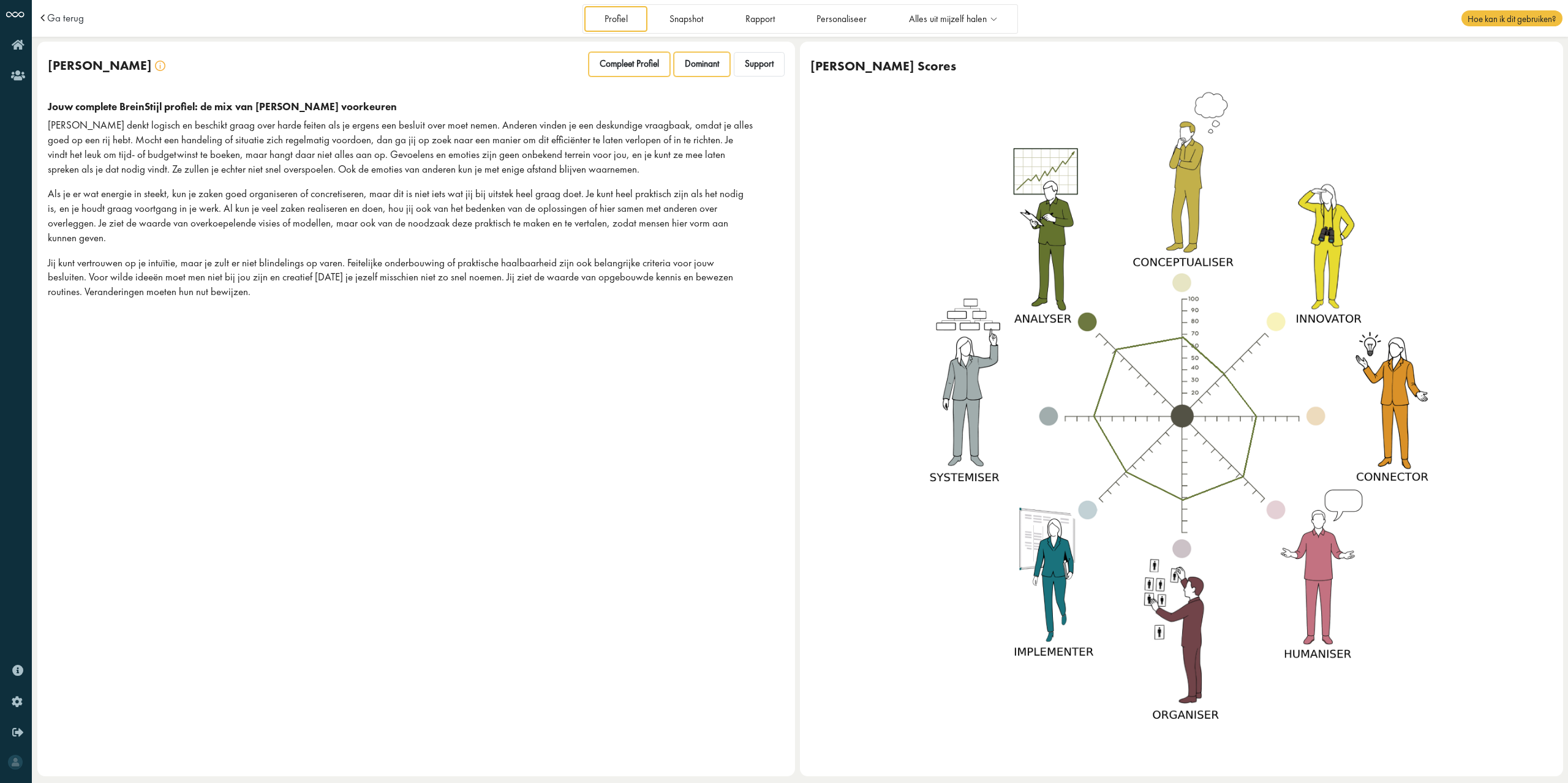
click at [706, 70] on div "Dominant" at bounding box center [701, 64] width 57 height 24
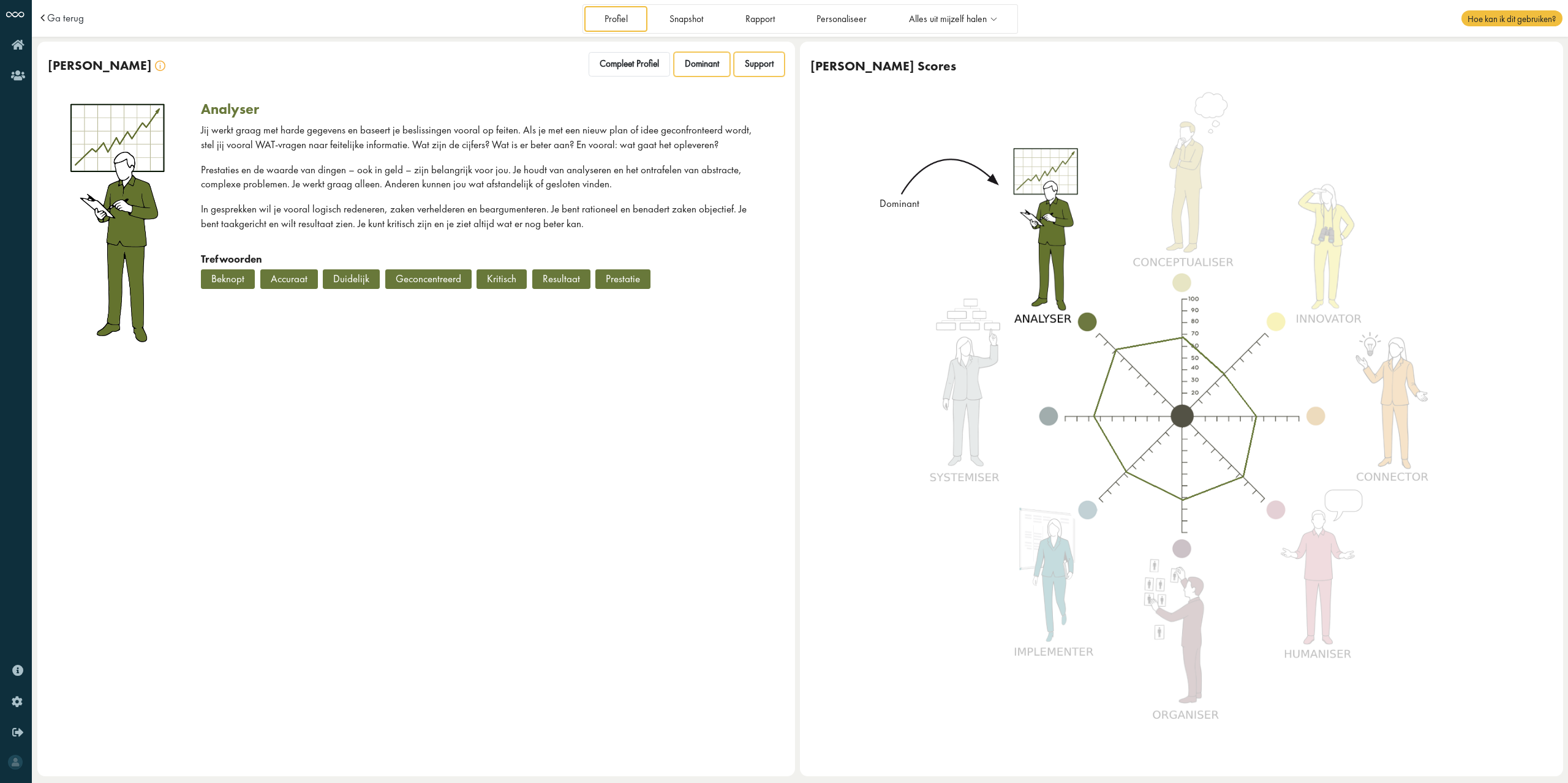
click at [761, 63] on span "Support" at bounding box center [759, 64] width 29 height 11
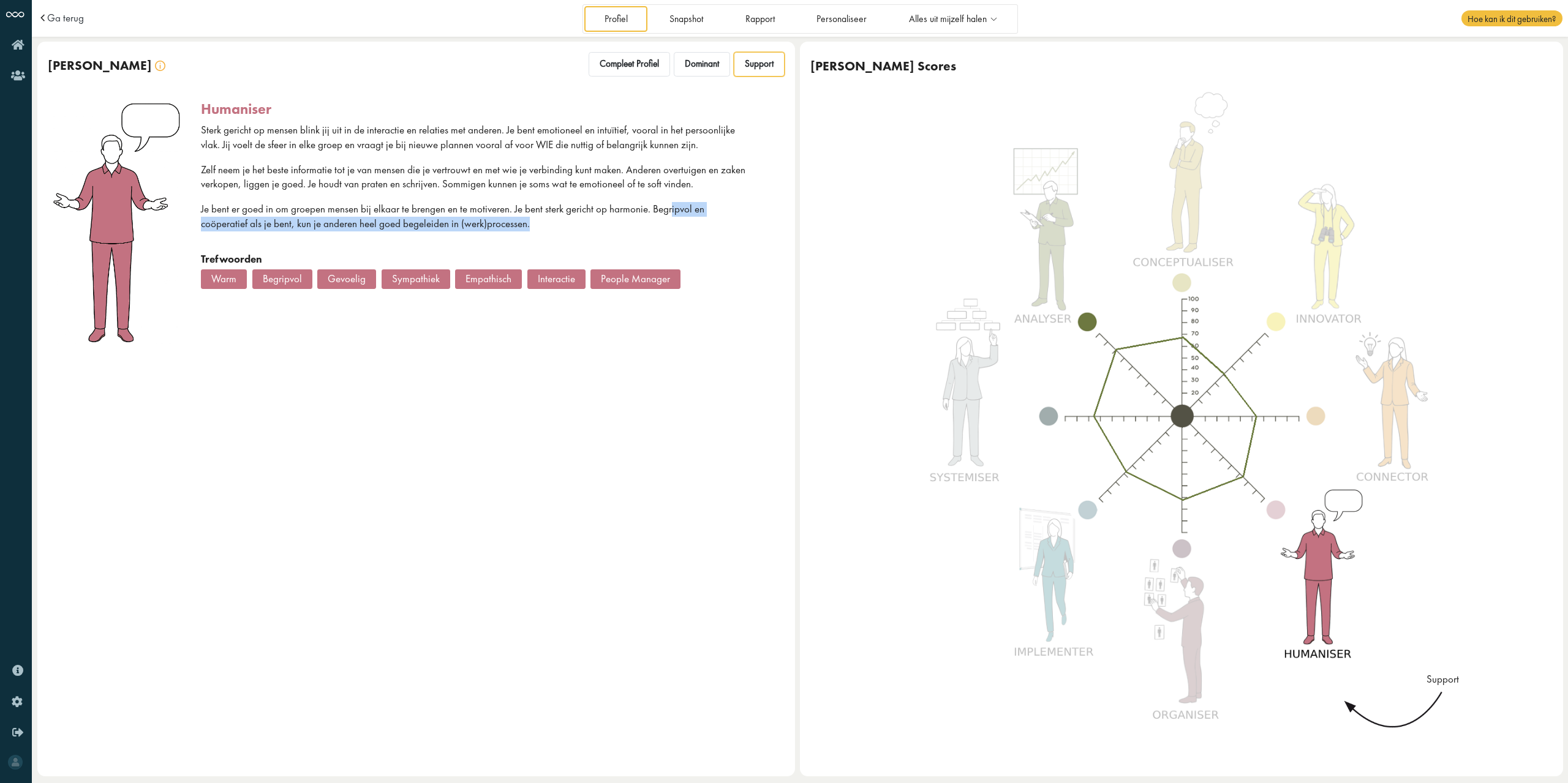
drag, startPoint x: 668, startPoint y: 206, endPoint x: 672, endPoint y: 218, distance: 12.6
click at [672, 218] on p "Je bent er goed in om groepen mensen bij elkaar te brengen en te motiveren. Je …" at bounding box center [477, 216] width 552 height 29
click at [716, 69] on span "Dominant" at bounding box center [702, 64] width 34 height 11
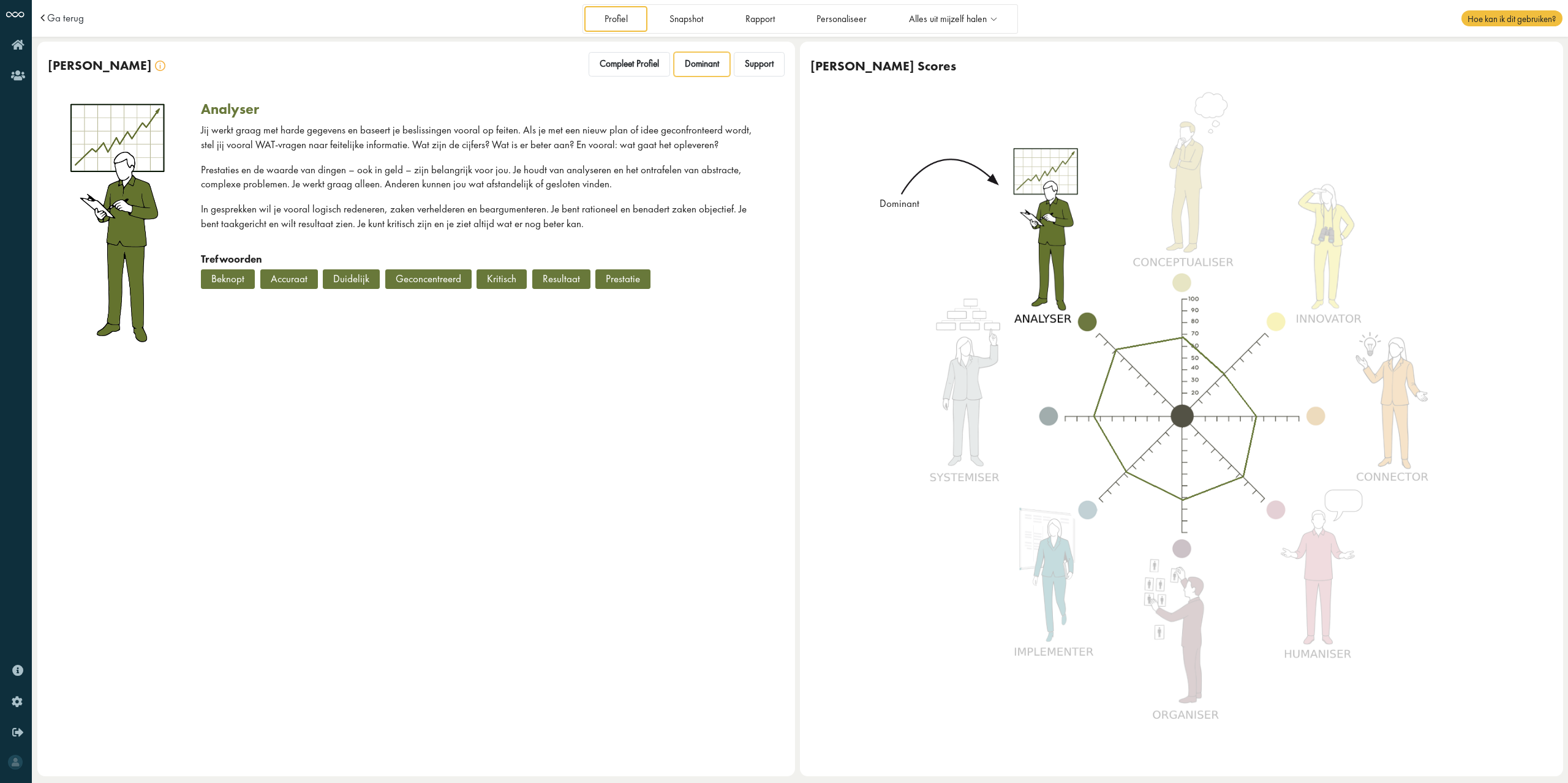
click at [732, 66] on div "Compleet Profiel Dominant Support" at bounding box center [685, 66] width 199 height 28
click at [746, 64] on span "Support" at bounding box center [759, 64] width 29 height 11
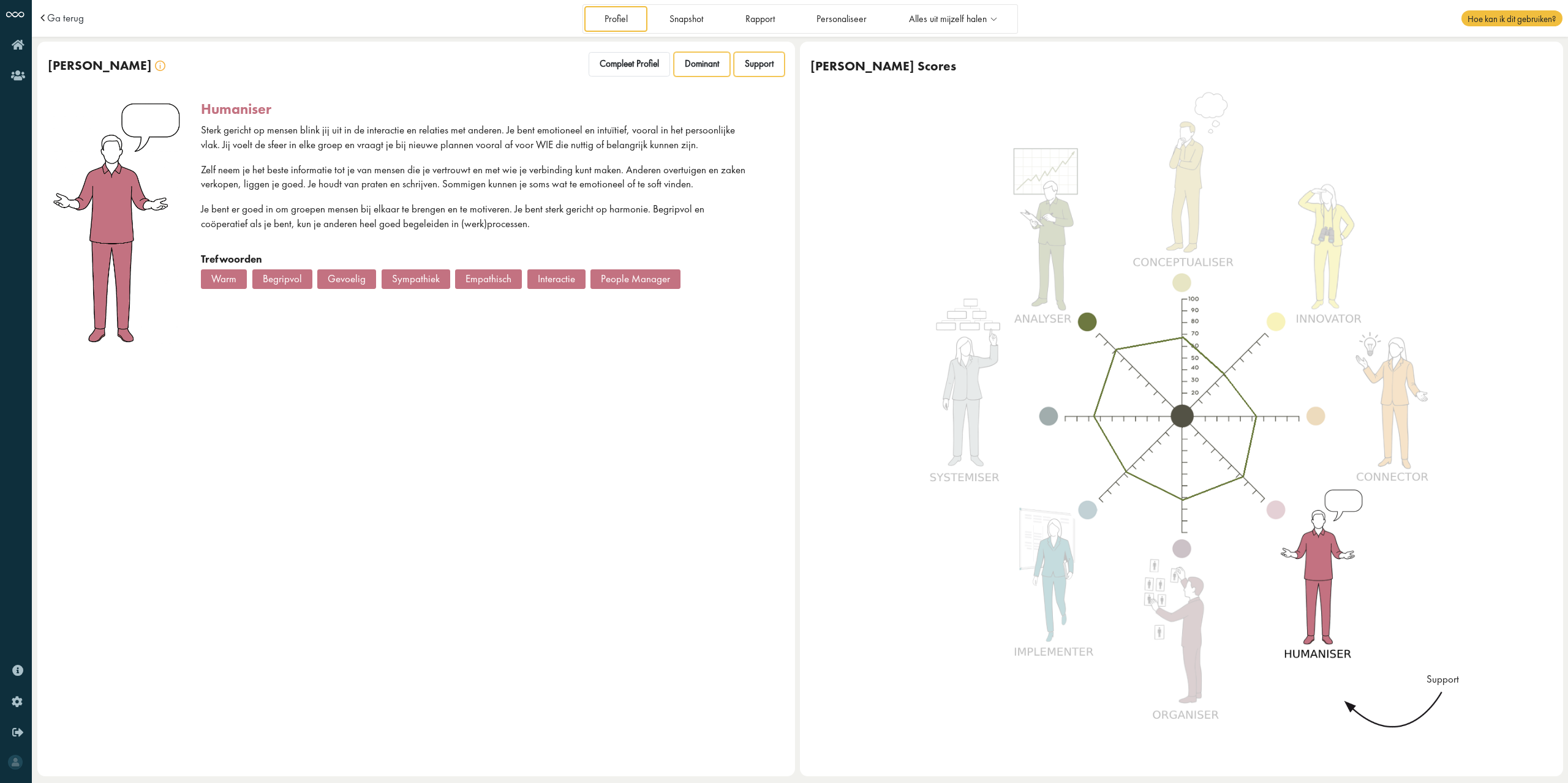
click at [702, 67] on span "Dominant" at bounding box center [702, 64] width 34 height 11
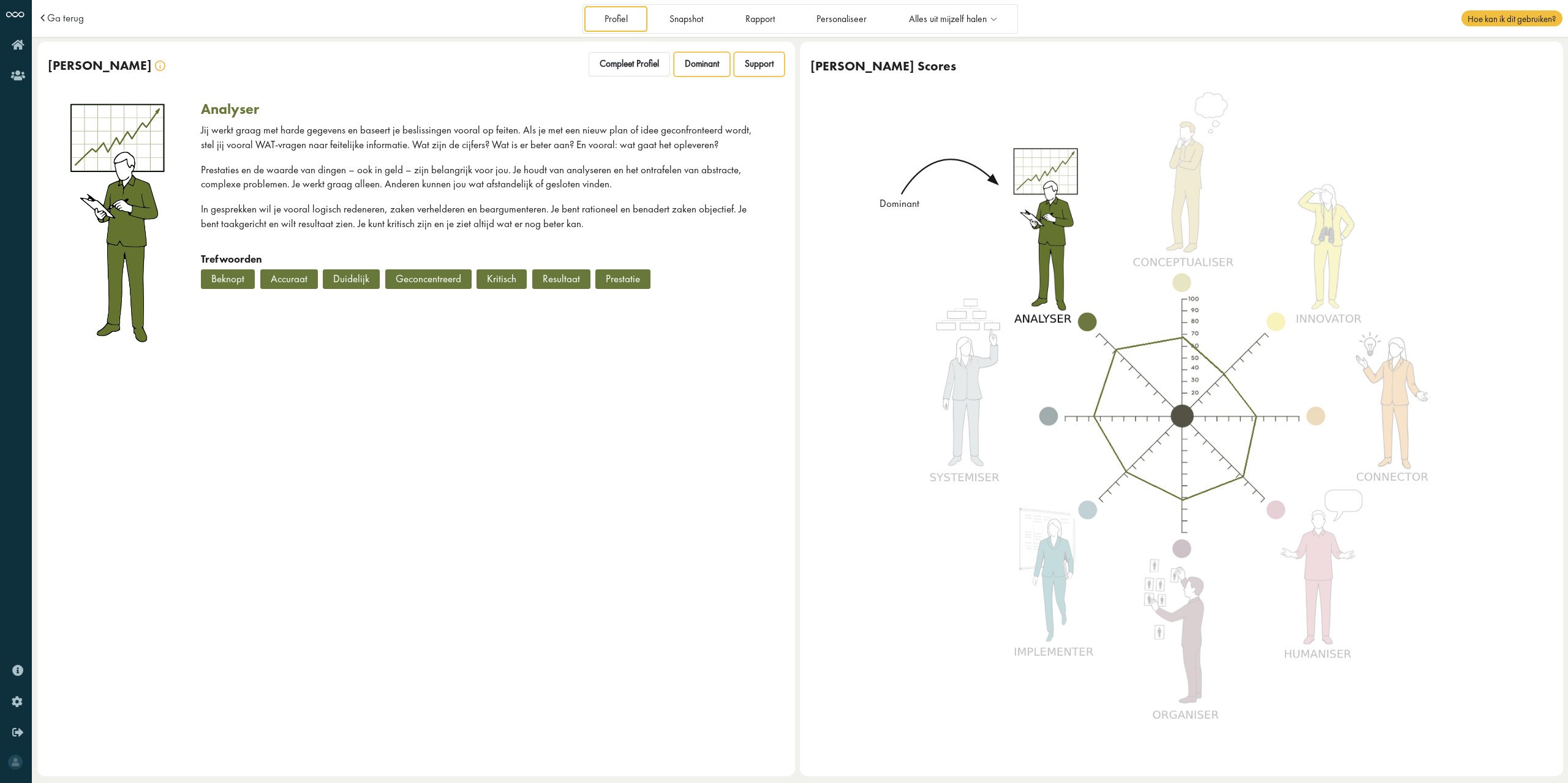
click at [754, 63] on span "Support" at bounding box center [759, 64] width 29 height 11
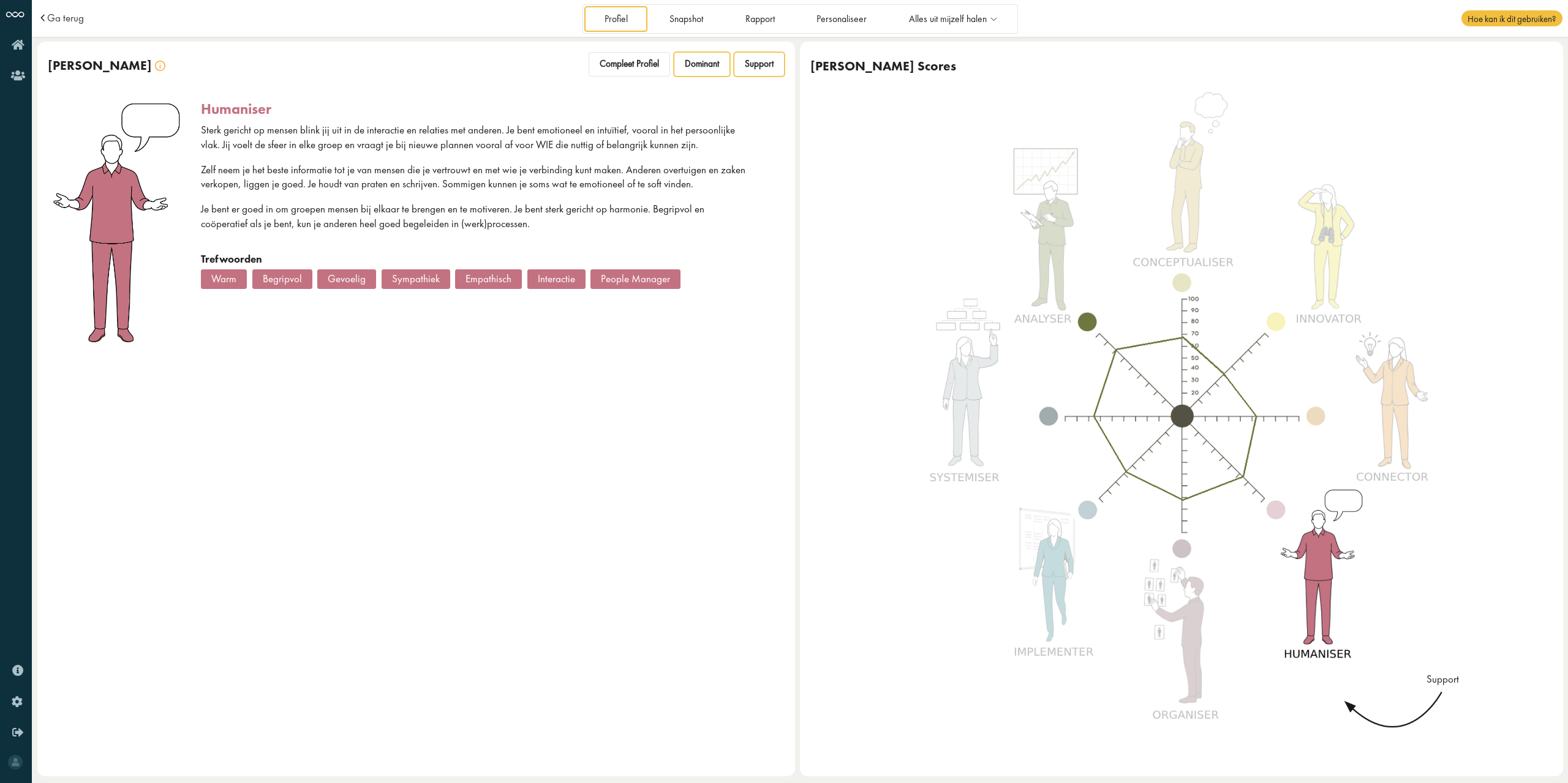
click at [709, 64] on span "Dominant" at bounding box center [702, 64] width 34 height 11
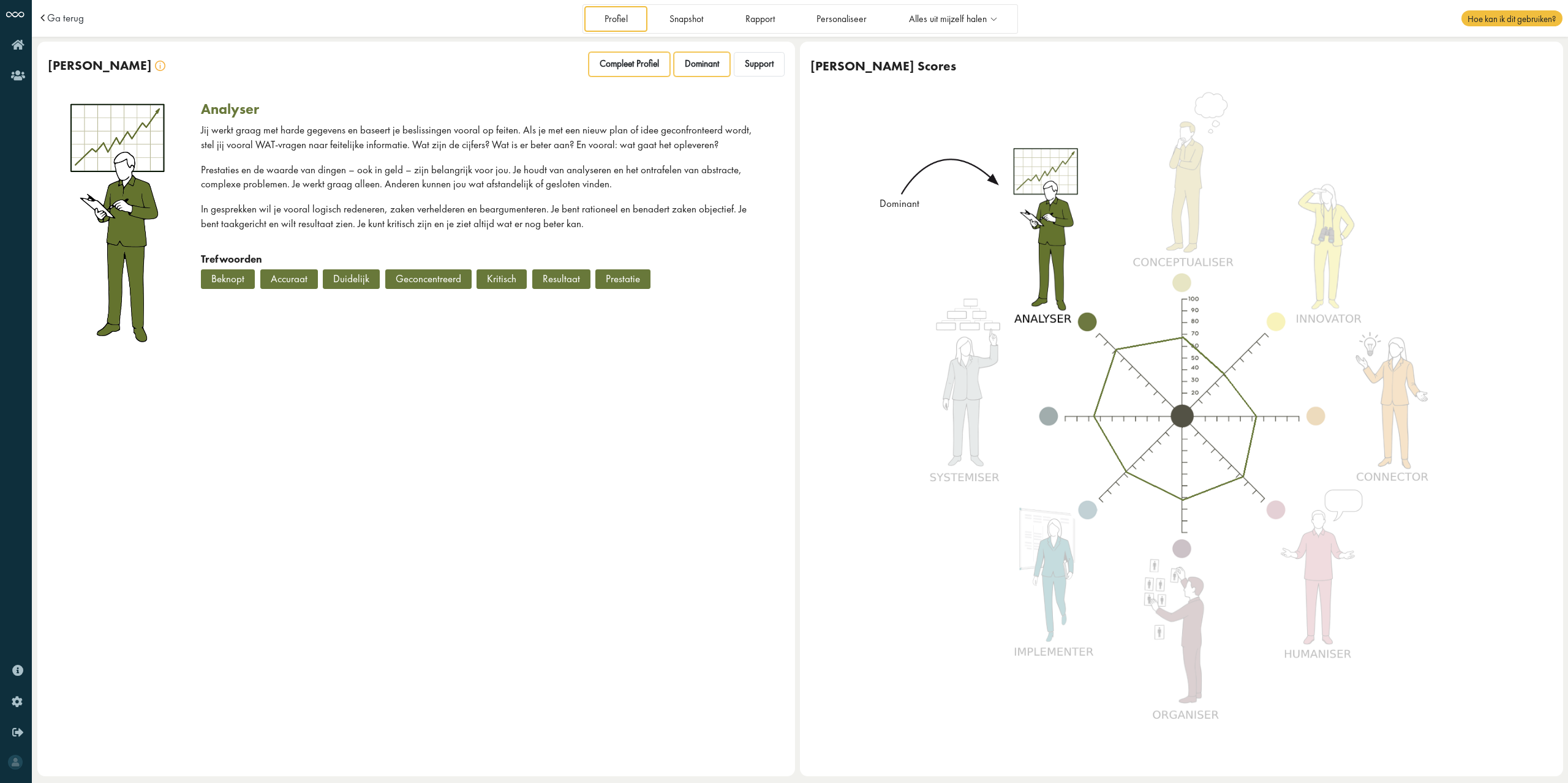
click at [624, 58] on span "Compleet Profiel" at bounding box center [629, 64] width 59 height 11
